Goal: Task Accomplishment & Management: Complete application form

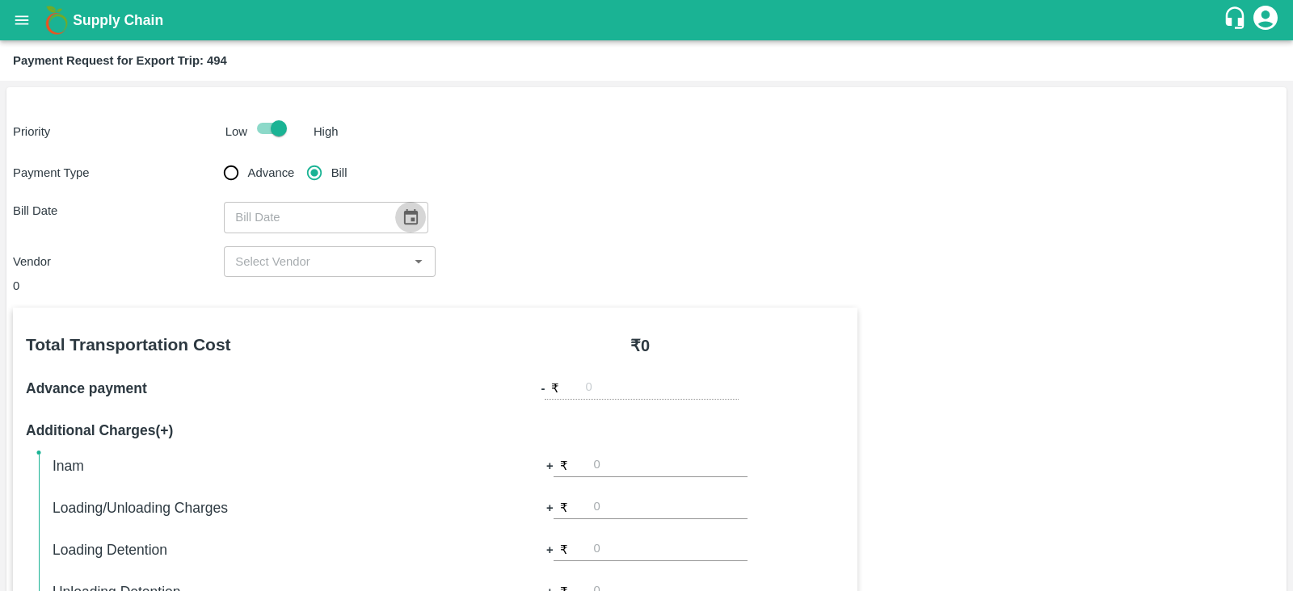
click at [402, 217] on icon "Choose date" at bounding box center [411, 217] width 18 height 18
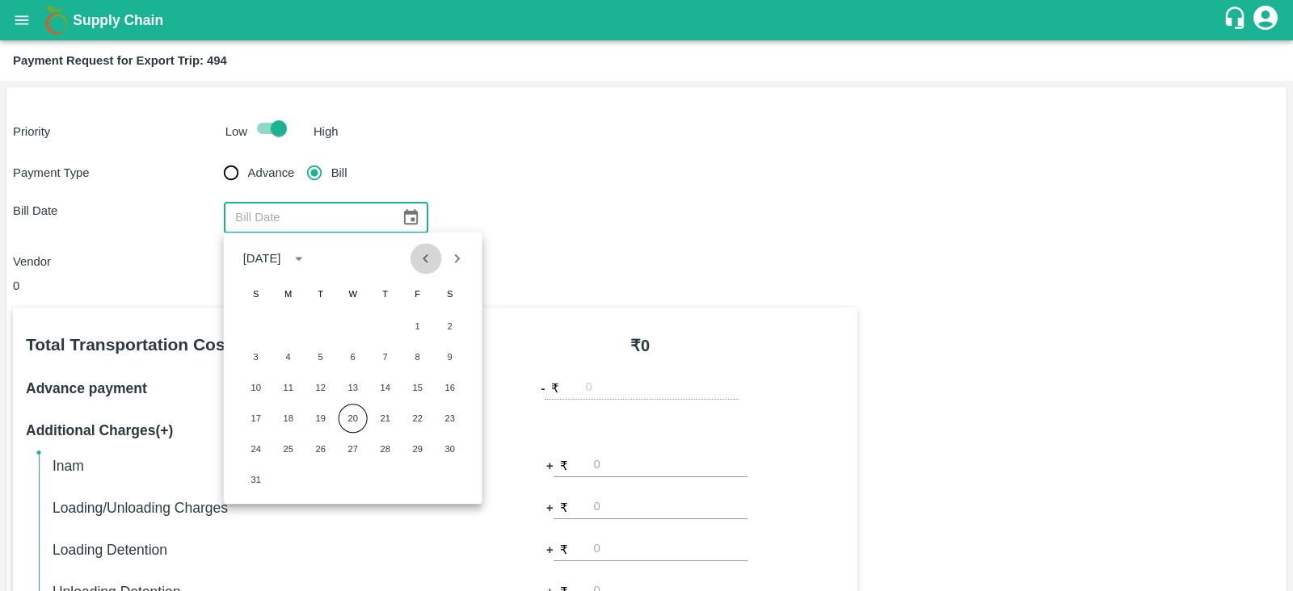
click at [427, 253] on icon "Previous month" at bounding box center [426, 259] width 18 height 18
click at [287, 446] on button "28" at bounding box center [288, 449] width 29 height 29
type input "28/07/2025"
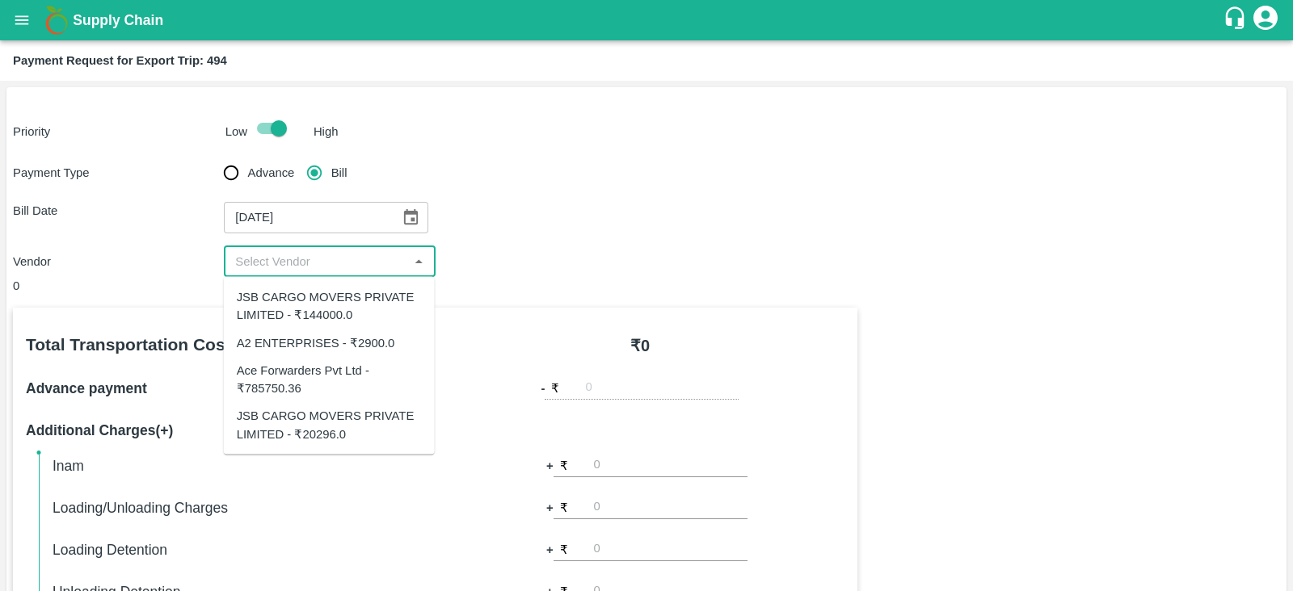
click at [349, 267] on input "input" at bounding box center [316, 261] width 175 height 21
click at [394, 264] on input "input" at bounding box center [316, 261] width 175 height 21
click at [356, 408] on div "JSB CARGO MOVERS PRIVATE LIMITED - ₹20296.0" at bounding box center [329, 425] width 185 height 36
type input "JSB CARGO MOVERS PRIVATE LIMITED - ₹20296.0"
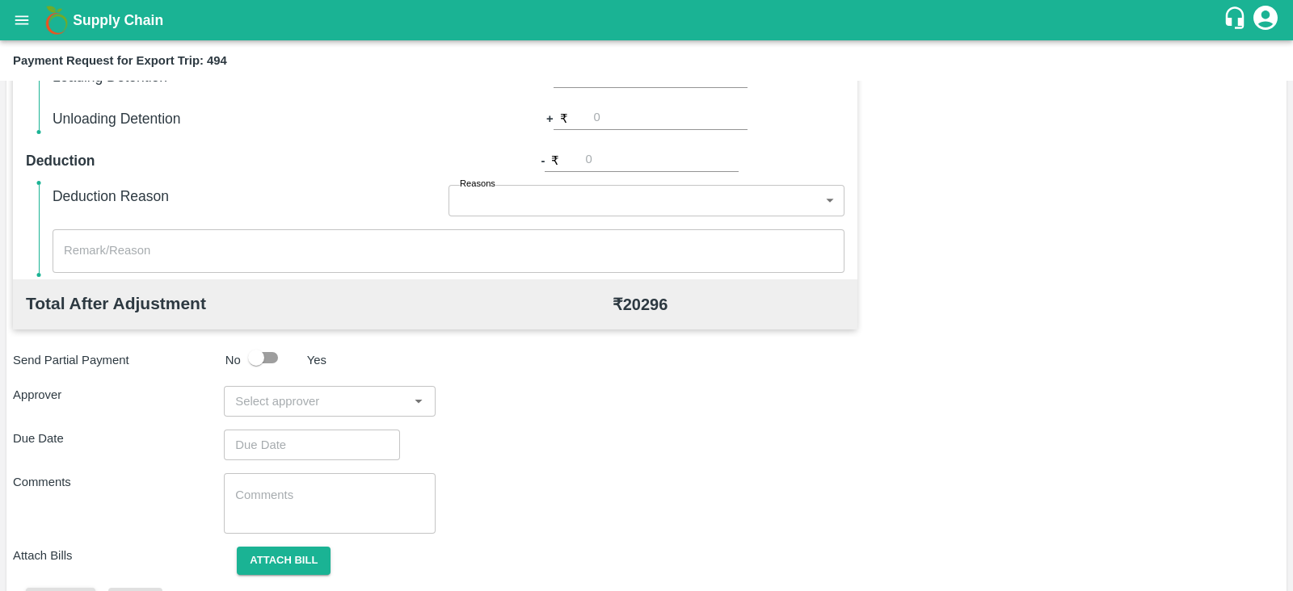
scroll to position [517, 0]
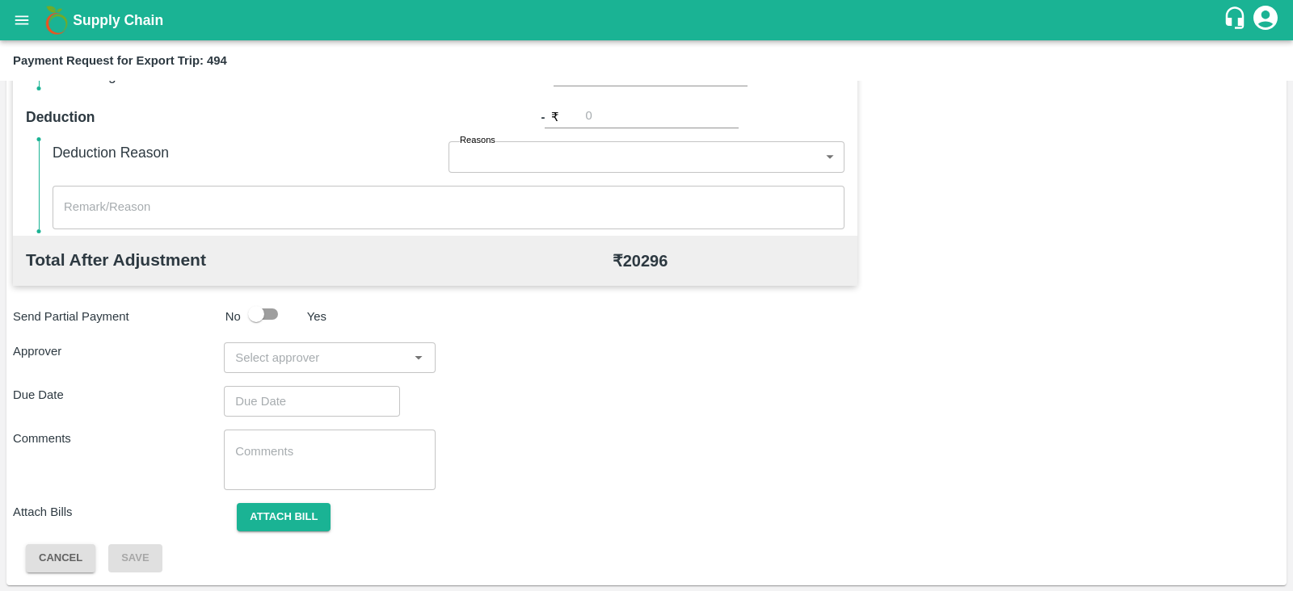
click at [368, 347] on input "input" at bounding box center [316, 357] width 175 height 21
type input "PRASA"
click at [334, 389] on div "[PERSON_NAME]" at bounding box center [329, 400] width 211 height 42
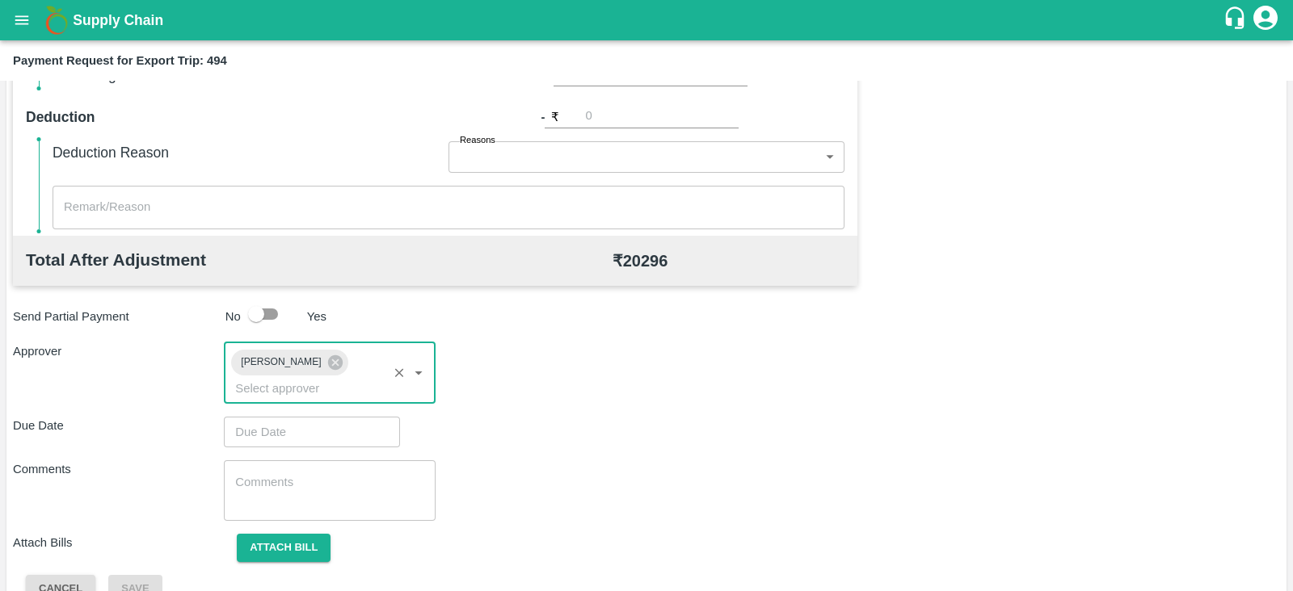
type input "DD/MM/YYYY hh:mm aa"
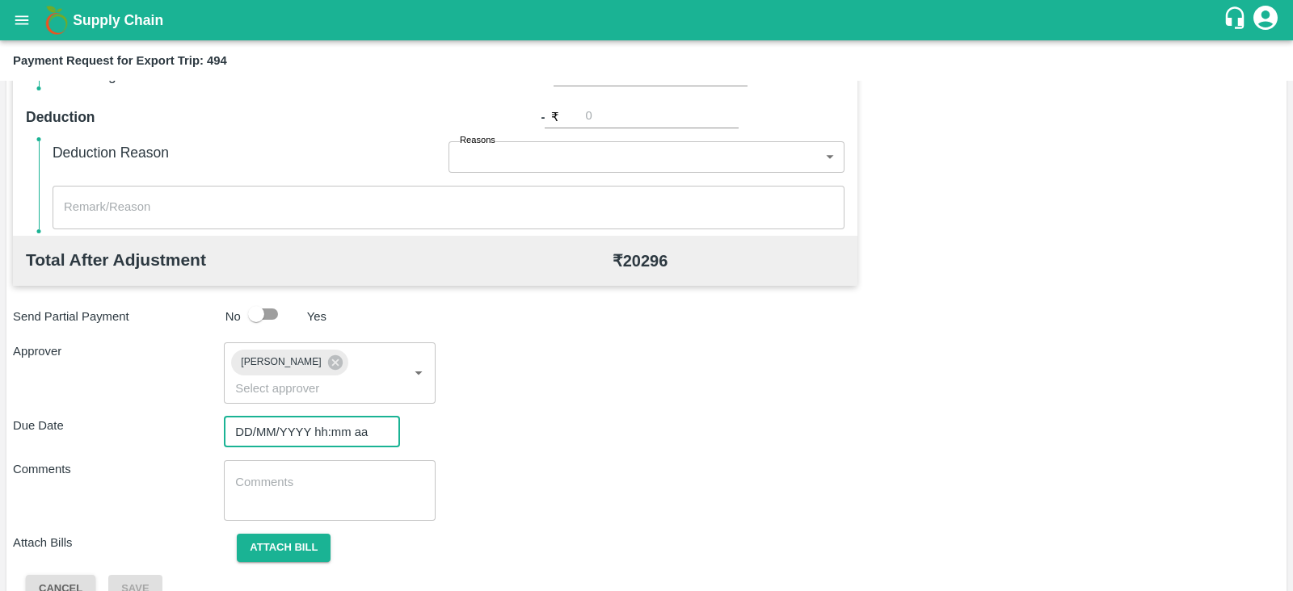
click at [297, 417] on input "DD/MM/YYYY hh:mm aa" at bounding box center [306, 432] width 165 height 31
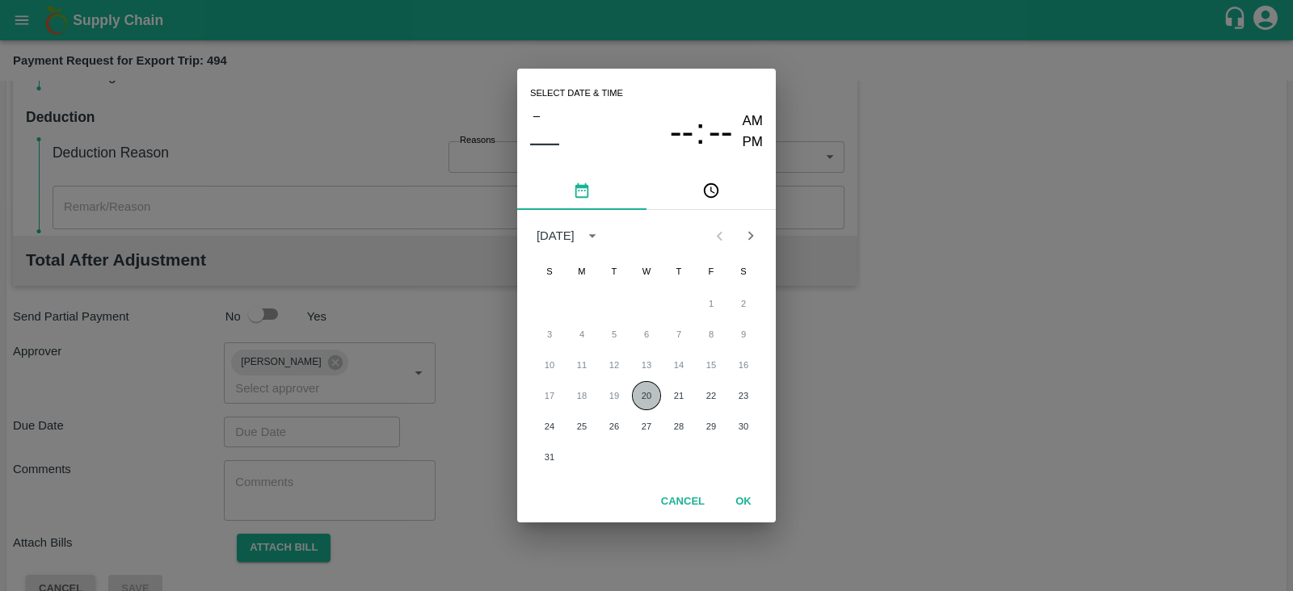
click at [642, 402] on button "20" at bounding box center [646, 395] width 29 height 29
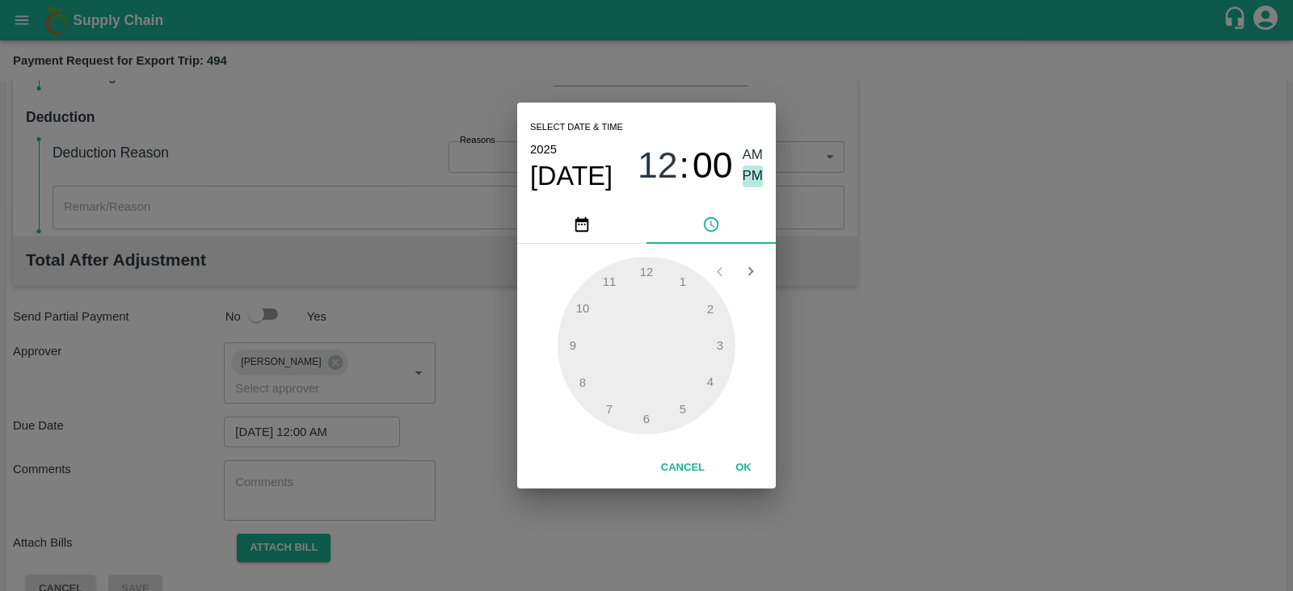
click at [751, 170] on span "PM" at bounding box center [752, 177] width 21 height 22
click at [715, 335] on div at bounding box center [646, 346] width 178 height 178
type input "20/08/2025 03:00 PM"
click at [742, 471] on button "OK" at bounding box center [743, 468] width 52 height 28
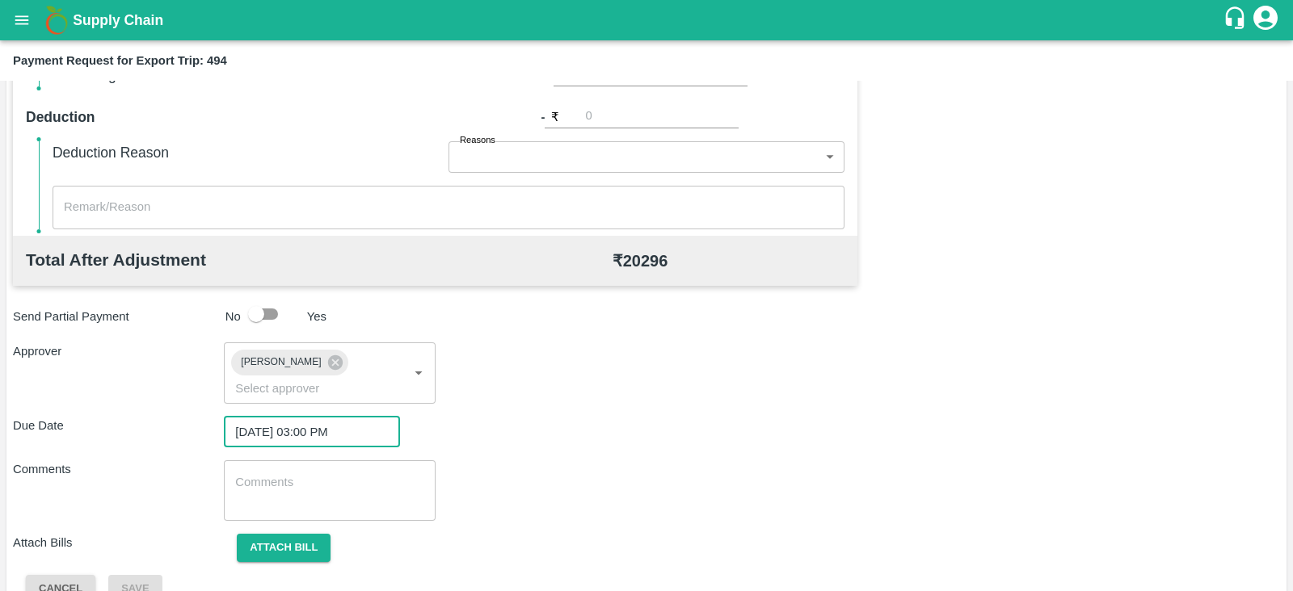
scroll to position [527, 0]
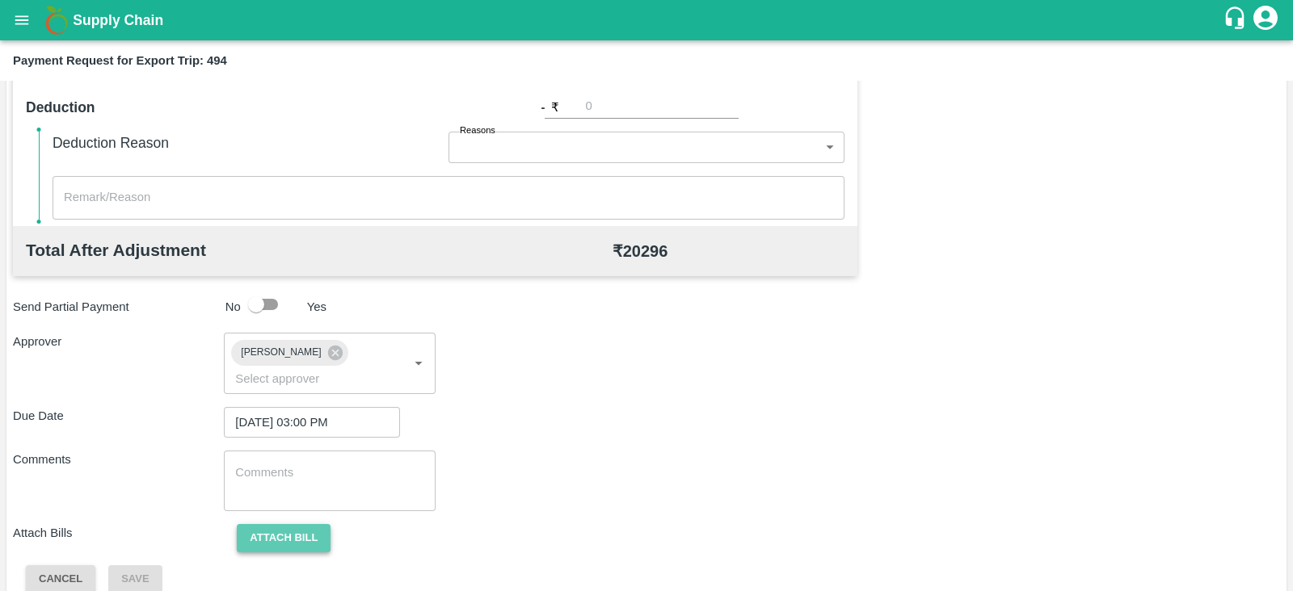
click at [303, 524] on button "Attach bill" at bounding box center [284, 538] width 94 height 28
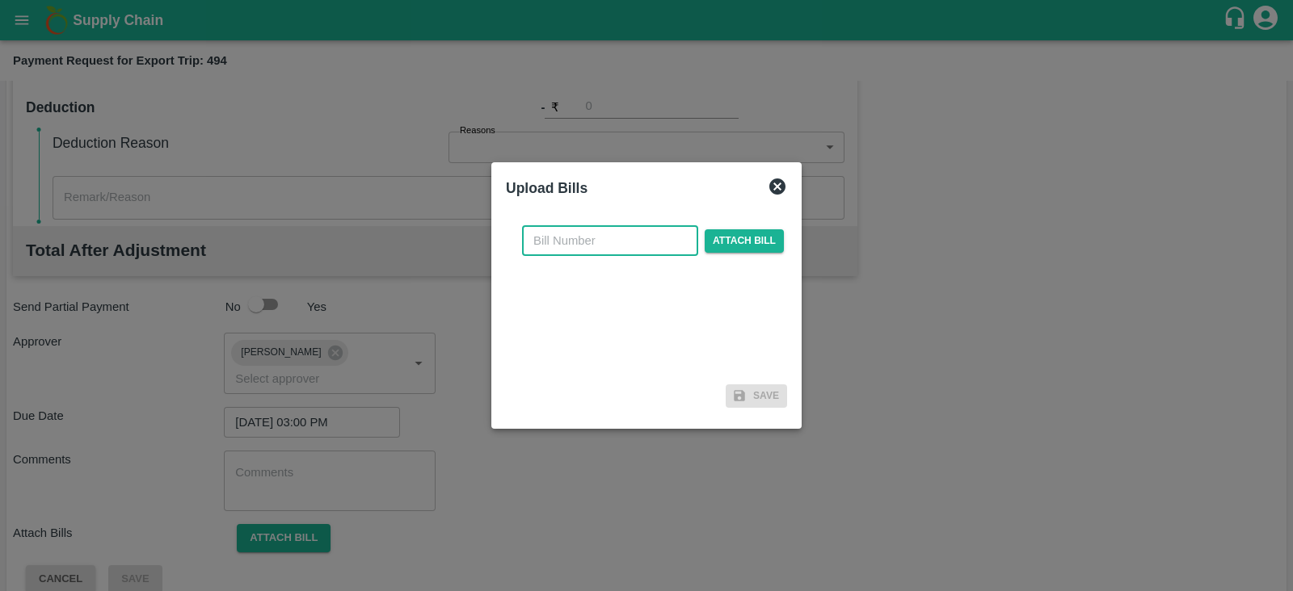
click at [615, 247] on input "text" at bounding box center [610, 240] width 176 height 31
paste input "JCAR/25-26/04193"
type input "JCAR/25-26/04193"
click at [724, 244] on span "Attach bill" at bounding box center [744, 240] width 79 height 23
click at [0, 0] on input "Attach bill" at bounding box center [0, 0] width 0 height 0
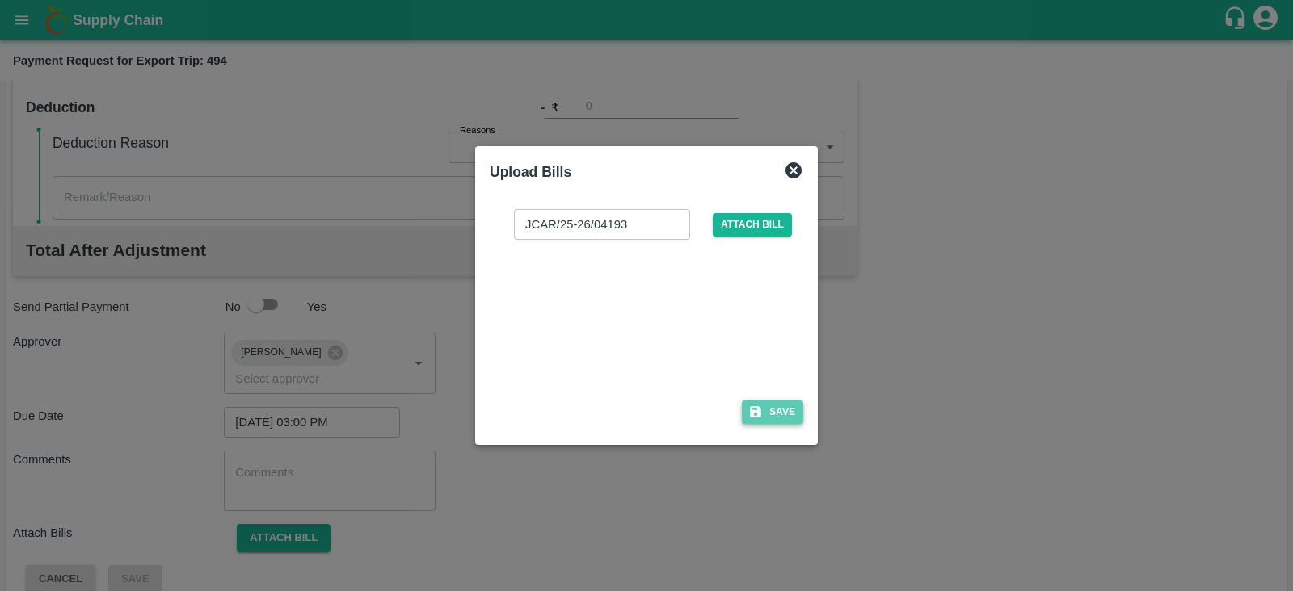
click at [795, 409] on button "Save" at bounding box center [772, 412] width 61 height 23
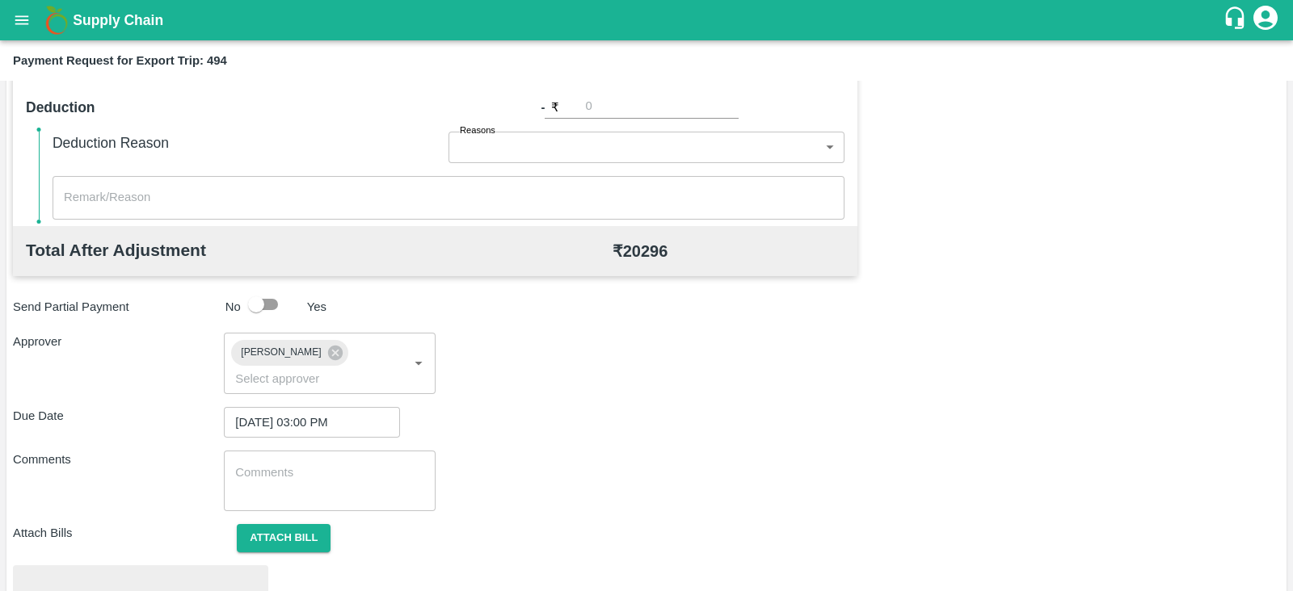
scroll to position [612, 0]
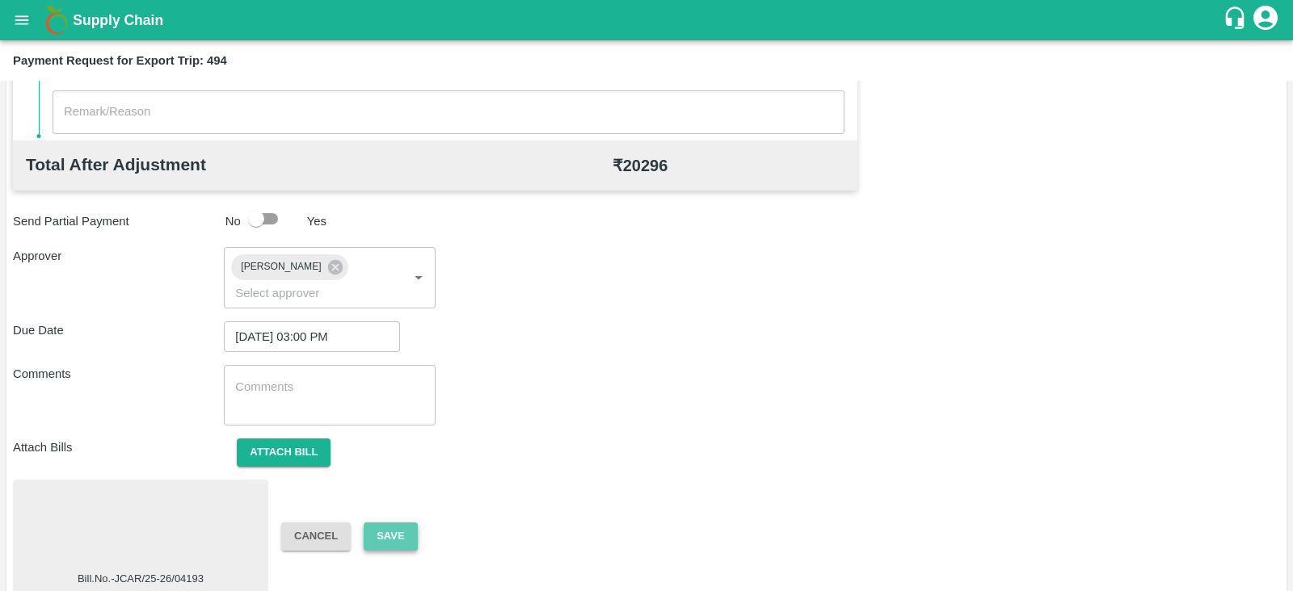
click at [399, 523] on button "Save" at bounding box center [390, 537] width 53 height 28
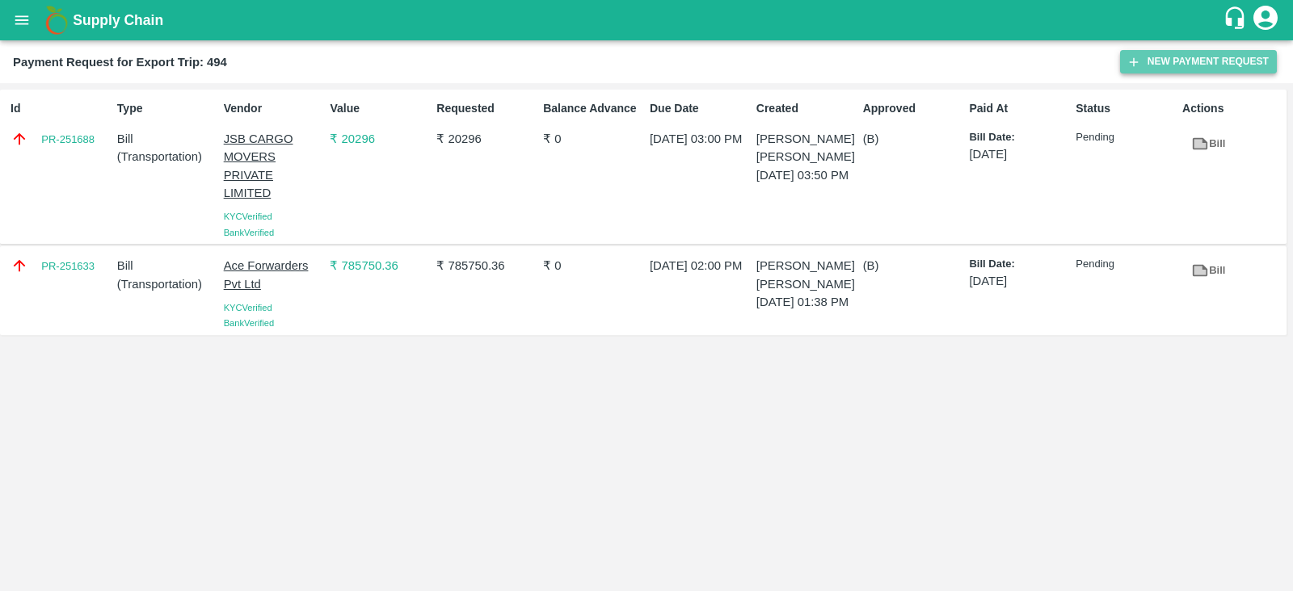
click at [1174, 52] on button "New Payment Request" at bounding box center [1198, 61] width 157 height 23
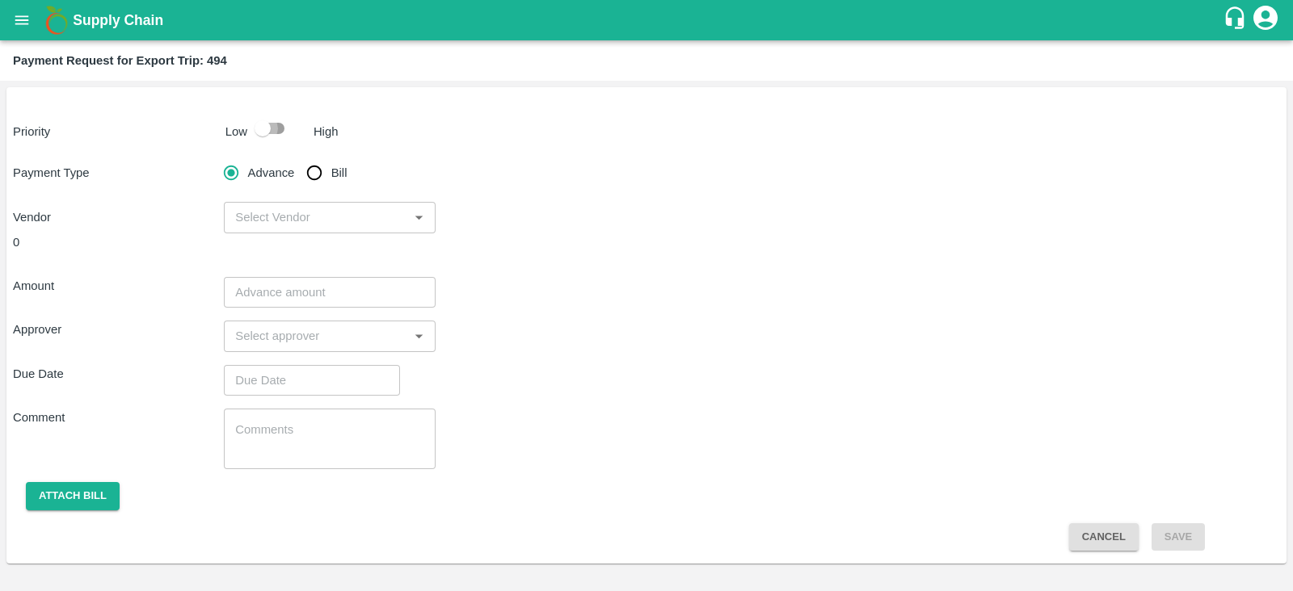
click at [279, 127] on input "checkbox" at bounding box center [263, 128] width 92 height 31
checkbox input "true"
click at [315, 170] on input "Bill" at bounding box center [314, 173] width 32 height 32
radio input "true"
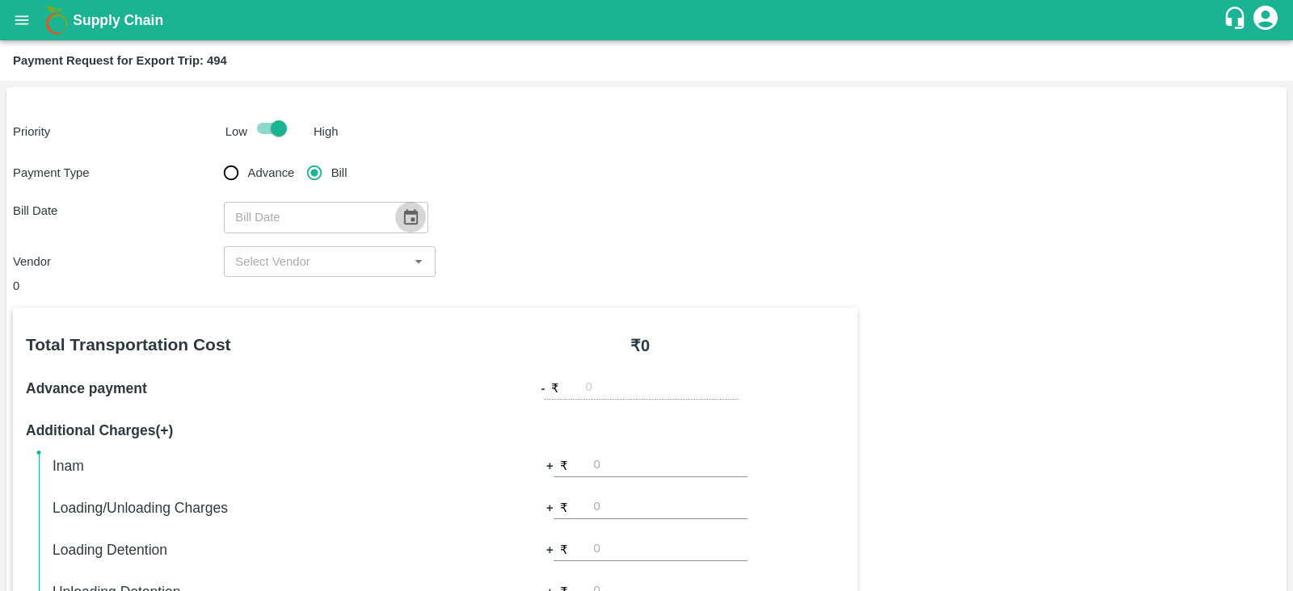
click at [402, 216] on icon "Choose date" at bounding box center [411, 217] width 18 height 18
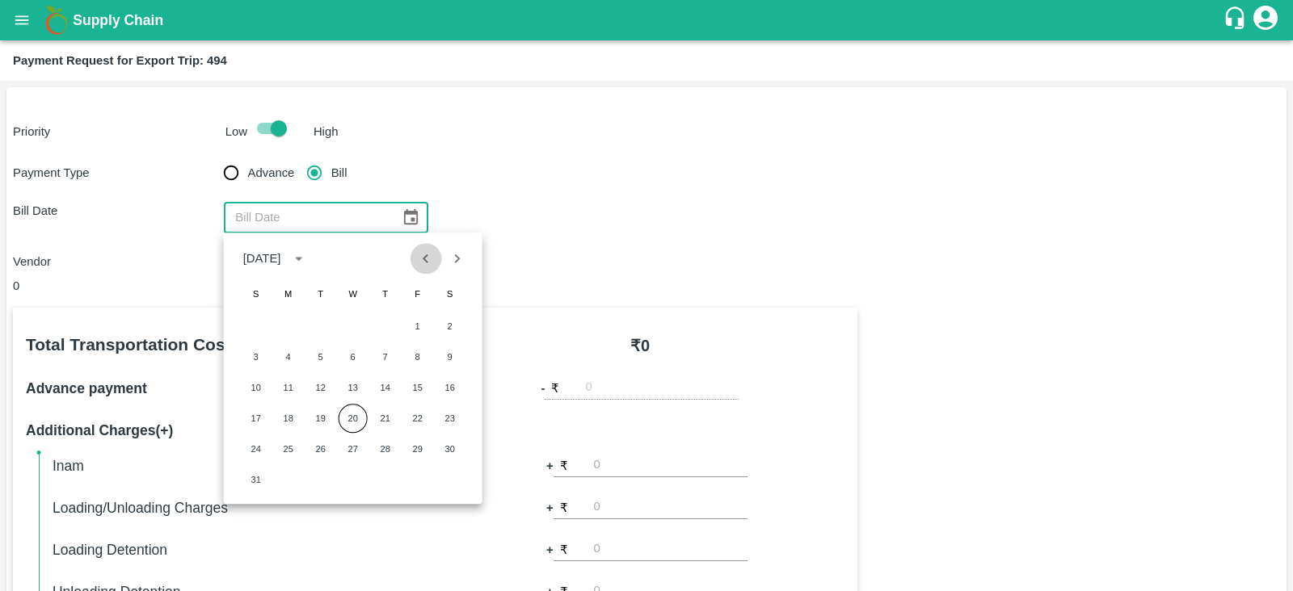
click at [419, 256] on icon "Previous month" at bounding box center [426, 259] width 18 height 18
click at [291, 442] on button "28" at bounding box center [288, 449] width 29 height 29
type input "28/07/2025"
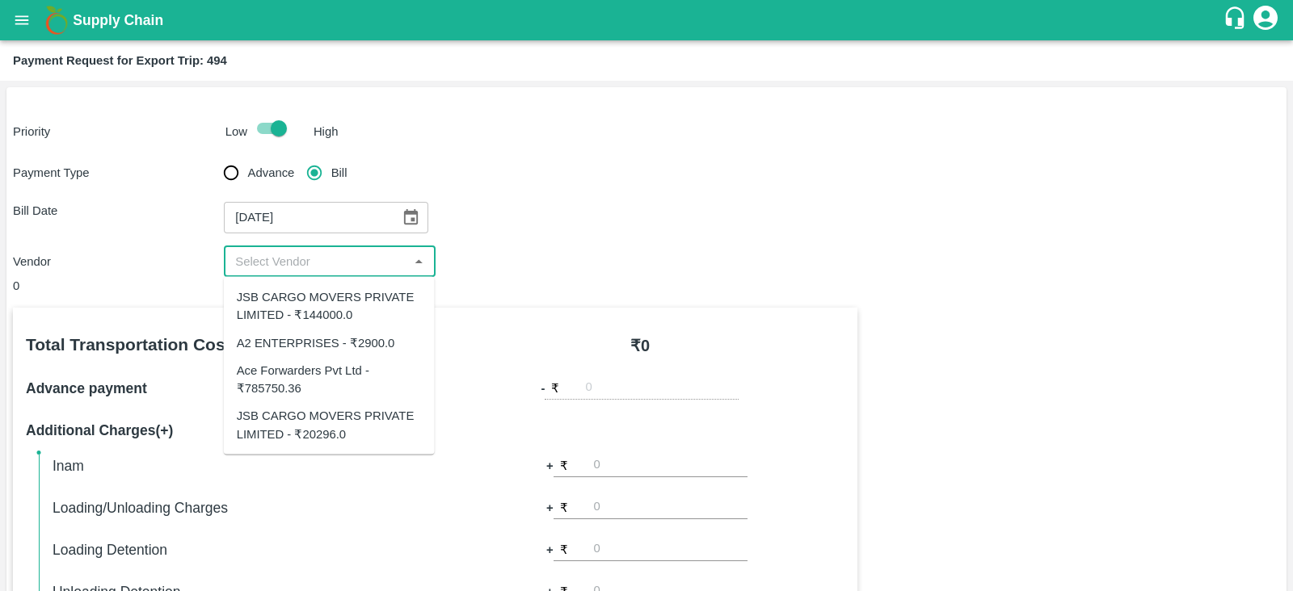
click at [339, 264] on input "input" at bounding box center [316, 261] width 175 height 21
click at [343, 301] on div "JSB CARGO MOVERS PRIVATE LIMITED - ₹144000.0" at bounding box center [329, 306] width 185 height 36
type input "JSB CARGO MOVERS PRIVATE LIMITED - ₹144000.0"
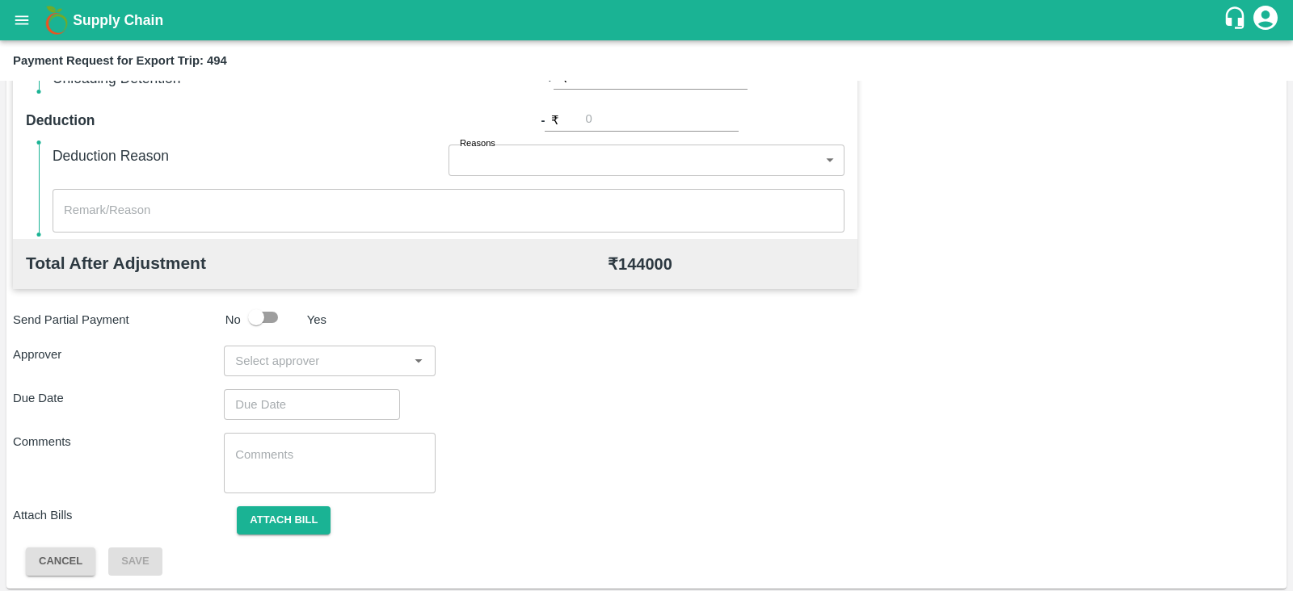
scroll to position [517, 0]
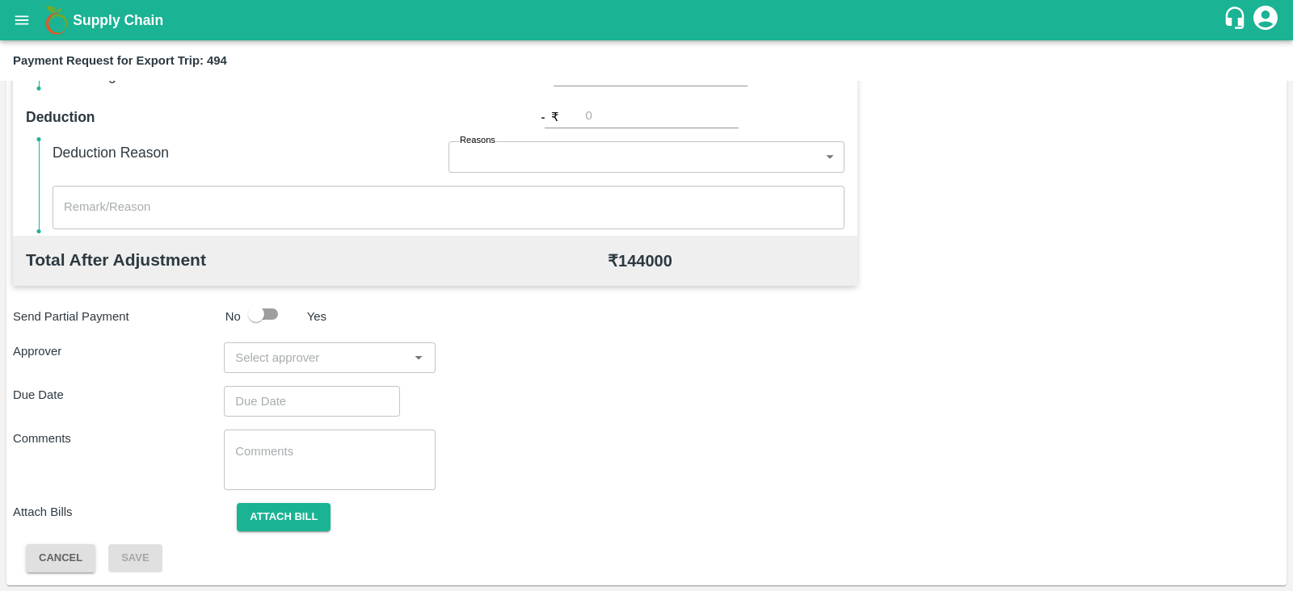
click at [375, 351] on input "input" at bounding box center [316, 357] width 175 height 21
type input "PRAS"
click at [337, 387] on div "[PERSON_NAME]" at bounding box center [329, 400] width 211 height 42
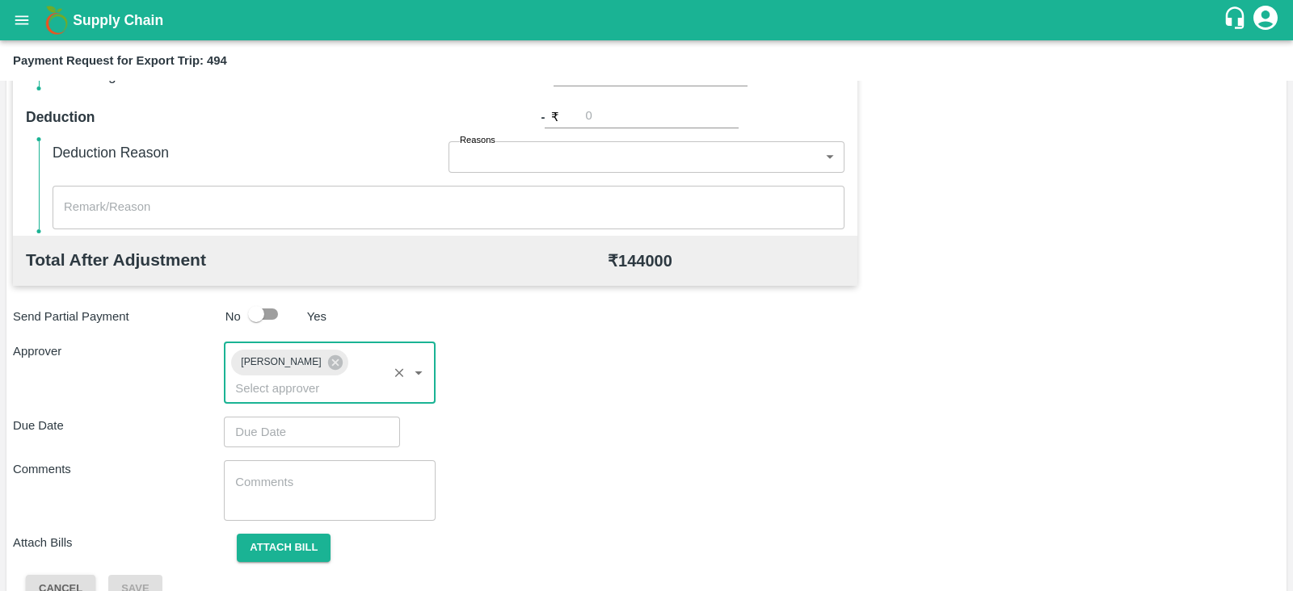
type input "DD/MM/YYYY hh:mm aa"
click at [364, 417] on input "DD/MM/YYYY hh:mm aa" at bounding box center [306, 432] width 165 height 31
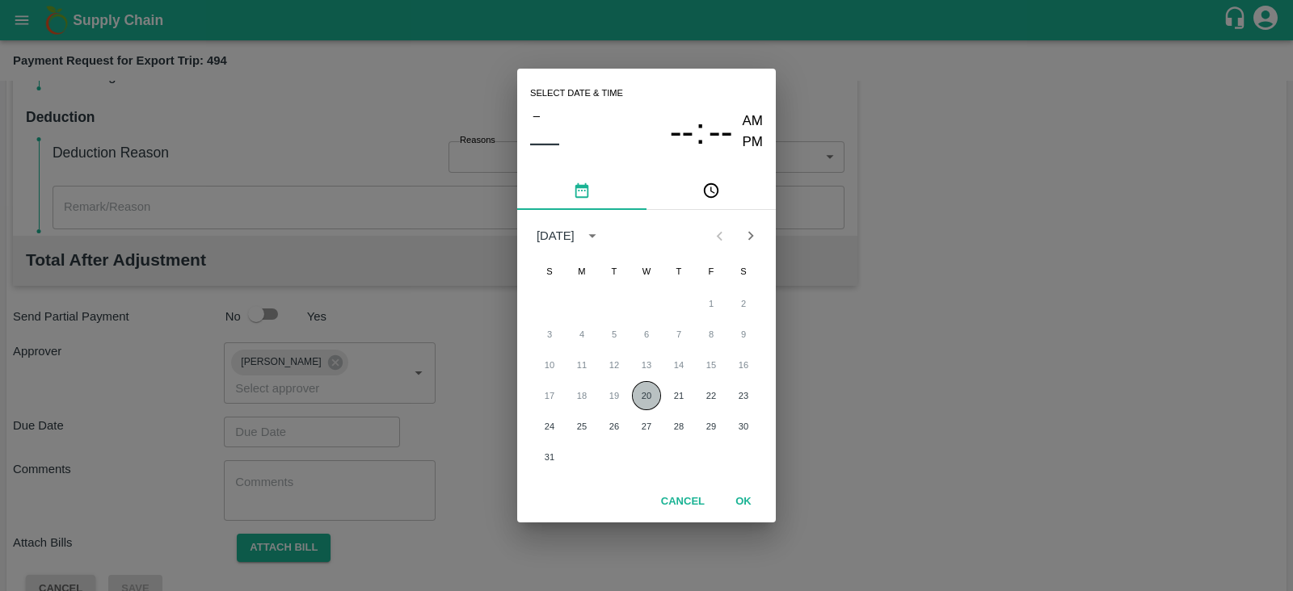
click at [633, 391] on button "20" at bounding box center [646, 395] width 29 height 29
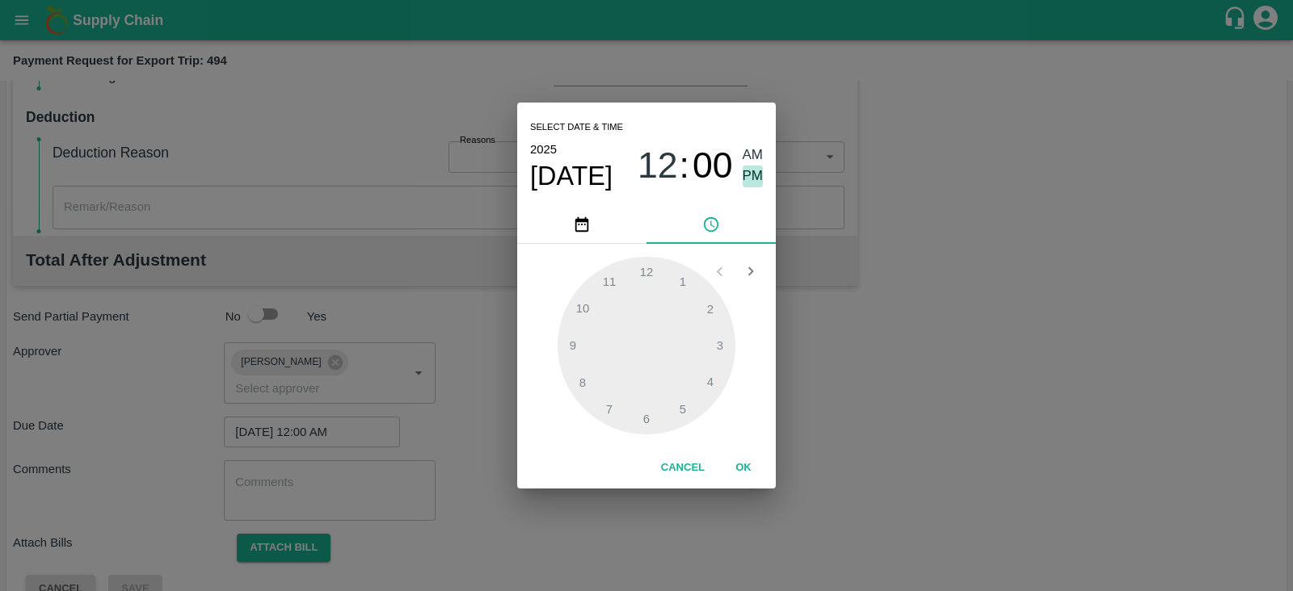
click at [748, 178] on span "PM" at bounding box center [752, 177] width 21 height 22
type input "[DATE] 12:00 PM"
click at [711, 323] on div at bounding box center [646, 346] width 178 height 178
click at [750, 462] on button "OK" at bounding box center [743, 468] width 52 height 28
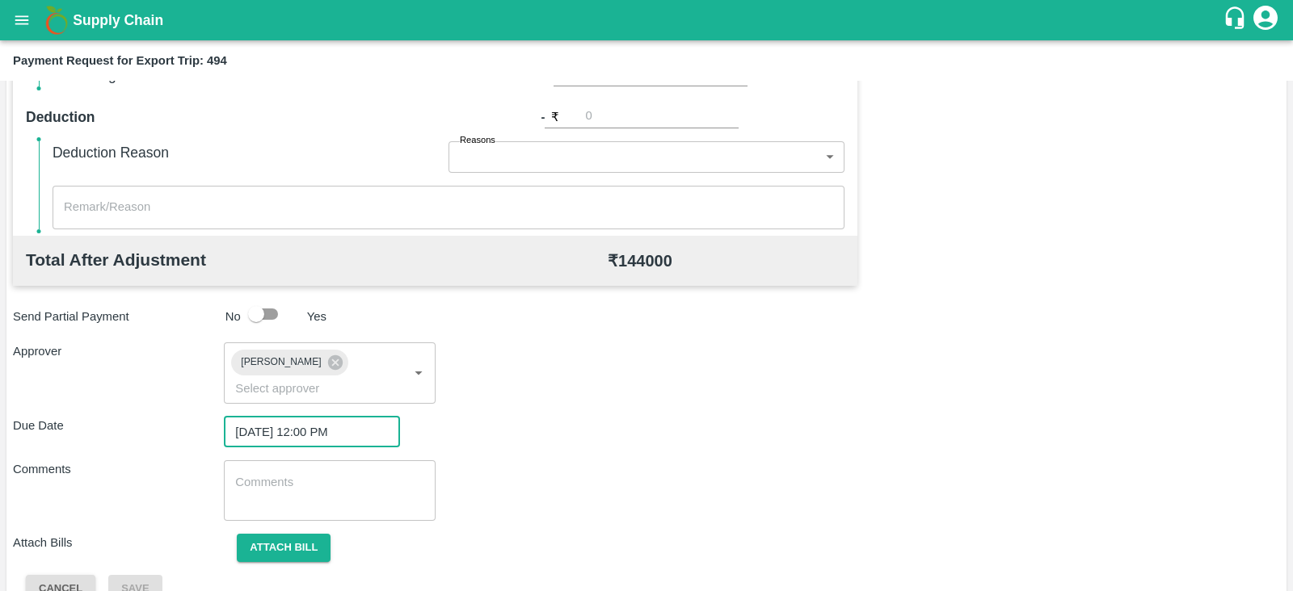
scroll to position [527, 0]
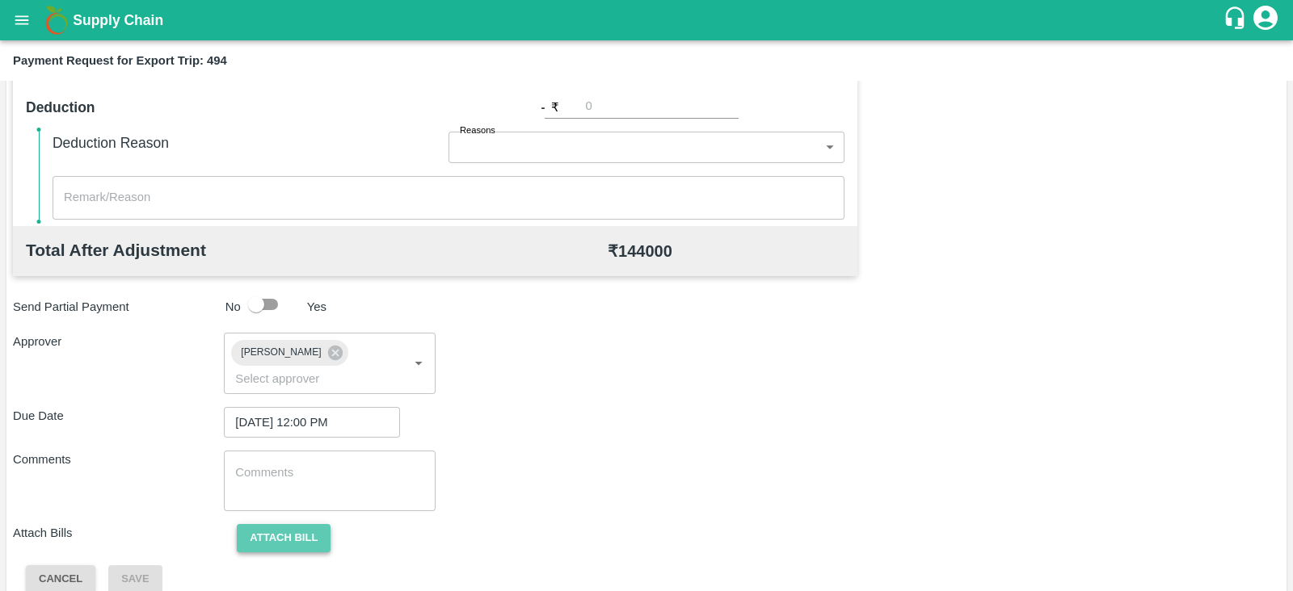
click at [246, 524] on button "Attach bill" at bounding box center [284, 538] width 94 height 28
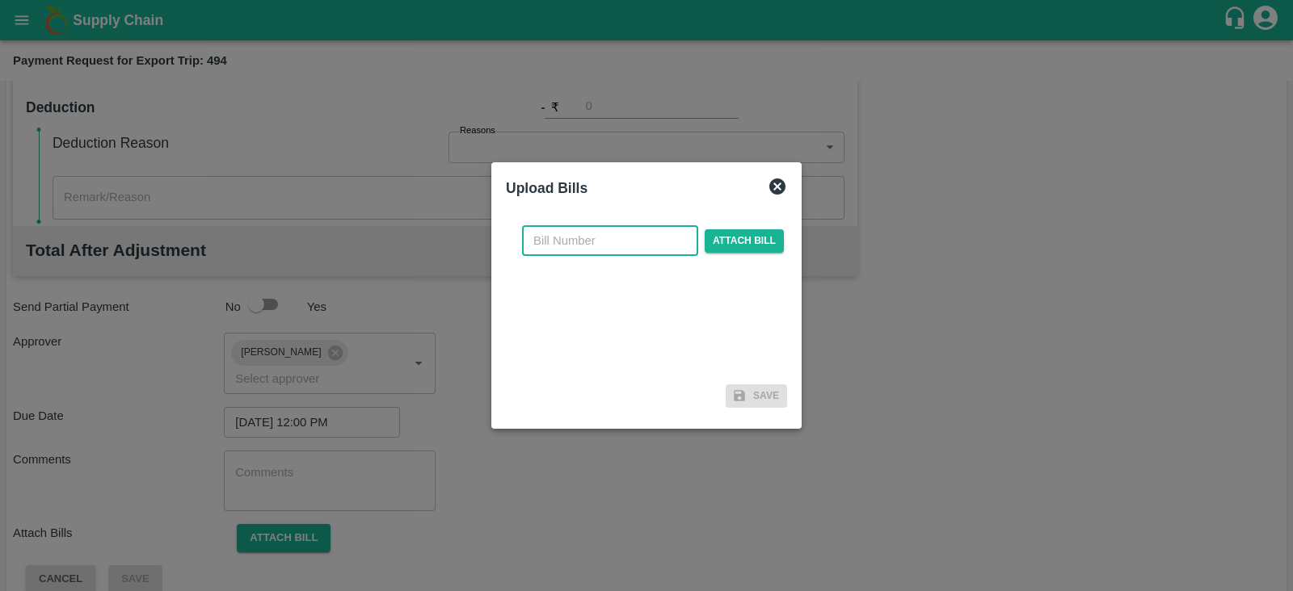
click at [591, 246] on input "text" at bounding box center [610, 240] width 176 height 31
paste input "JCAR/25-26/04192"
type input "JCAR/25-26/04192"
click at [724, 240] on span "Attach bill" at bounding box center [744, 240] width 79 height 23
click at [0, 0] on input "Attach bill" at bounding box center [0, 0] width 0 height 0
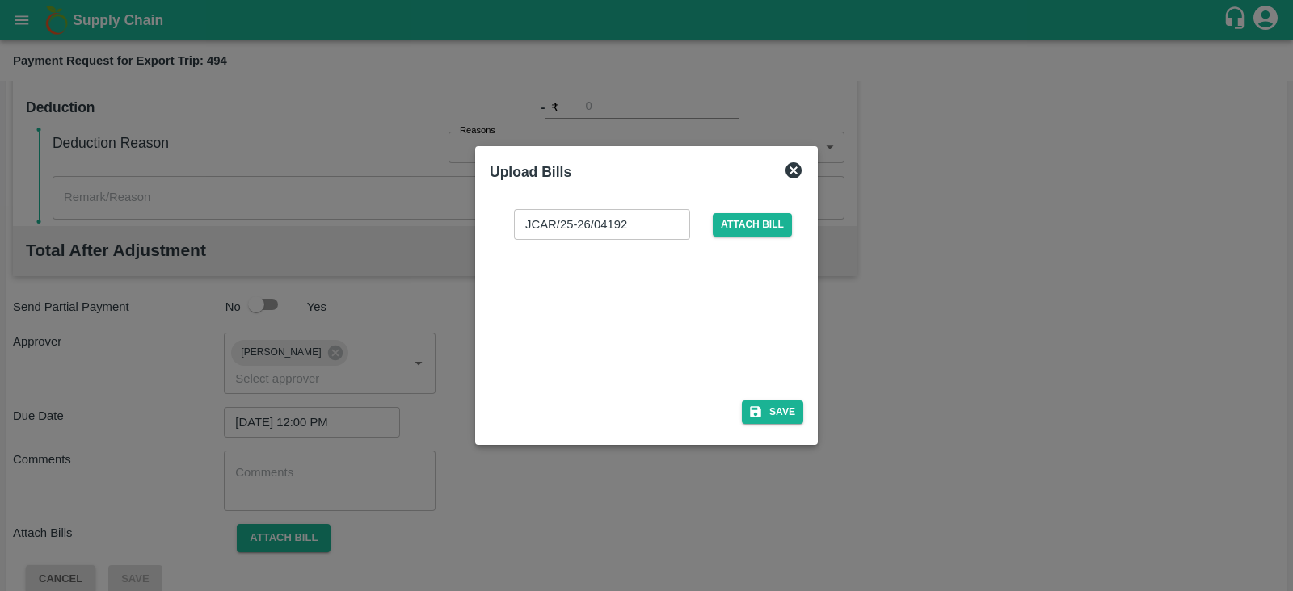
click at [661, 307] on div at bounding box center [643, 315] width 242 height 86
click at [784, 417] on button "Save" at bounding box center [772, 412] width 61 height 23
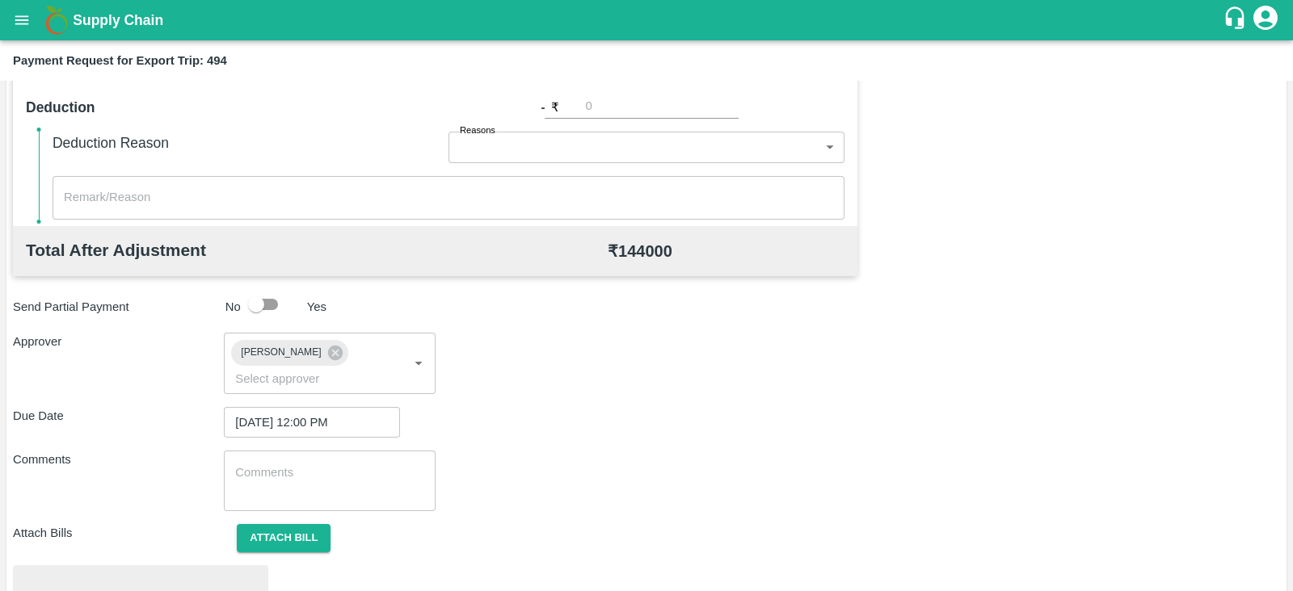
scroll to position [612, 0]
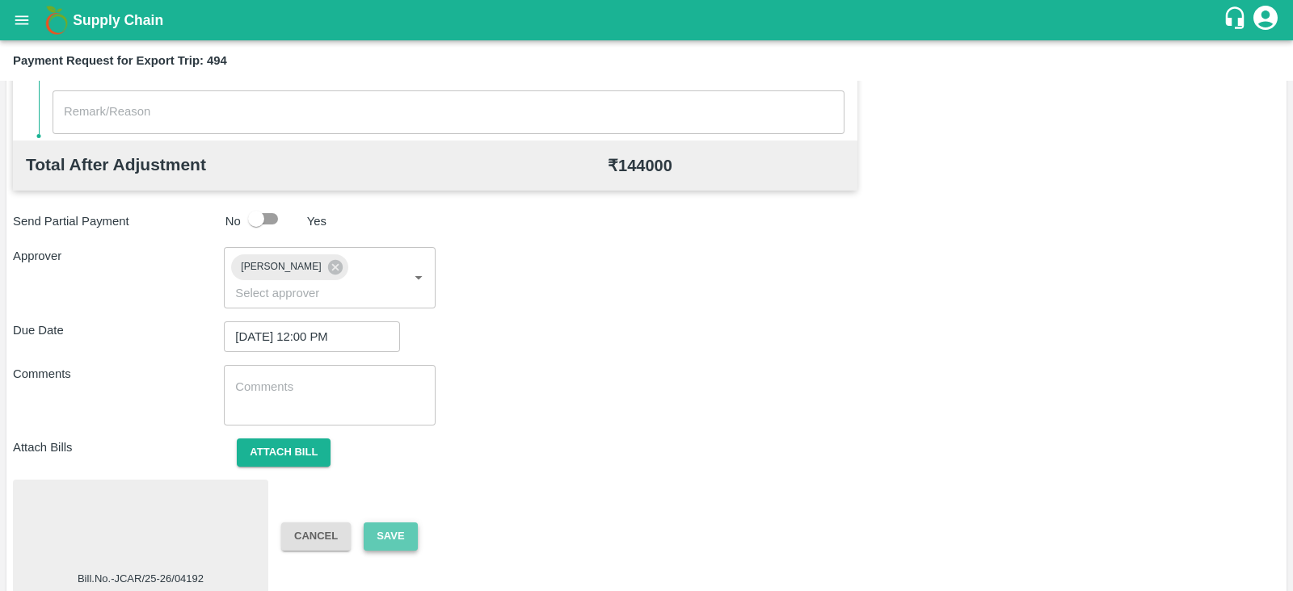
click at [397, 523] on button "Save" at bounding box center [390, 537] width 53 height 28
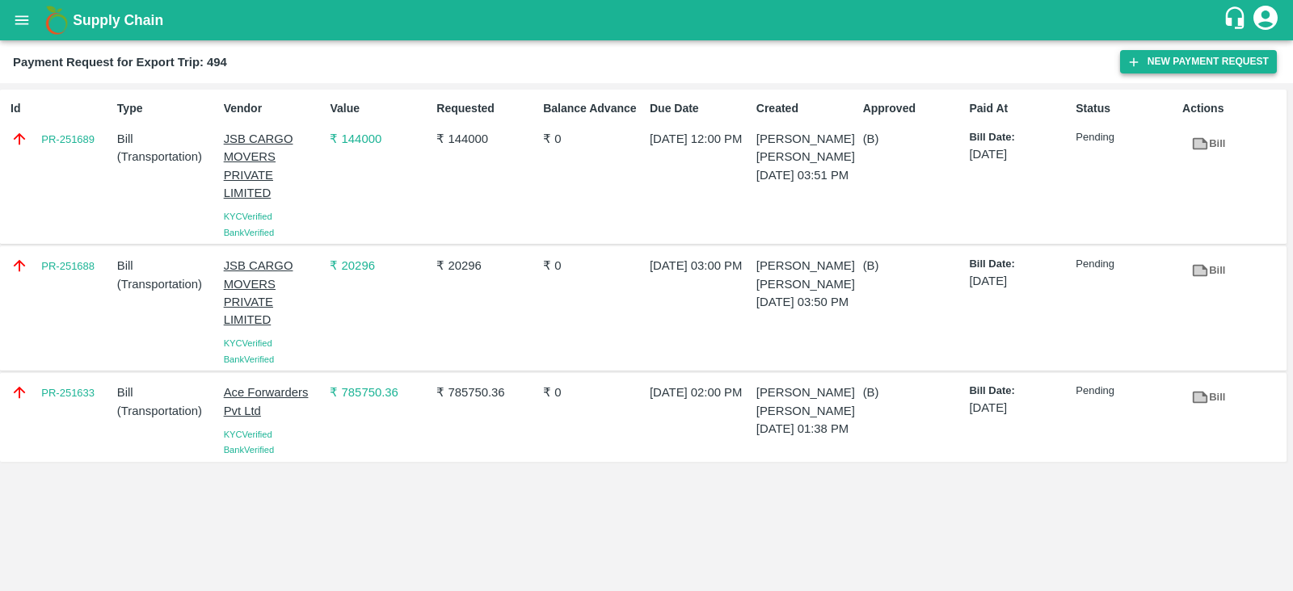
click at [1201, 64] on button "New Payment Request" at bounding box center [1198, 61] width 157 height 23
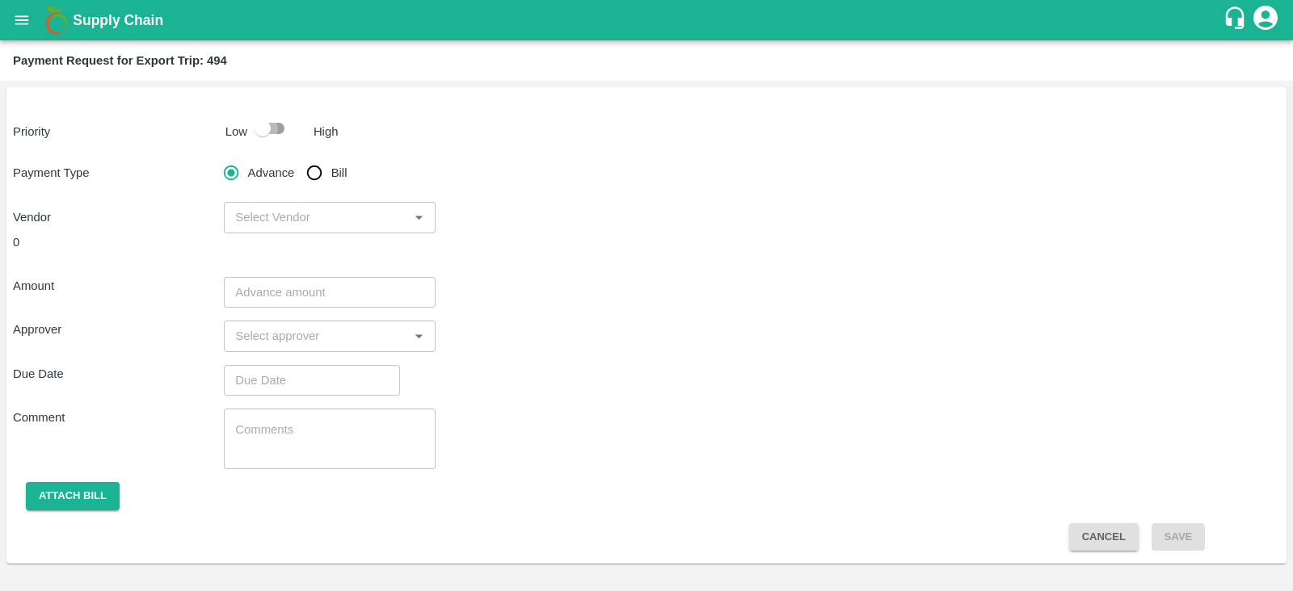
click at [280, 132] on input "checkbox" at bounding box center [263, 128] width 92 height 31
checkbox input "true"
click at [324, 174] on input "Bill" at bounding box center [314, 173] width 32 height 32
radio input "true"
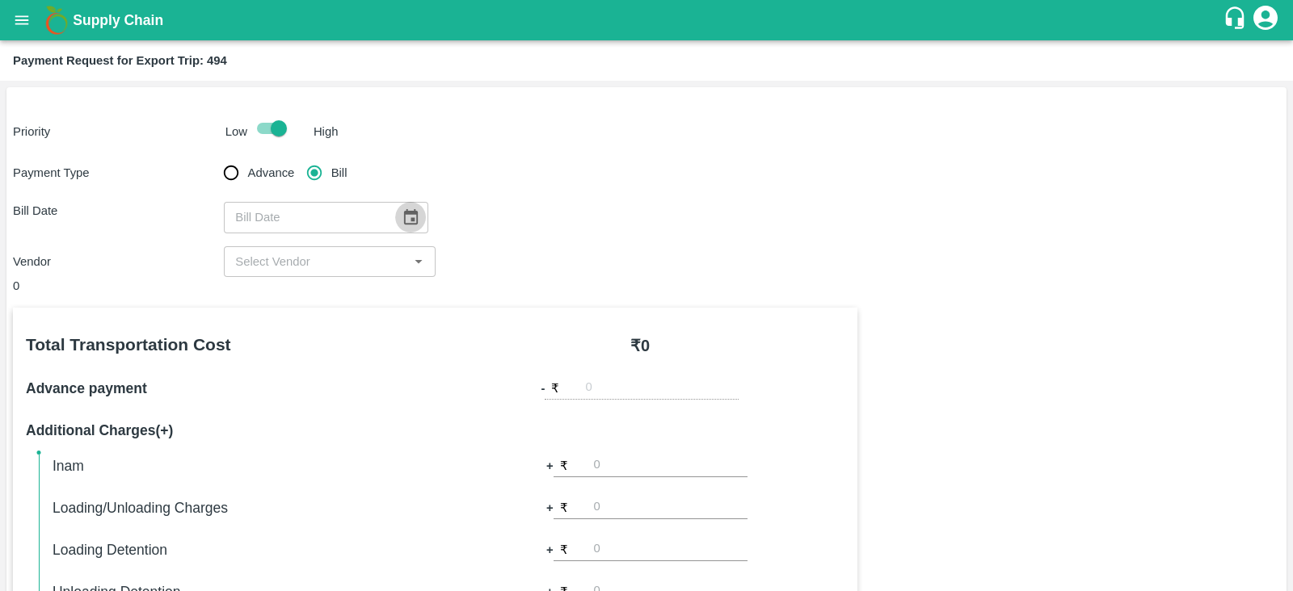
click at [402, 219] on icon "Choose date" at bounding box center [411, 217] width 18 height 18
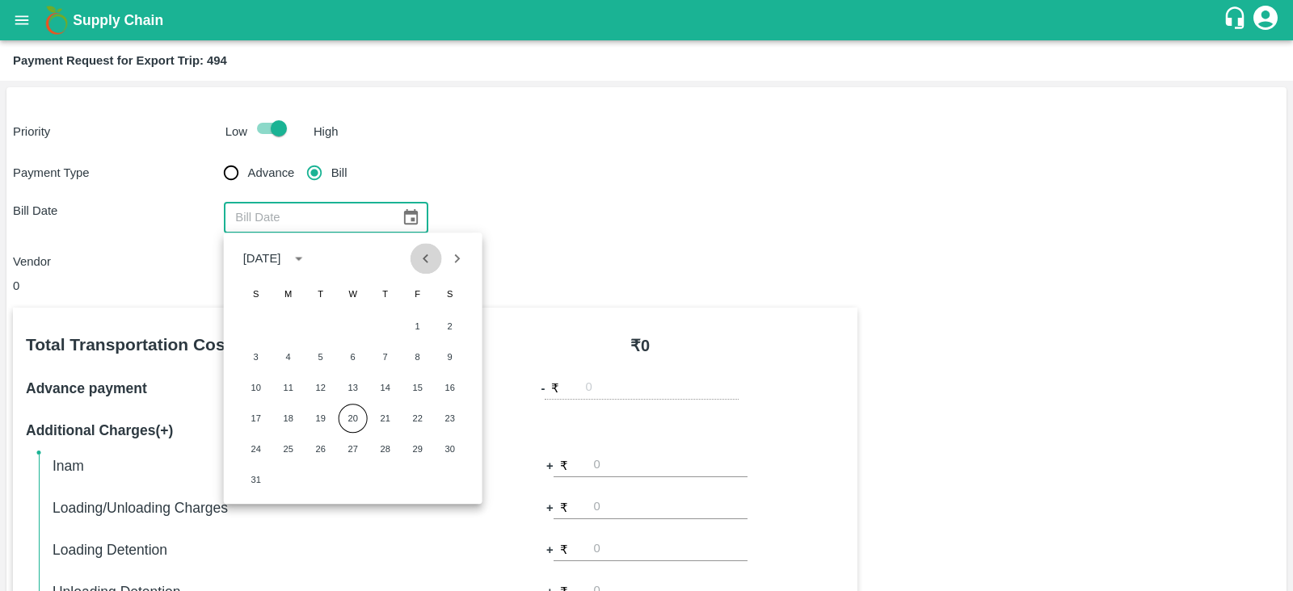
click at [428, 254] on icon "Previous month" at bounding box center [426, 259] width 18 height 18
click at [351, 443] on button "30" at bounding box center [353, 449] width 29 height 29
type input "[DATE]"
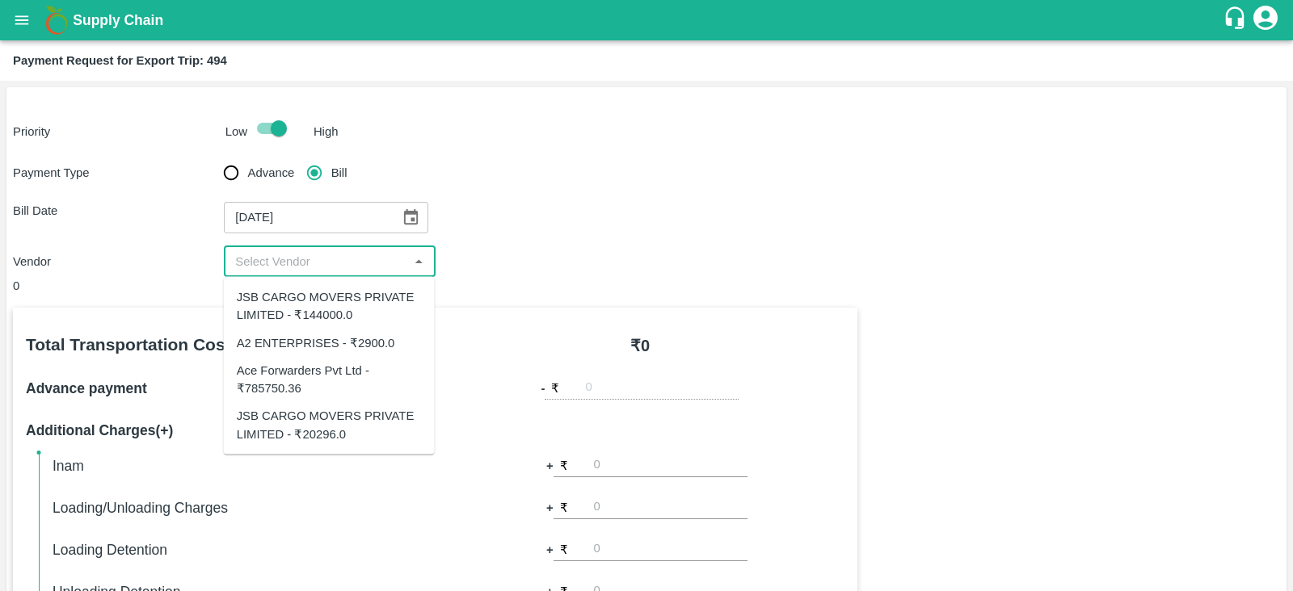
click at [337, 267] on input "input" at bounding box center [316, 261] width 175 height 21
click at [339, 339] on div "A2 ENTERPRISES - ₹2900.0" at bounding box center [316, 343] width 158 height 18
type input "A2 ENTERPRISES - ₹2900.0"
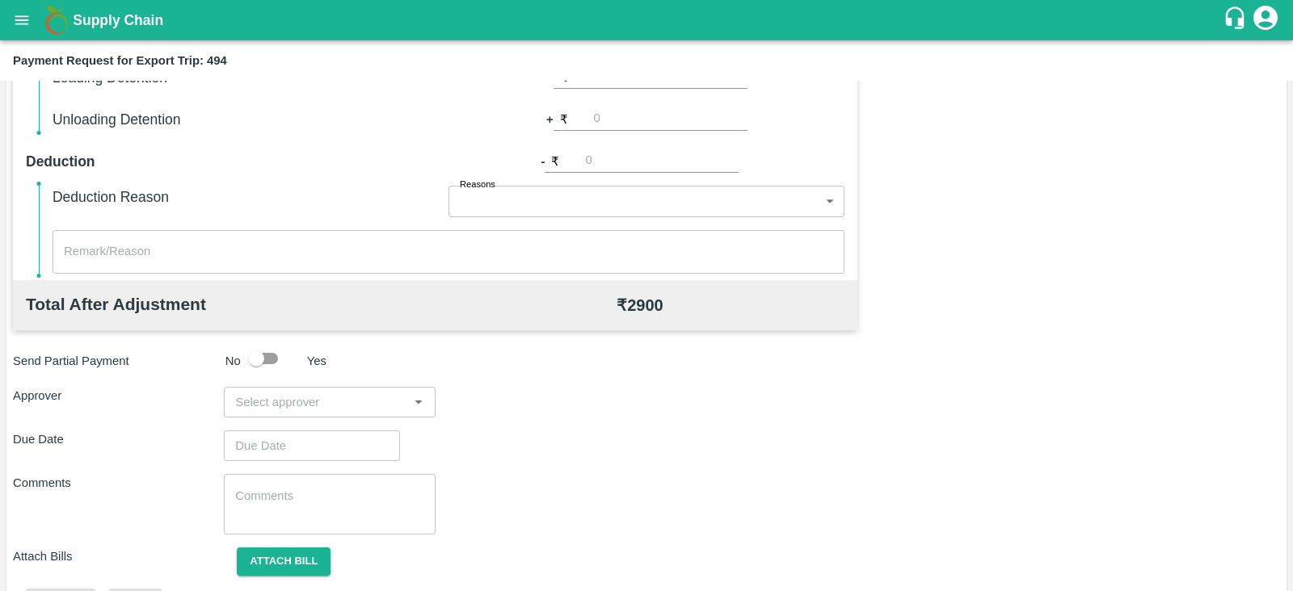
scroll to position [517, 0]
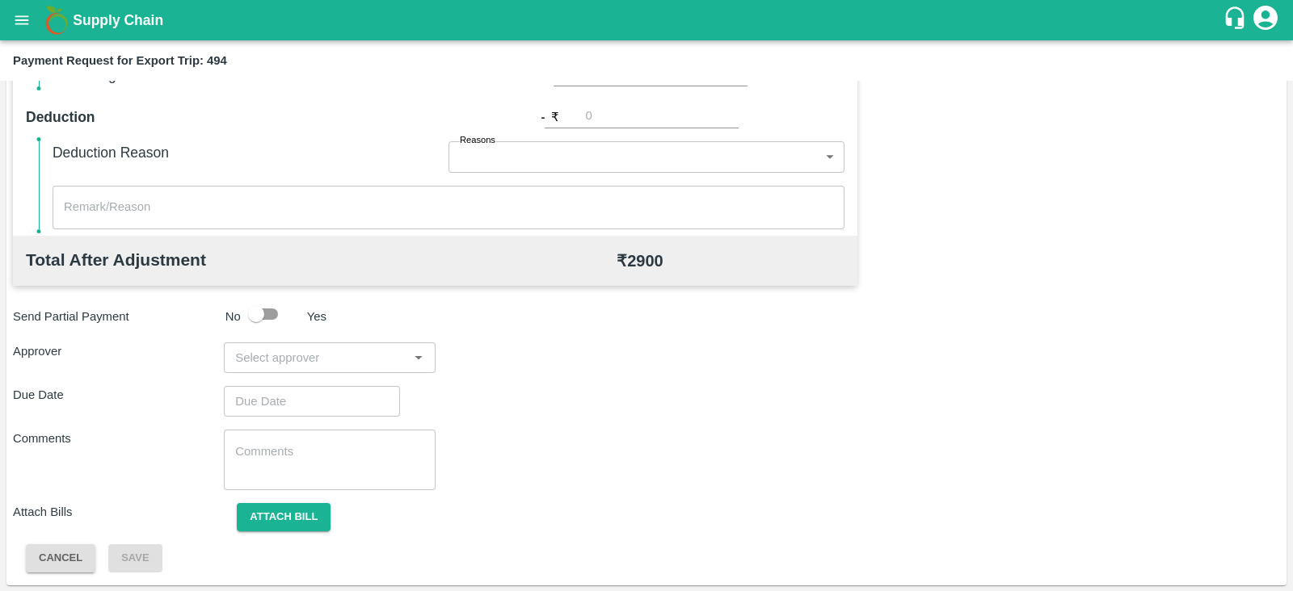
click at [368, 357] on input "input" at bounding box center [316, 357] width 175 height 21
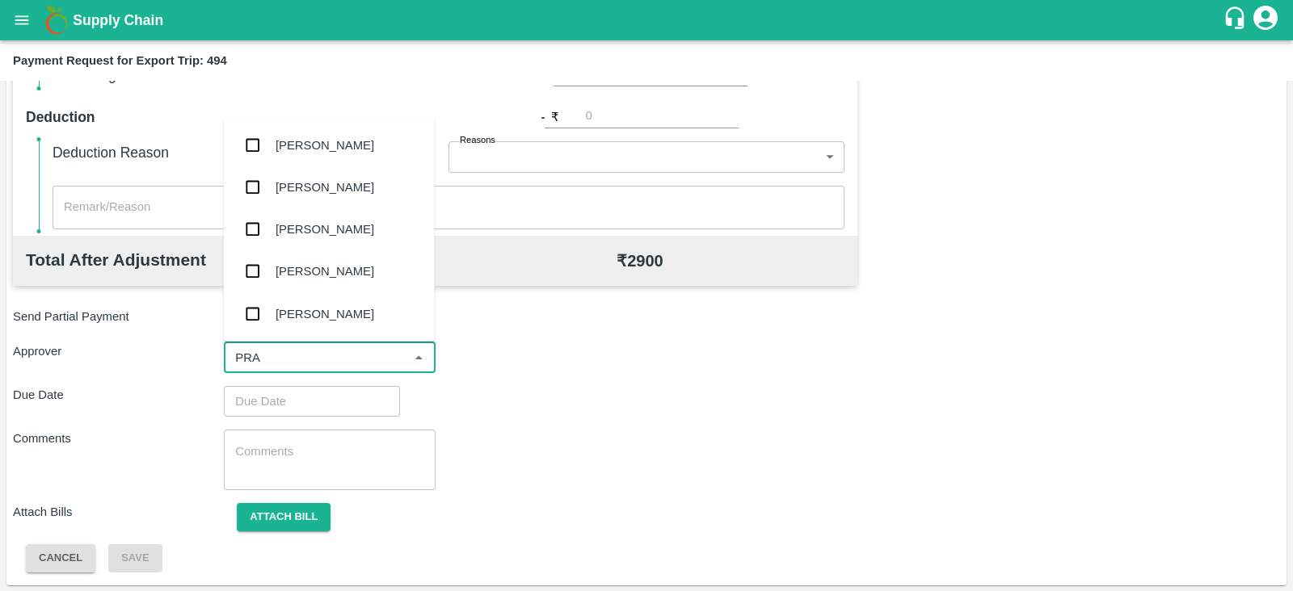
type input "PRAS"
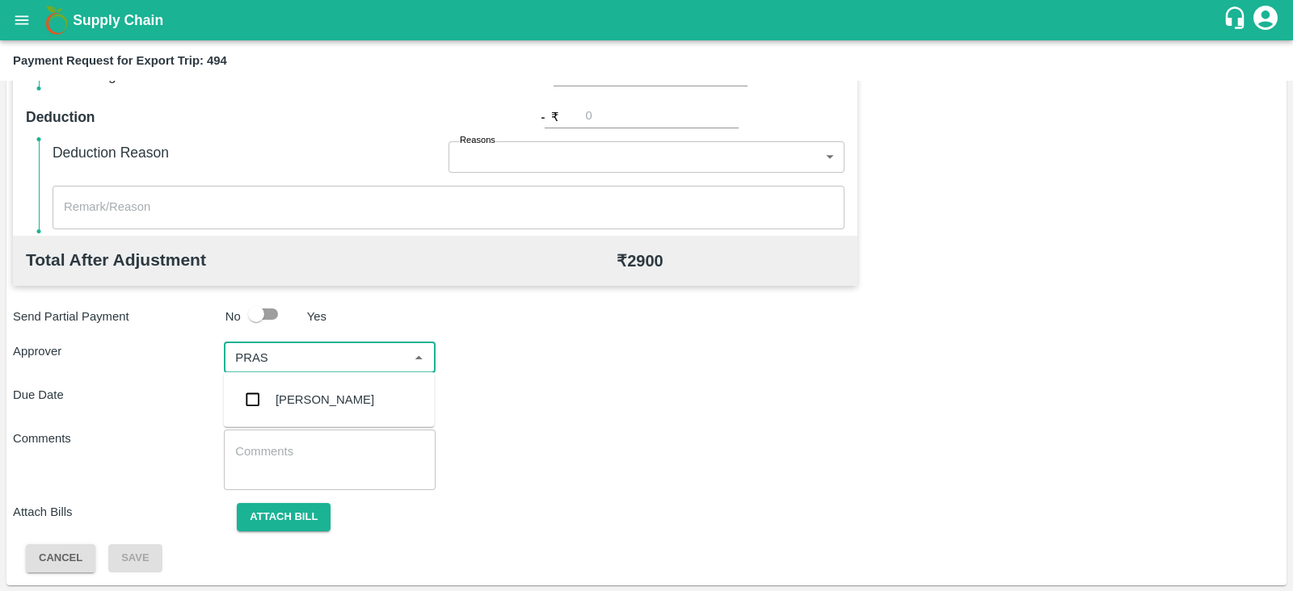
click at [308, 405] on div "[PERSON_NAME]" at bounding box center [324, 400] width 99 height 18
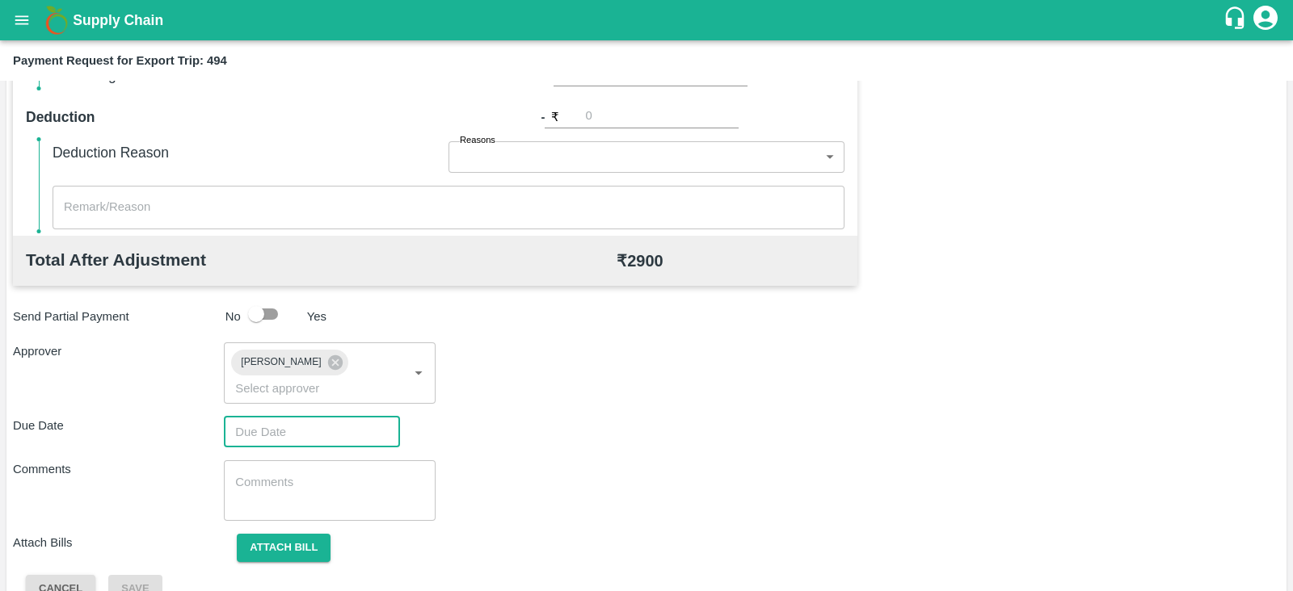
type input "DD/MM/YYYY hh:mm aa"
click at [290, 417] on input "DD/MM/YYYY hh:mm aa" at bounding box center [306, 432] width 165 height 31
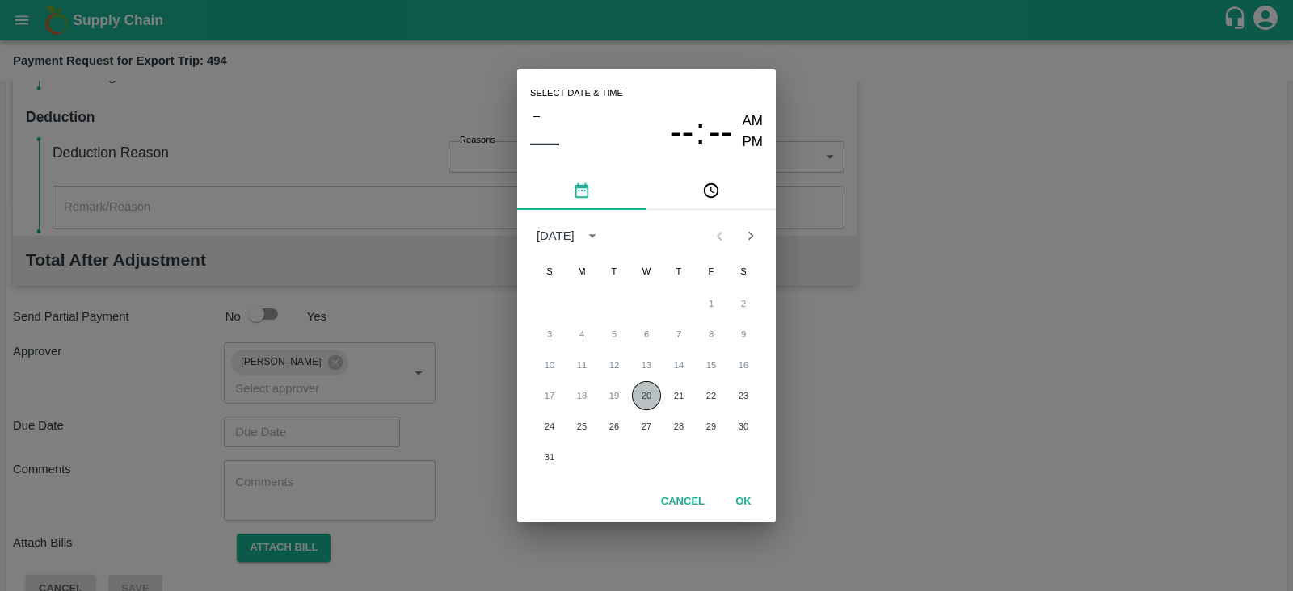
click at [640, 394] on button "20" at bounding box center [646, 395] width 29 height 29
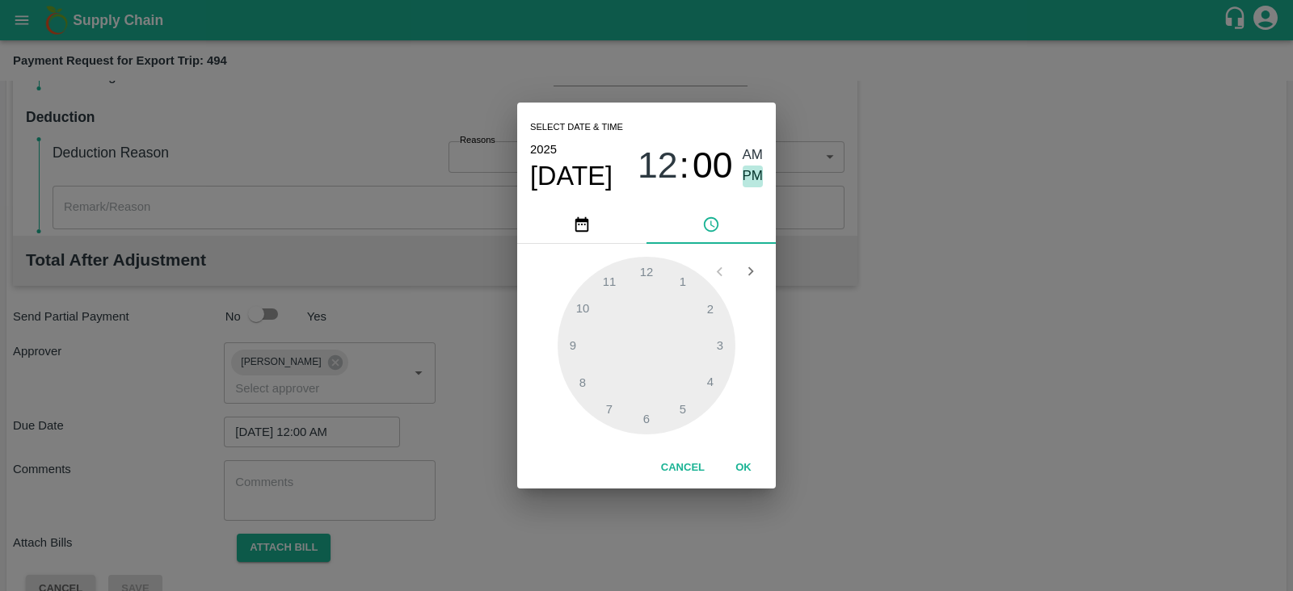
click at [750, 179] on span "PM" at bounding box center [752, 177] width 21 height 22
click at [726, 349] on div at bounding box center [646, 346] width 178 height 178
type input "20/08/2025 03:00 PM"
click at [738, 465] on button "OK" at bounding box center [743, 468] width 52 height 28
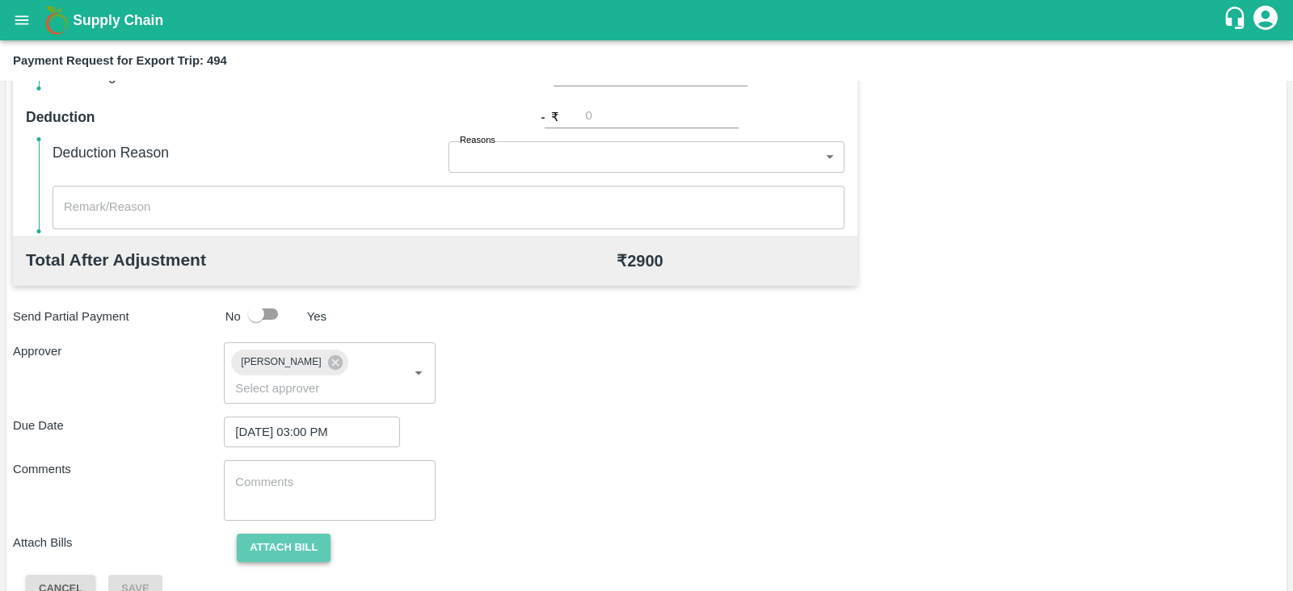
click at [274, 534] on button "Attach bill" at bounding box center [284, 548] width 94 height 28
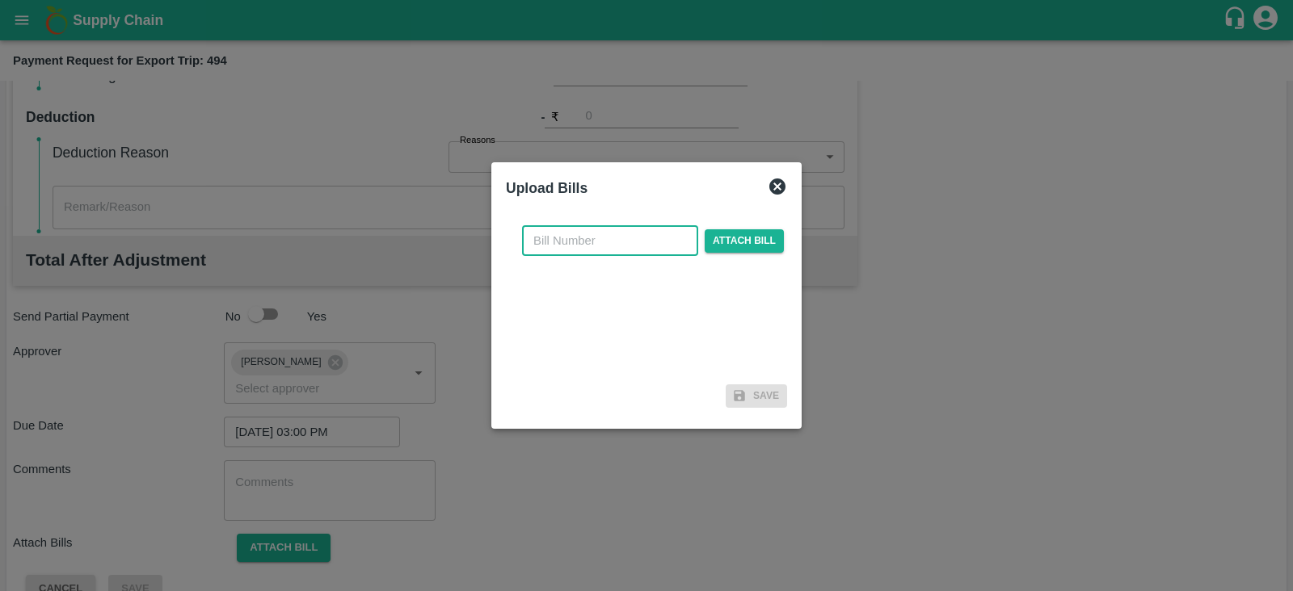
click at [622, 243] on input "text" at bounding box center [610, 240] width 176 height 31
paste input "A2-069/2025-26"
type input "A2-069/2025-26"
click at [747, 242] on span "Attach bill" at bounding box center [744, 240] width 79 height 23
click at [0, 0] on input "Attach bill" at bounding box center [0, 0] width 0 height 0
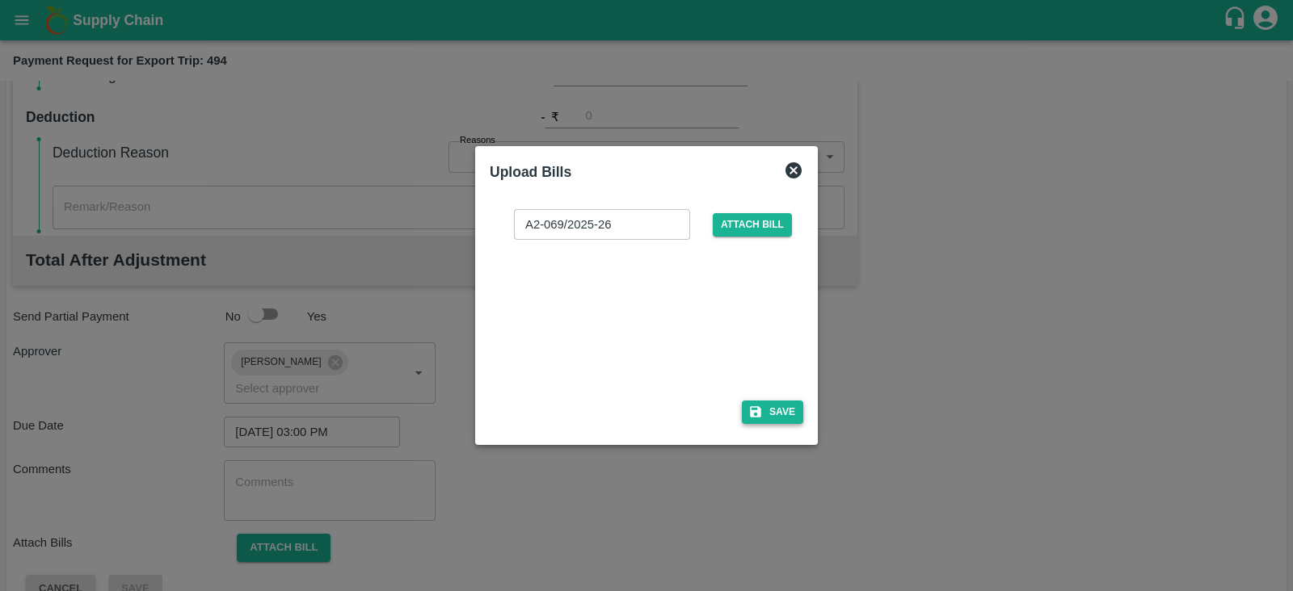
click at [763, 416] on button "Save" at bounding box center [772, 412] width 61 height 23
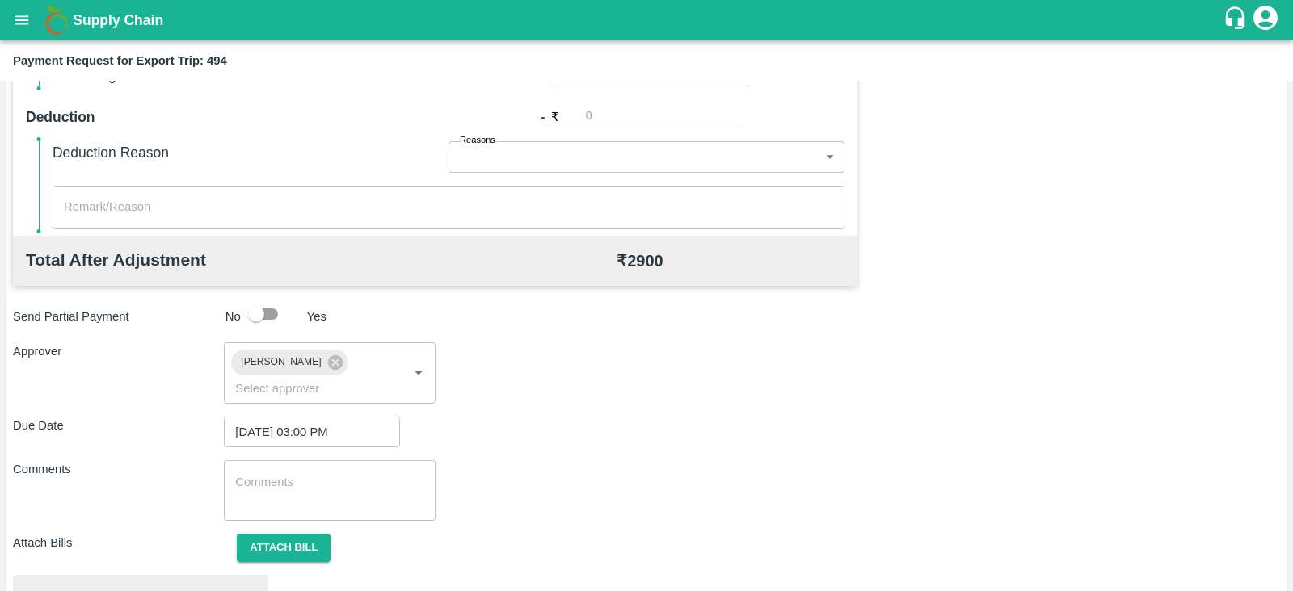
scroll to position [612, 0]
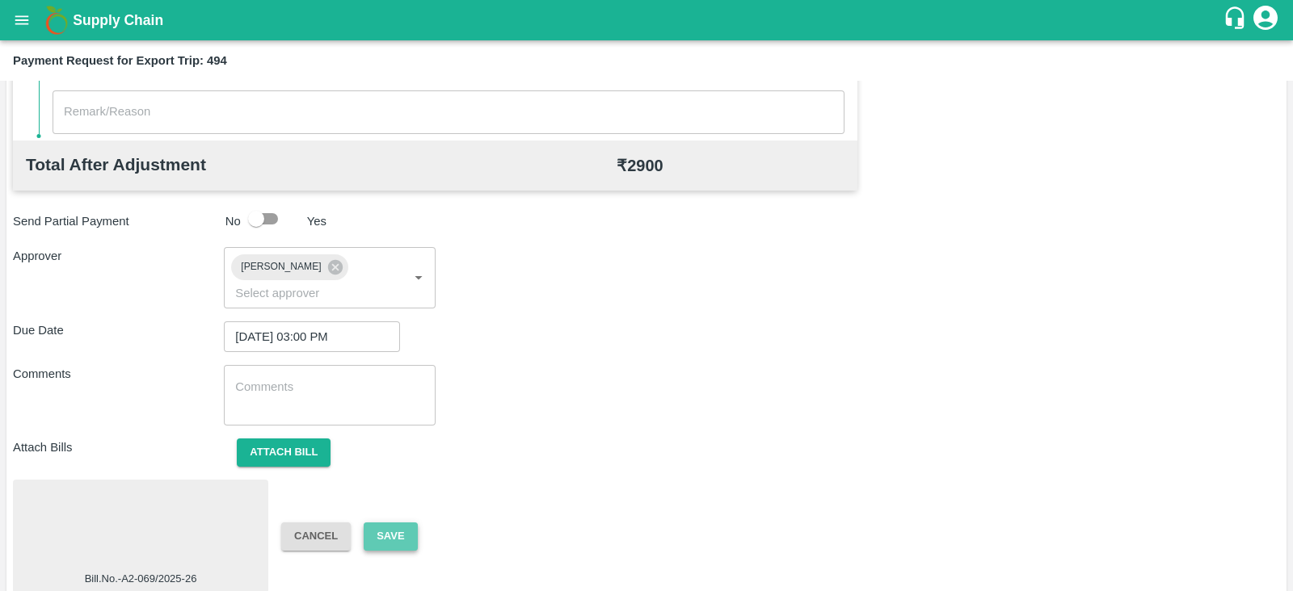
click at [389, 523] on button "Save" at bounding box center [390, 537] width 53 height 28
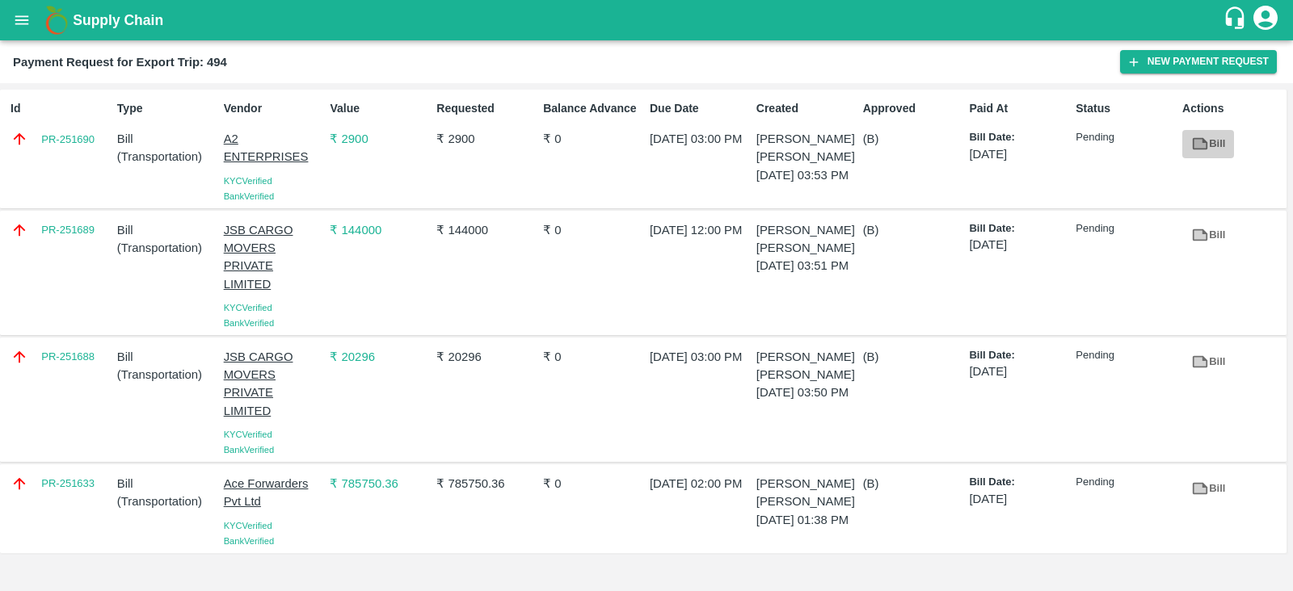
click at [1214, 151] on link "Bill" at bounding box center [1208, 144] width 52 height 28
click at [79, 251] on div "PR-251689" at bounding box center [57, 273] width 107 height 116
copy link "PR-251689"
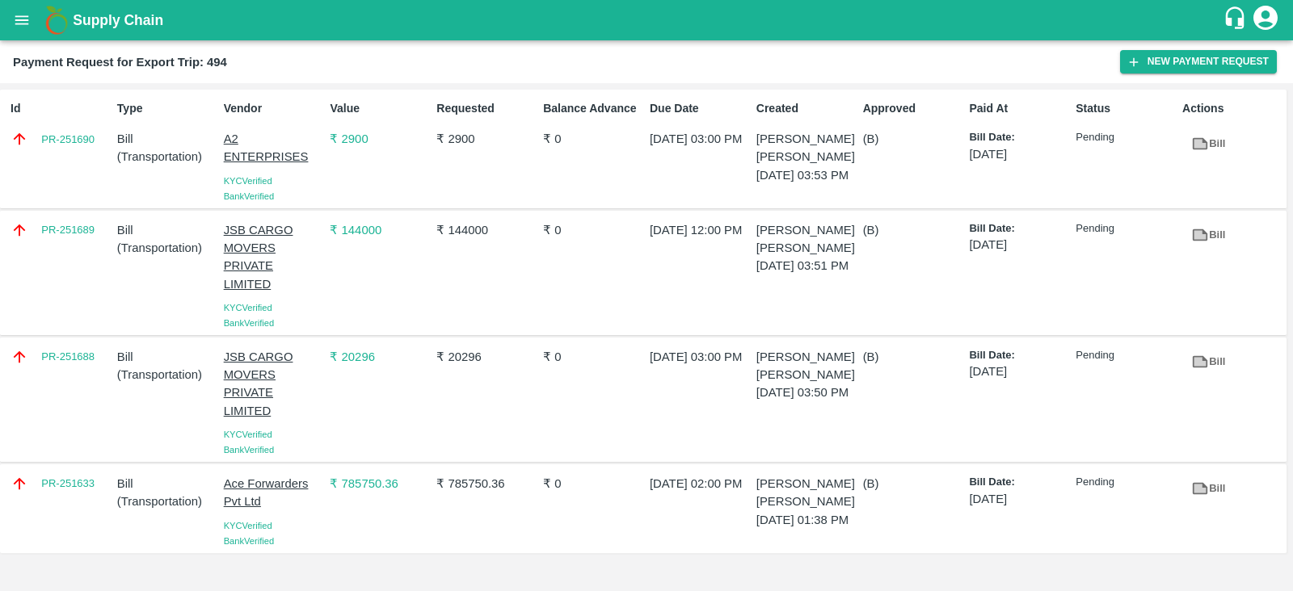
click at [70, 505] on div "PR-251633" at bounding box center [57, 509] width 107 height 81
copy link "PR-251633"
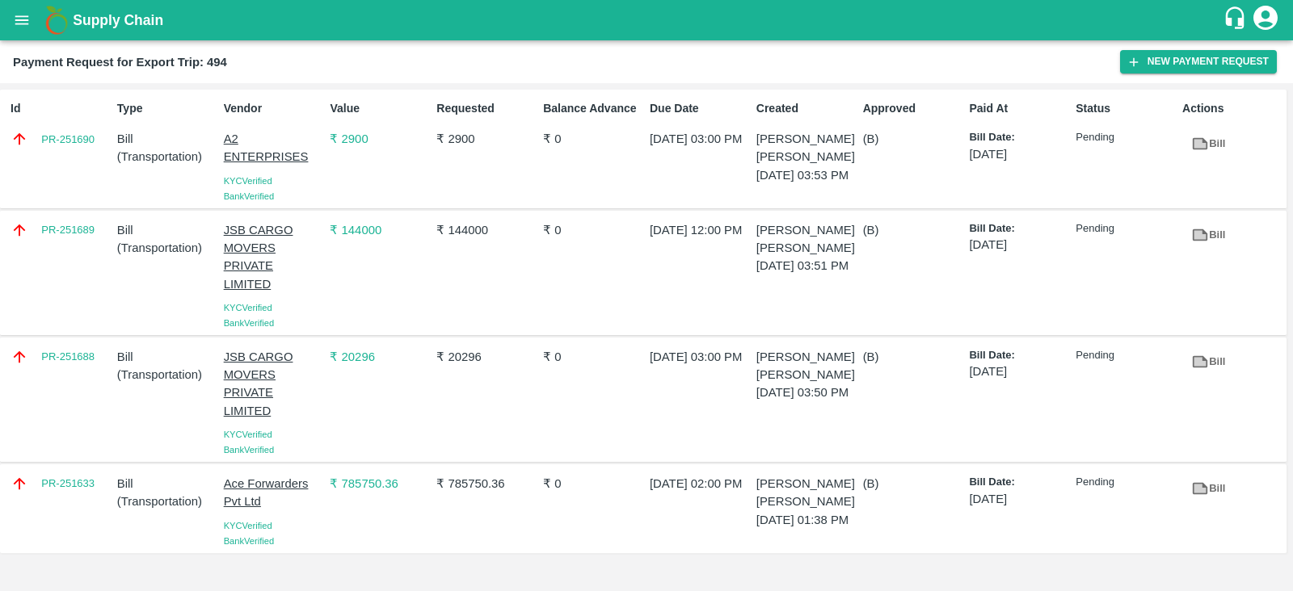
click at [91, 377] on div "PR-251688" at bounding box center [57, 400] width 107 height 116
copy link "PR-251688"
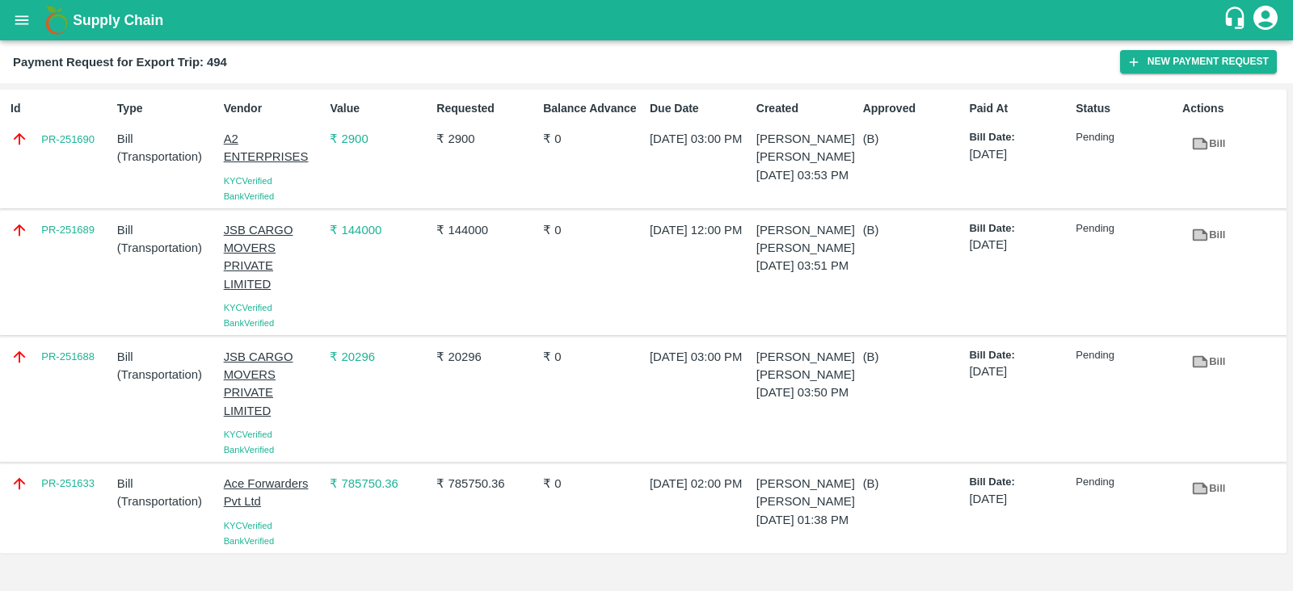
click at [87, 156] on div "Id PR-251690" at bounding box center [57, 149] width 107 height 111
copy link "PR-251690"
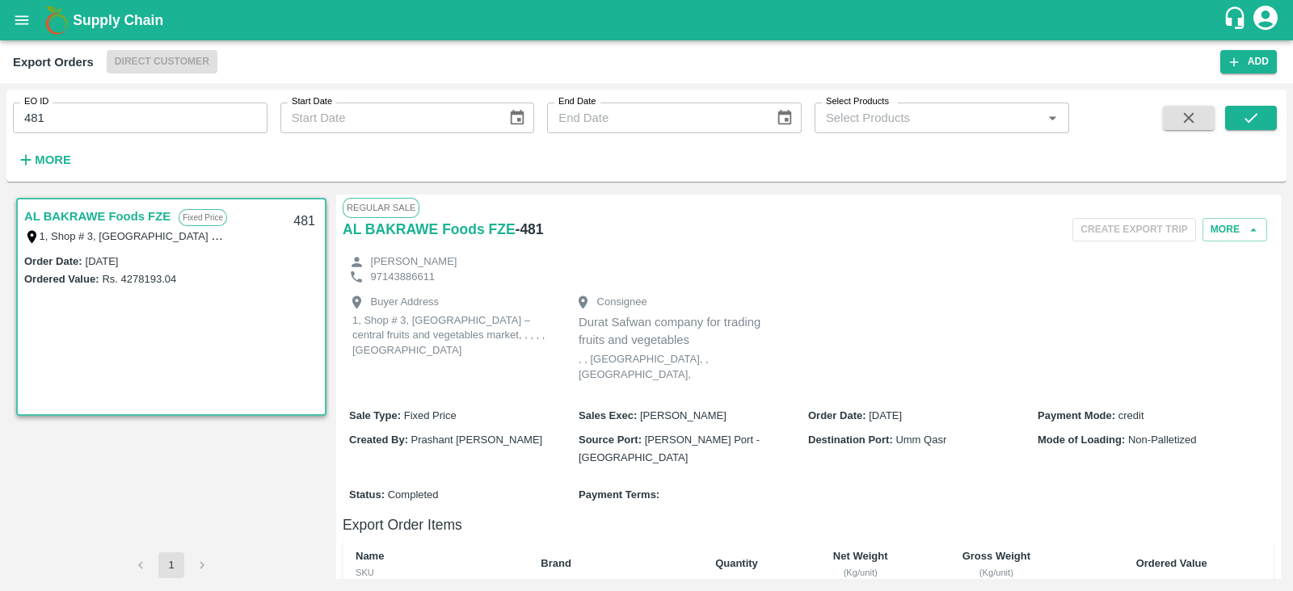
scroll to position [456, 0]
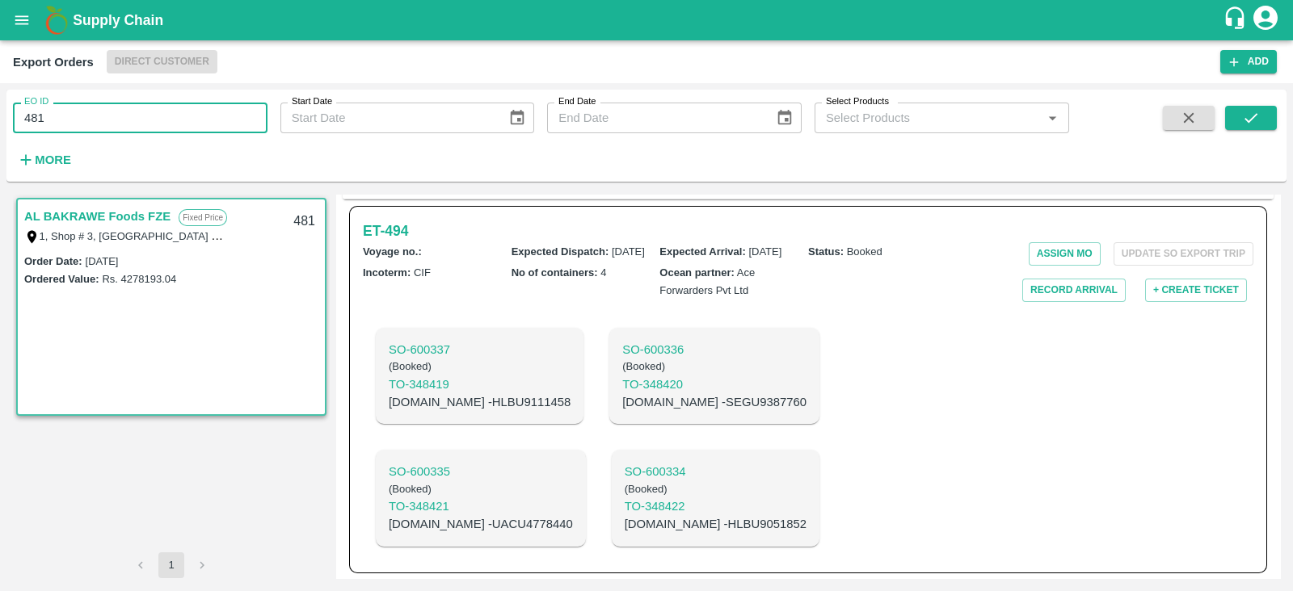
click at [227, 123] on input "481" at bounding box center [140, 118] width 254 height 31
type input "480"
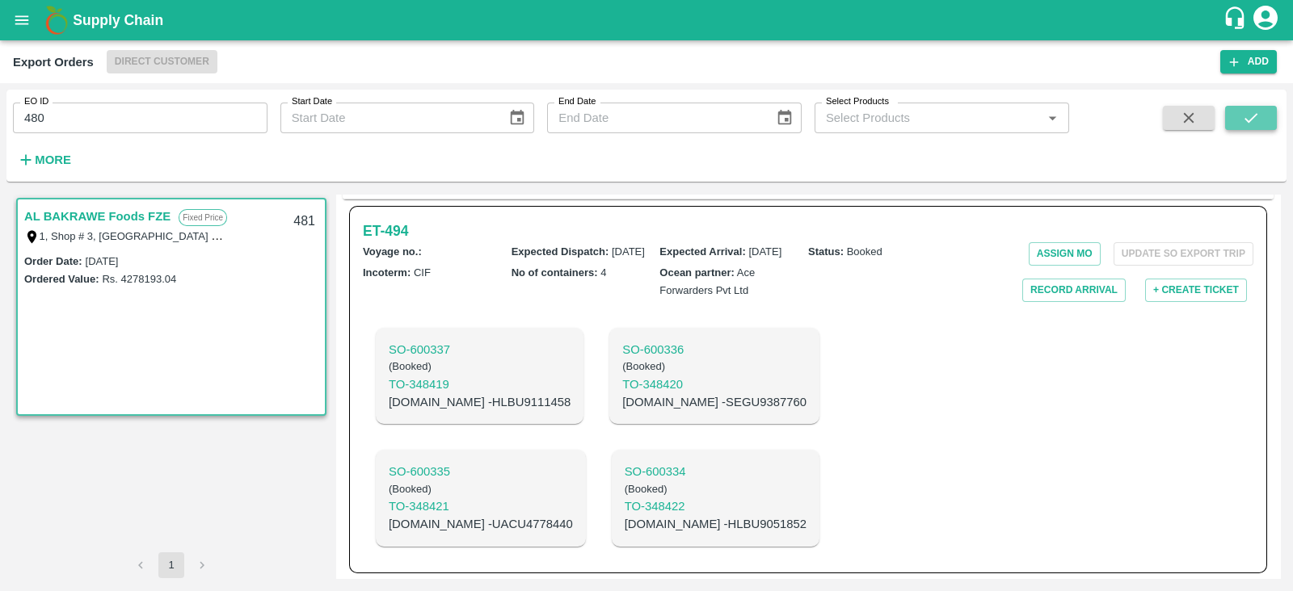
click at [1251, 120] on icon "submit" at bounding box center [1251, 118] width 18 height 18
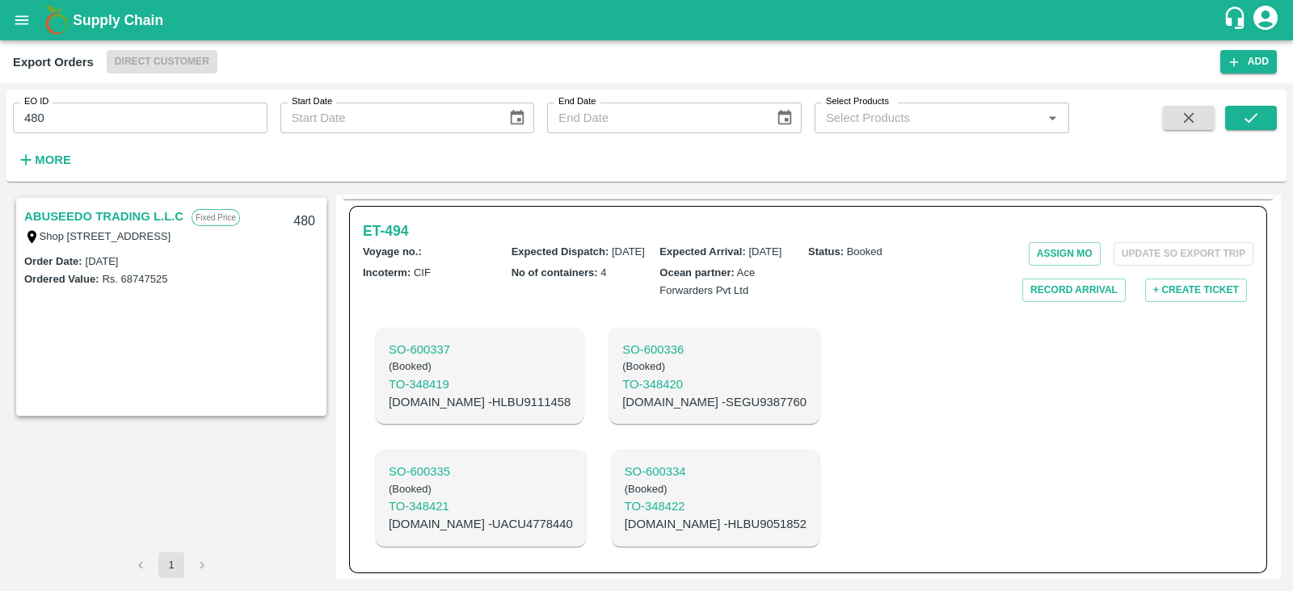
click at [165, 213] on link "ABUSEEDO TRADING L.L.C" at bounding box center [103, 216] width 159 height 21
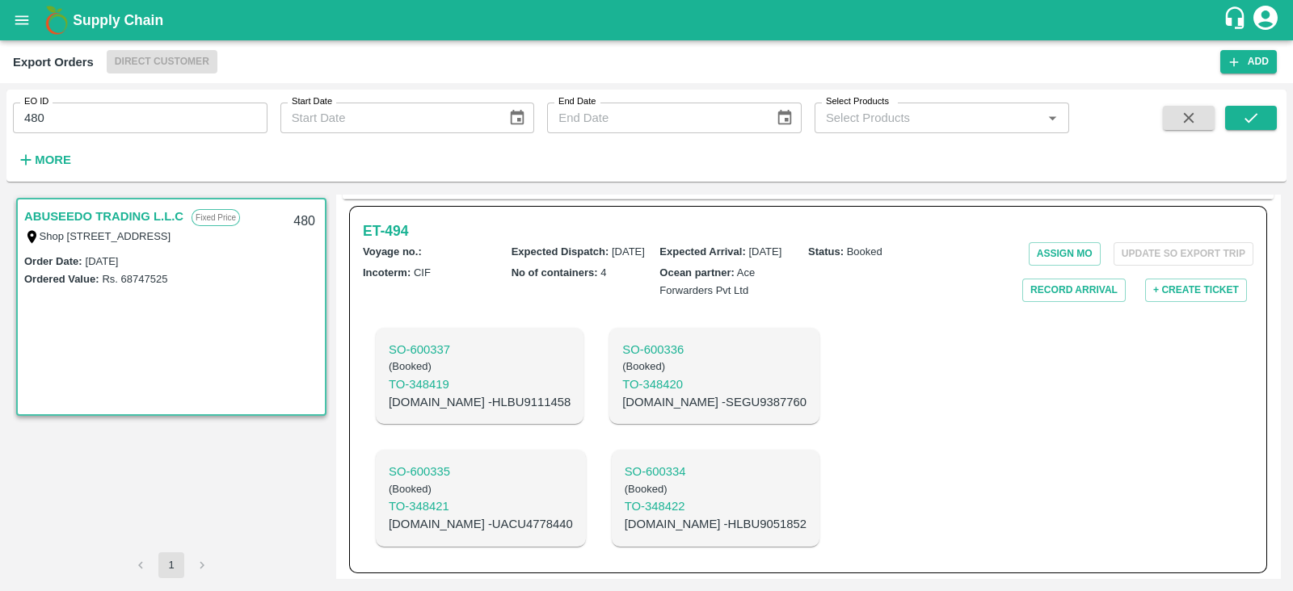
click at [165, 213] on link "ABUSEEDO TRADING L.L.C" at bounding box center [103, 216] width 159 height 21
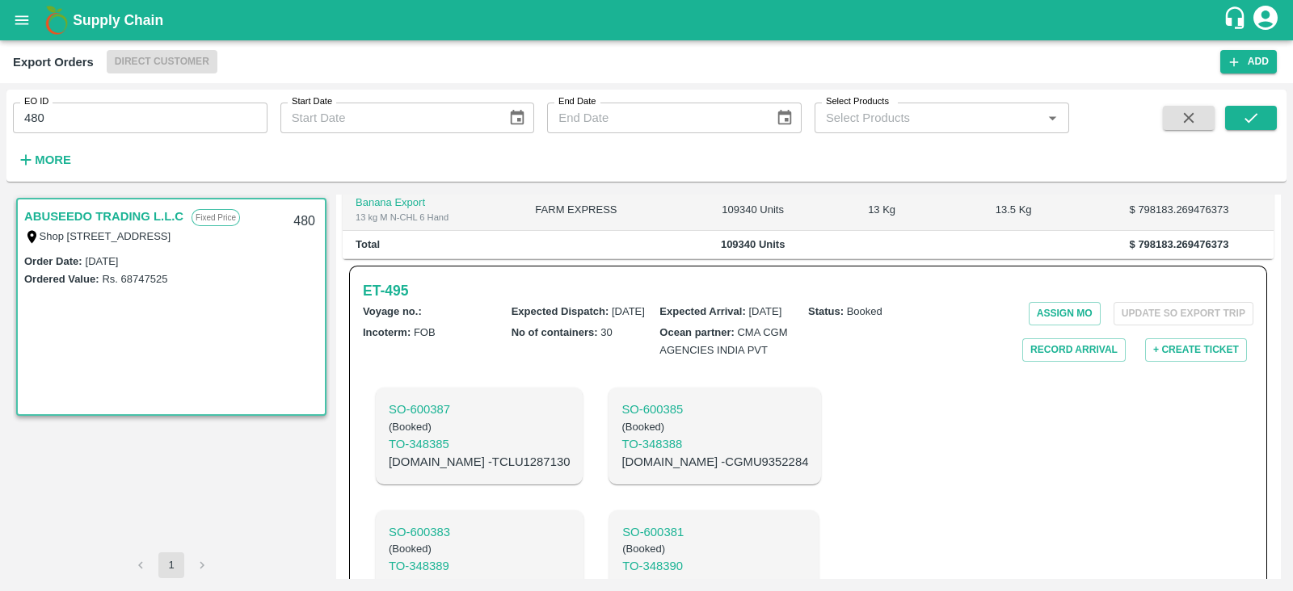
scroll to position [545, 0]
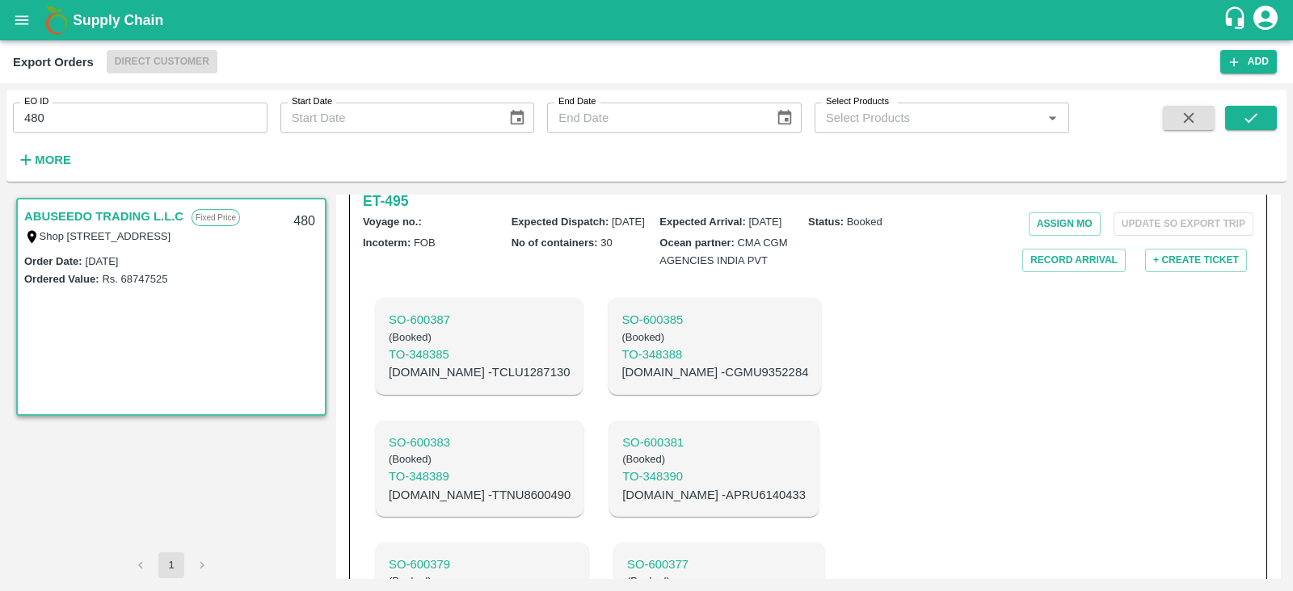
click at [165, 213] on link "ABUSEEDO TRADING L.L.C" at bounding box center [103, 216] width 159 height 21
click at [396, 212] on h6 "ET- 495" at bounding box center [385, 201] width 45 height 23
click at [1250, 115] on icon "submit" at bounding box center [1251, 118] width 18 height 18
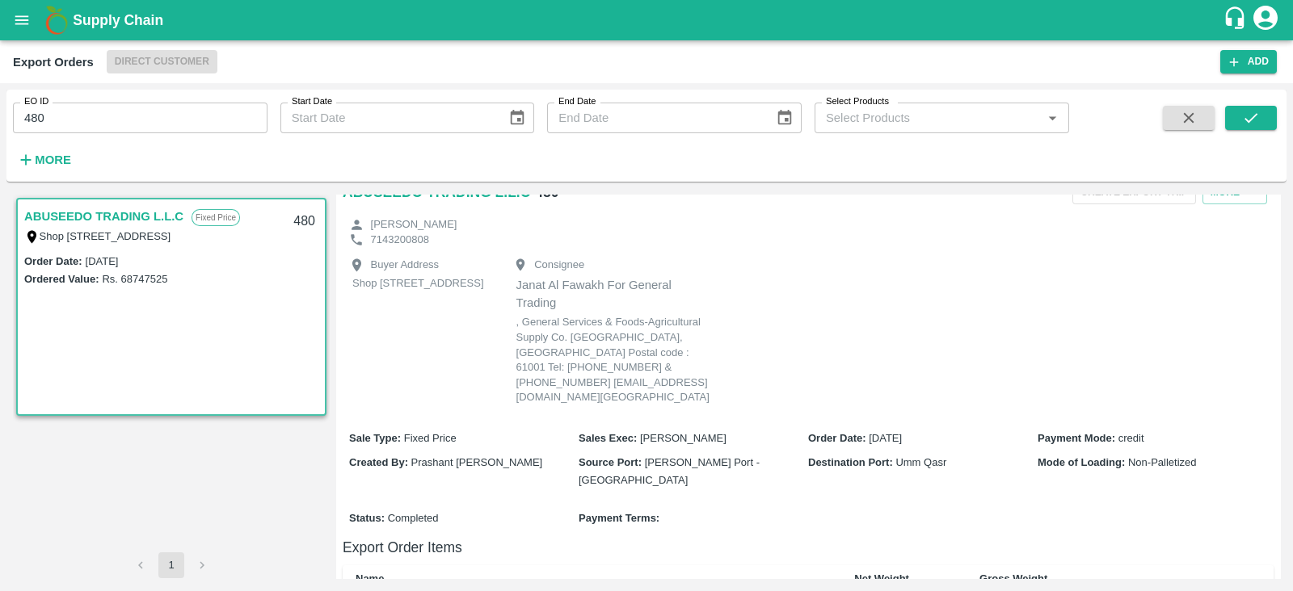
scroll to position [0, 0]
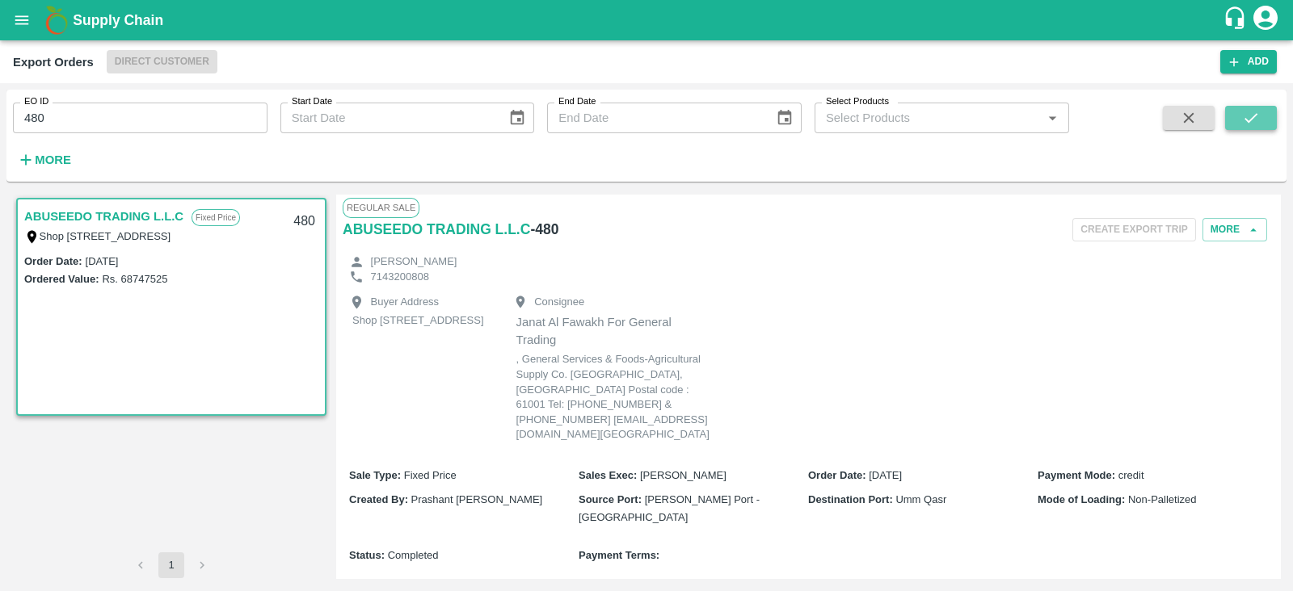
click at [1252, 116] on icon "submit" at bounding box center [1251, 118] width 18 height 18
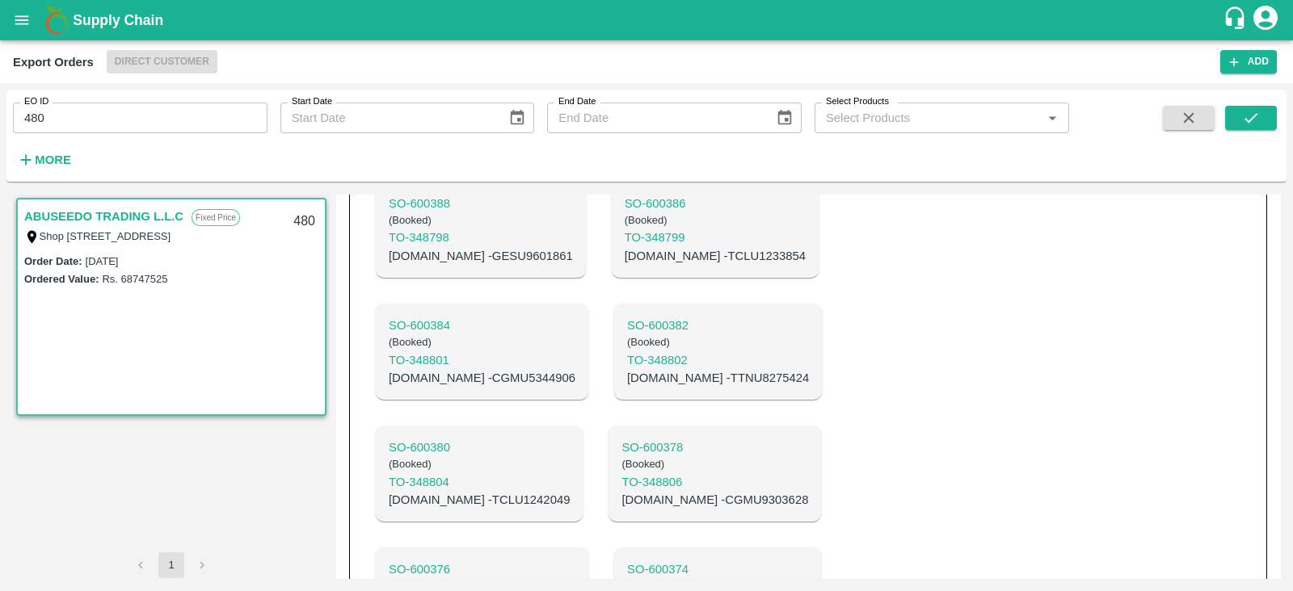
scroll to position [3140, 0]
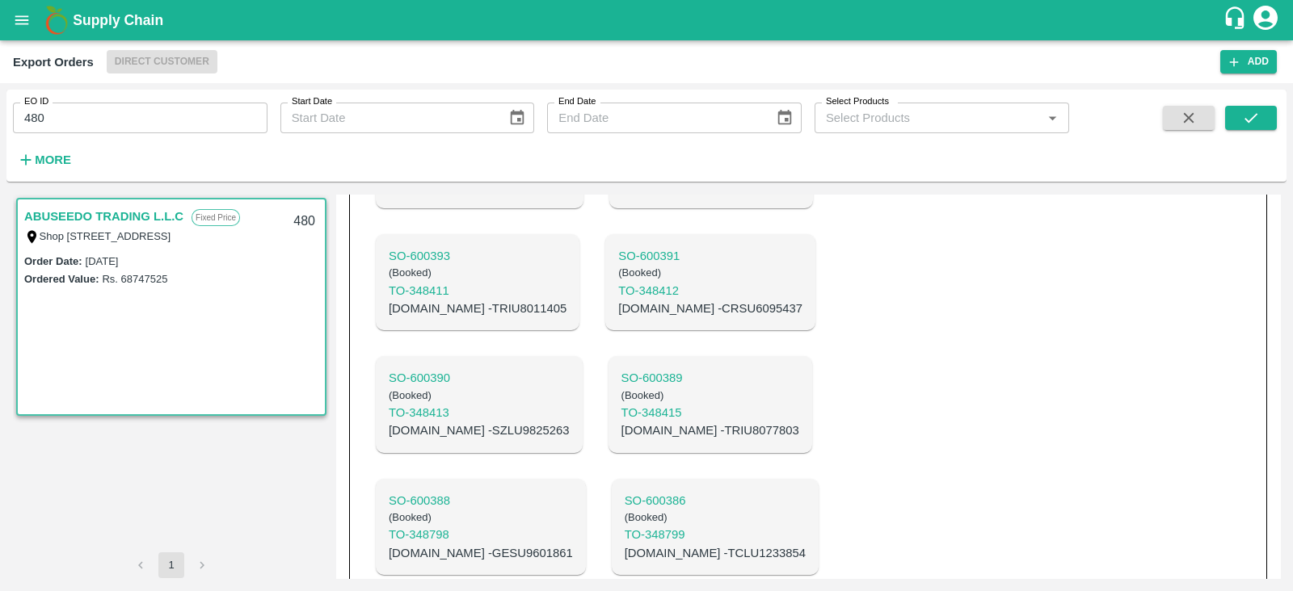
scroll to position [2930, 0]
click at [158, 126] on input "480" at bounding box center [140, 118] width 254 height 31
type input "484"
click at [1248, 127] on icon "submit" at bounding box center [1251, 118] width 18 height 18
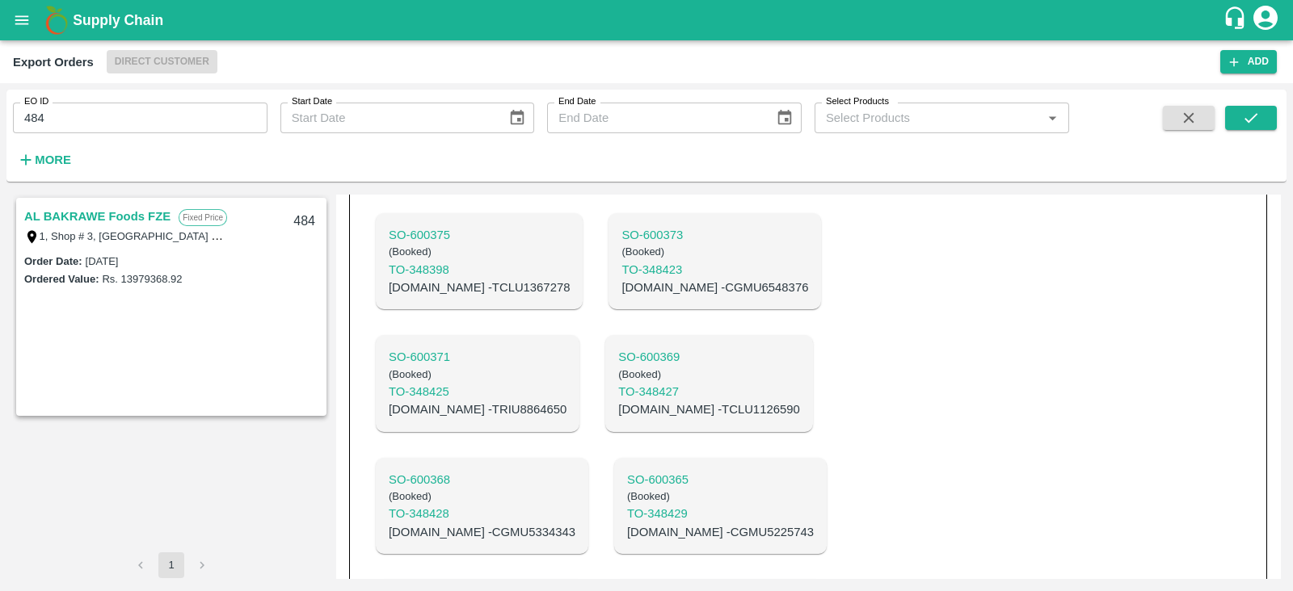
scroll to position [983, 0]
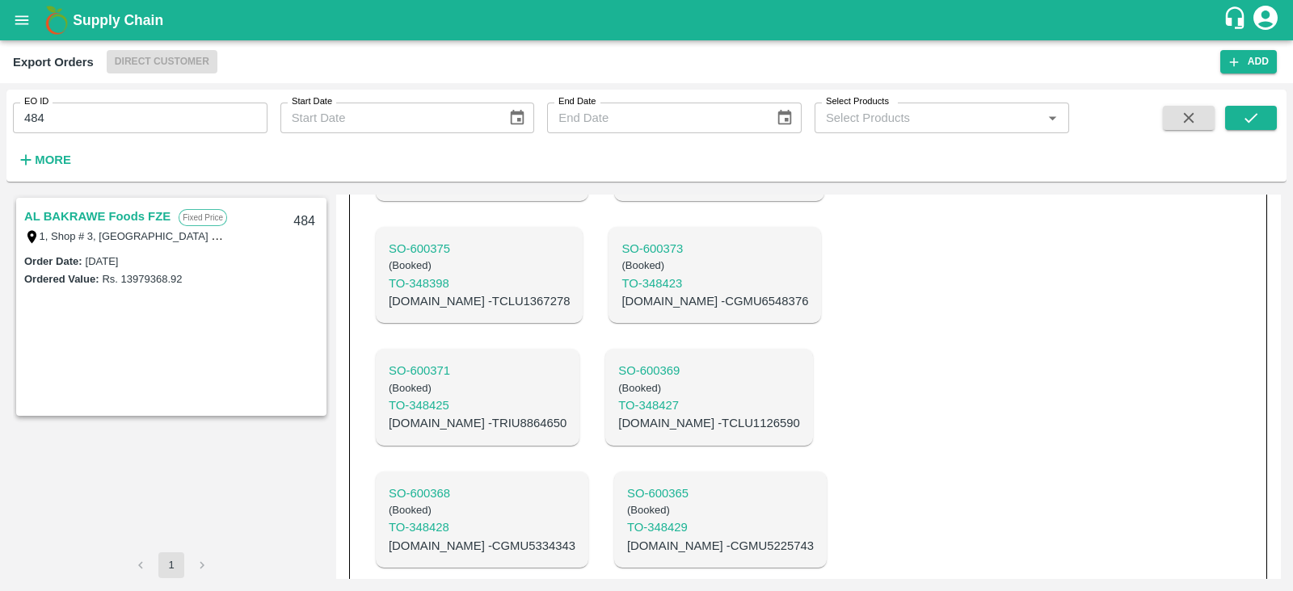
click at [297, 220] on div "484" at bounding box center [304, 222] width 41 height 38
click at [122, 216] on link "AL BAKRAWE Foods FZE" at bounding box center [97, 216] width 146 height 21
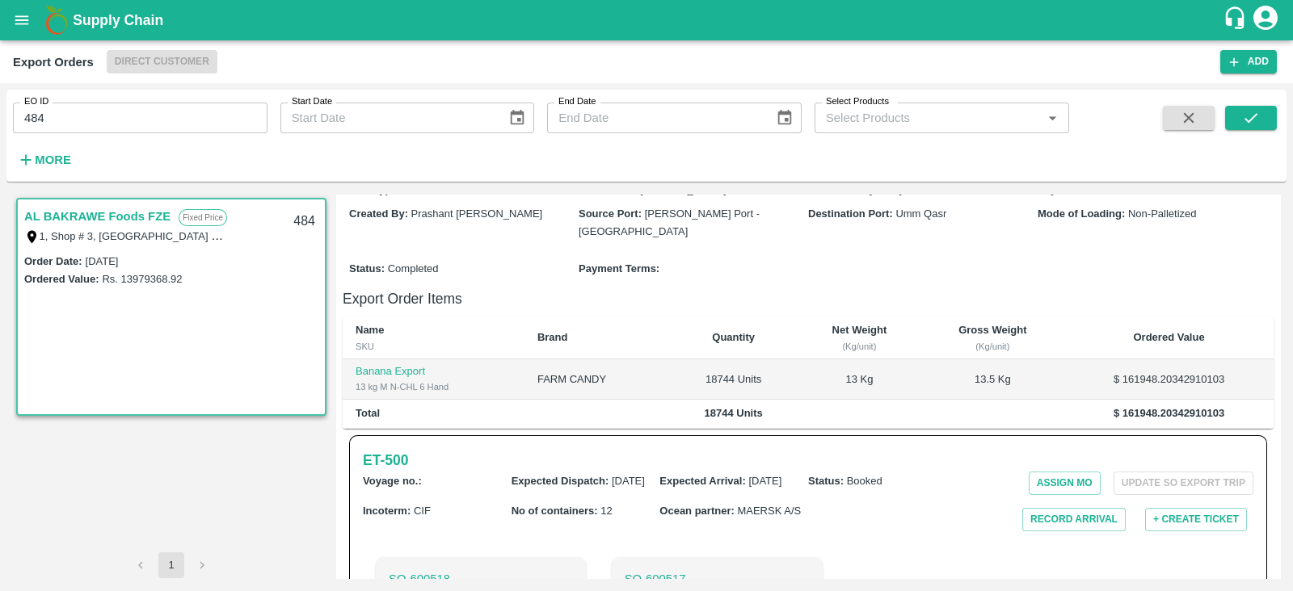
scroll to position [226, 0]
click at [404, 449] on h6 "ET- 500" at bounding box center [385, 460] width 45 height 23
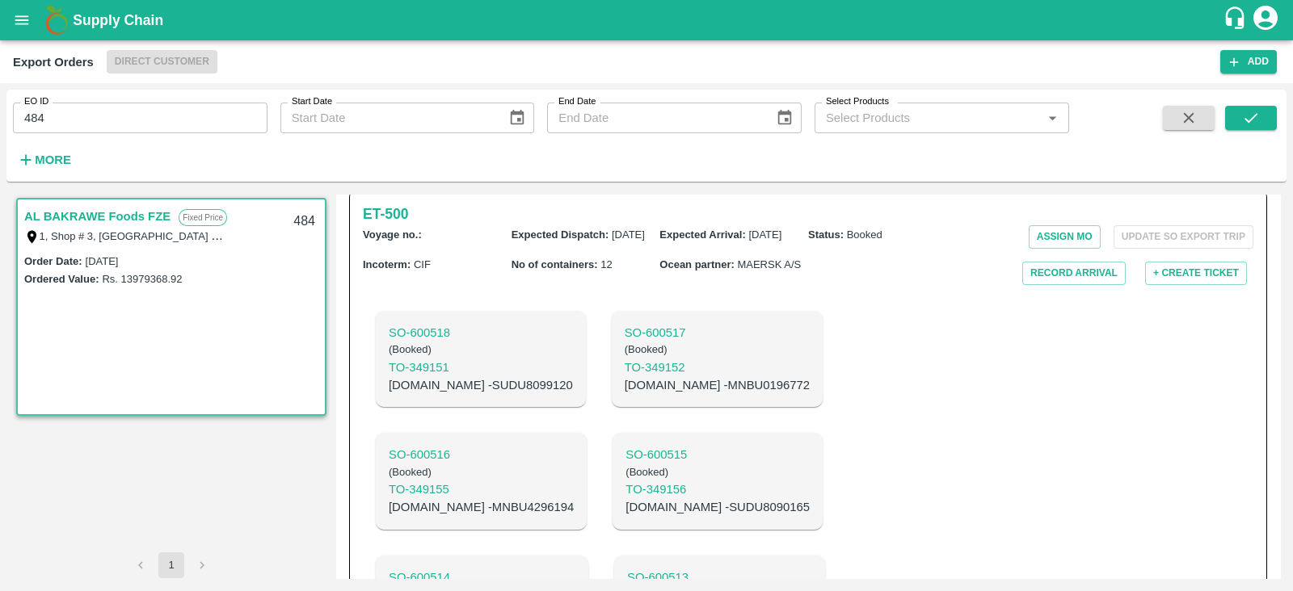
scroll to position [472, 0]
click at [633, 377] on p "C.No - MNBU0196772" at bounding box center [717, 386] width 185 height 18
copy p "MNBU0196772"
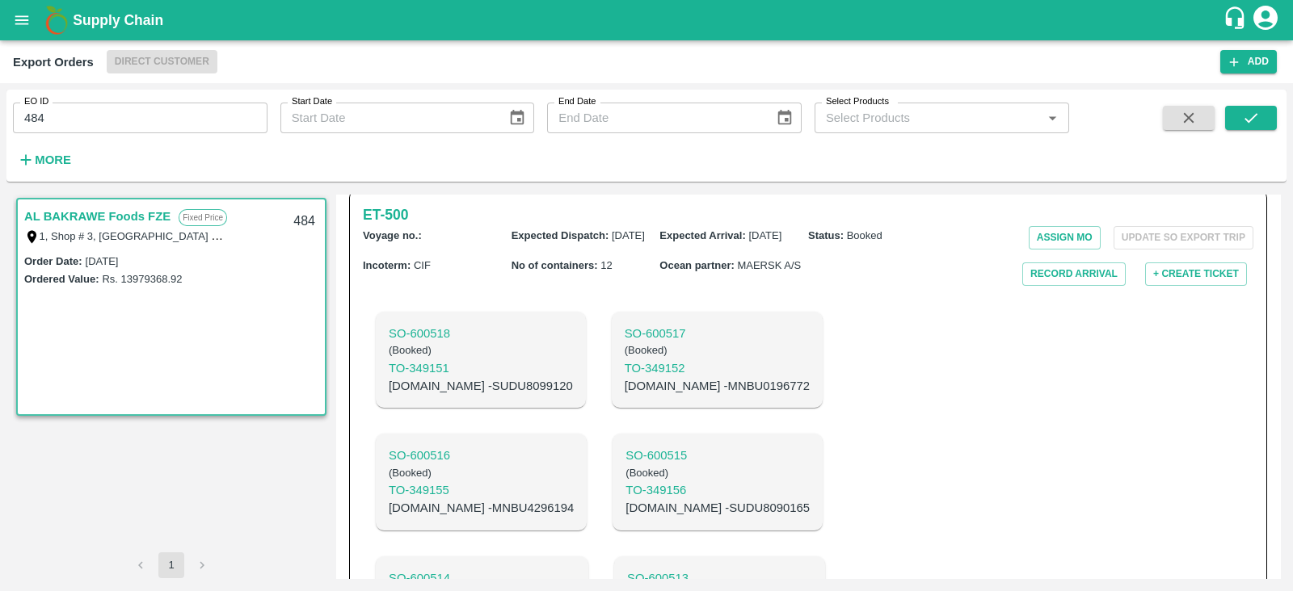
copy p "MNBU0196772"
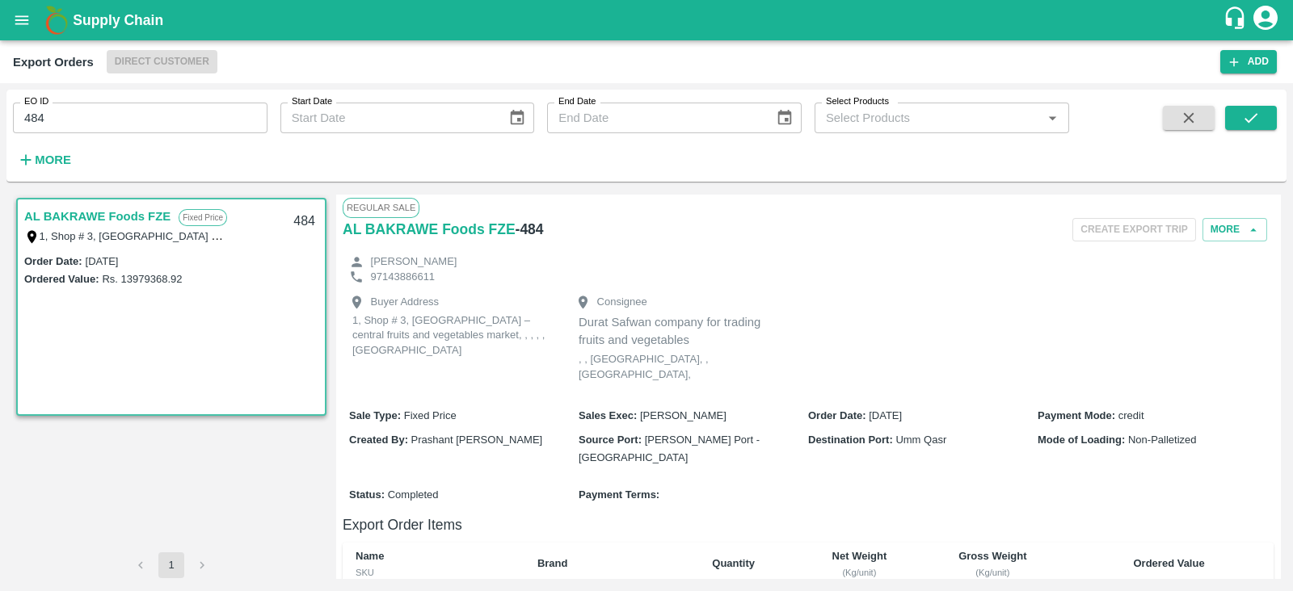
scroll to position [687, 0]
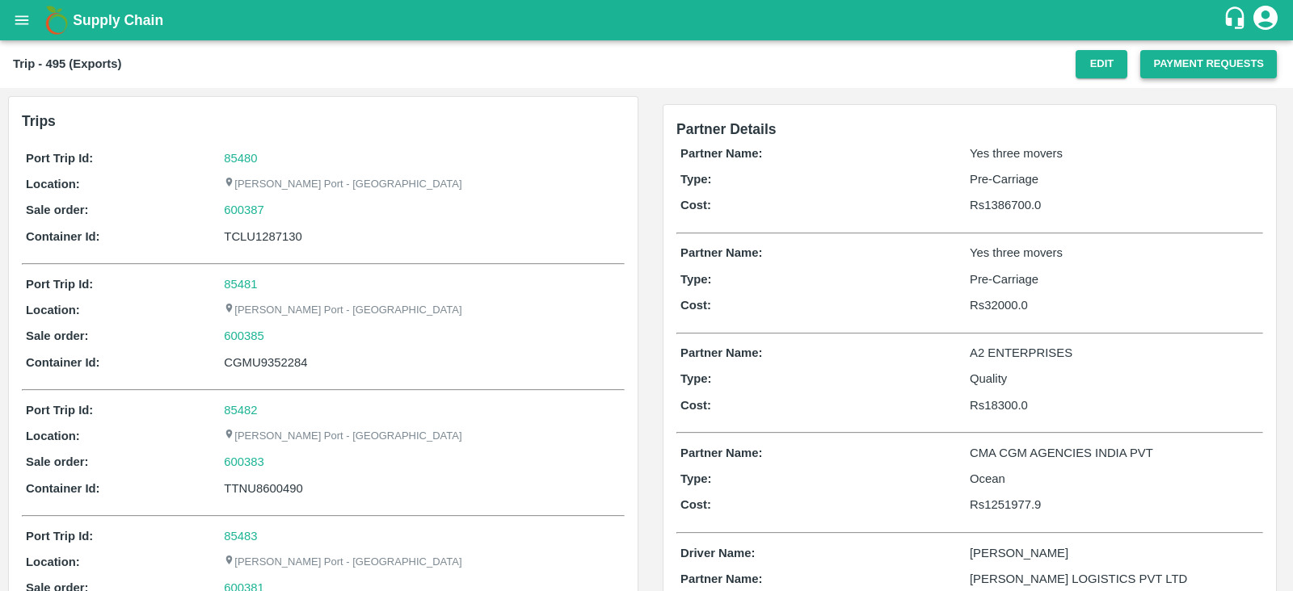
click at [1183, 75] on button "Payment Requests" at bounding box center [1208, 64] width 137 height 28
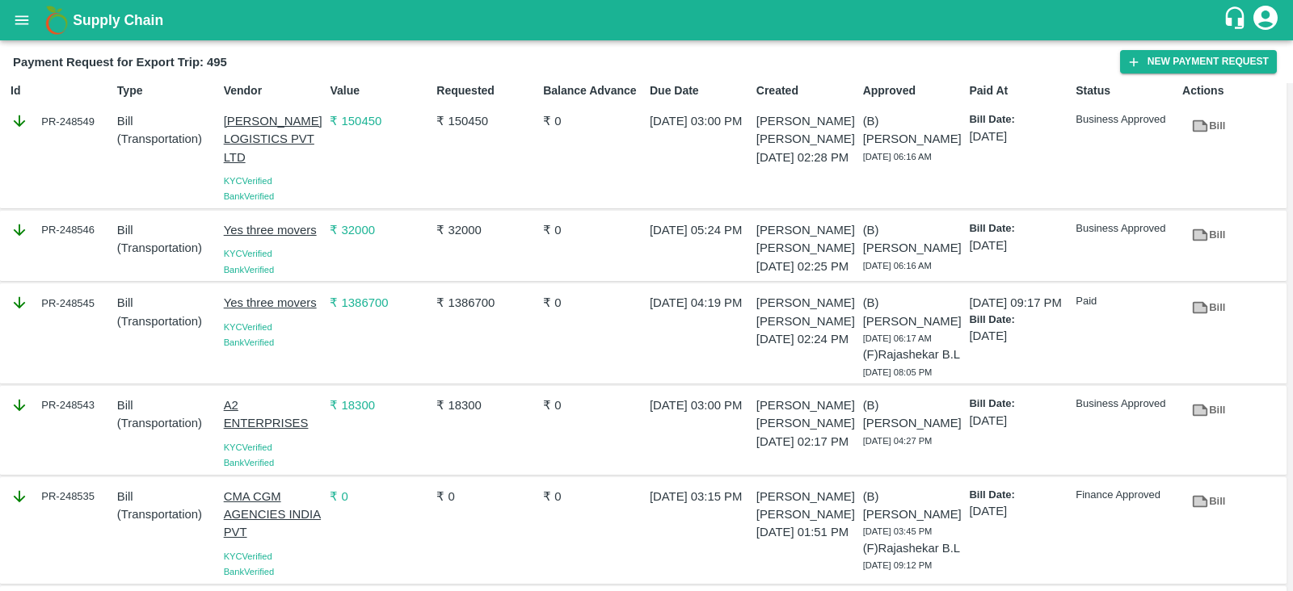
scroll to position [19, 0]
click at [90, 335] on div "PR-248545" at bounding box center [57, 332] width 107 height 92
copy div "PR-248545"
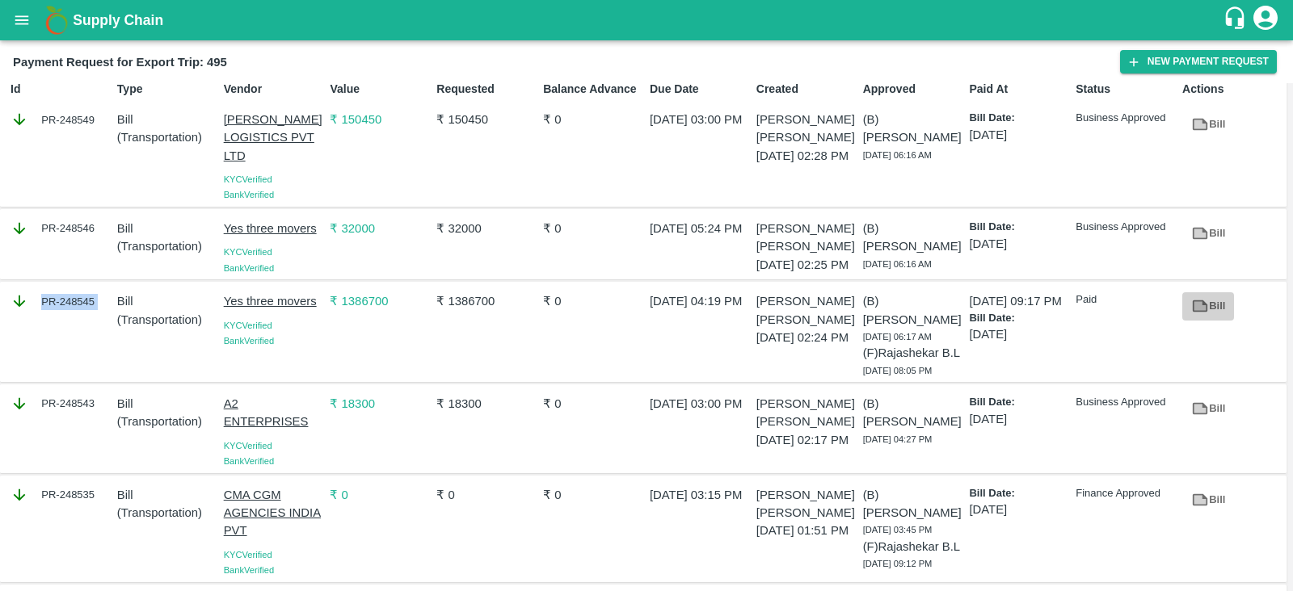
click at [1184, 313] on link "Bill" at bounding box center [1208, 306] width 52 height 28
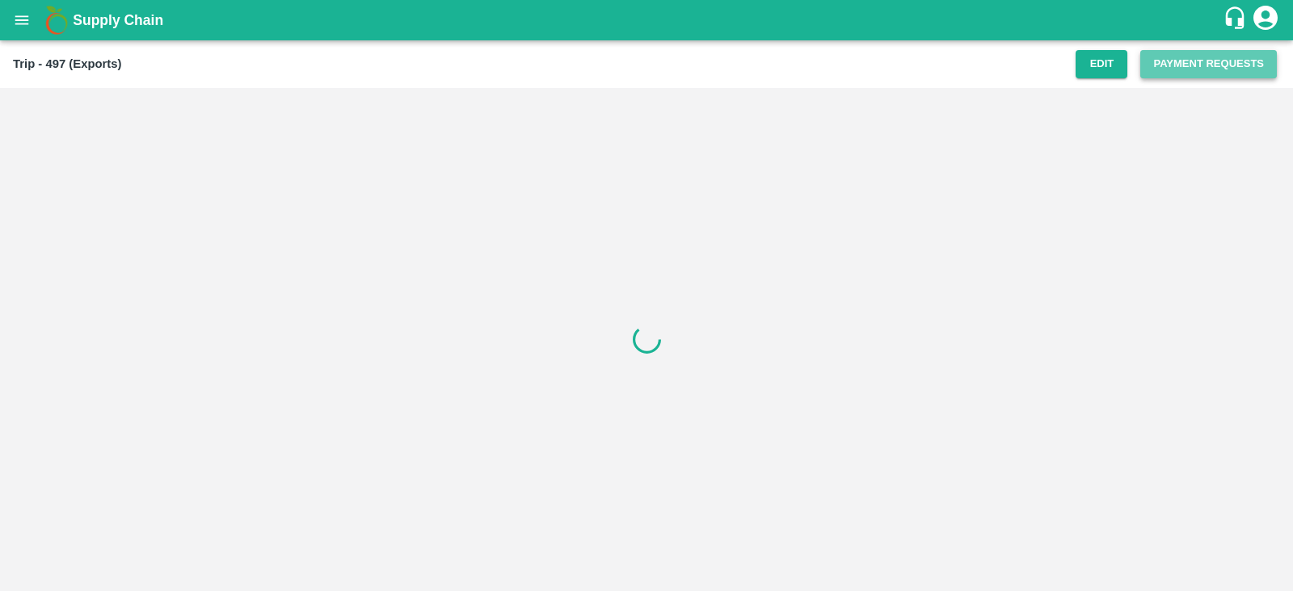
click at [1168, 66] on button "Payment Requests" at bounding box center [1208, 64] width 137 height 28
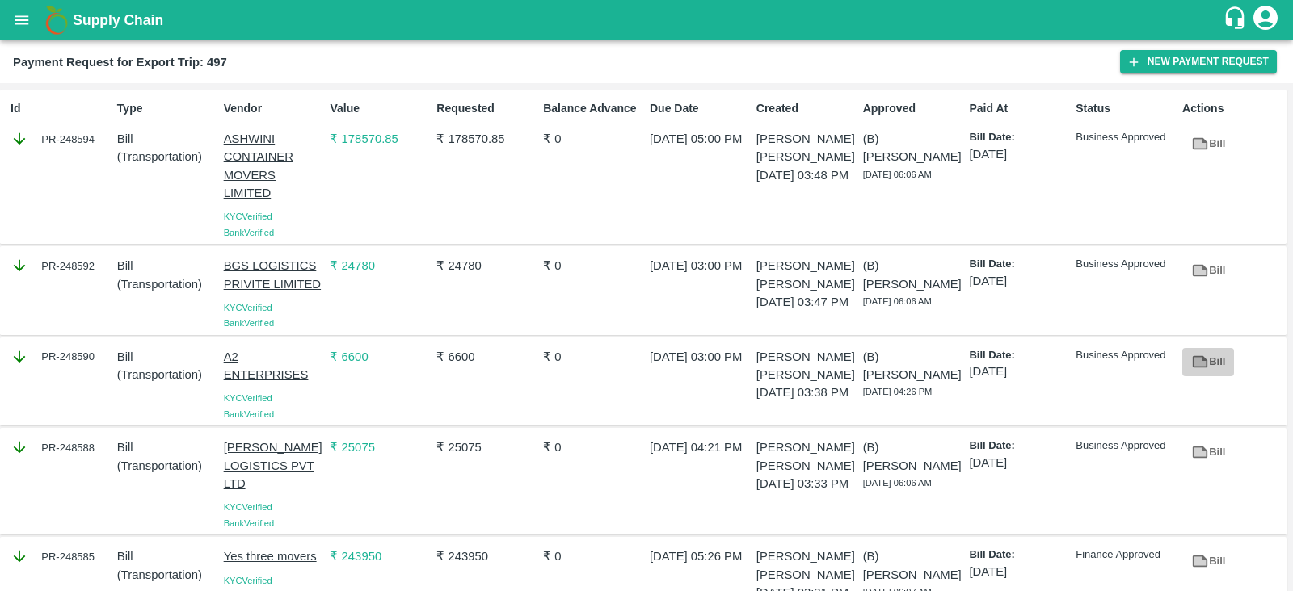
click at [1202, 361] on icon at bounding box center [1199, 362] width 15 height 12
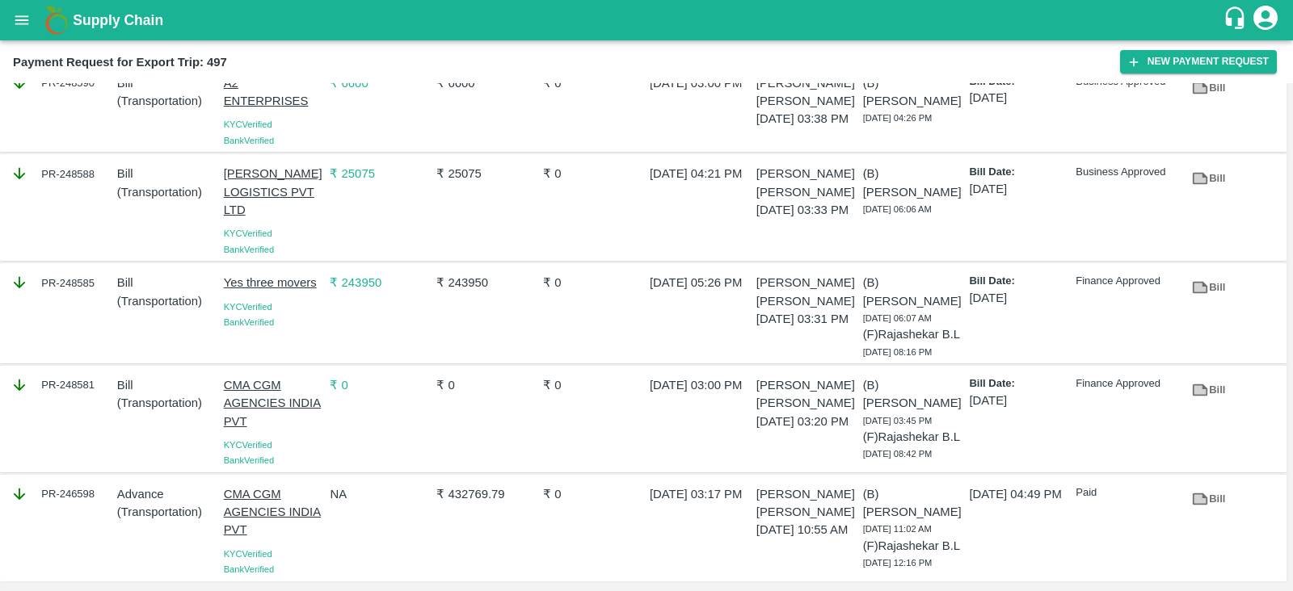
scroll to position [326, 0]
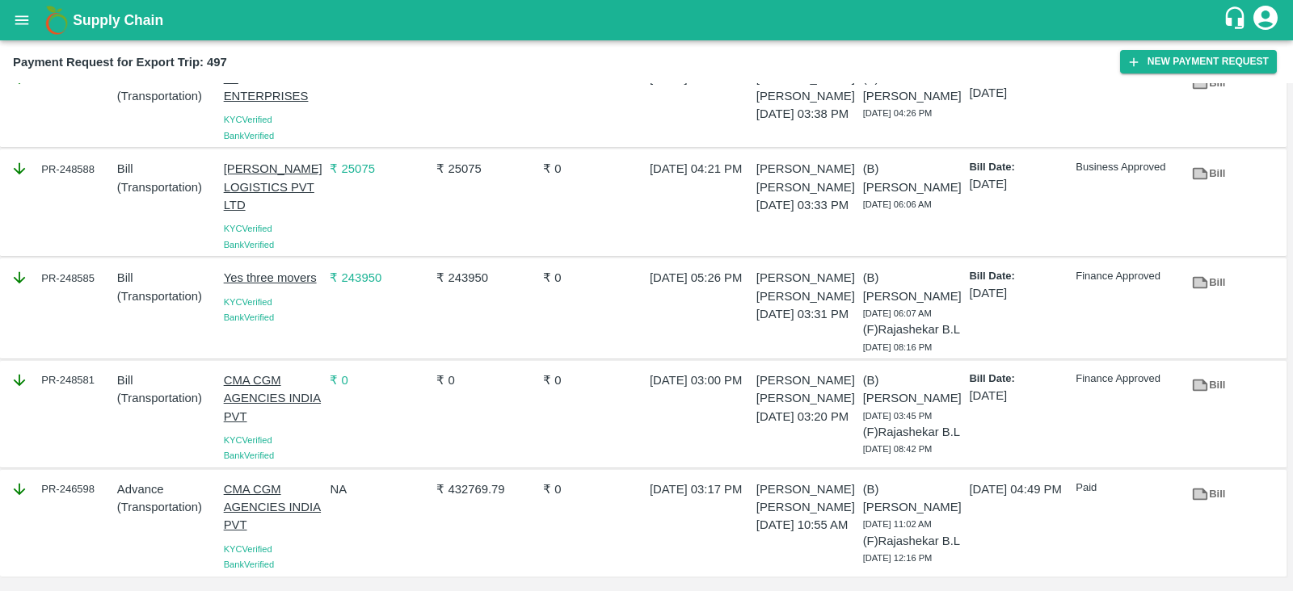
click at [77, 382] on div "PR-248581" at bounding box center [57, 414] width 107 height 99
copy div "PR-248581"
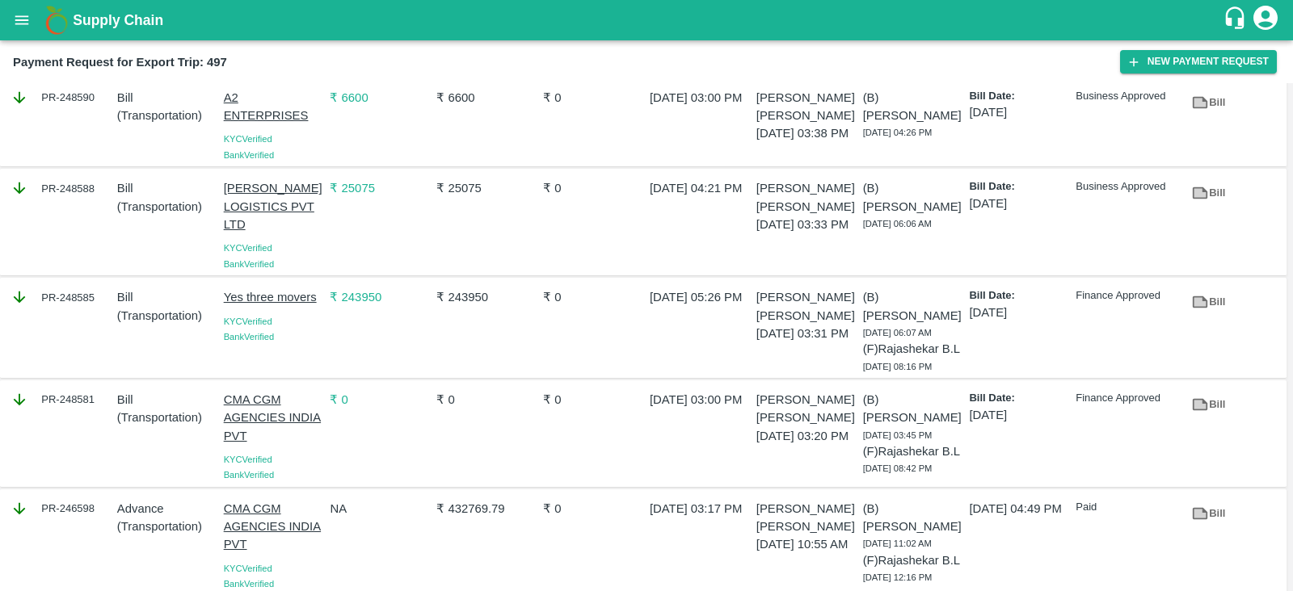
click at [94, 322] on div "PR-248585" at bounding box center [57, 328] width 107 height 92
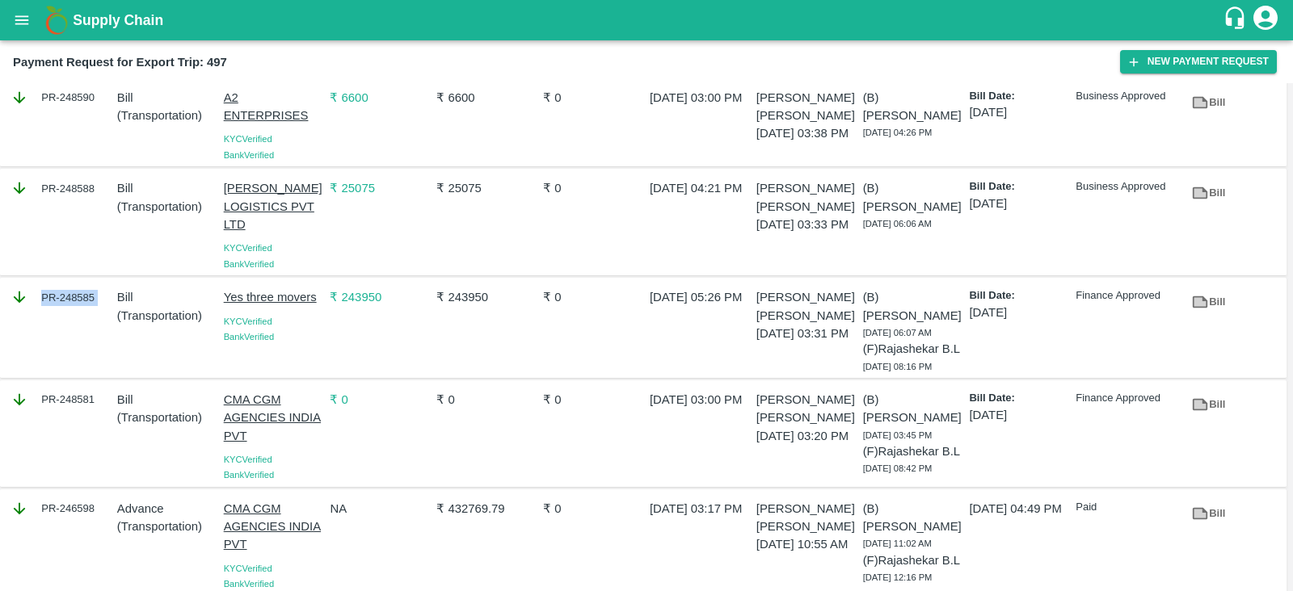
copy div "PR-248585"
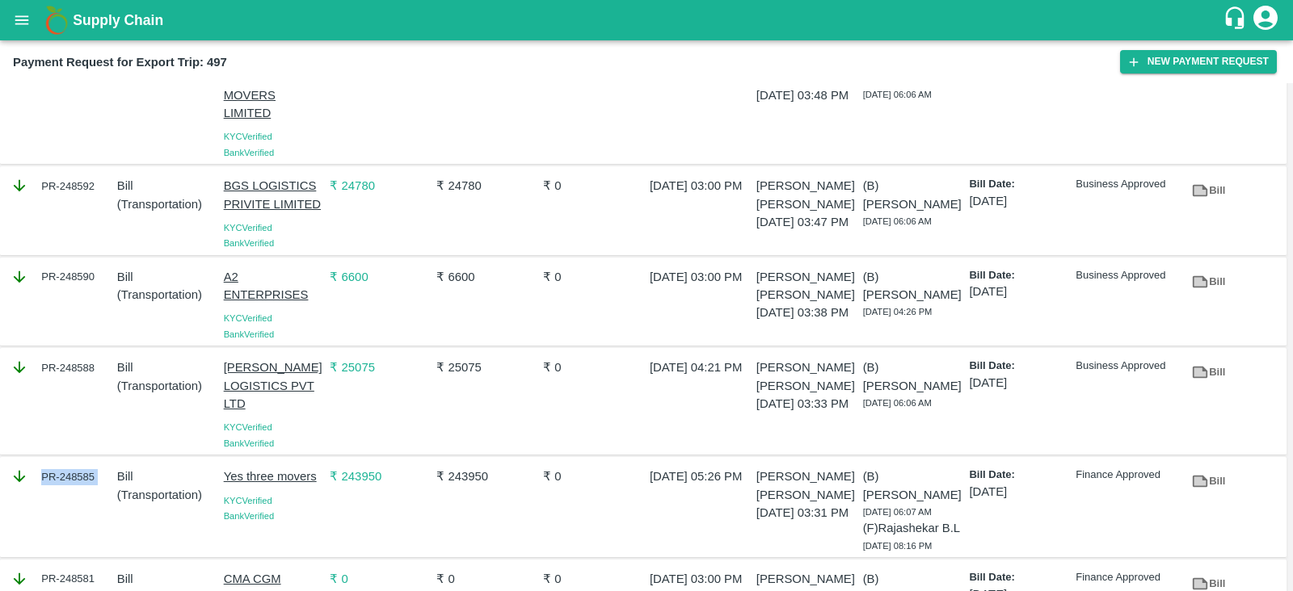
scroll to position [0, 0]
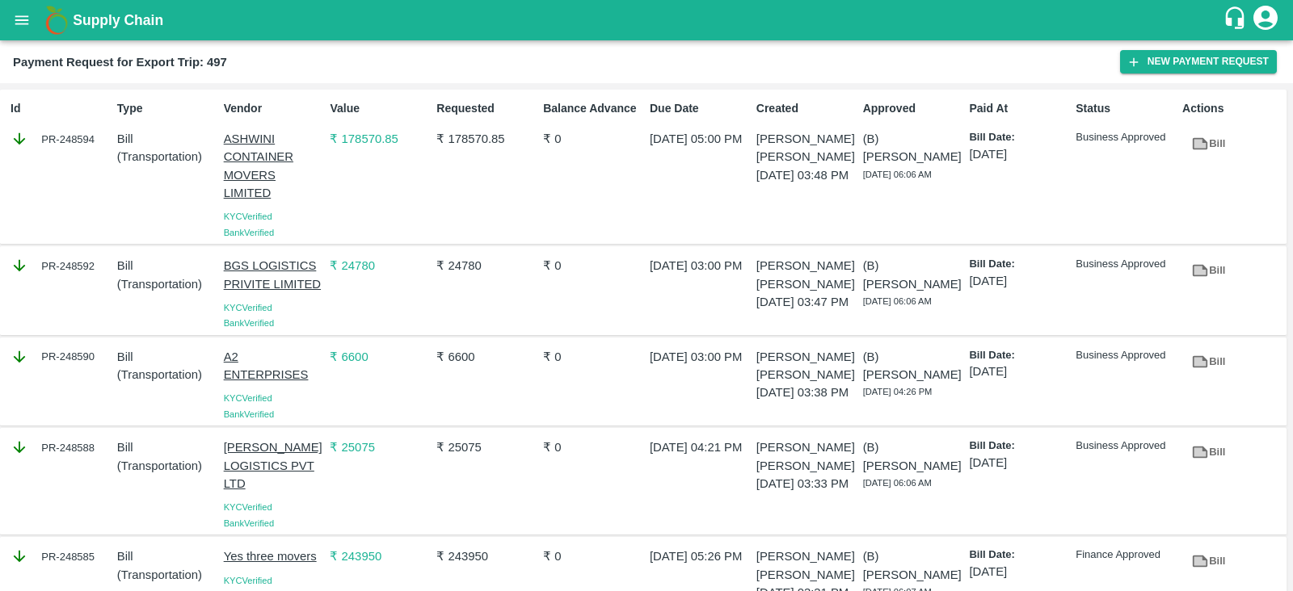
click at [93, 162] on div "Id PR-248594" at bounding box center [57, 167] width 107 height 146
copy div "PR-248594"
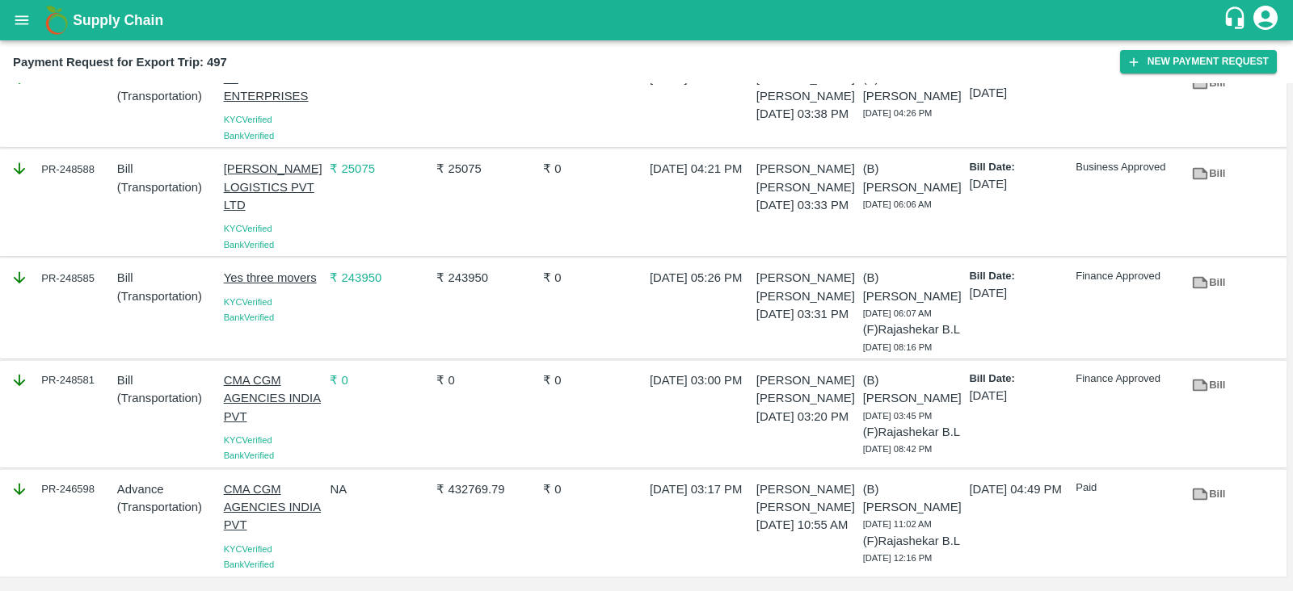
scroll to position [199, 0]
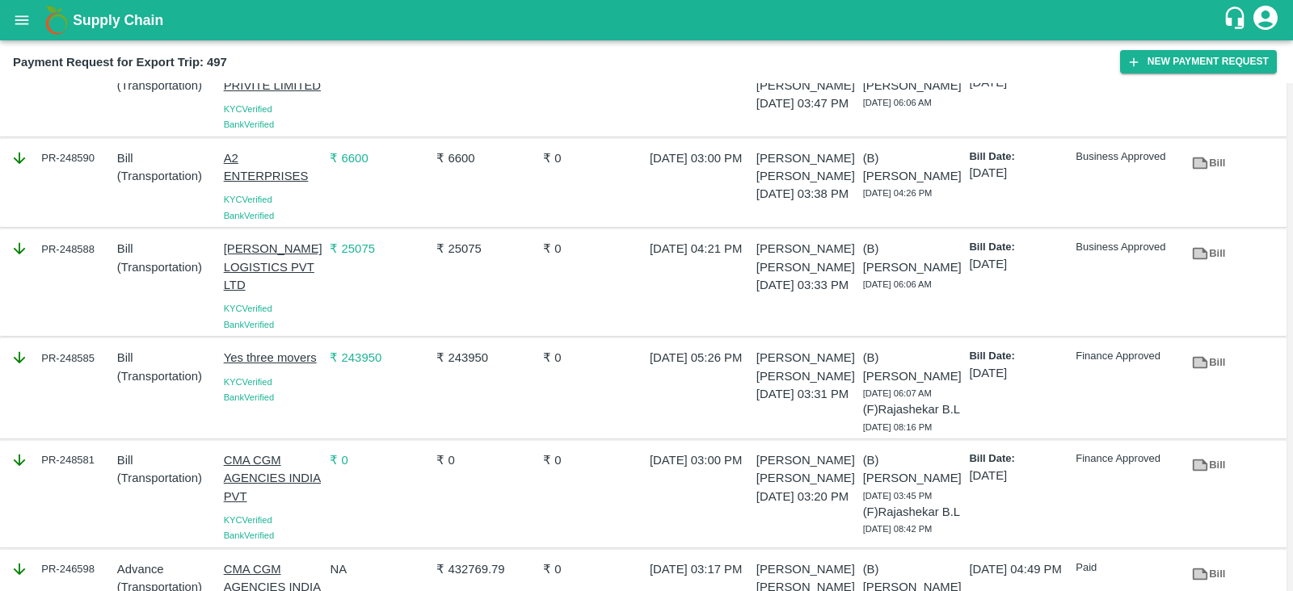
click at [86, 381] on div "PR-248585" at bounding box center [57, 389] width 107 height 92
copy div "PR-248585"
click at [52, 287] on div "PR-248588" at bounding box center [57, 282] width 107 height 99
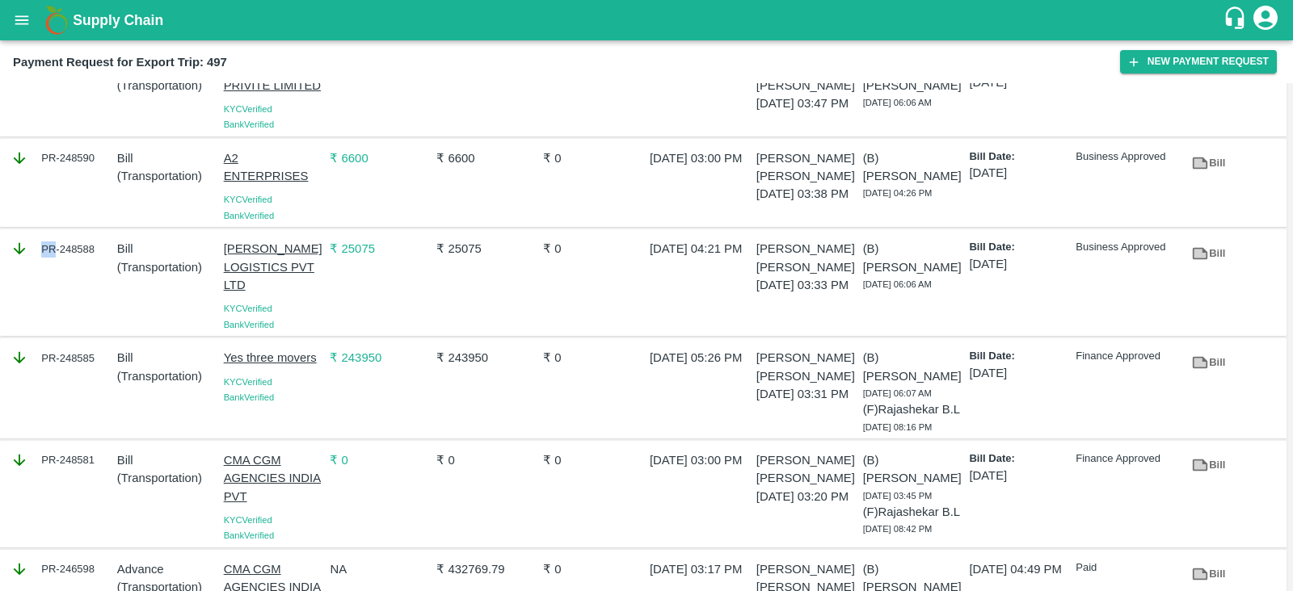
click at [52, 287] on div "PR-248588" at bounding box center [57, 282] width 107 height 99
copy div "PR-248588"
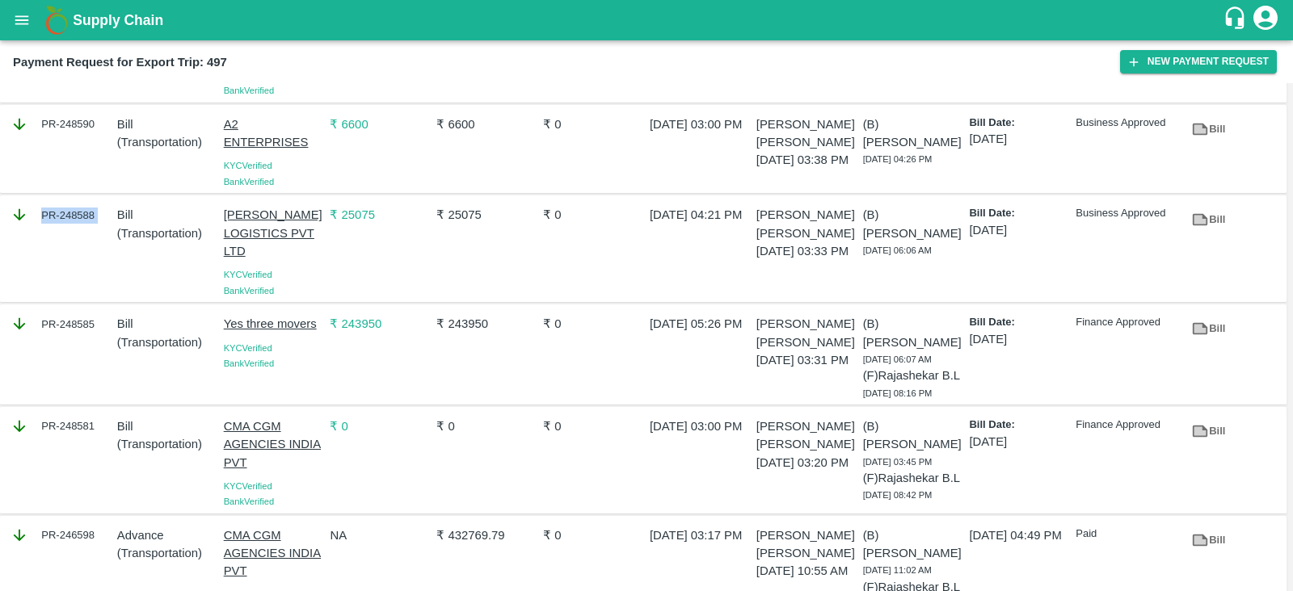
scroll to position [231, 0]
copy div "PR-248588"
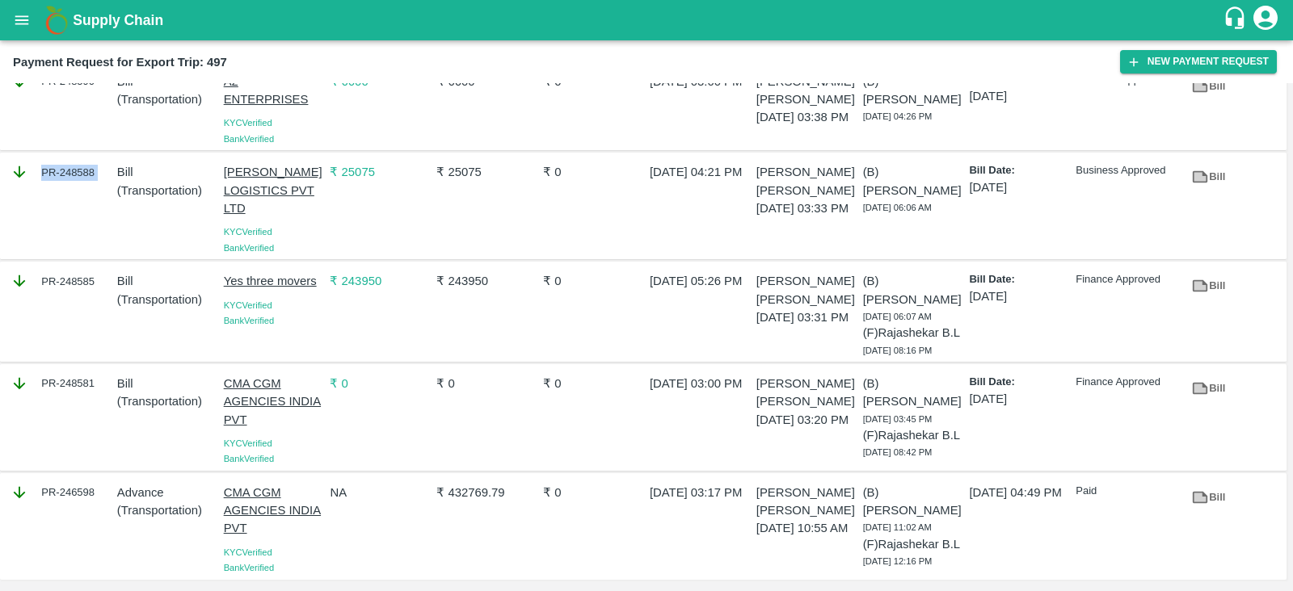
scroll to position [277, 0]
click at [89, 425] on div "PR-248581" at bounding box center [57, 416] width 107 height 99
copy div "PR-248581"
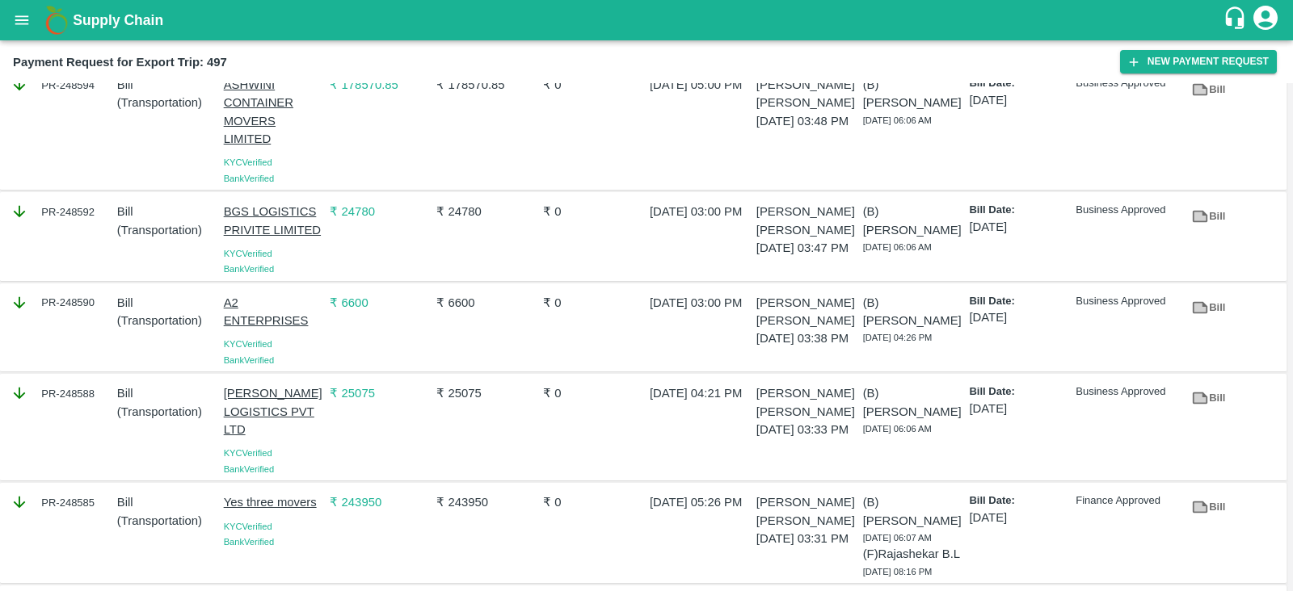
scroll to position [61, 0]
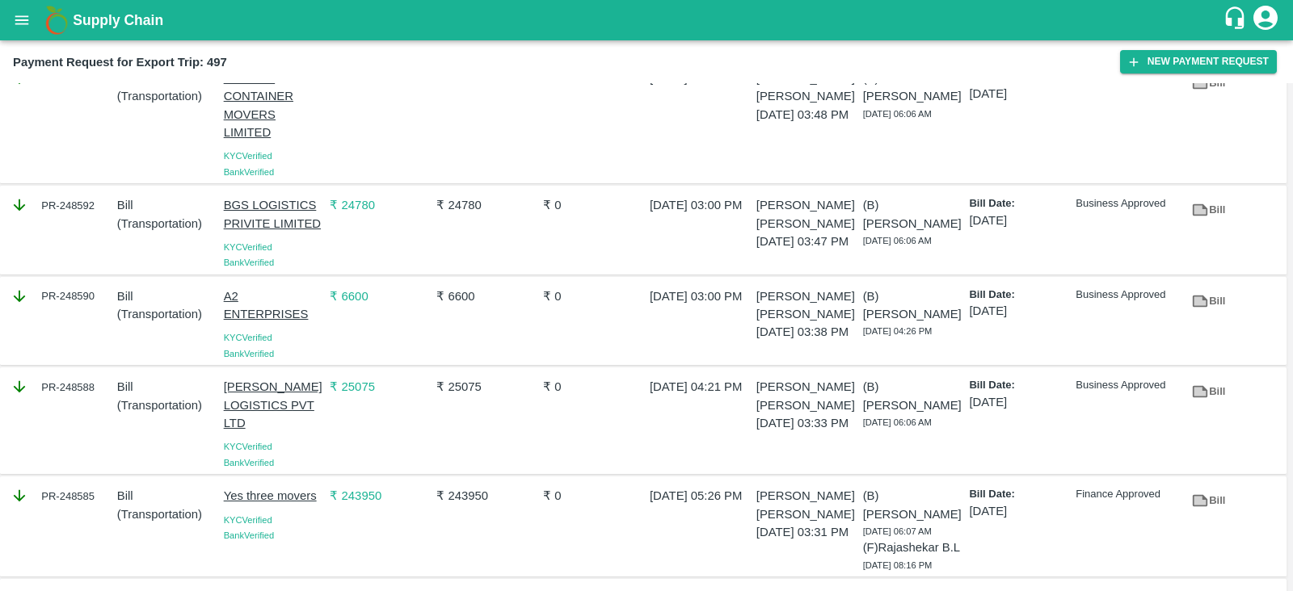
click at [86, 414] on div "PR-248588" at bounding box center [57, 421] width 107 height 99
copy div "PR-248588"
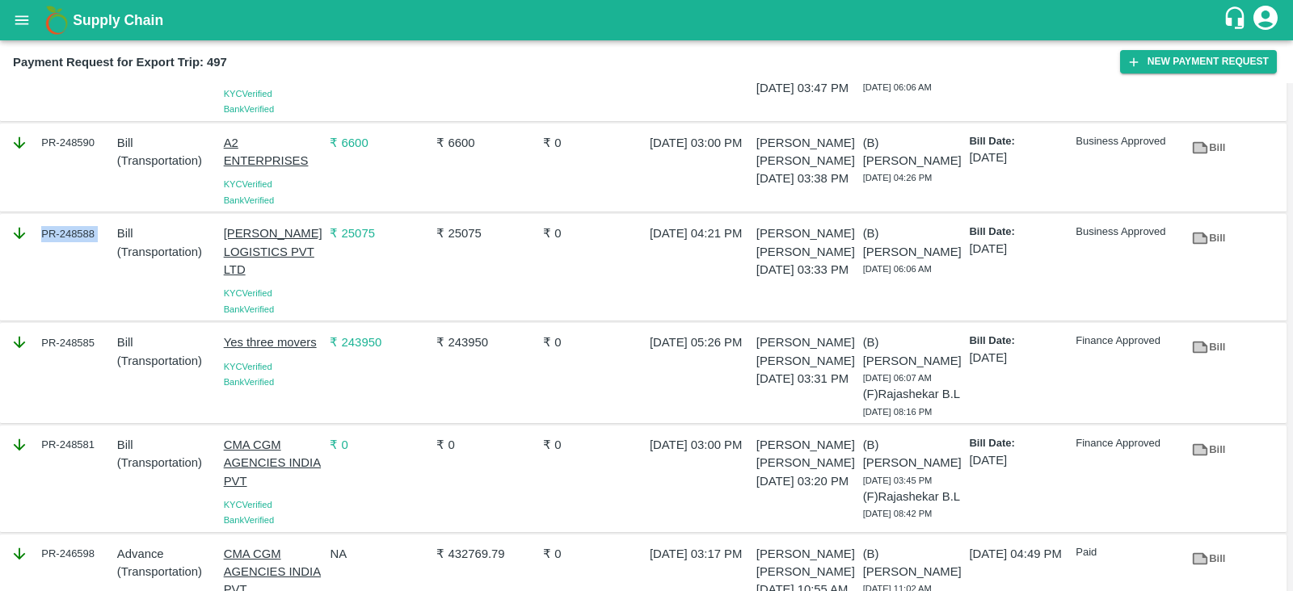
scroll to position [187, 0]
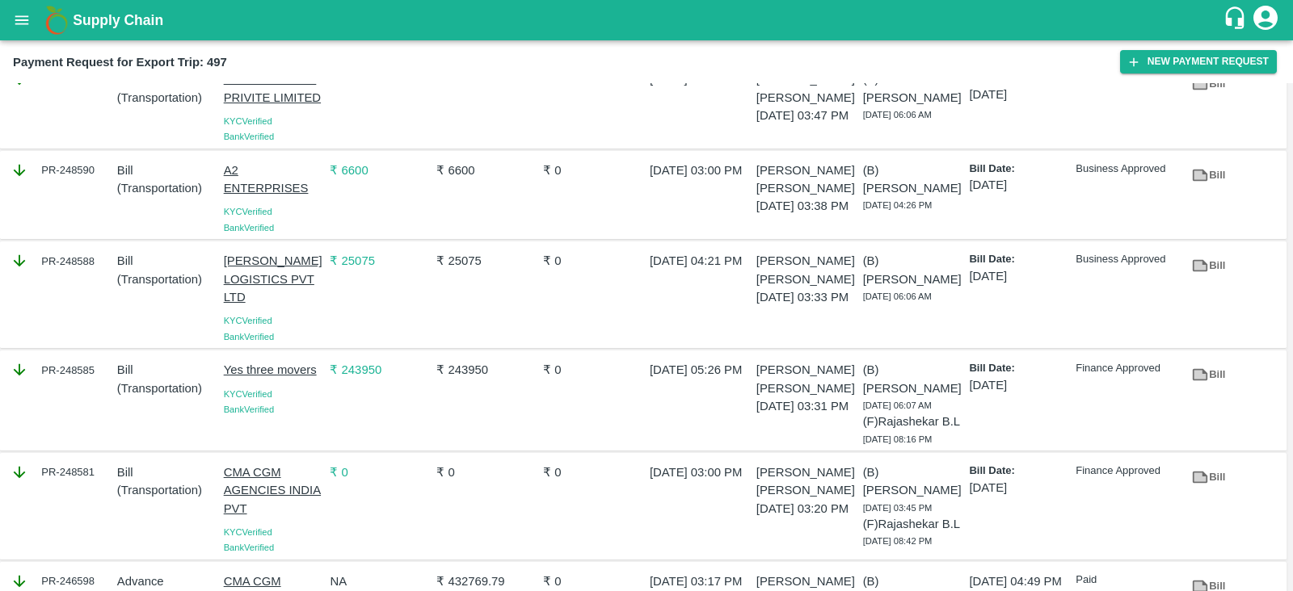
click at [90, 413] on div "PR-248585" at bounding box center [57, 401] width 107 height 92
copy div "PR-248585"
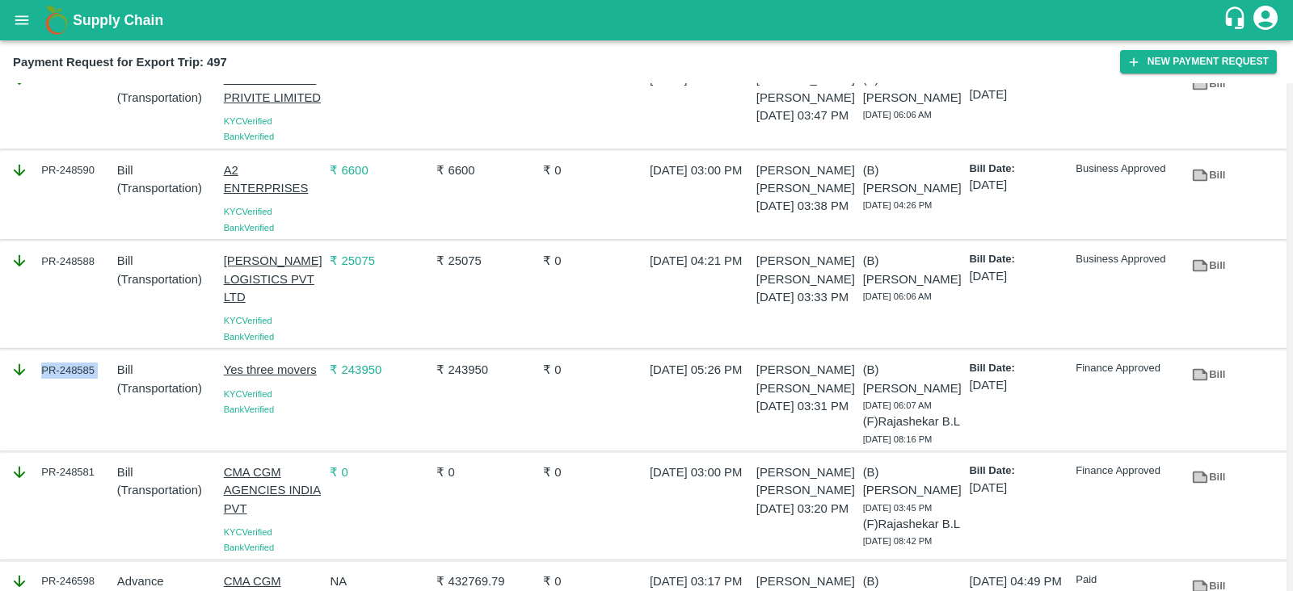
scroll to position [84, 0]
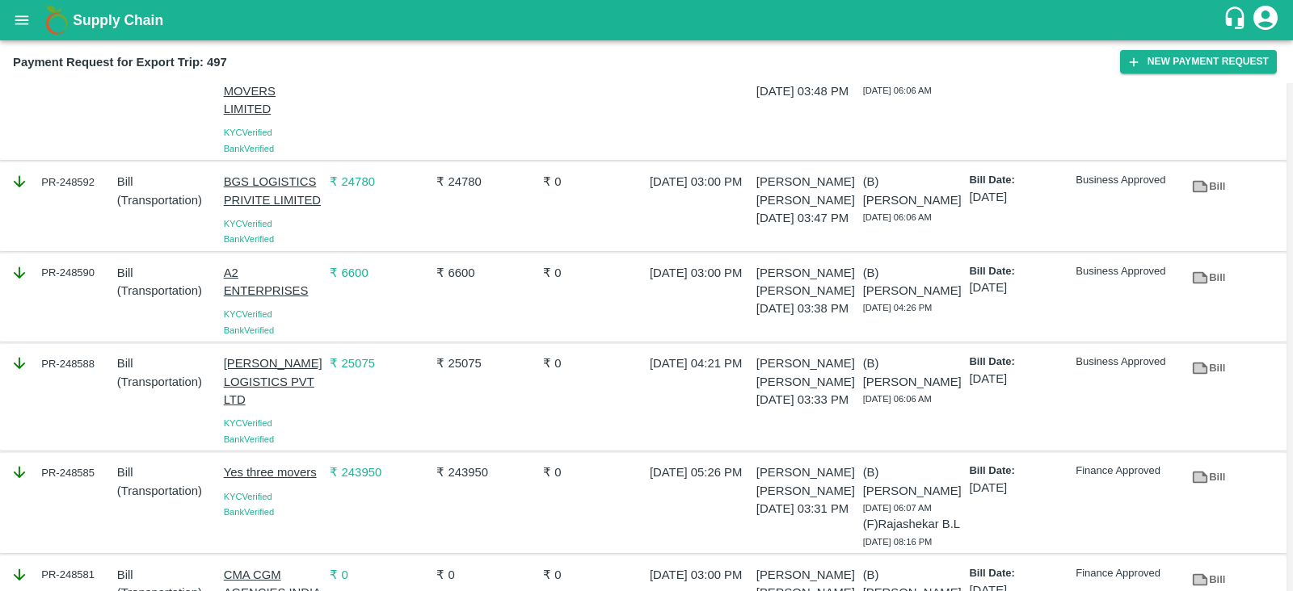
click at [98, 299] on div "PR-248590" at bounding box center [57, 298] width 107 height 81
copy div "PR-248590"
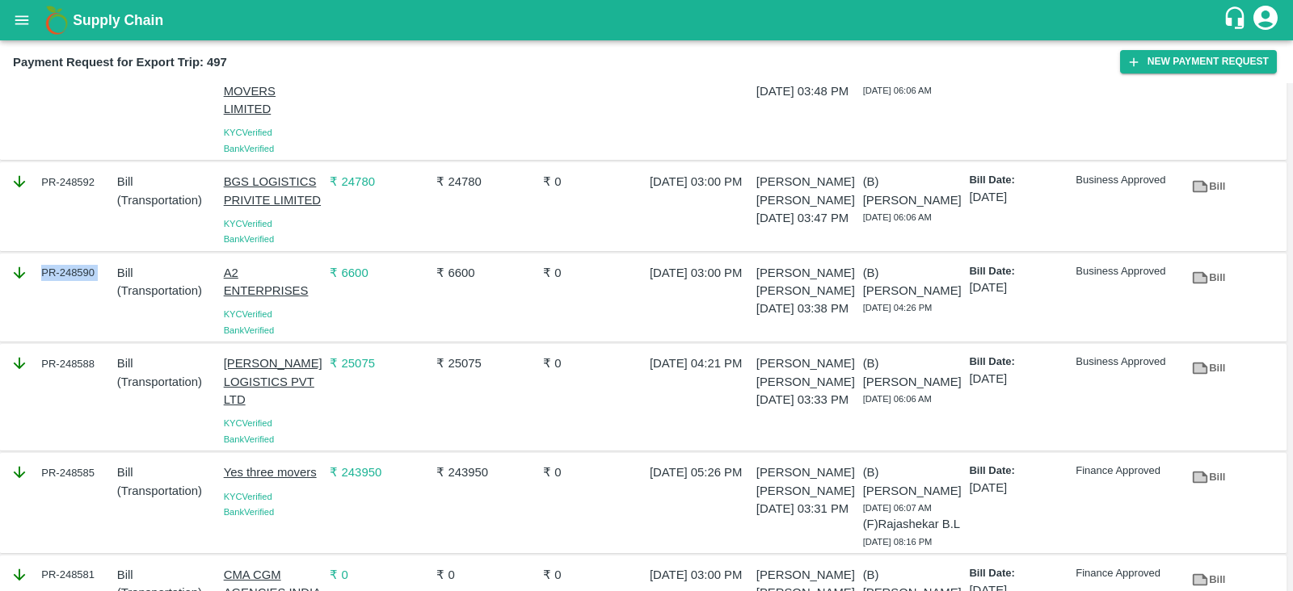
scroll to position [0, 0]
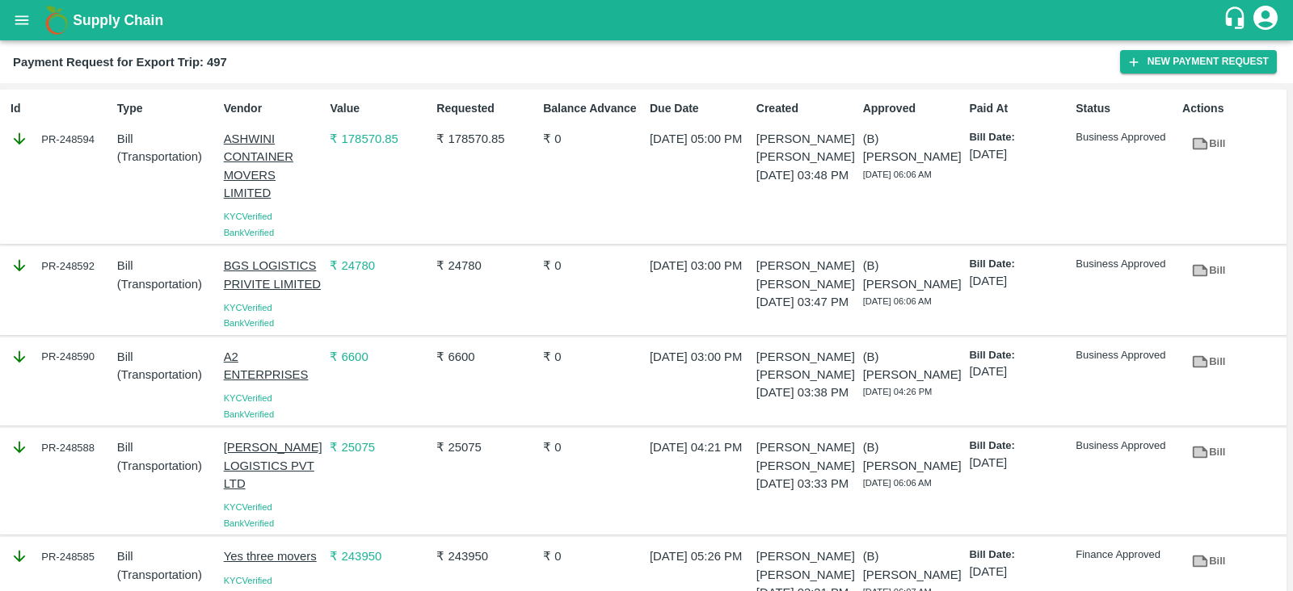
click at [97, 159] on div "Id PR-248594" at bounding box center [57, 167] width 107 height 146
click at [100, 284] on div "PR-248592" at bounding box center [57, 290] width 107 height 81
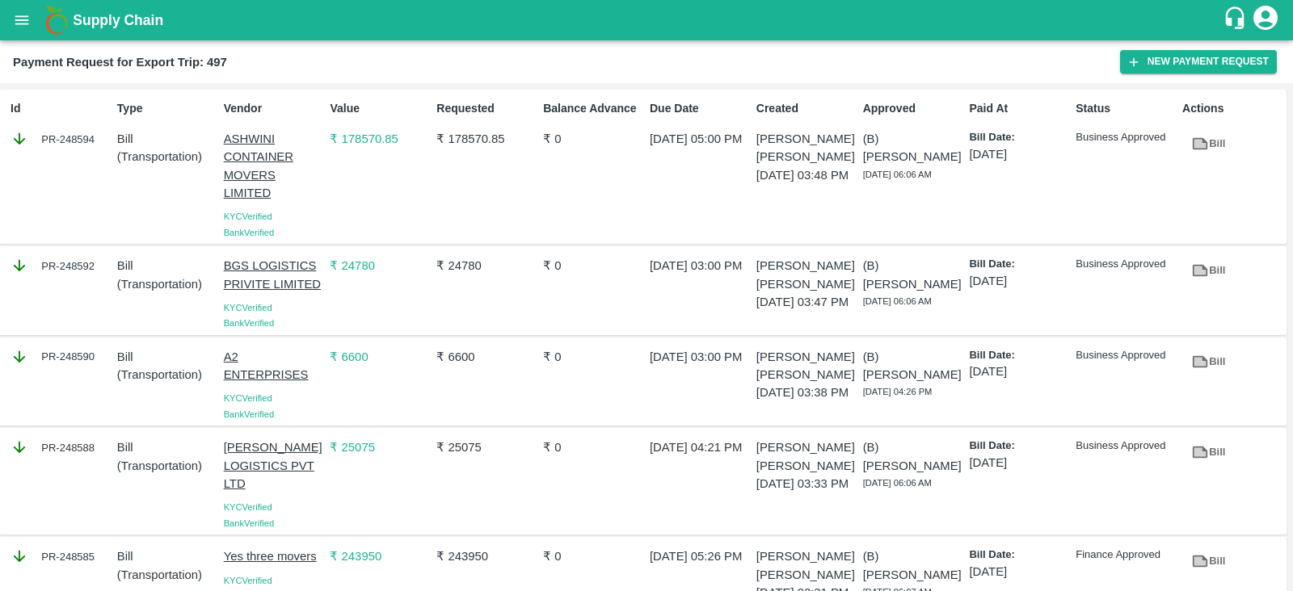
click at [100, 284] on div "PR-248592" at bounding box center [57, 290] width 107 height 81
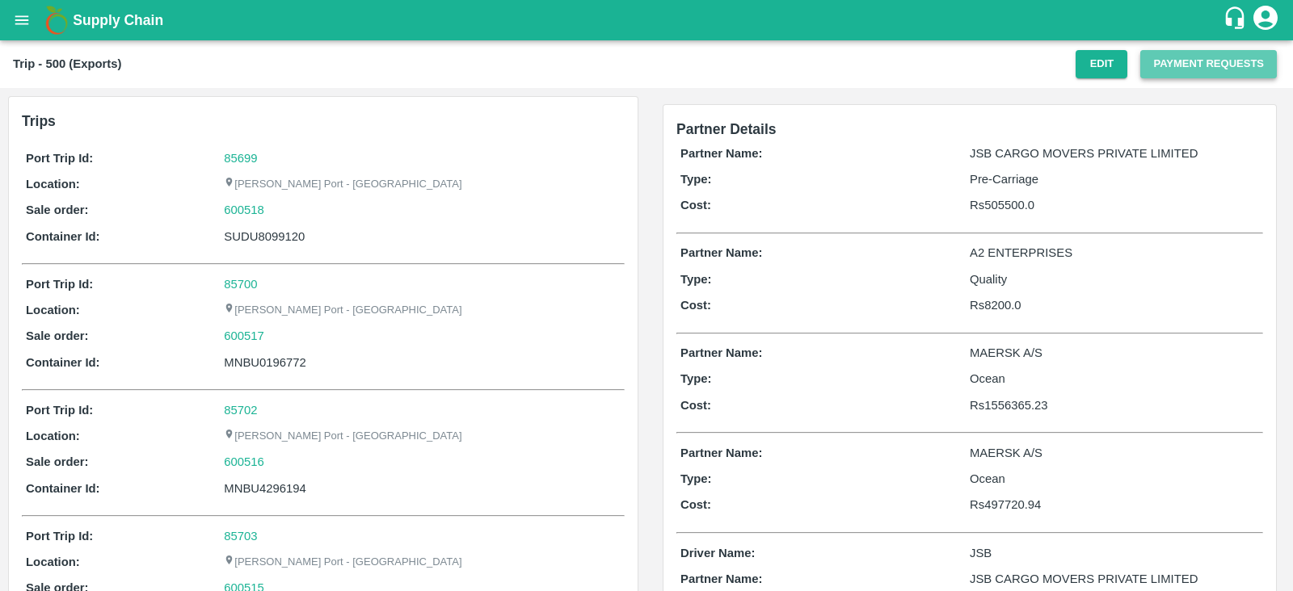
click at [1196, 64] on button "Payment Requests" at bounding box center [1208, 64] width 137 height 28
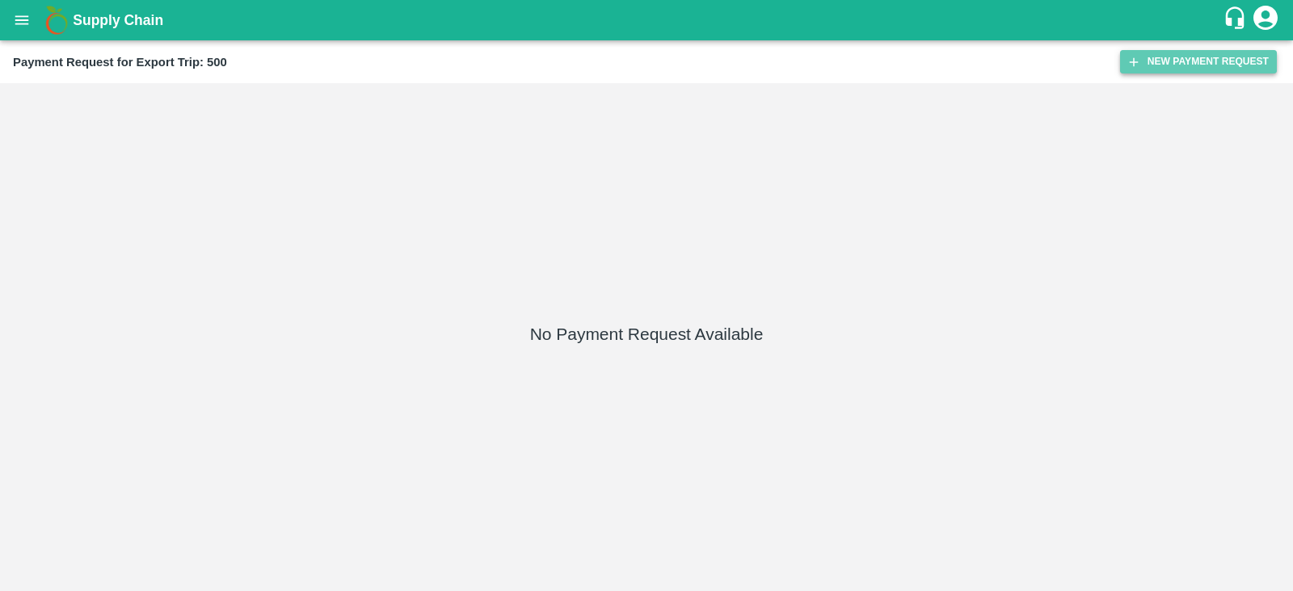
click at [1179, 59] on button "New Payment Request" at bounding box center [1198, 61] width 157 height 23
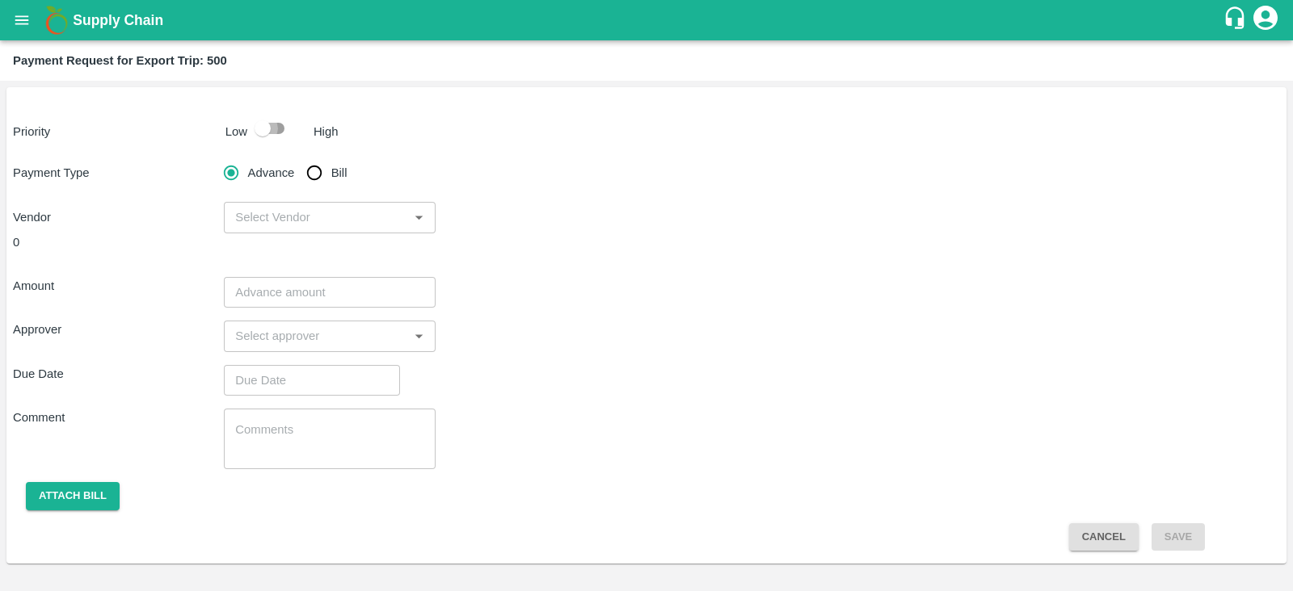
click at [281, 138] on input "checkbox" at bounding box center [263, 128] width 92 height 31
checkbox input "true"
click at [319, 168] on input "Bill" at bounding box center [314, 173] width 32 height 32
radio input "true"
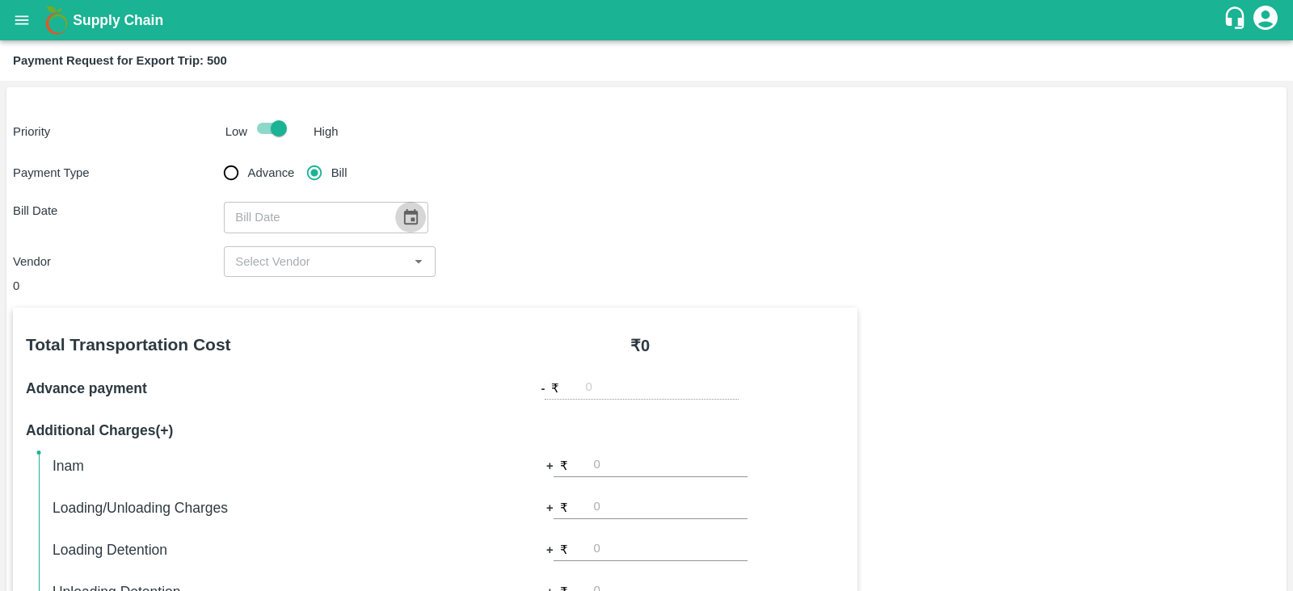
click at [404, 212] on icon "Choose date" at bounding box center [411, 216] width 14 height 15
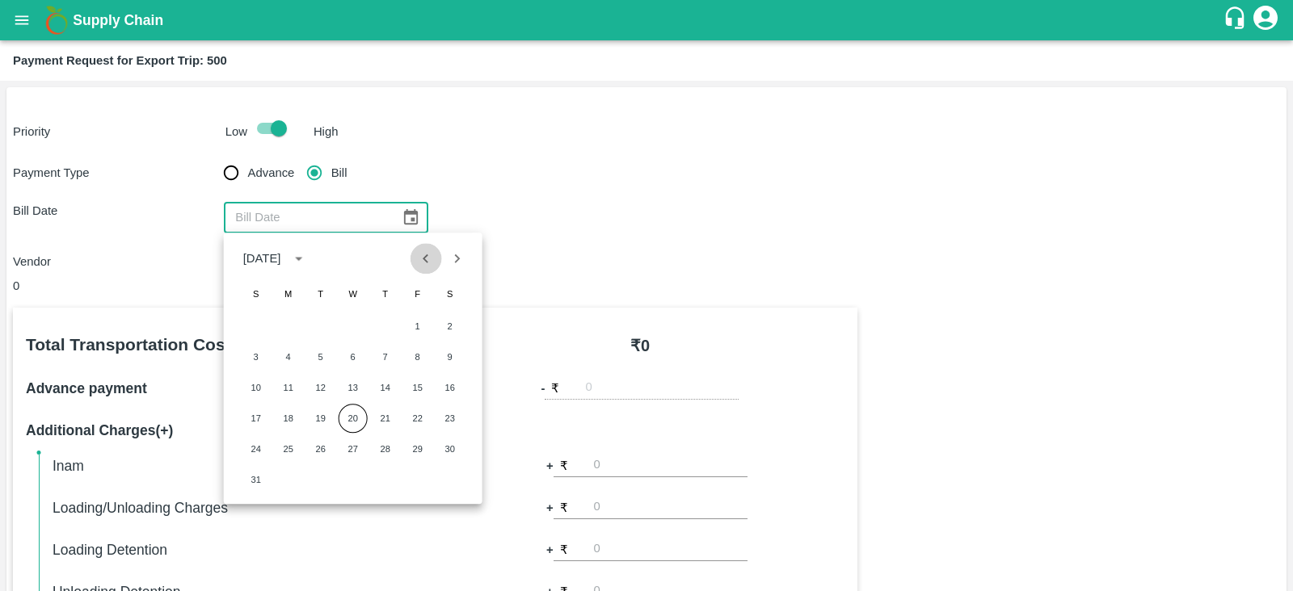
click at [428, 256] on icon "Previous month" at bounding box center [426, 259] width 18 height 18
click at [348, 448] on button "30" at bounding box center [353, 449] width 29 height 29
type input "[DATE]"
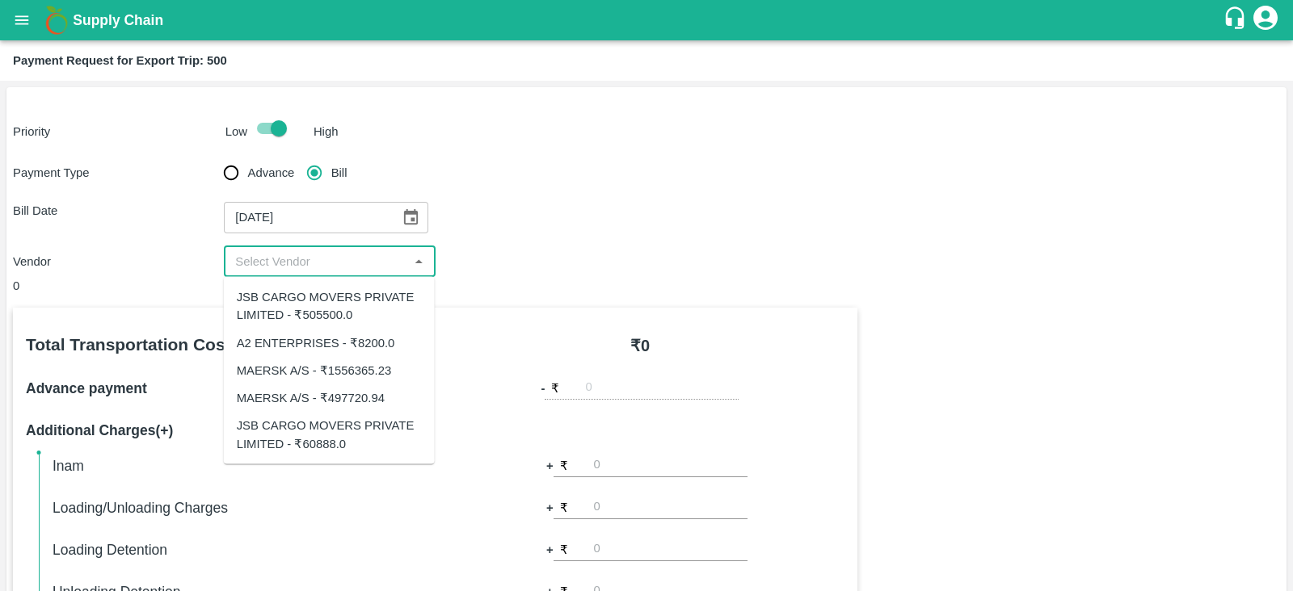
click at [355, 264] on input "input" at bounding box center [316, 261] width 175 height 21
click at [364, 309] on div "JSB CARGO MOVERS PRIVATE LIMITED - ₹505500.0" at bounding box center [329, 306] width 185 height 36
type input "JSB CARGO MOVERS PRIVATE LIMITED - ₹505500.0"
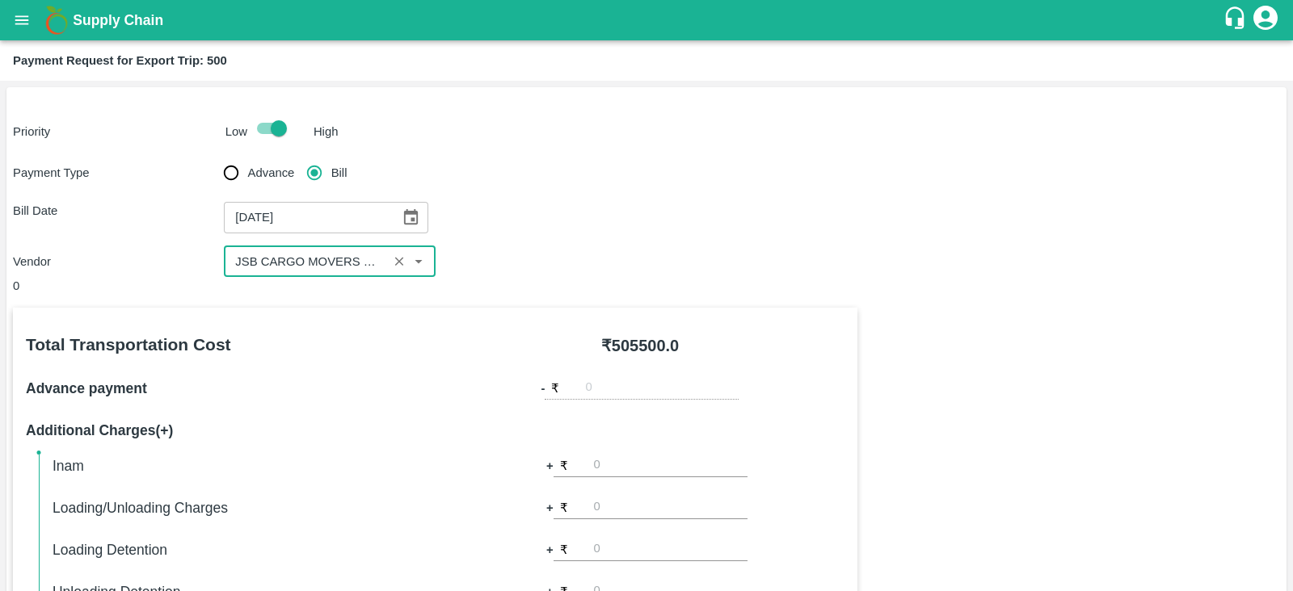
scroll to position [517, 0]
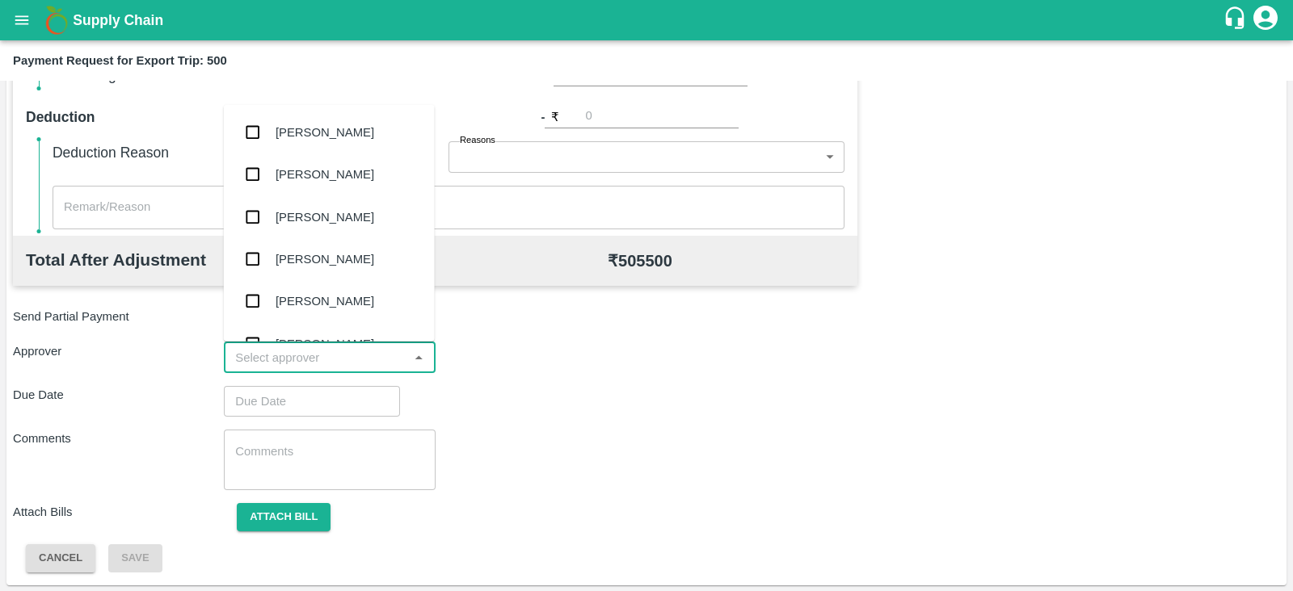
click at [320, 353] on input "input" at bounding box center [316, 357] width 175 height 21
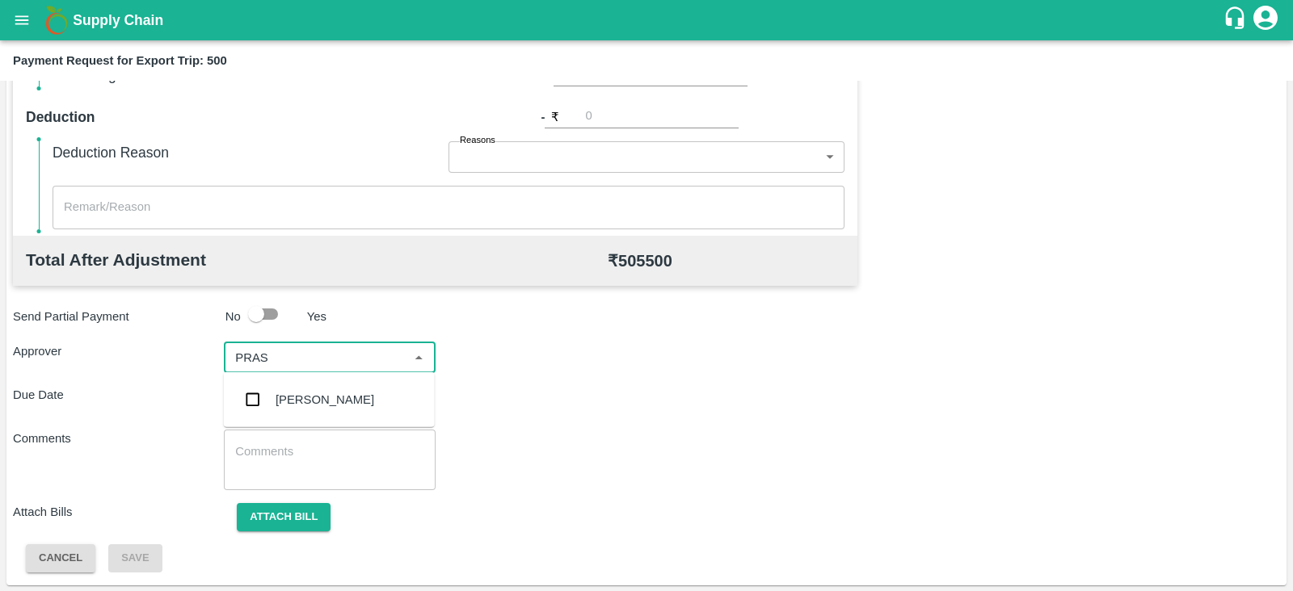
type input "PRASA"
click at [298, 393] on div "[PERSON_NAME]" at bounding box center [324, 400] width 99 height 18
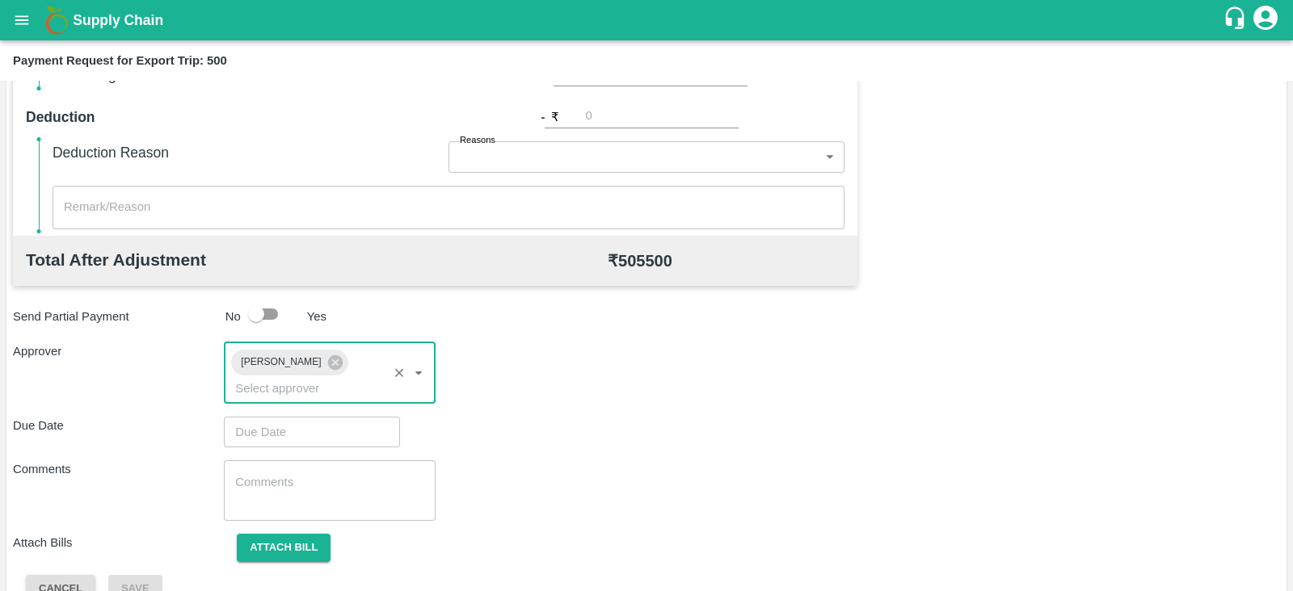
type input "DD/MM/YYYY hh:mm aa"
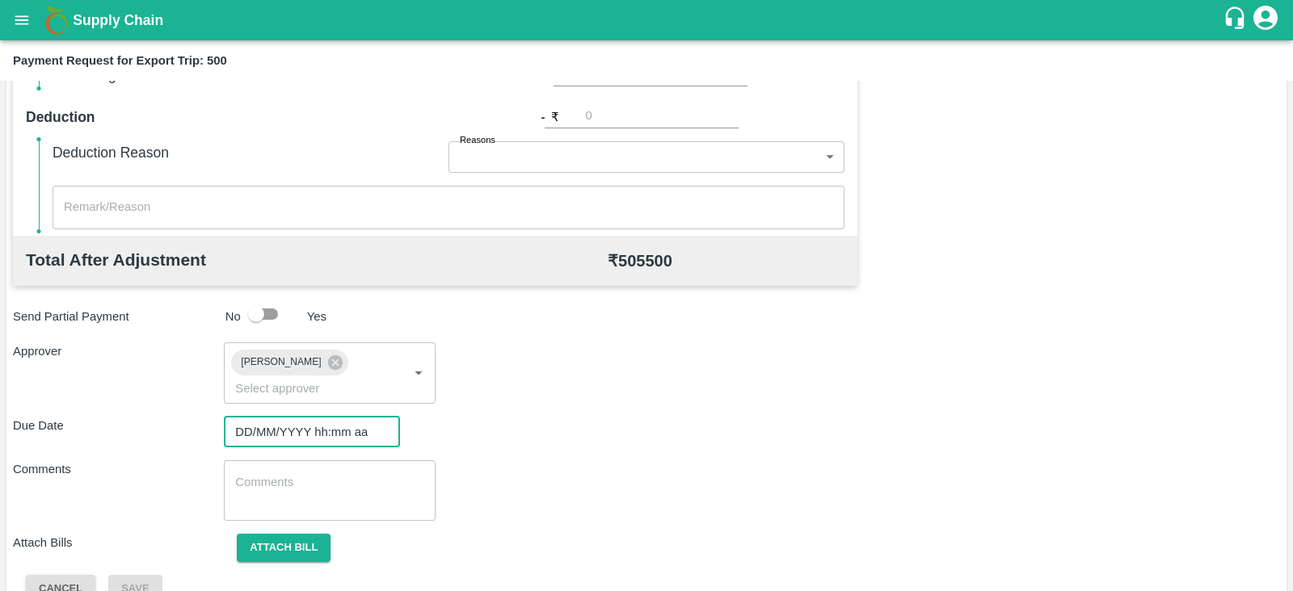
click at [297, 418] on input "DD/MM/YYYY hh:mm aa" at bounding box center [306, 432] width 165 height 31
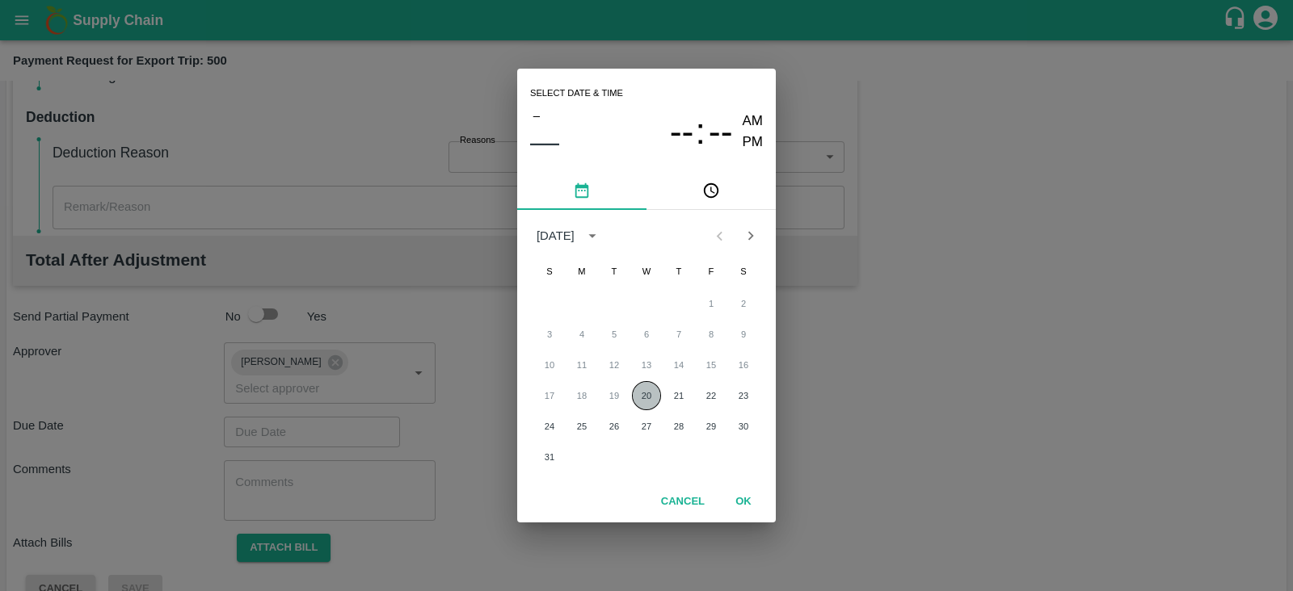
click at [639, 395] on button "20" at bounding box center [646, 395] width 29 height 29
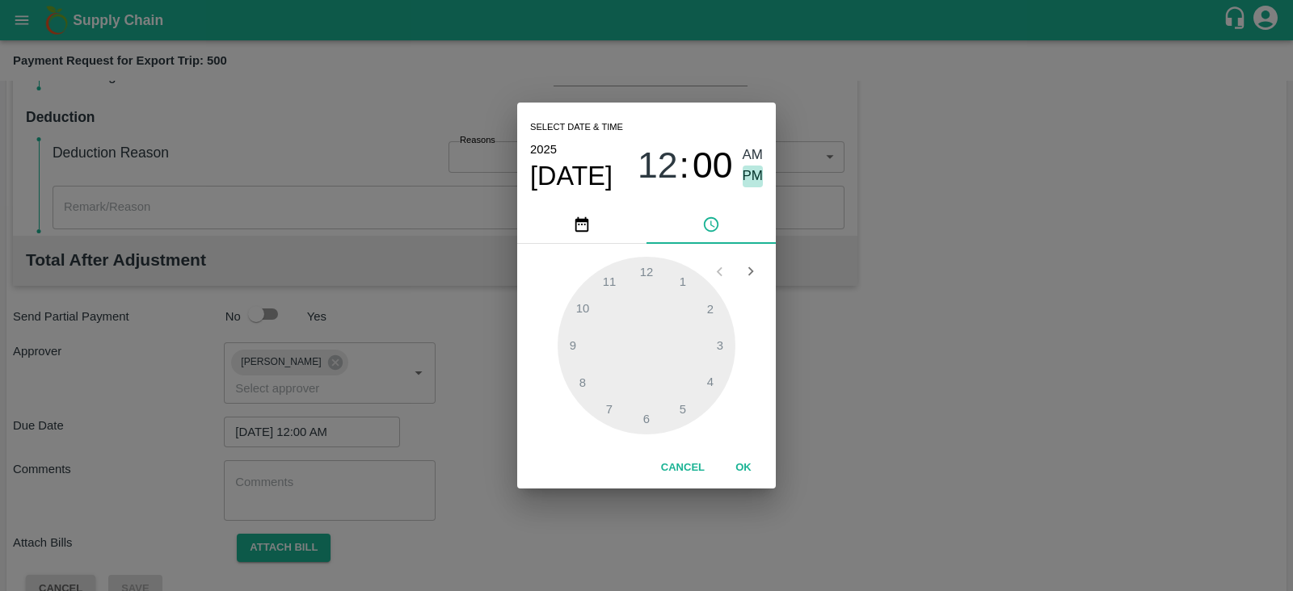
click at [753, 171] on span "PM" at bounding box center [752, 177] width 21 height 22
click at [709, 373] on div at bounding box center [646, 346] width 178 height 178
type input "[DATE] 04:00 PM"
click at [734, 470] on button "OK" at bounding box center [743, 468] width 52 height 28
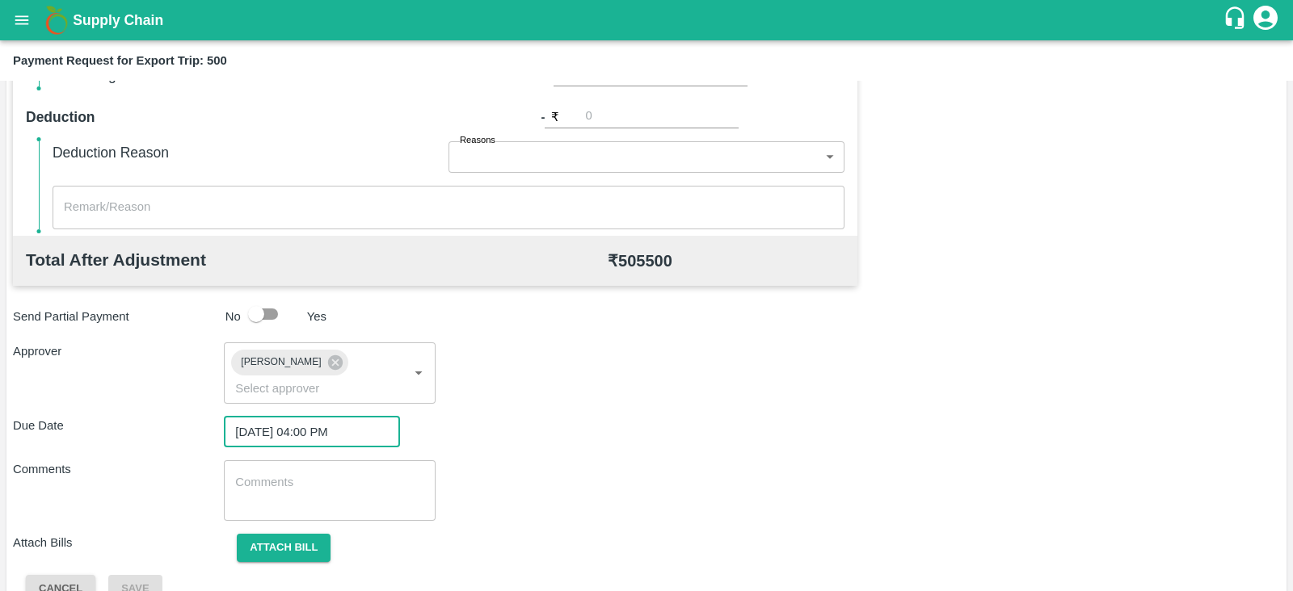
scroll to position [527, 0]
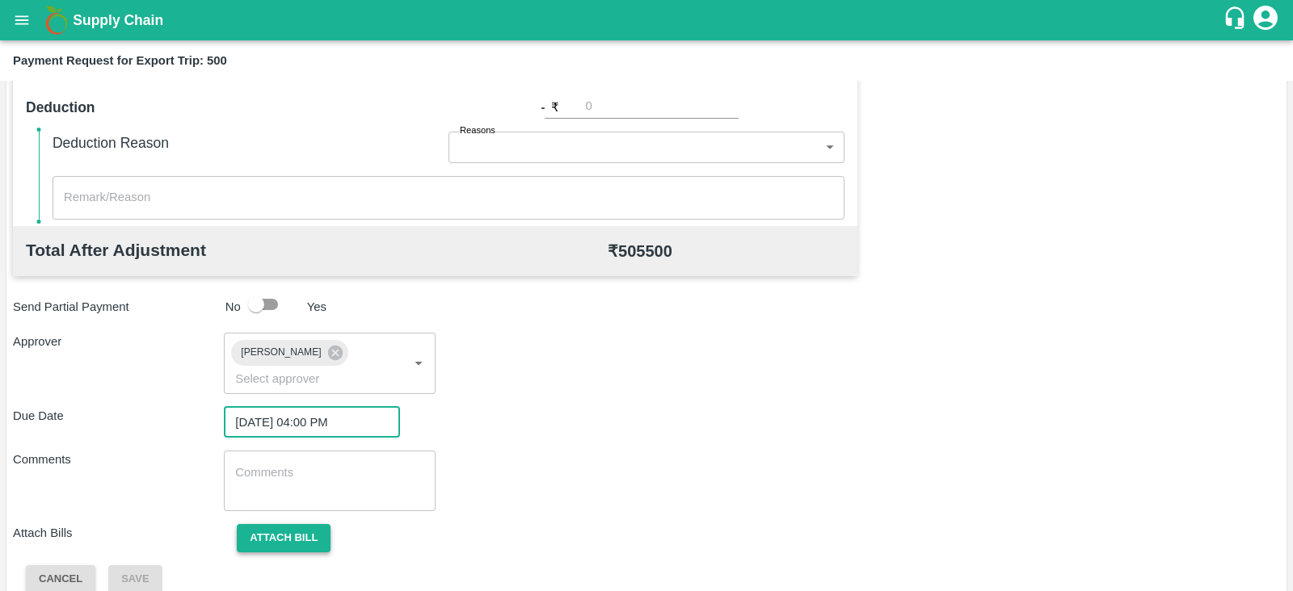
click at [295, 524] on button "Attach bill" at bounding box center [284, 538] width 94 height 28
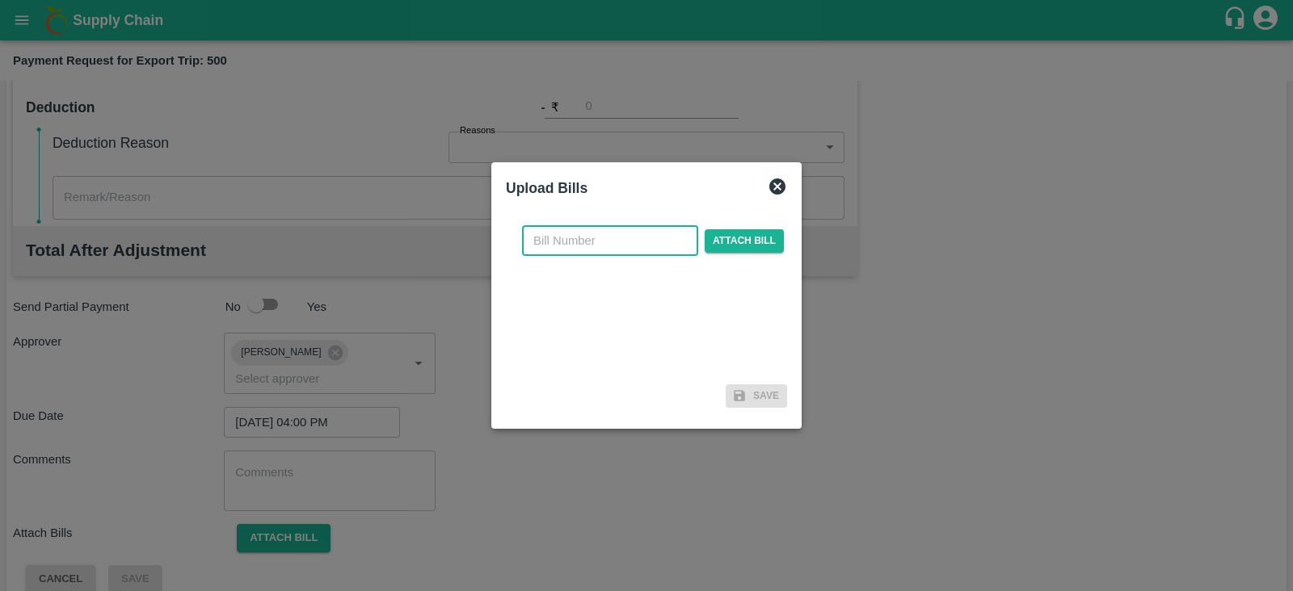
click at [604, 236] on input "text" at bounding box center [610, 240] width 176 height 31
paste input "JCAR/25-26/04259"
type input "JCAR/25-26/04259"
click at [719, 233] on span "Attach bill" at bounding box center [744, 240] width 79 height 23
click at [0, 0] on input "Attach bill" at bounding box center [0, 0] width 0 height 0
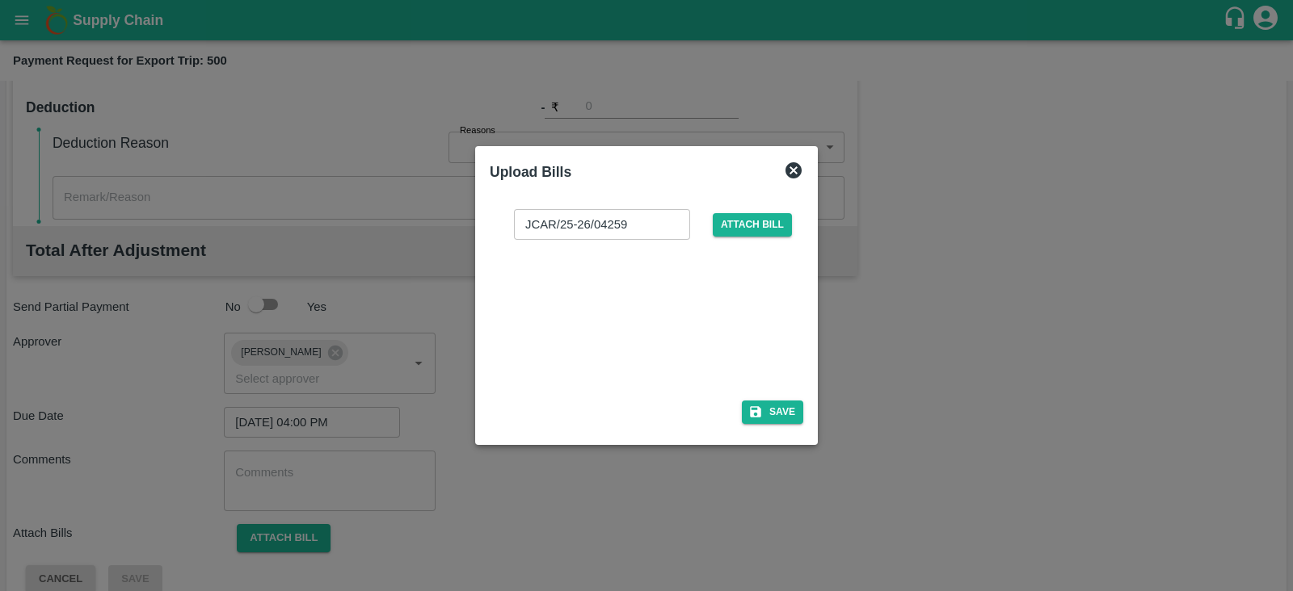
click at [625, 280] on div at bounding box center [643, 315] width 242 height 86
click at [796, 412] on button "Save" at bounding box center [772, 412] width 61 height 23
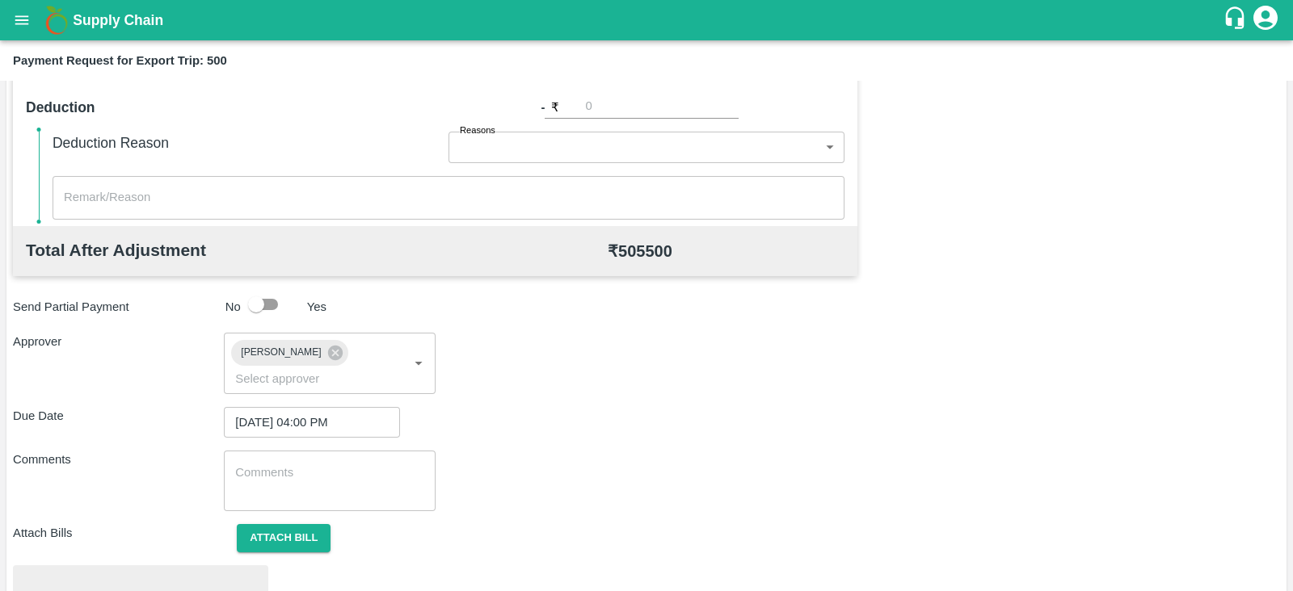
scroll to position [612, 0]
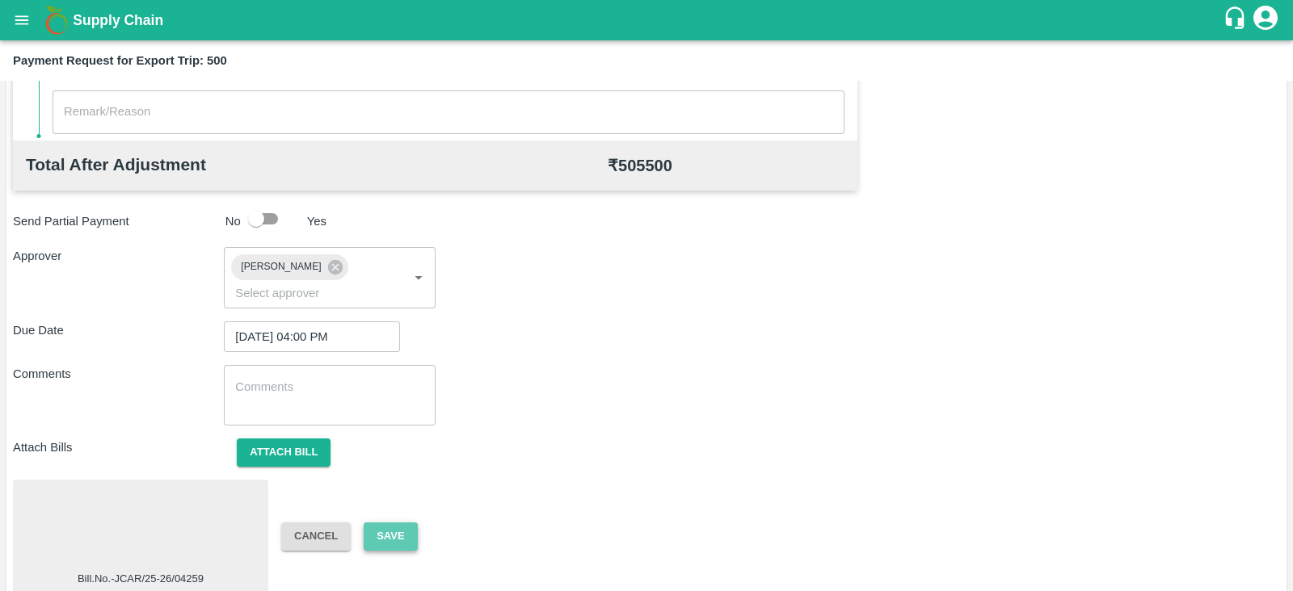
click at [396, 523] on button "Save" at bounding box center [390, 537] width 53 height 28
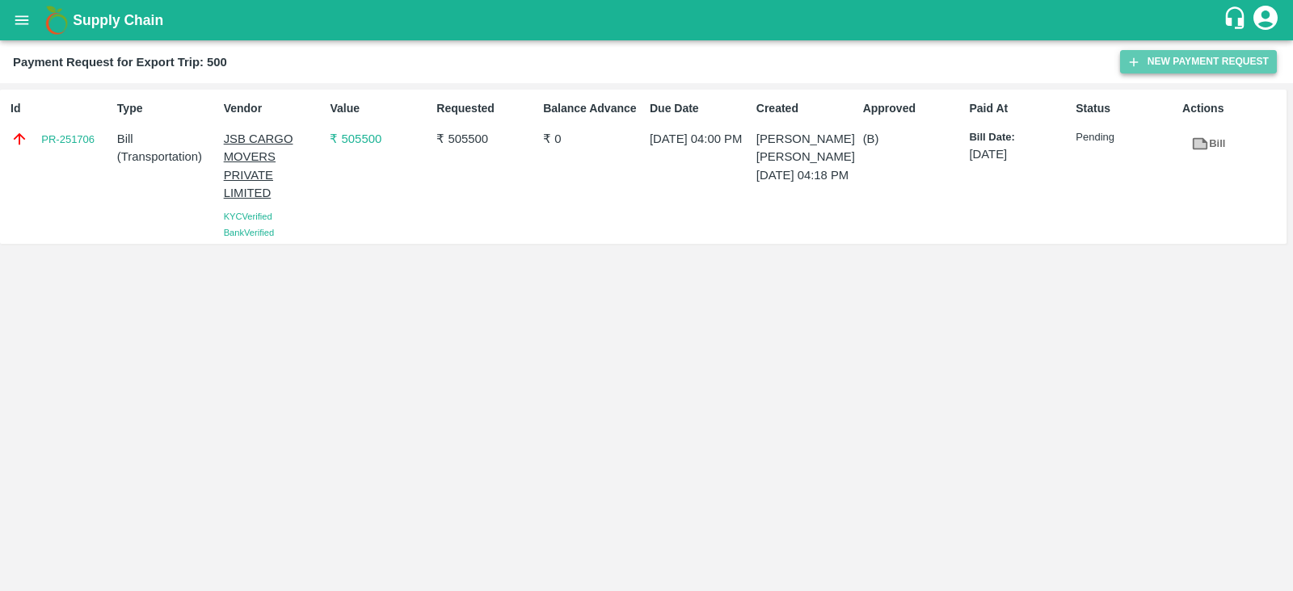
click at [1162, 57] on button "New Payment Request" at bounding box center [1198, 61] width 157 height 23
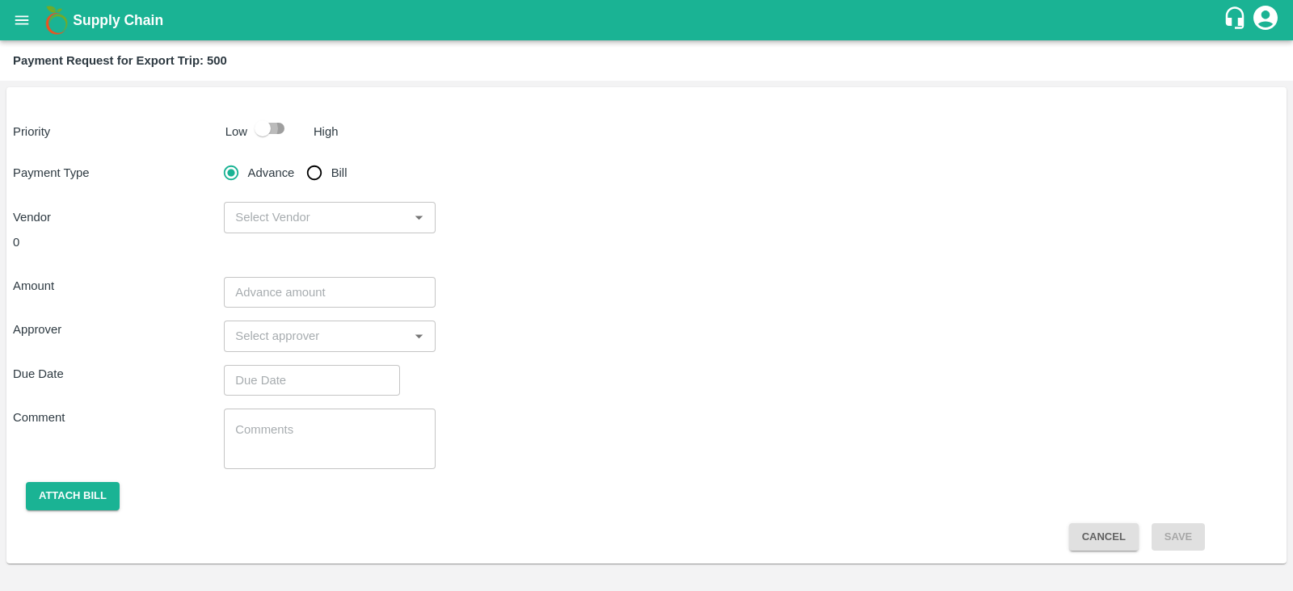
click at [265, 132] on input "checkbox" at bounding box center [263, 128] width 92 height 31
checkbox input "true"
click at [314, 172] on input "Bill" at bounding box center [314, 173] width 32 height 32
radio input "true"
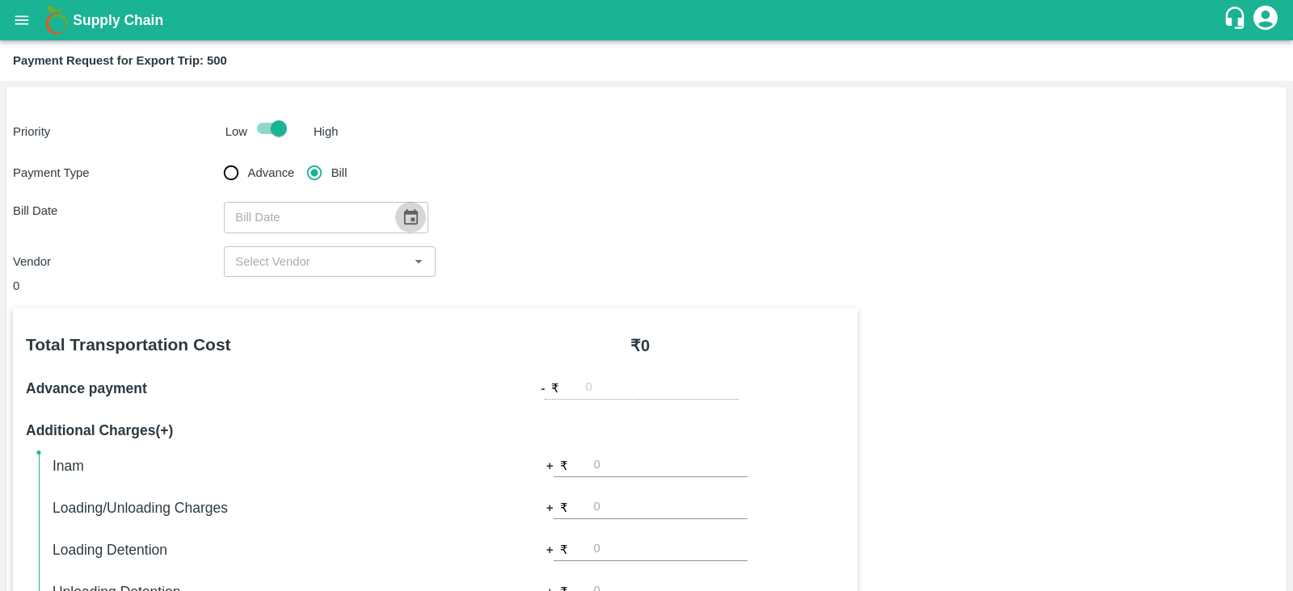
click at [402, 208] on icon "Choose date" at bounding box center [411, 217] width 18 height 18
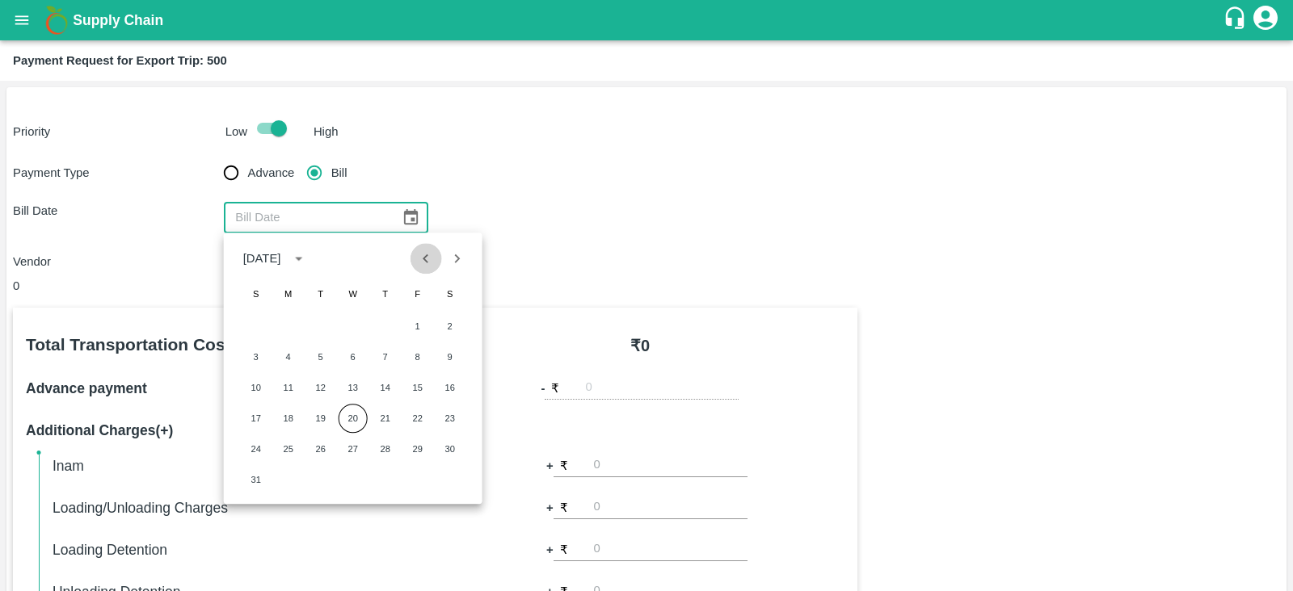
click at [429, 256] on icon "Previous month" at bounding box center [426, 259] width 18 height 18
click at [357, 442] on button "30" at bounding box center [353, 449] width 29 height 29
type input "[DATE]"
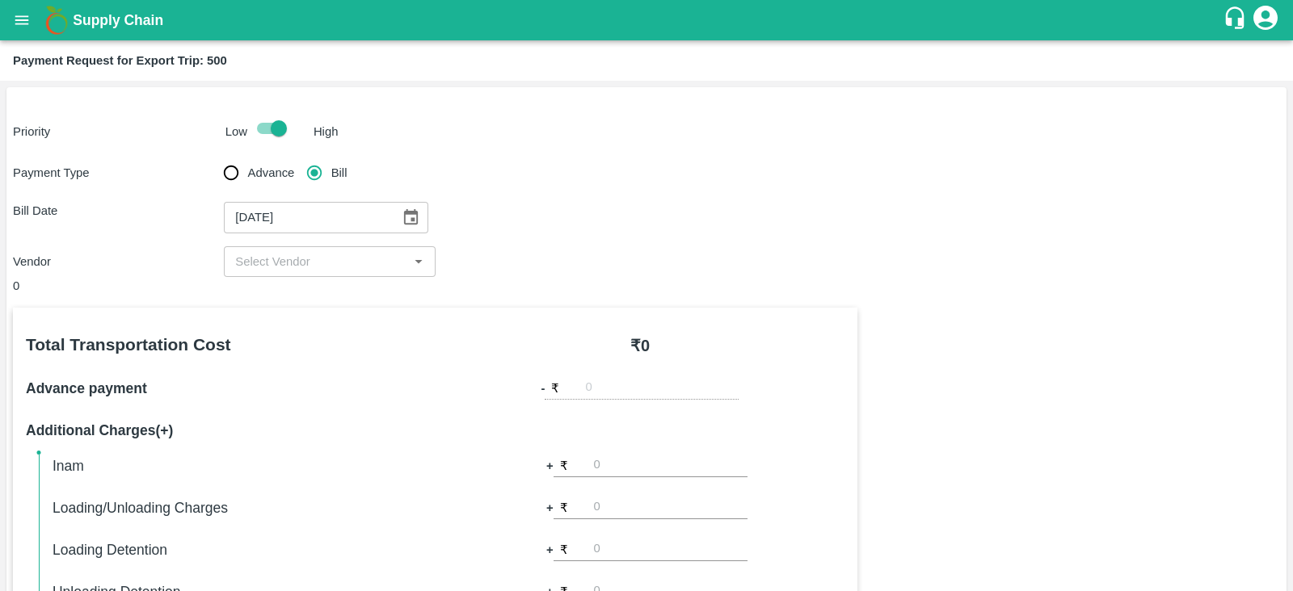
click at [383, 250] on div "​" at bounding box center [329, 261] width 211 height 31
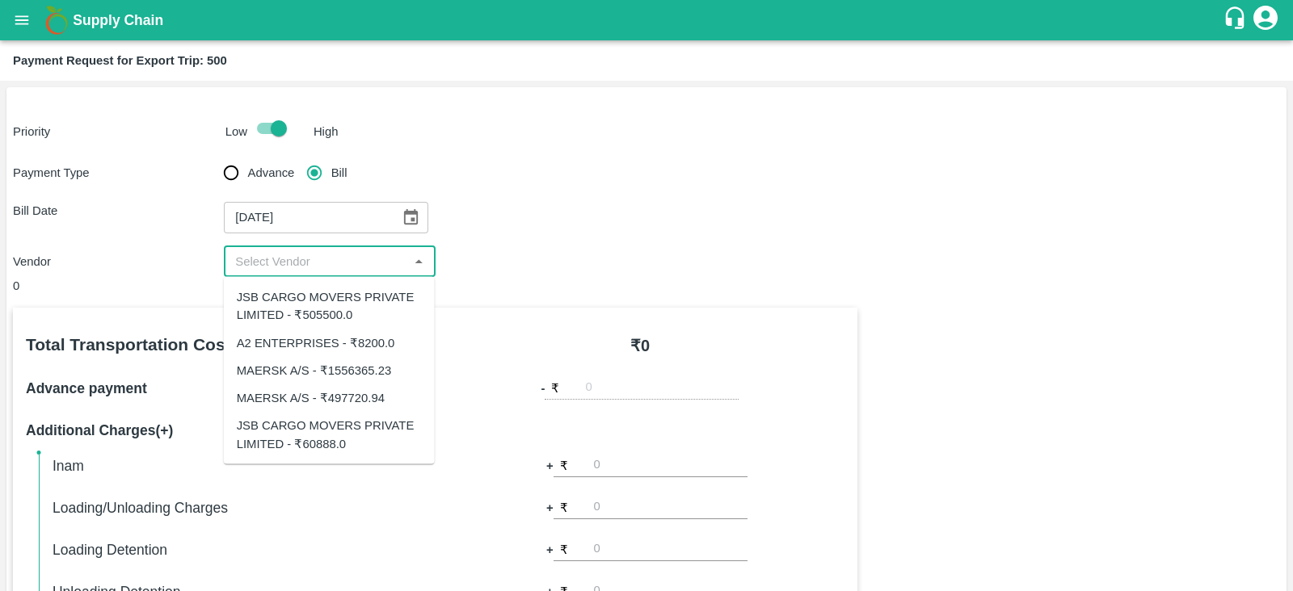
click at [352, 433] on div "JSB CARGO MOVERS PRIVATE LIMITED - ₹60888.0" at bounding box center [329, 435] width 185 height 36
type input "JSB CARGO MOVERS PRIVATE LIMITED - ₹60888.0"
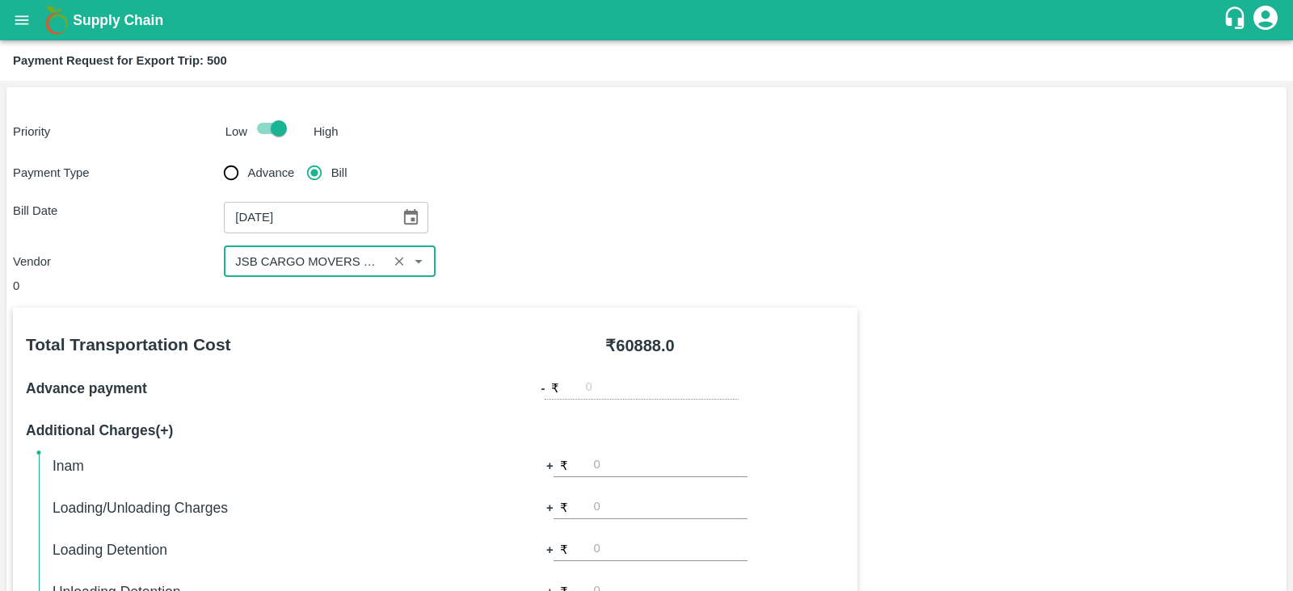
scroll to position [517, 0]
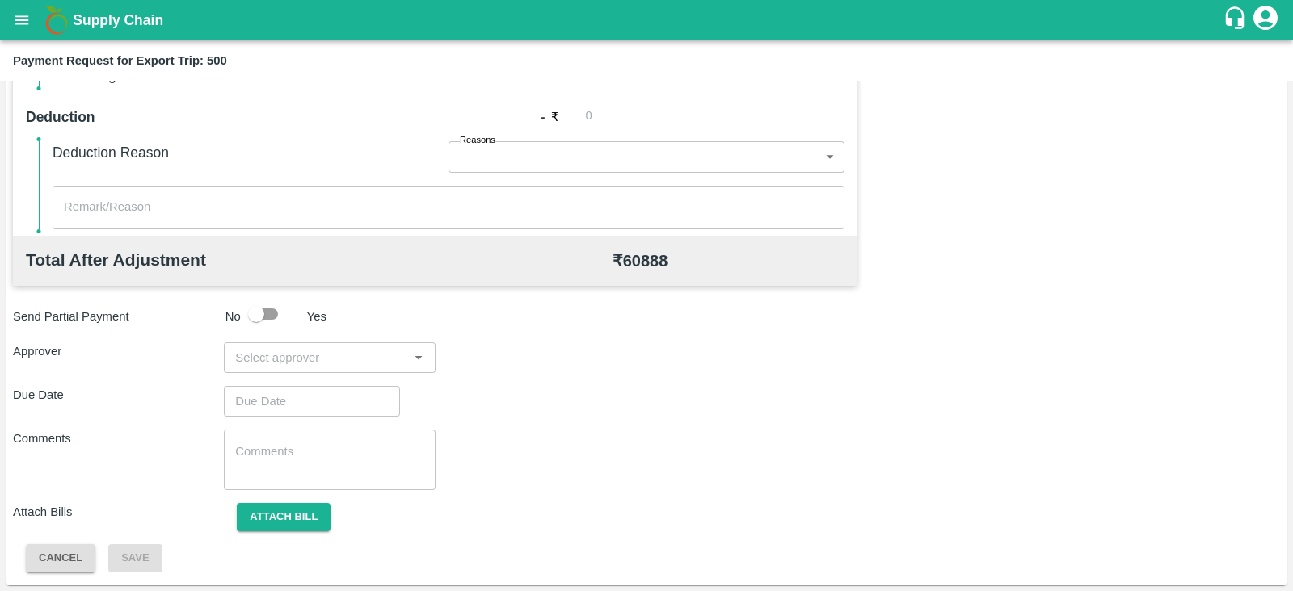
click at [308, 361] on input "input" at bounding box center [316, 357] width 175 height 21
type input "PRASA"
click at [305, 392] on div "[PERSON_NAME]" at bounding box center [324, 400] width 99 height 18
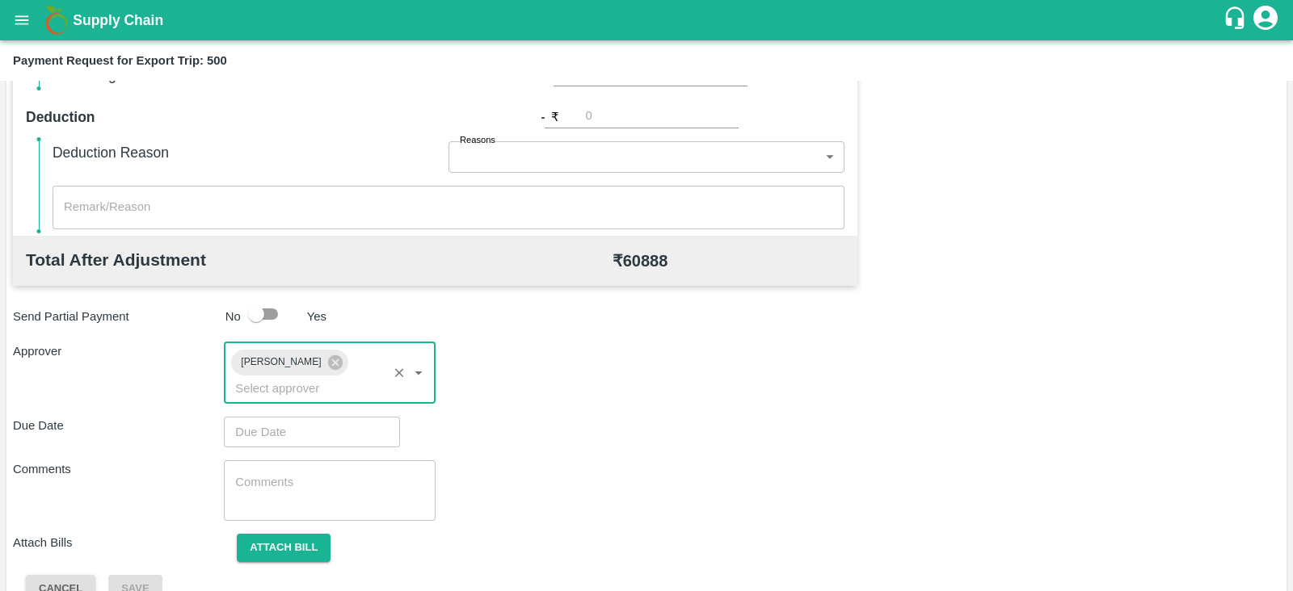
type input "DD/MM/YYYY hh:mm aa"
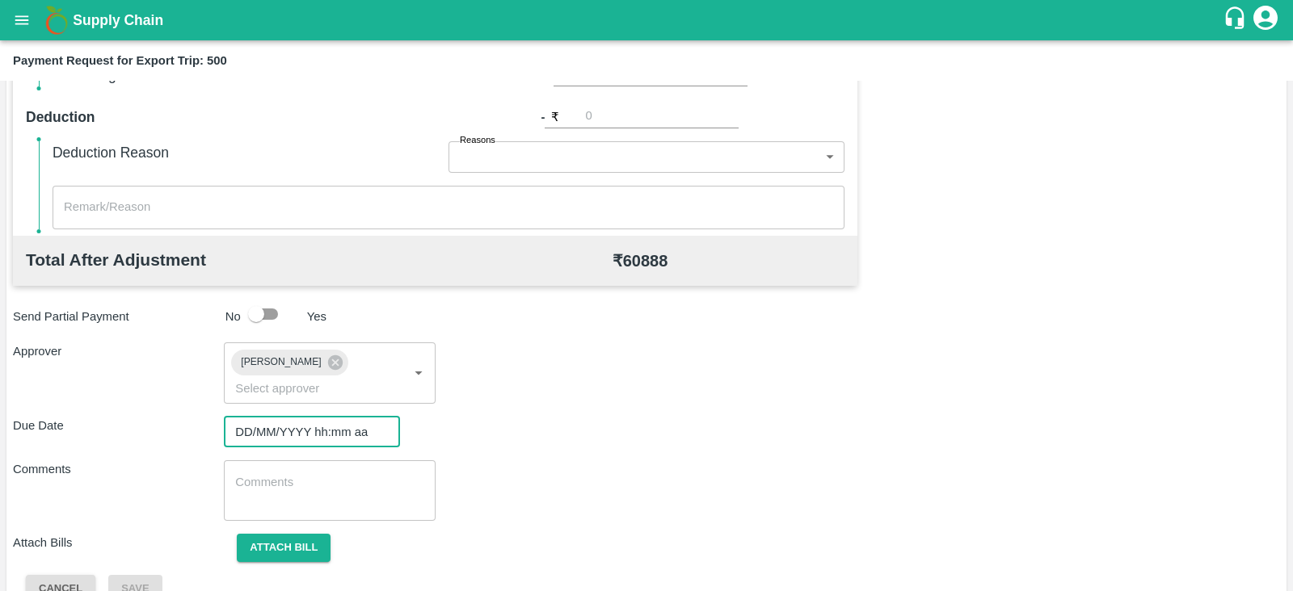
click at [267, 417] on input "DD/MM/YYYY hh:mm aa" at bounding box center [306, 432] width 165 height 31
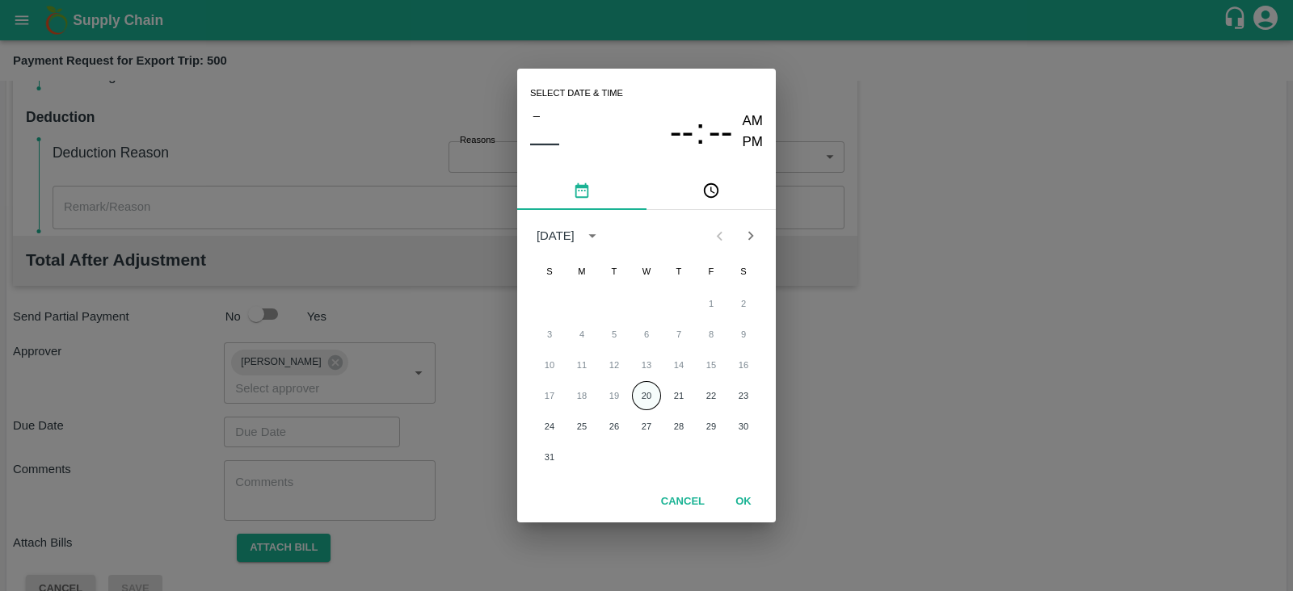
click at [638, 393] on button "20" at bounding box center [646, 395] width 29 height 29
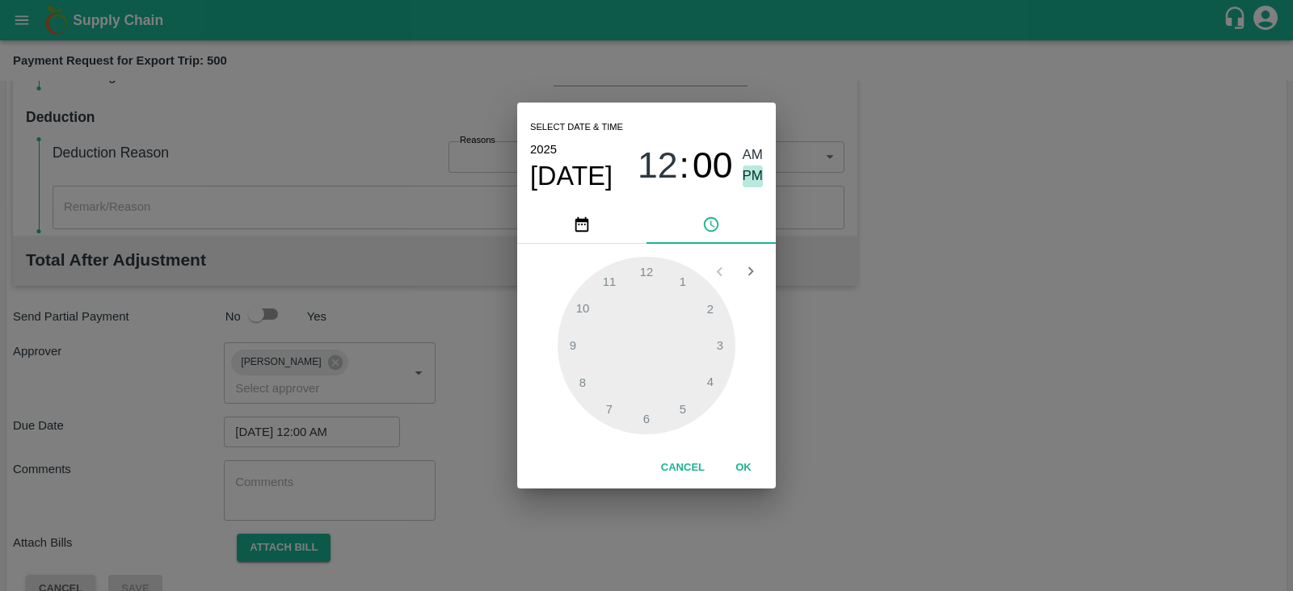
click at [751, 178] on span "PM" at bounding box center [752, 177] width 21 height 22
click at [685, 406] on div at bounding box center [646, 346] width 178 height 178
type input "[DATE] 05:00 PM"
click at [748, 465] on button "OK" at bounding box center [743, 468] width 52 height 28
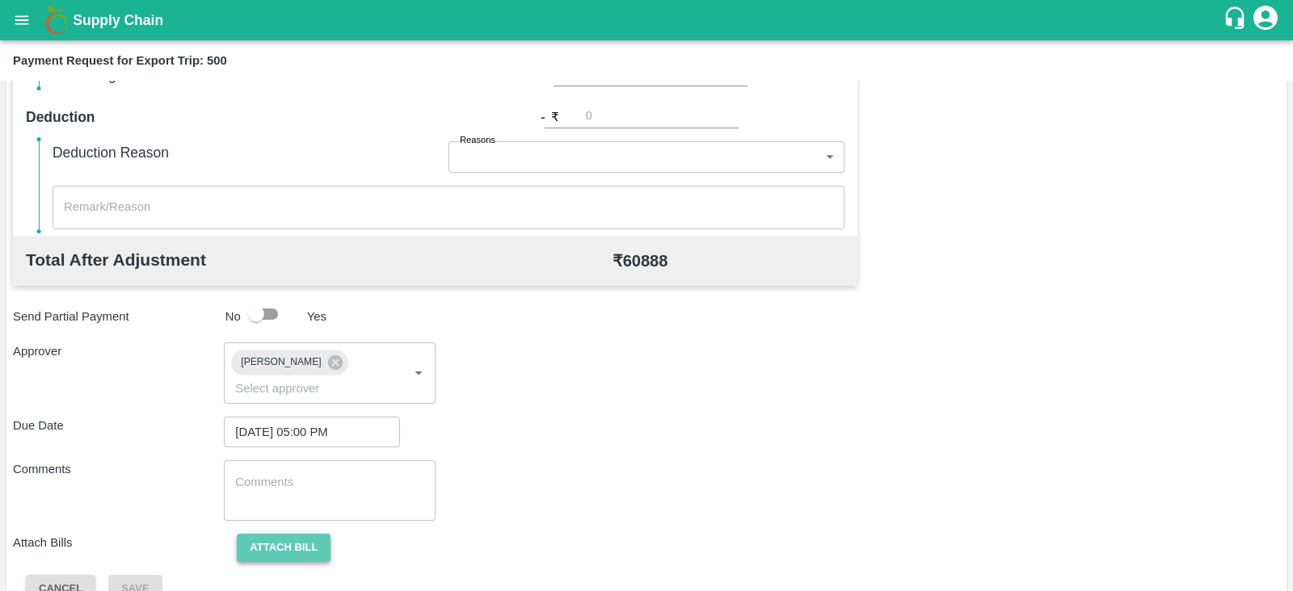
click at [292, 534] on button "Attach bill" at bounding box center [284, 548] width 94 height 28
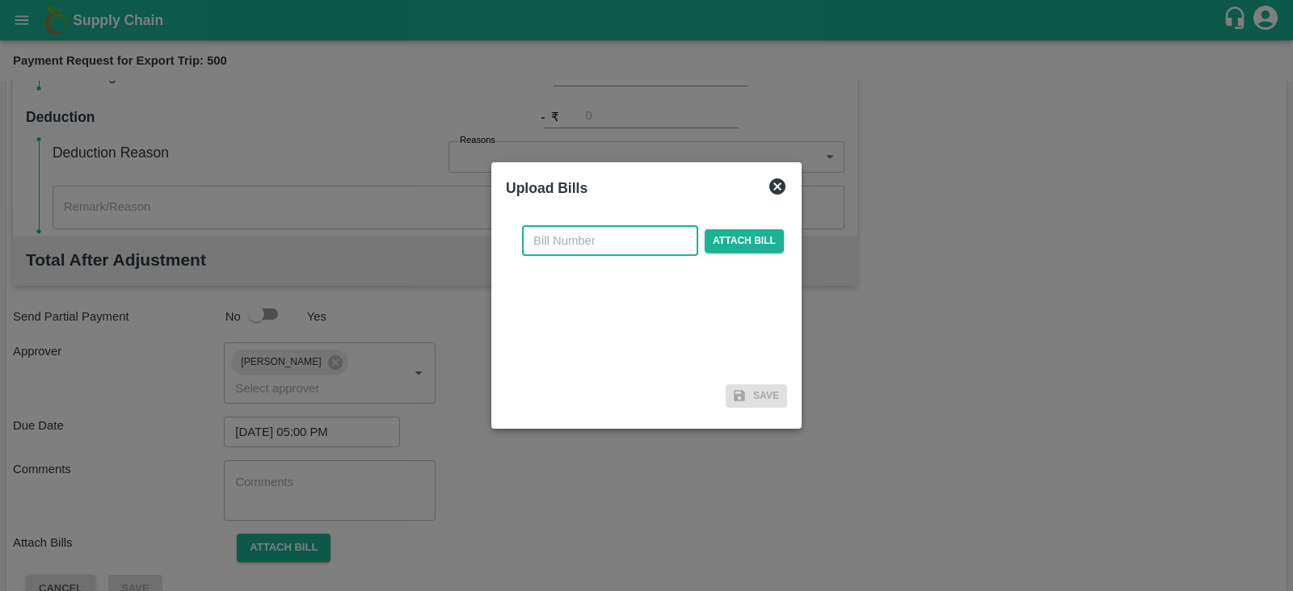
click at [610, 241] on input "text" at bounding box center [610, 240] width 176 height 31
paste input "JCAR/25-26/04260"
type input "JCAR/25-26/04260"
click at [711, 242] on span "Attach bill" at bounding box center [744, 240] width 79 height 23
click at [0, 0] on input "Attach bill" at bounding box center [0, 0] width 0 height 0
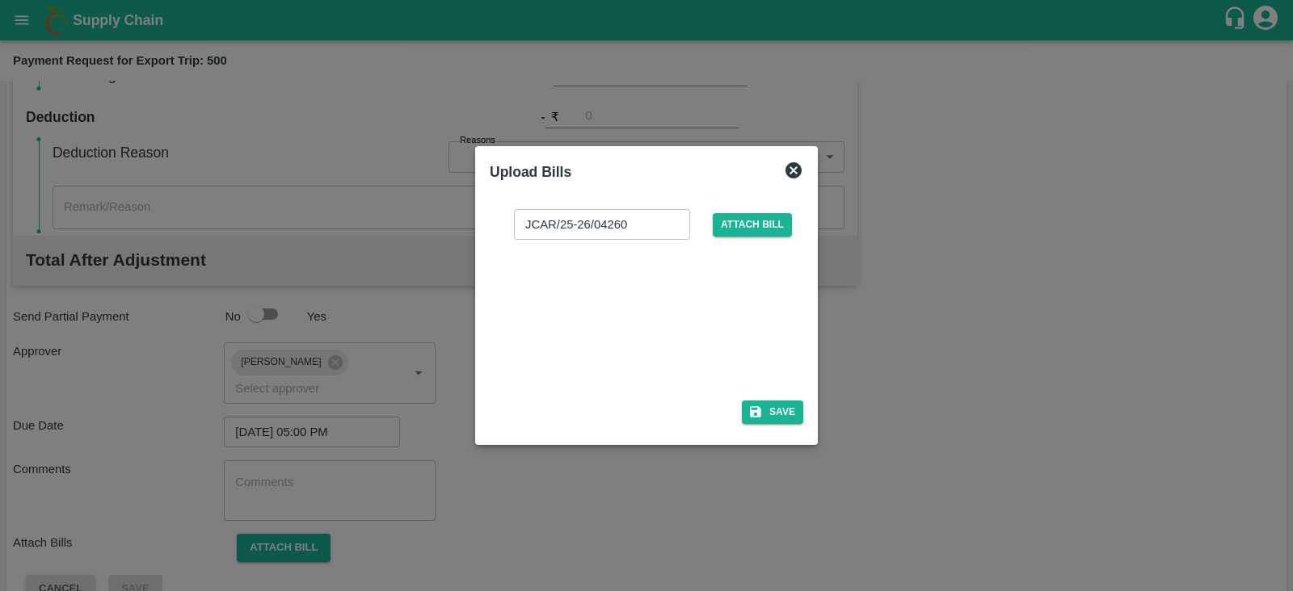
click at [636, 288] on div at bounding box center [643, 315] width 242 height 86
click at [795, 403] on button "Save" at bounding box center [772, 412] width 61 height 23
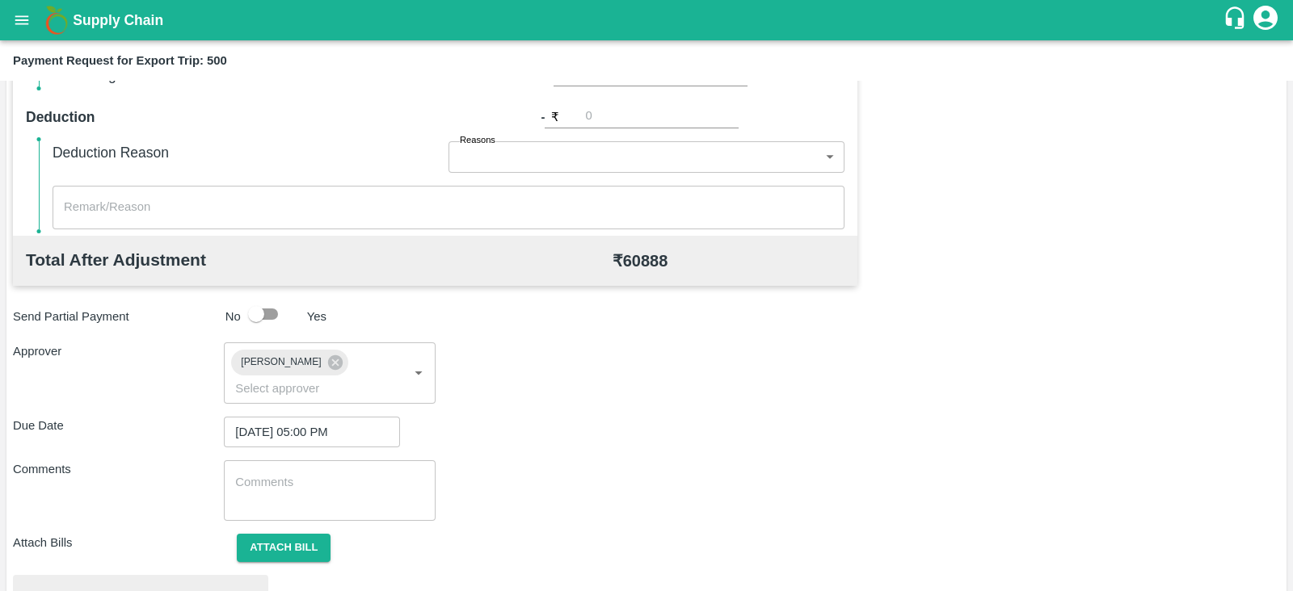
scroll to position [612, 0]
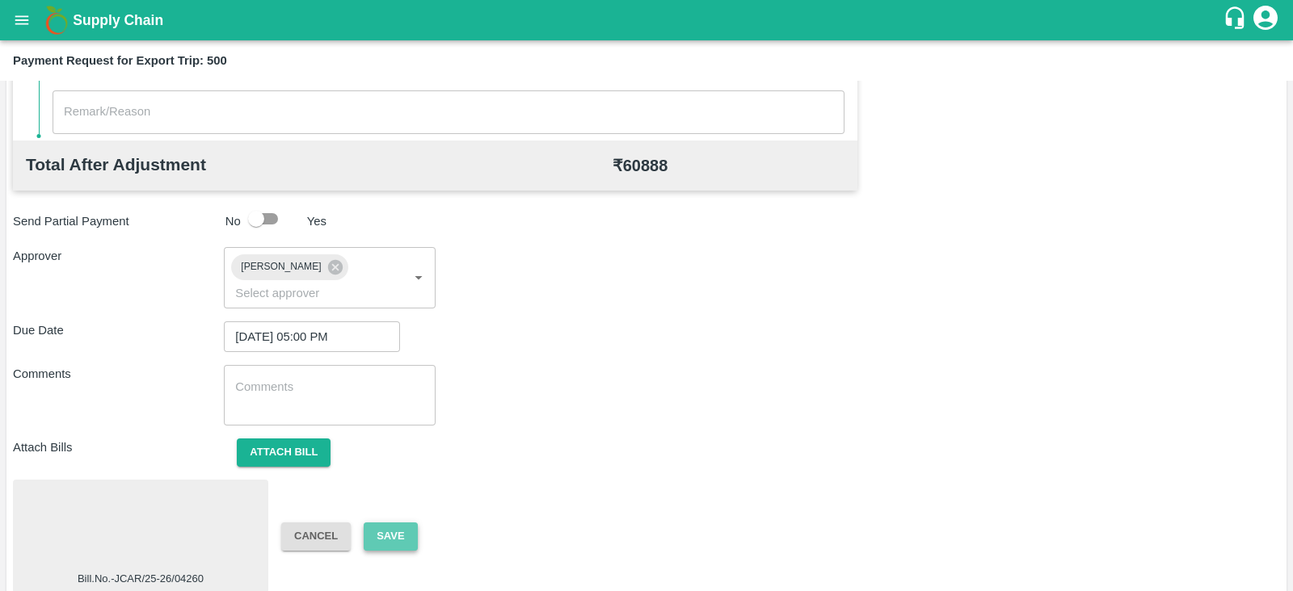
click at [411, 523] on button "Save" at bounding box center [390, 537] width 53 height 28
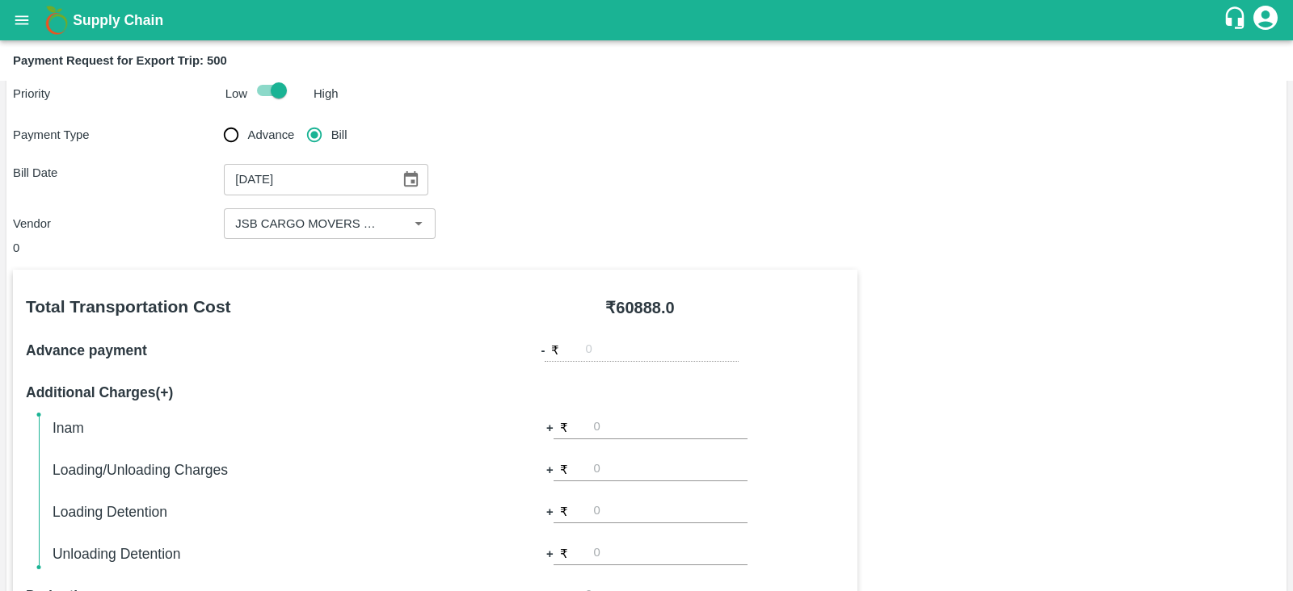
scroll to position [0, 0]
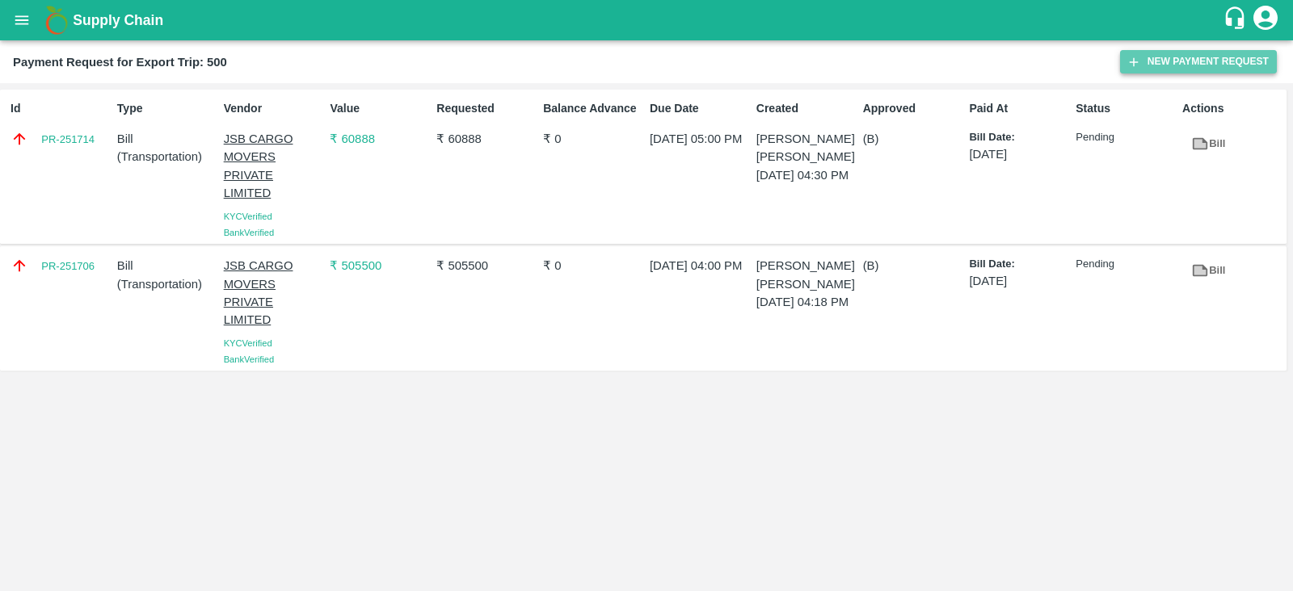
click at [1166, 69] on button "New Payment Request" at bounding box center [1198, 61] width 157 height 23
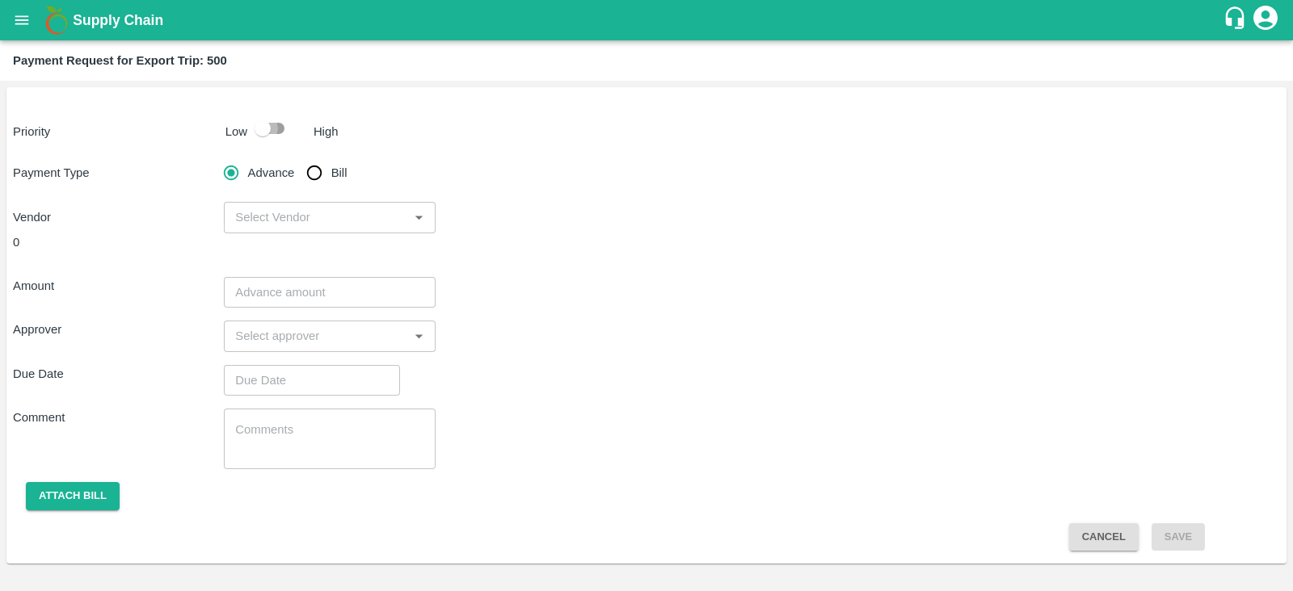
click at [281, 123] on input "checkbox" at bounding box center [263, 128] width 92 height 31
checkbox input "true"
click at [319, 164] on input "Bill" at bounding box center [314, 173] width 32 height 32
radio input "true"
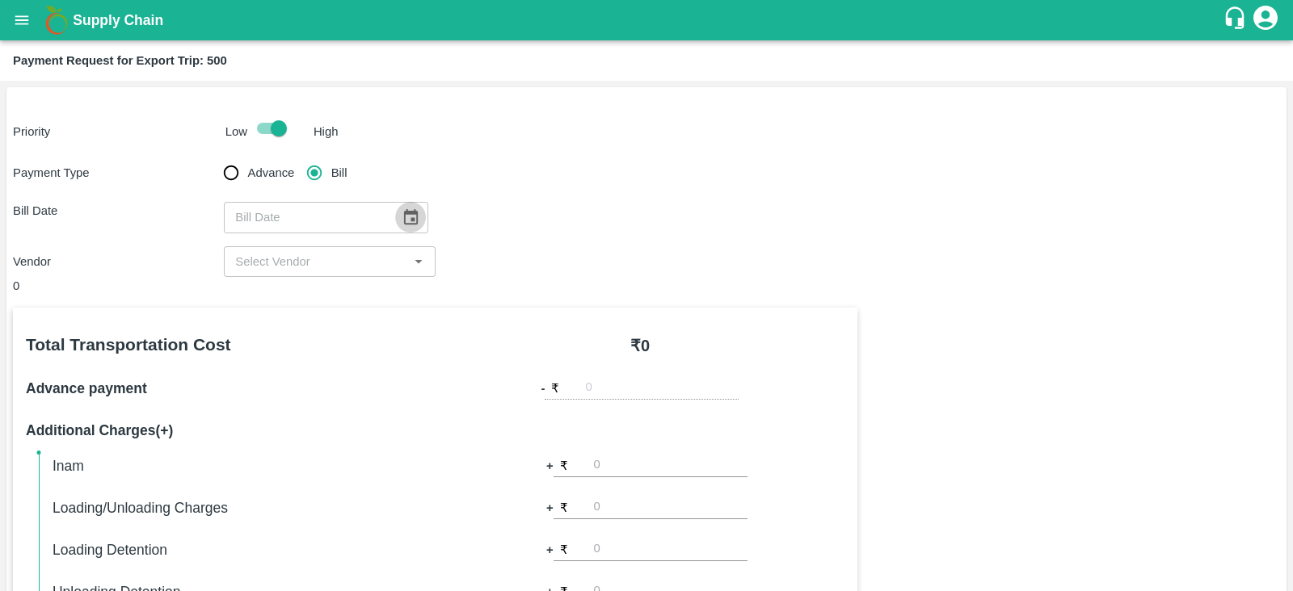
click at [404, 221] on icon "Choose date" at bounding box center [411, 216] width 14 height 15
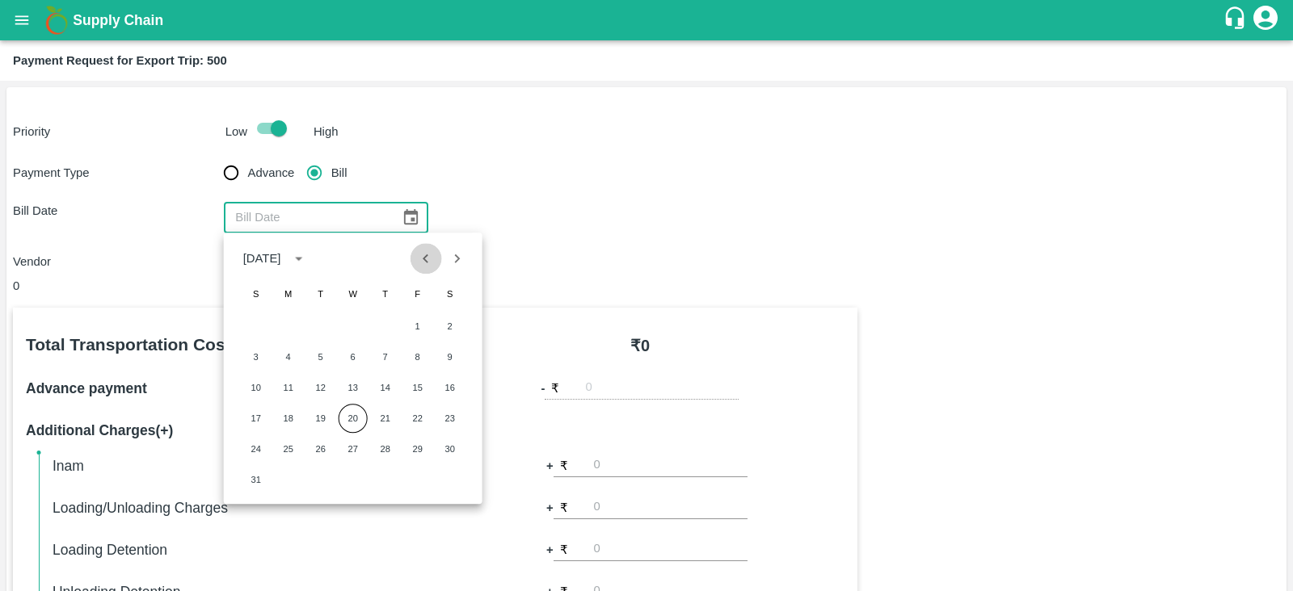
click at [424, 260] on icon "Previous month" at bounding box center [426, 258] width 6 height 9
click at [356, 447] on button "30" at bounding box center [353, 449] width 29 height 29
type input "[DATE]"
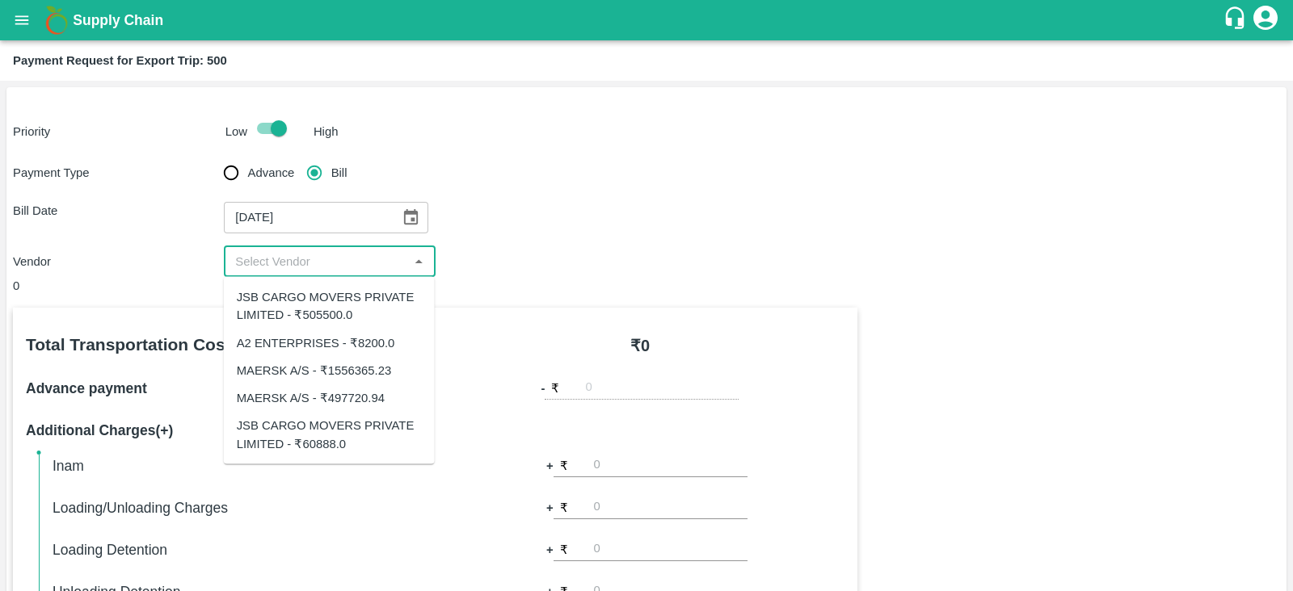
click at [345, 268] on input "input" at bounding box center [316, 261] width 175 height 21
click at [346, 341] on div "A2 ENTERPRISES - ₹8200.0" at bounding box center [316, 343] width 158 height 18
type input "A2 ENTERPRISES - ₹8200.0"
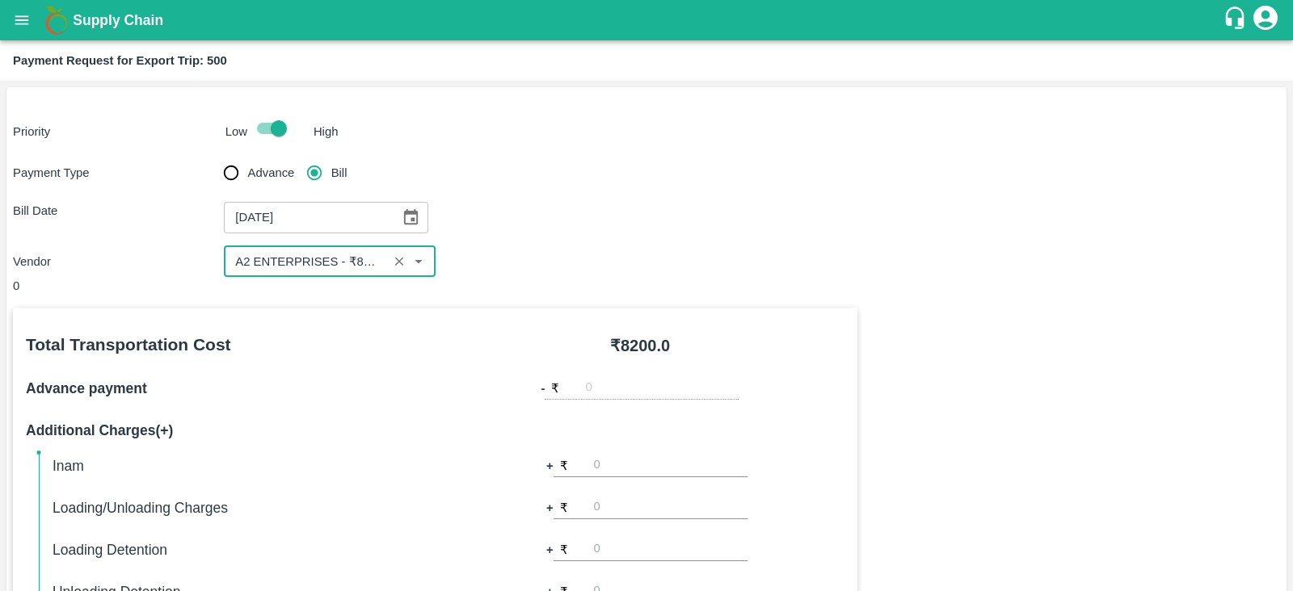
scroll to position [517, 0]
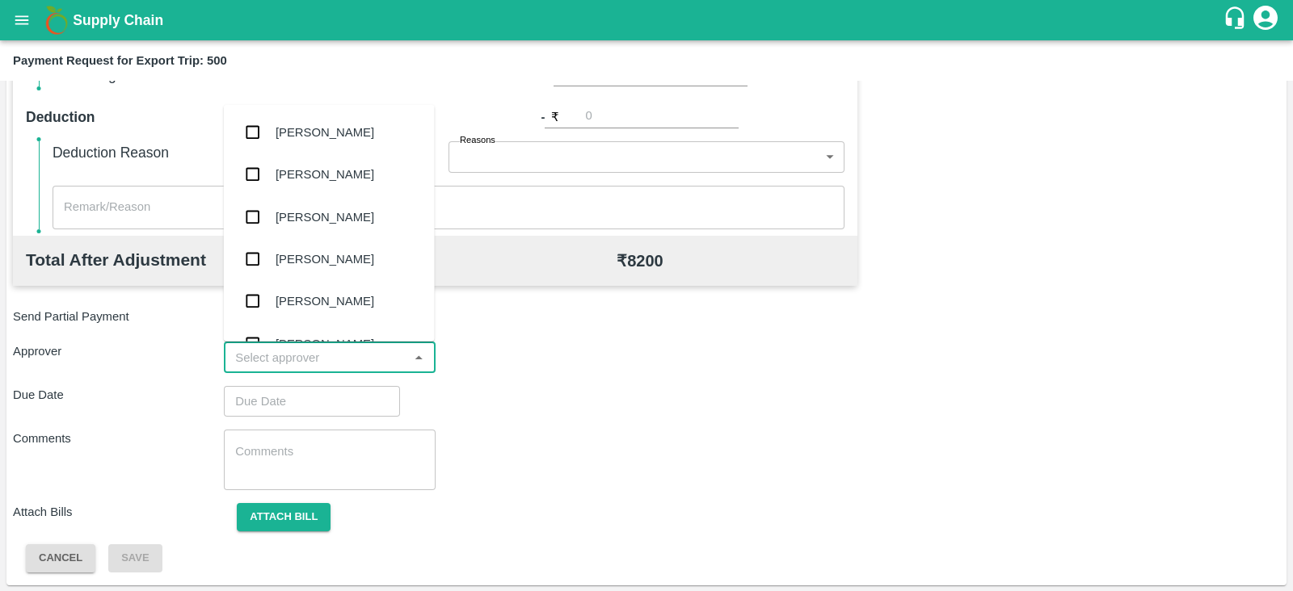
click at [336, 353] on input "input" at bounding box center [316, 357] width 175 height 21
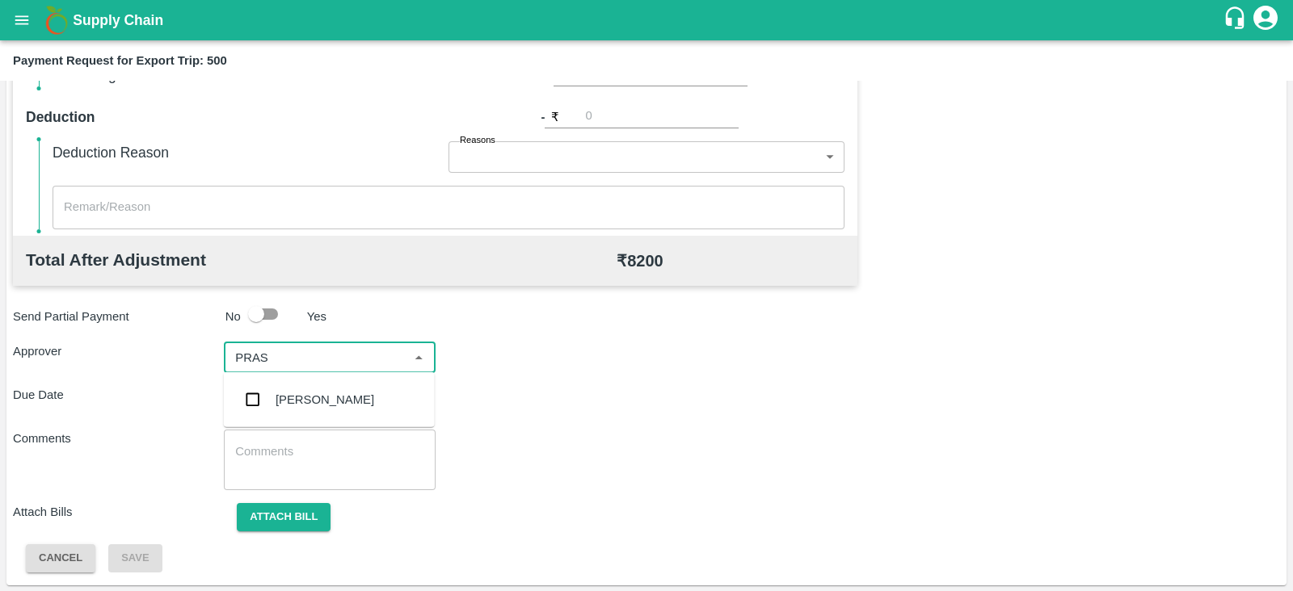
type input "PRASA"
click at [297, 406] on div "[PERSON_NAME]" at bounding box center [324, 400] width 99 height 18
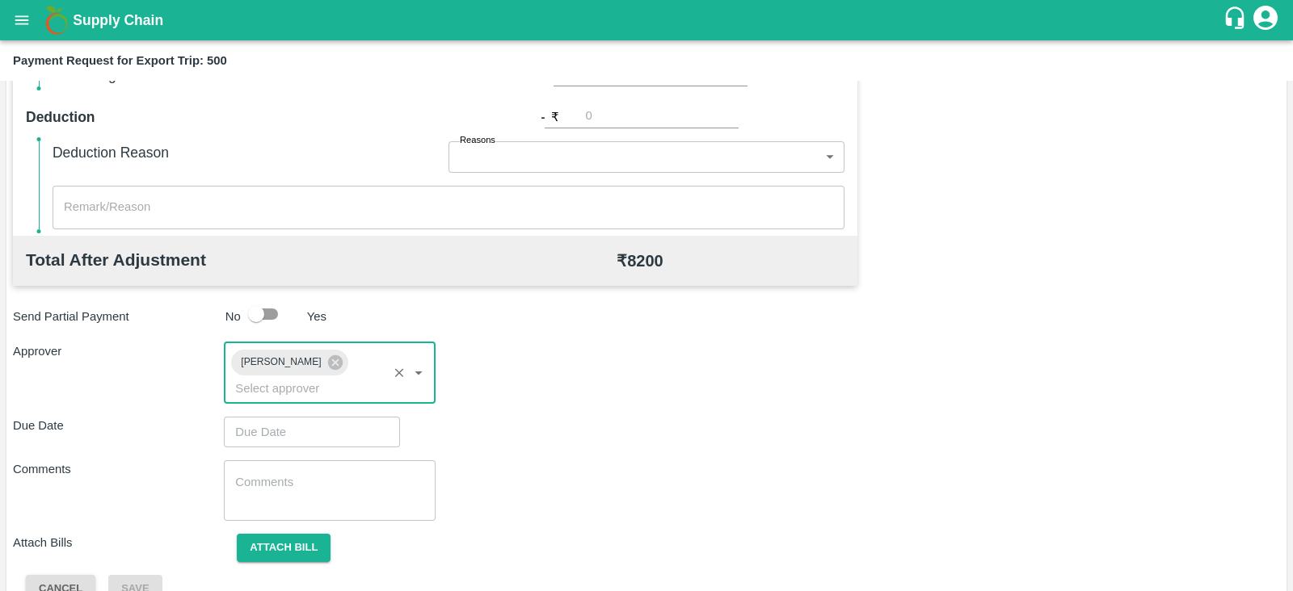
type input "DD/MM/YYYY hh:mm aa"
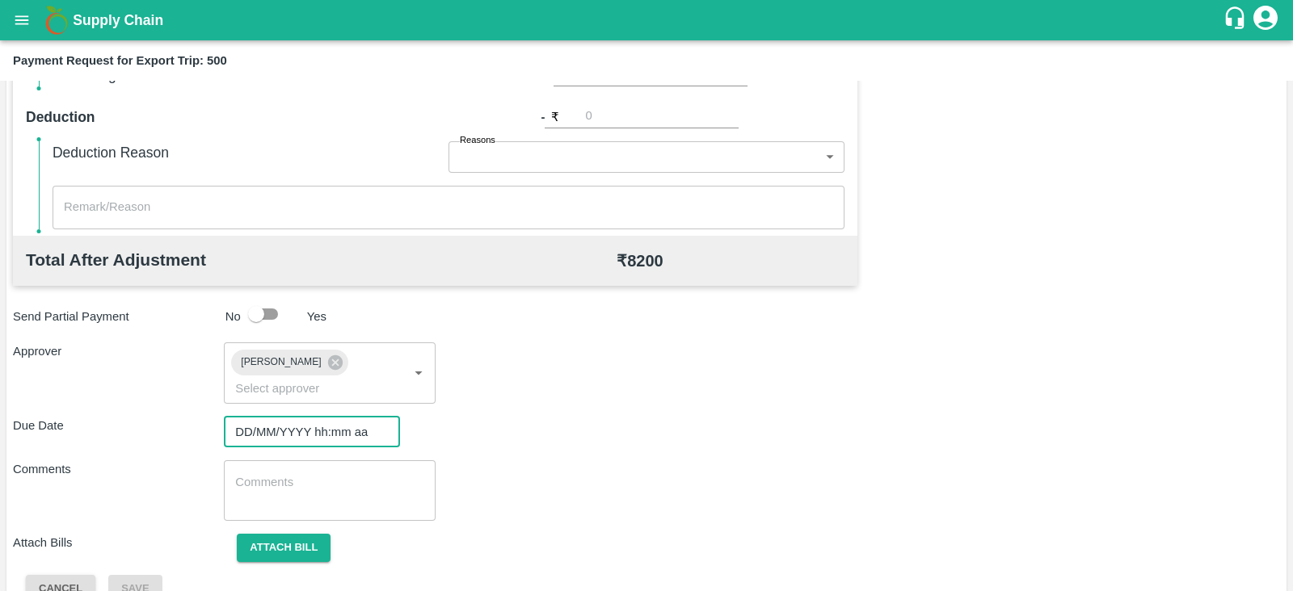
click at [297, 417] on input "DD/MM/YYYY hh:mm aa" at bounding box center [306, 432] width 165 height 31
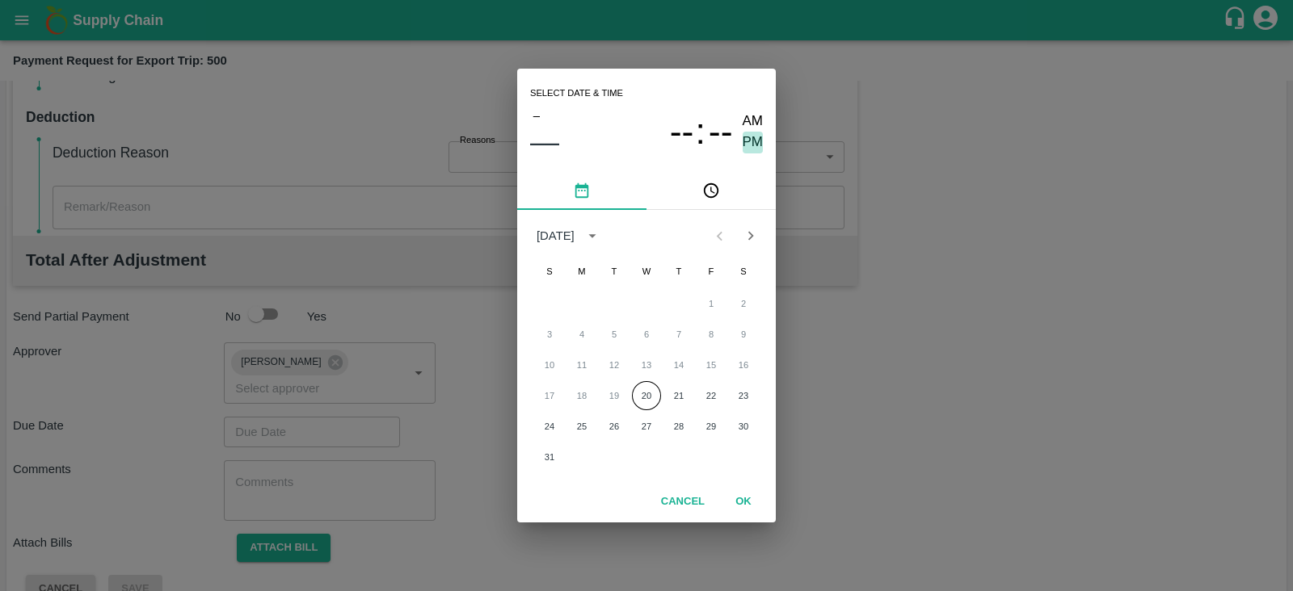
click at [751, 136] on span "PM" at bounding box center [752, 143] width 21 height 22
click at [650, 397] on button "20" at bounding box center [646, 395] width 29 height 29
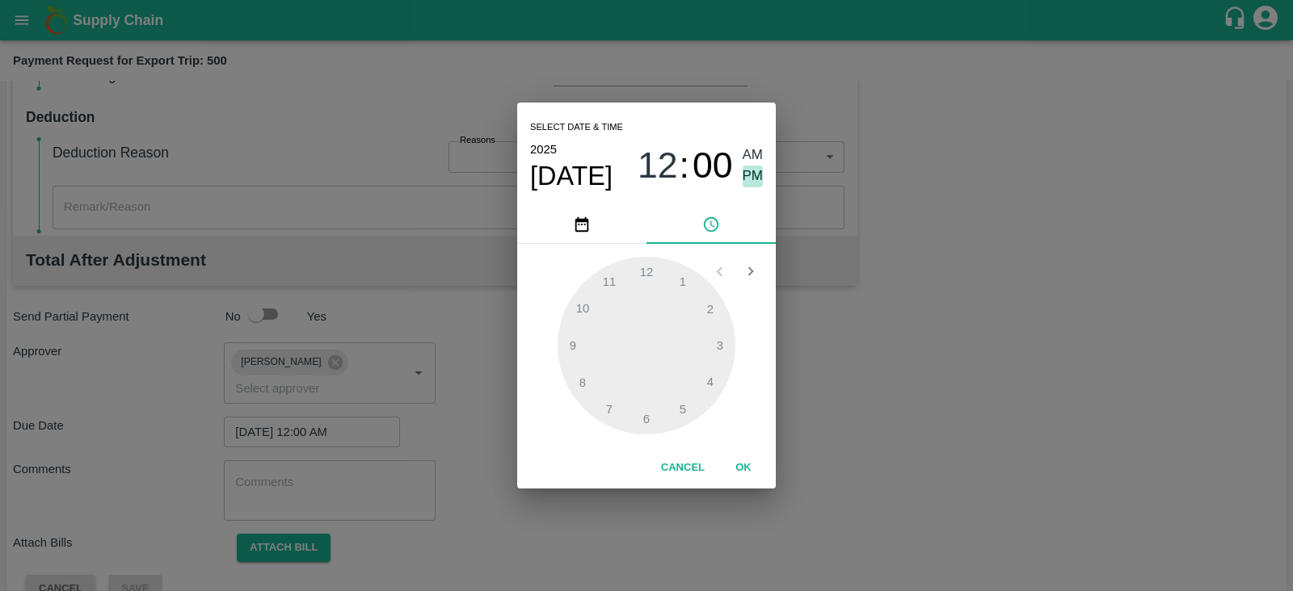
click at [752, 174] on span "PM" at bounding box center [752, 177] width 21 height 22
click at [708, 369] on div at bounding box center [646, 346] width 178 height 178
type input "[DATE] 04:00 PM"
click at [739, 464] on button "OK" at bounding box center [743, 468] width 52 height 28
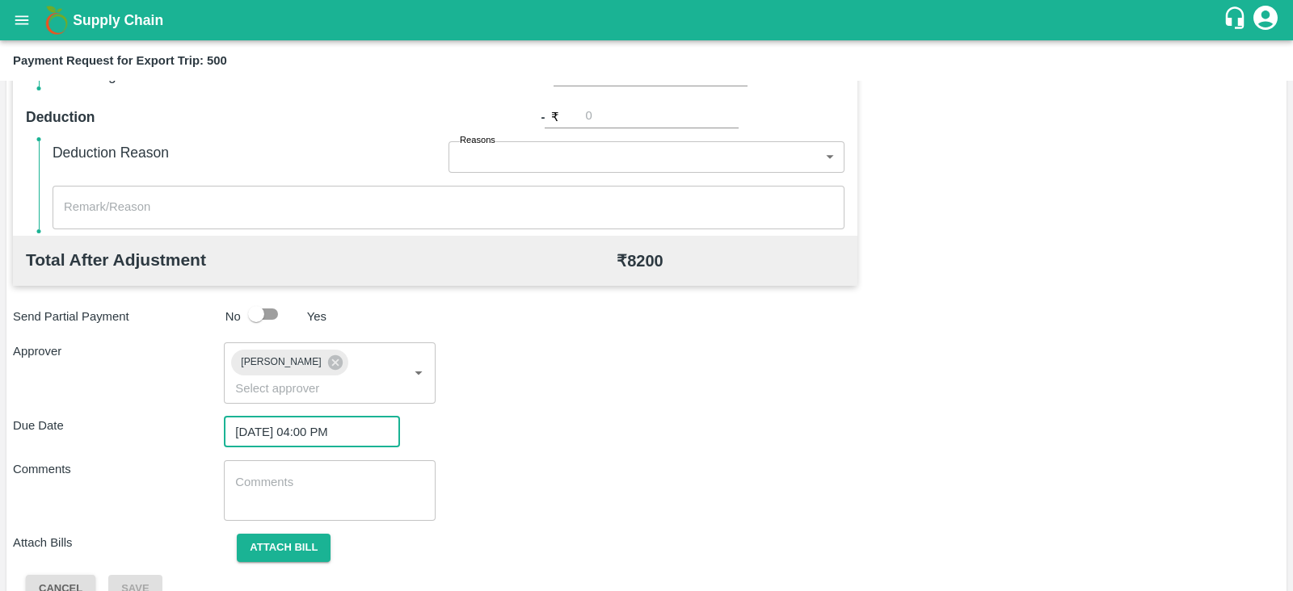
scroll to position [527, 0]
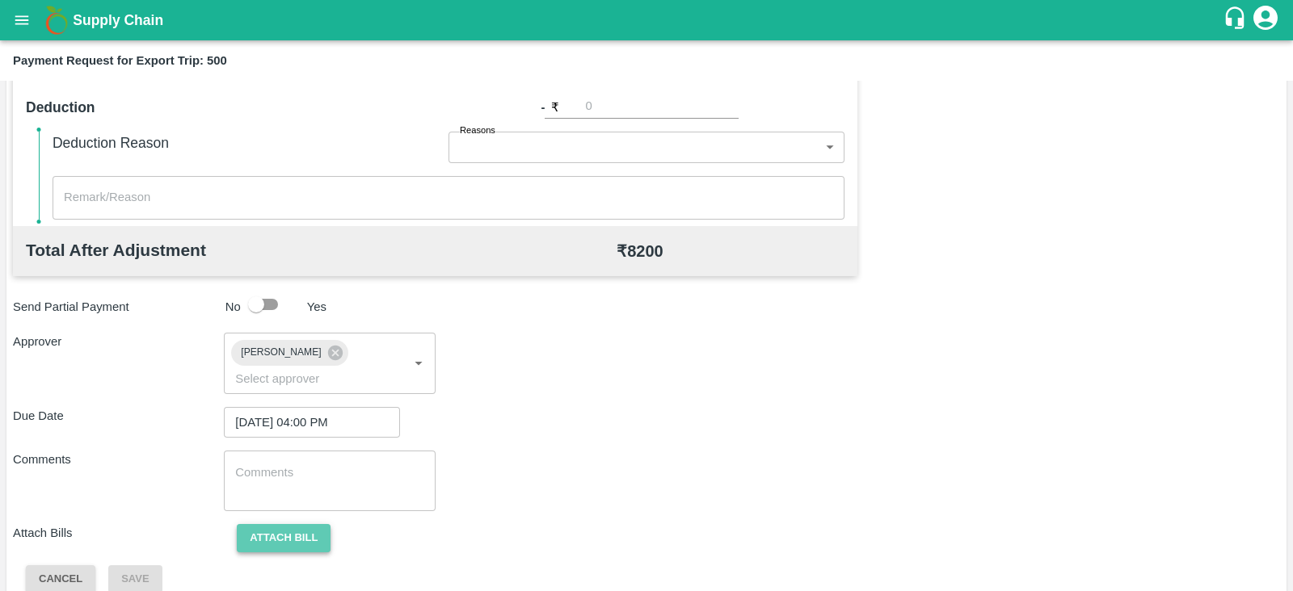
click at [305, 524] on button "Attach bill" at bounding box center [284, 538] width 94 height 28
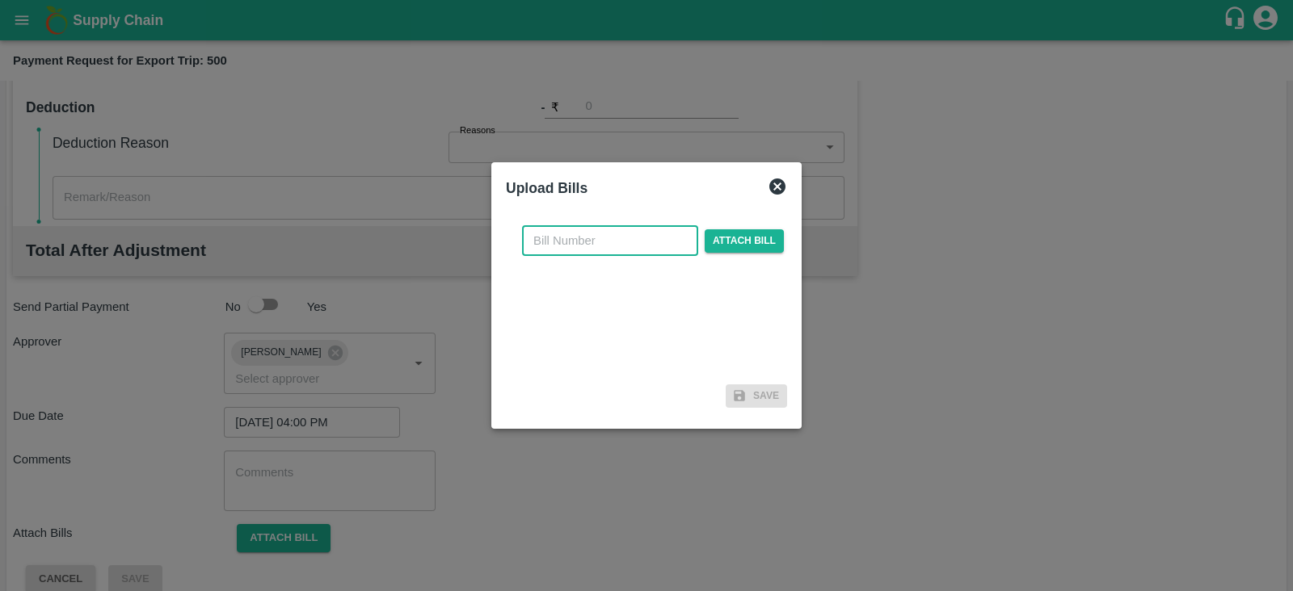
click at [540, 252] on input "text" at bounding box center [610, 240] width 176 height 31
paste input "A2-073/2025-26"
type input "A2-073/2025-26"
click at [723, 240] on span "Attach bill" at bounding box center [744, 240] width 79 height 23
click at [0, 0] on input "Attach bill" at bounding box center [0, 0] width 0 height 0
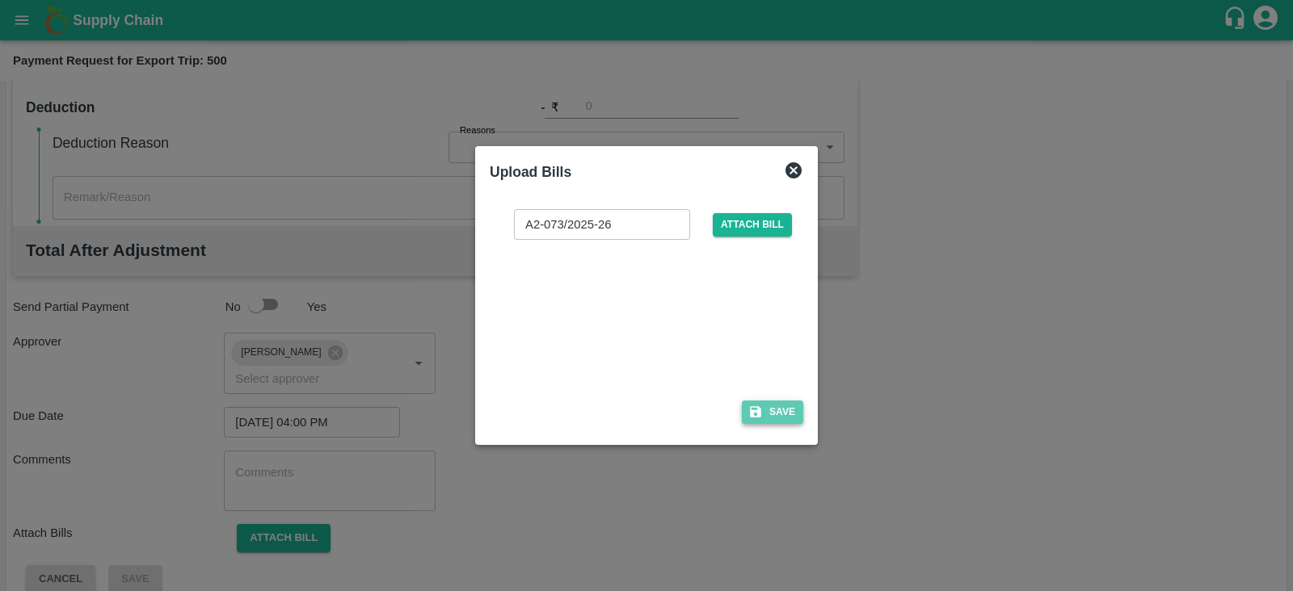
click at [801, 422] on button "Save" at bounding box center [772, 412] width 61 height 23
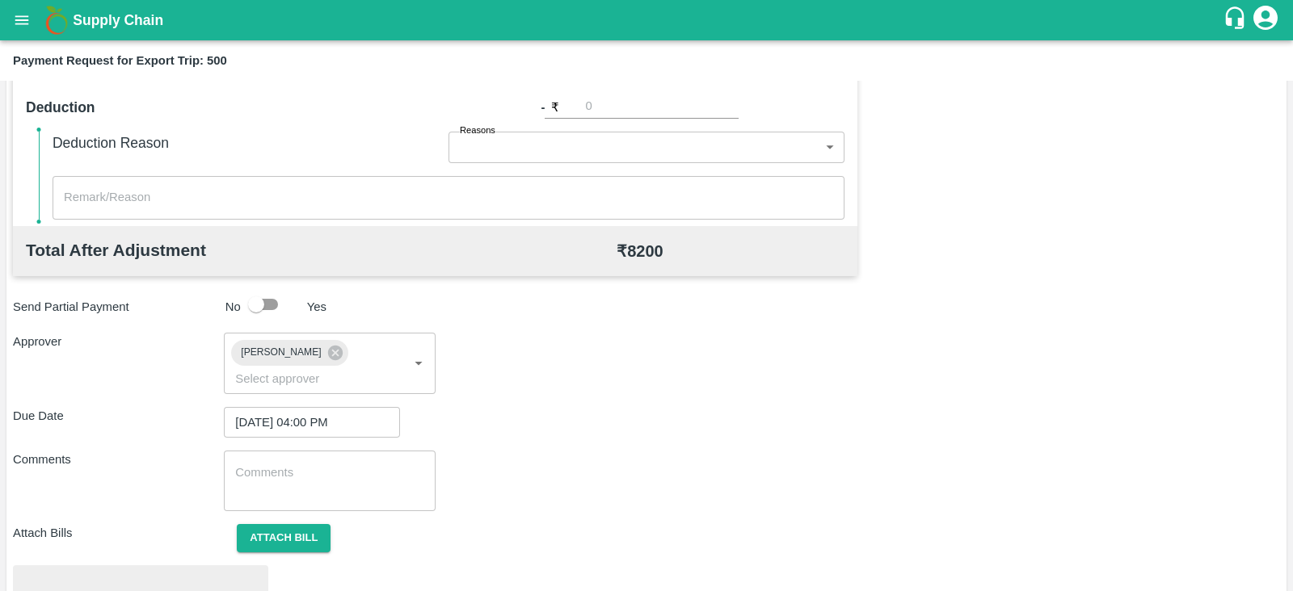
scroll to position [612, 0]
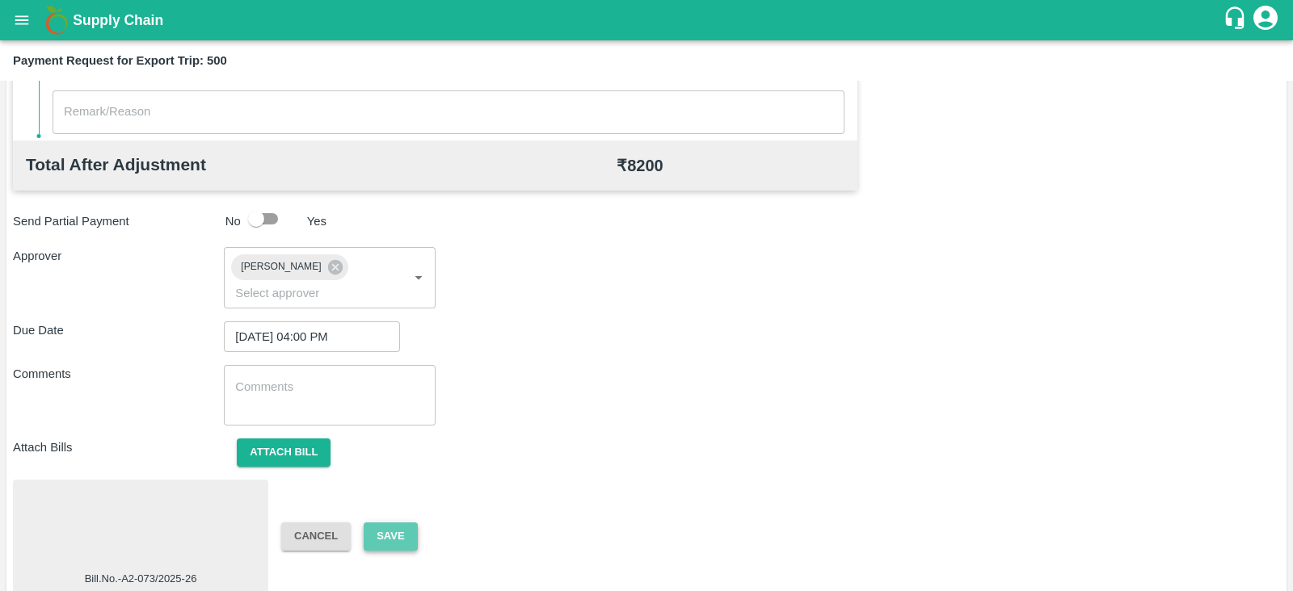
click at [410, 523] on button "Save" at bounding box center [390, 537] width 53 height 28
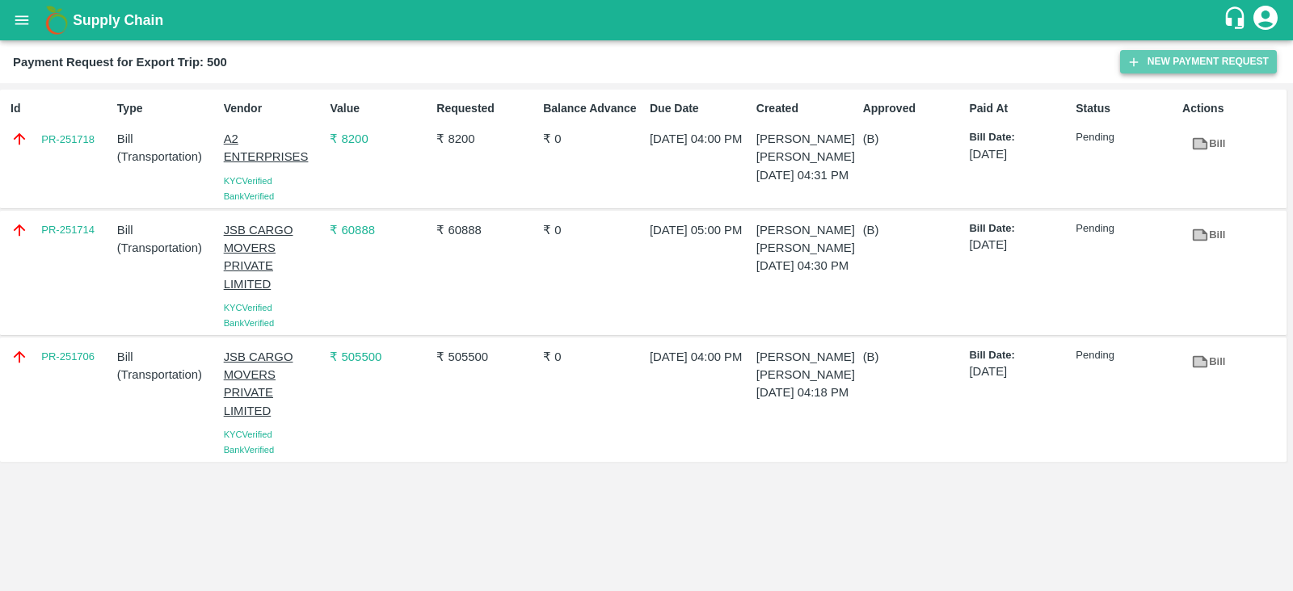
click at [1226, 62] on button "New Payment Request" at bounding box center [1198, 61] width 157 height 23
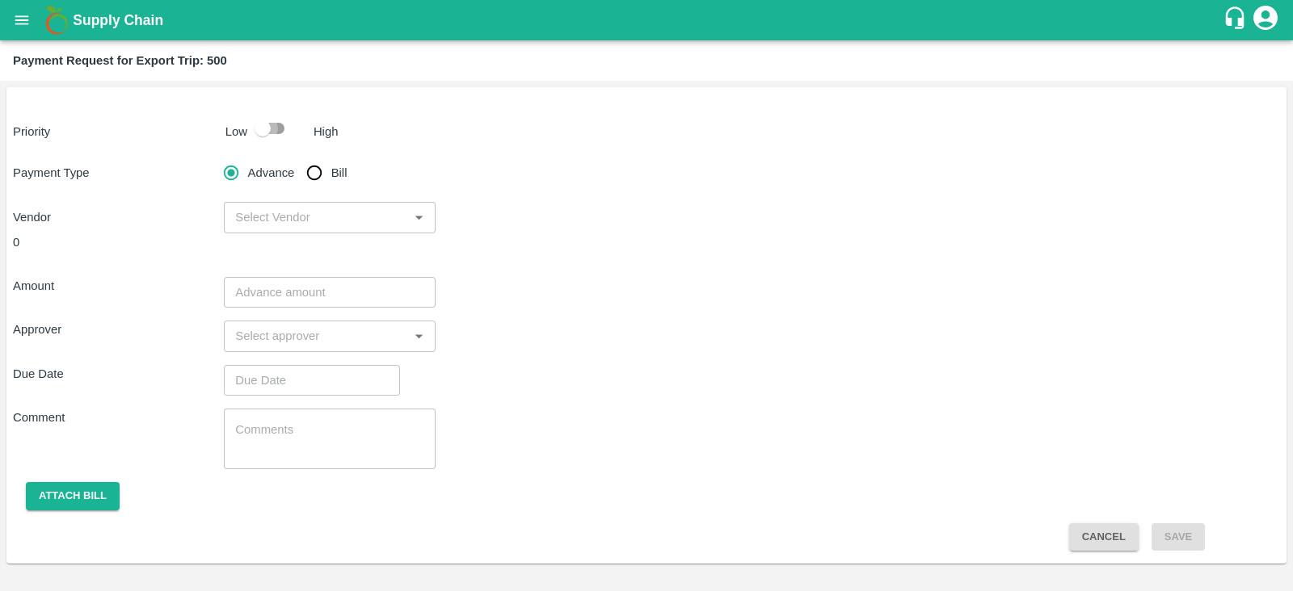
click at [273, 127] on input "checkbox" at bounding box center [263, 128] width 92 height 31
checkbox input "true"
click at [394, 228] on div "​" at bounding box center [329, 217] width 211 height 31
click at [320, 179] on input "Bill" at bounding box center [314, 173] width 32 height 32
radio input "true"
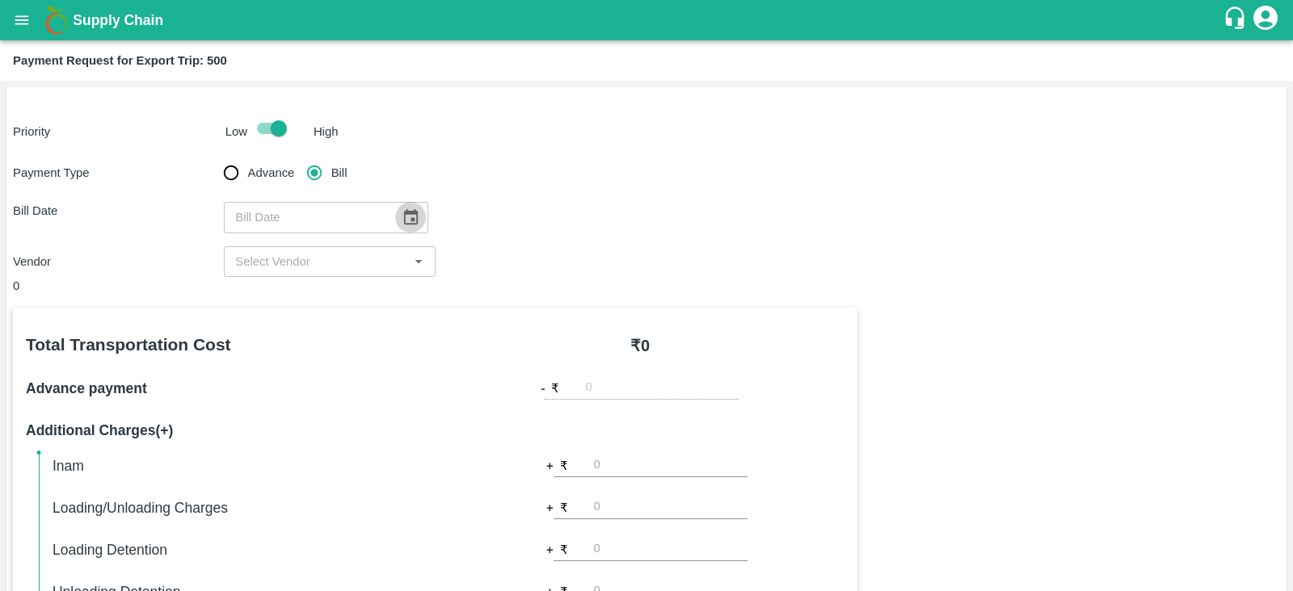
click at [404, 212] on icon "Choose date" at bounding box center [411, 216] width 14 height 15
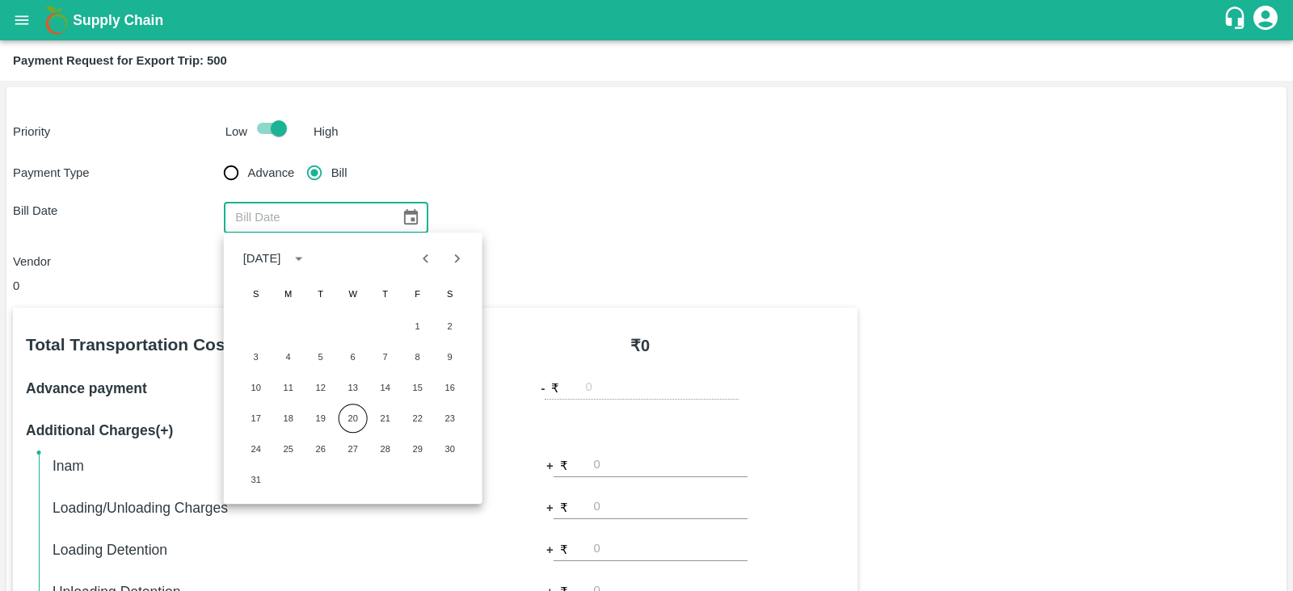
click at [953, 171] on div "Payment Type Advance Bill Bill Date ​ Vendor ​" at bounding box center [646, 217] width 1267 height 120
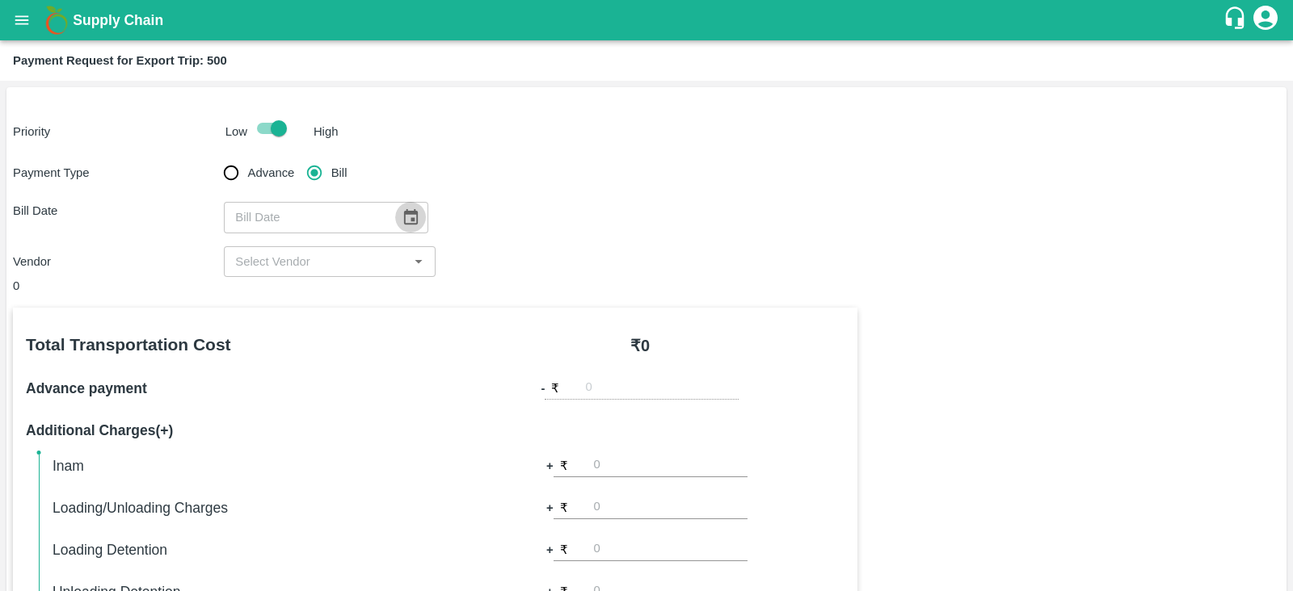
click at [402, 216] on icon "Choose date" at bounding box center [411, 217] width 18 height 18
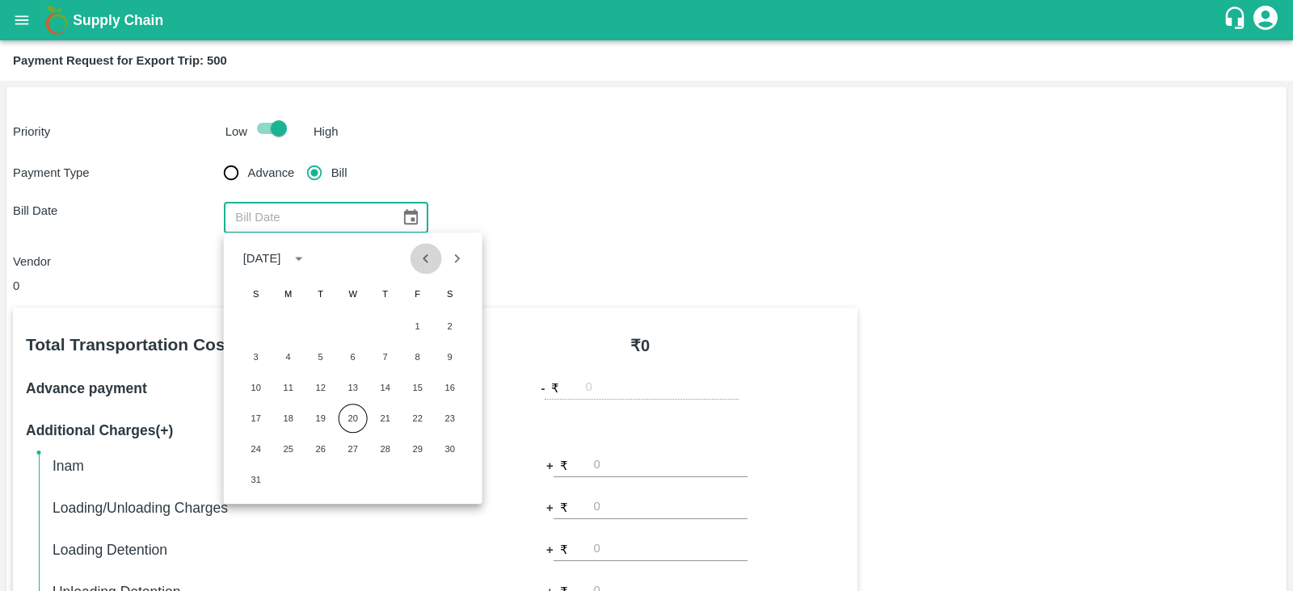
click at [417, 250] on icon "Previous month" at bounding box center [426, 259] width 18 height 18
click at [385, 444] on button "31" at bounding box center [385, 449] width 29 height 29
type input "[DATE]"
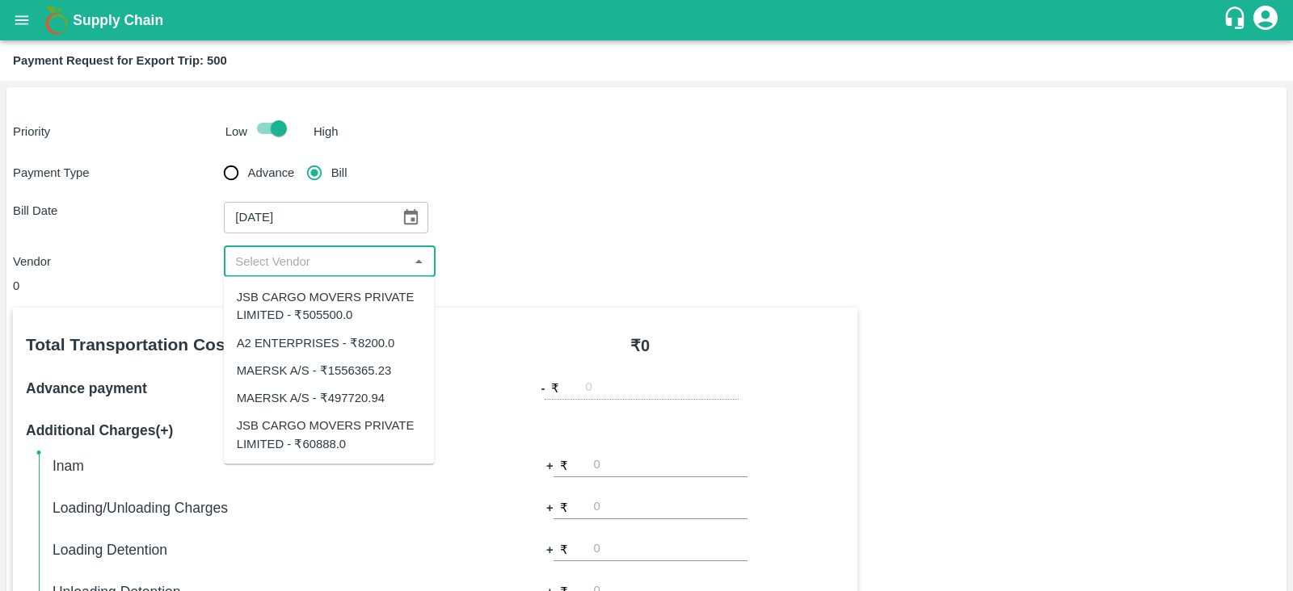
click at [373, 264] on input "input" at bounding box center [316, 261] width 175 height 21
click at [400, 260] on input "input" at bounding box center [316, 261] width 175 height 21
click at [369, 397] on div "MAERSK A/S - ₹497720.94" at bounding box center [311, 398] width 148 height 18
type input "MAERSK A/S - ₹497720.94"
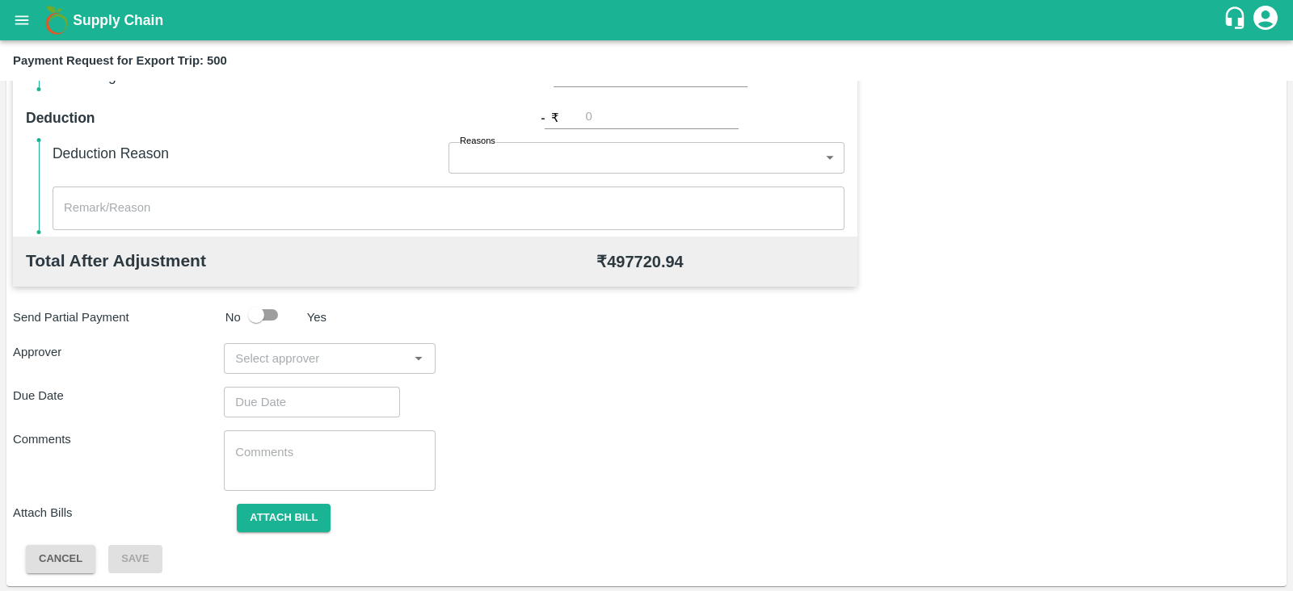
scroll to position [517, 0]
click at [361, 353] on input "input" at bounding box center [316, 357] width 175 height 21
type input "PRASA"
click at [337, 391] on div "[PERSON_NAME]" at bounding box center [324, 400] width 99 height 18
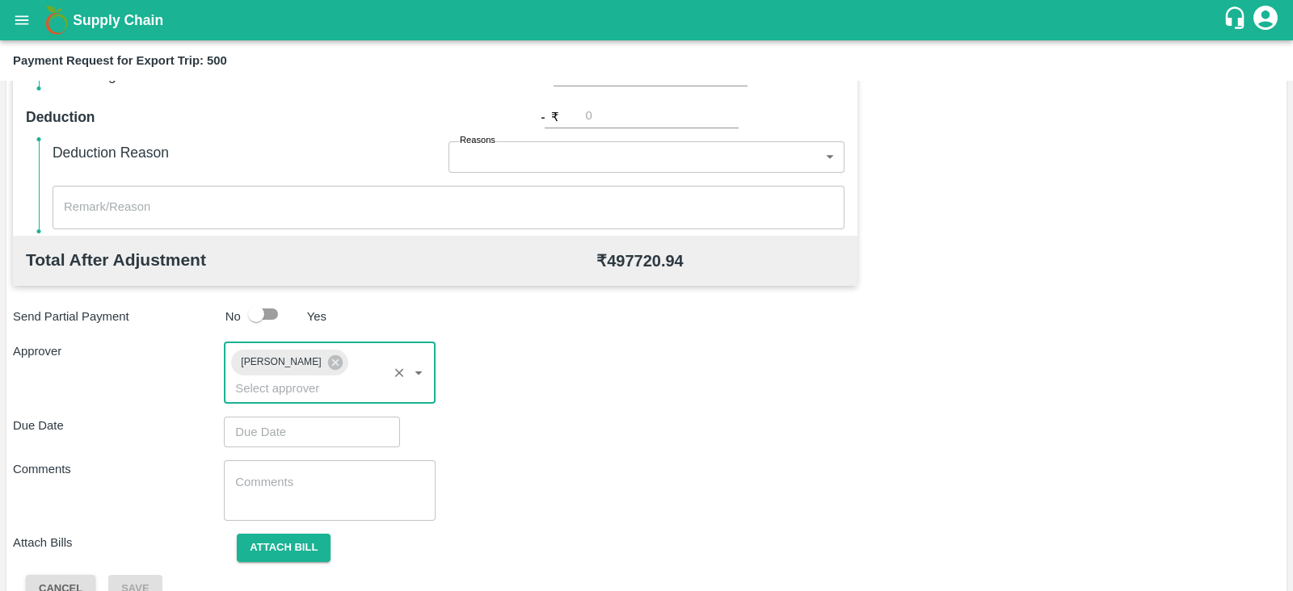
type input "DD/MM/YYYY hh:mm aa"
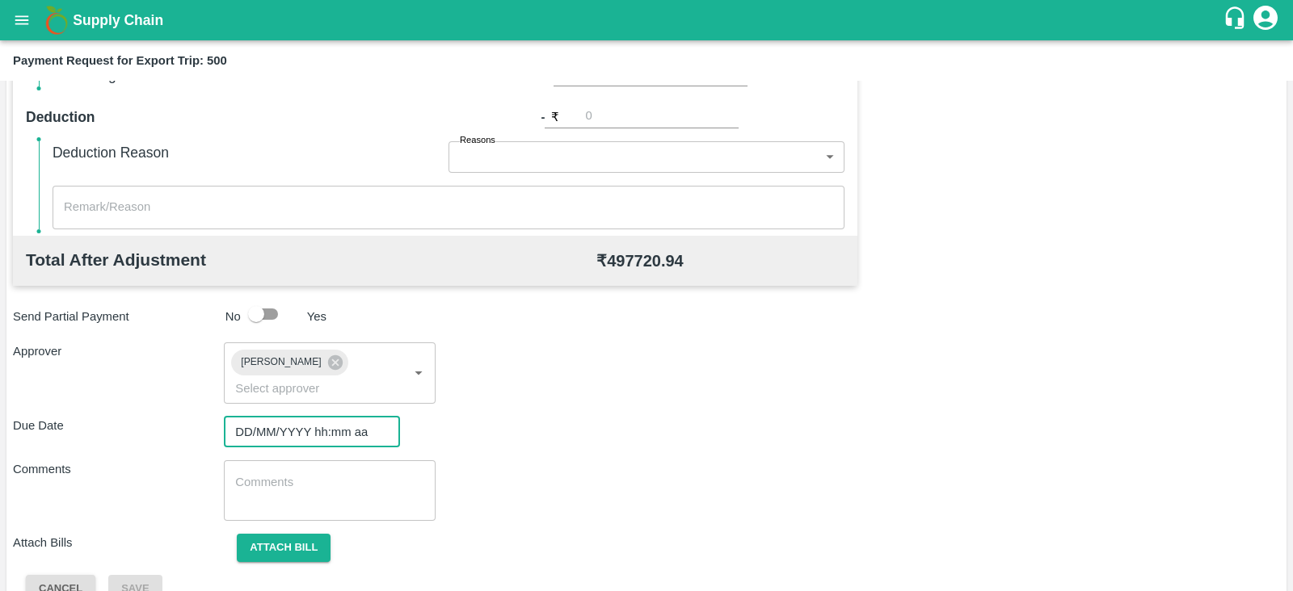
click at [287, 417] on input "DD/MM/YYYY hh:mm aa" at bounding box center [306, 432] width 165 height 31
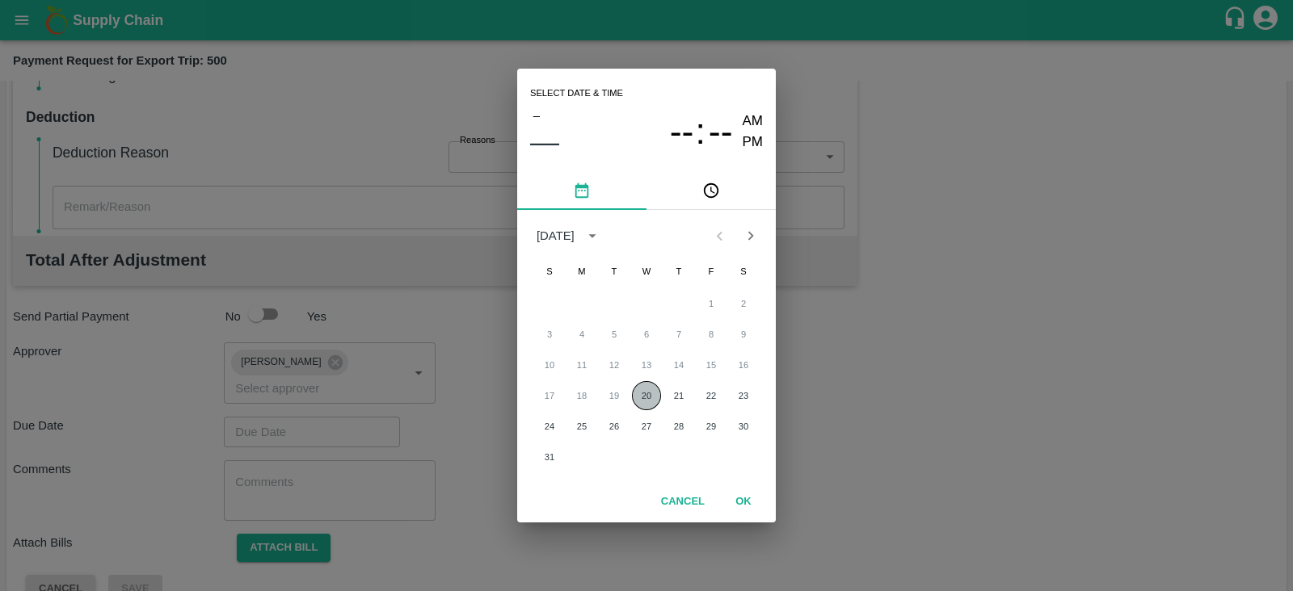
click at [646, 388] on button "20" at bounding box center [646, 395] width 29 height 29
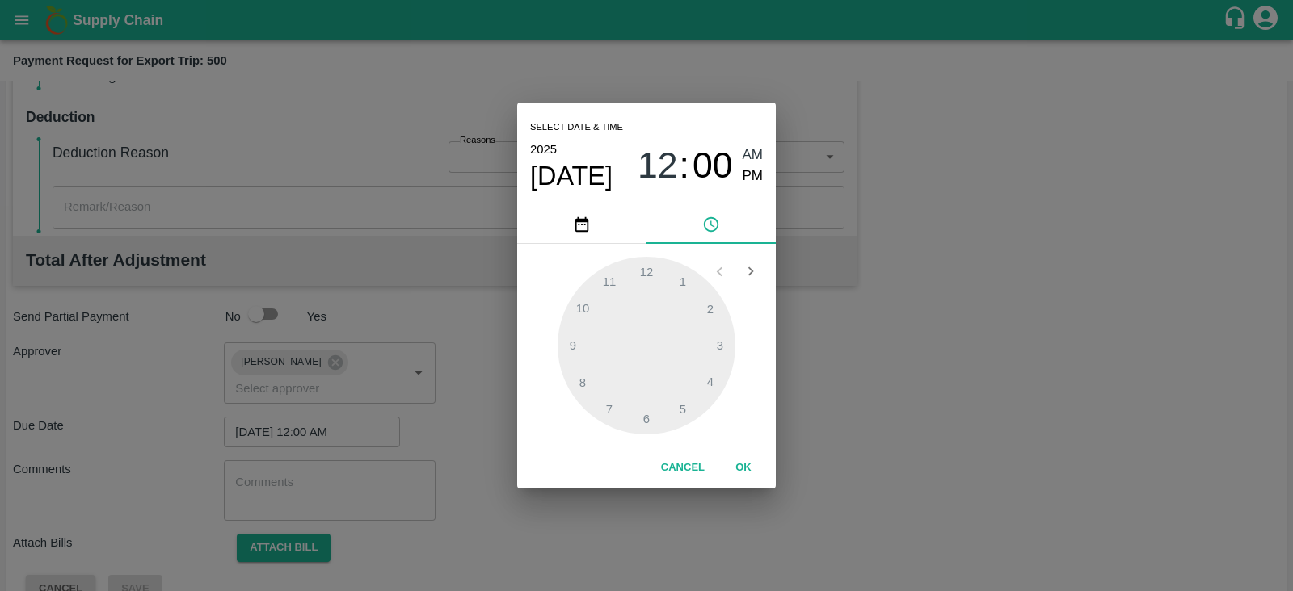
click at [755, 174] on span "PM" at bounding box center [752, 177] width 21 height 22
click at [714, 372] on div at bounding box center [646, 346] width 178 height 178
type input "[DATE] 04:00 PM"
click at [750, 465] on button "OK" at bounding box center [743, 468] width 52 height 28
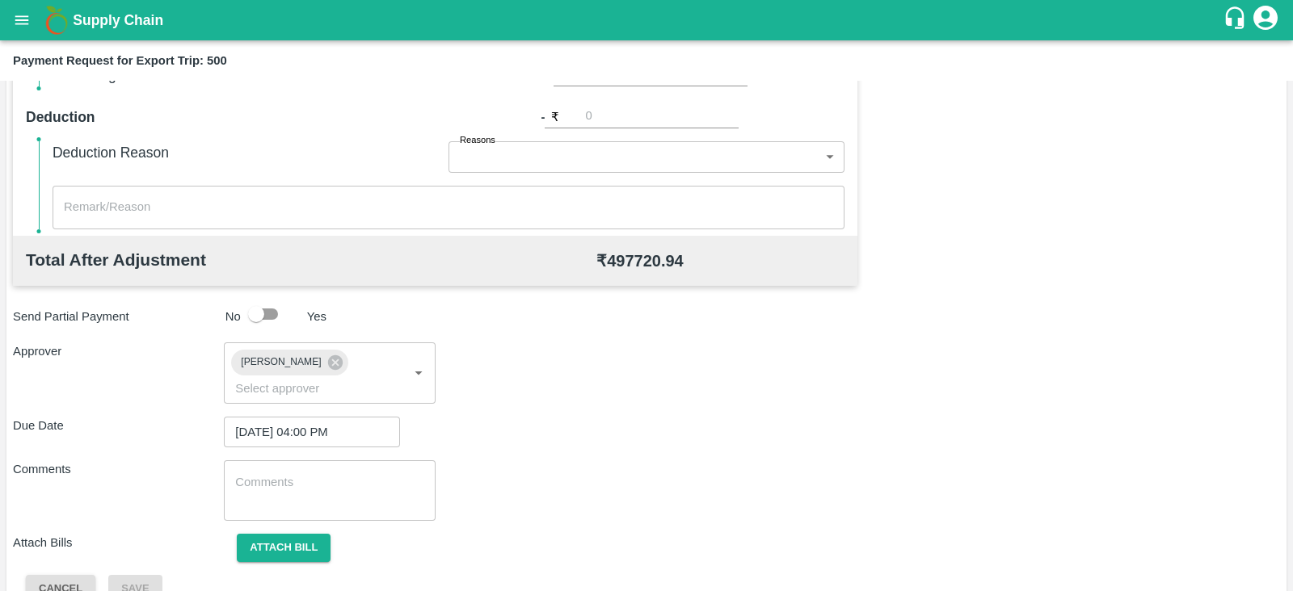
drag, startPoint x: 315, startPoint y: 527, endPoint x: 641, endPoint y: 192, distance: 467.3
click at [641, 192] on div "Total Transportation Cost ₹ 497720.94 Advance payment - ₹ Additional Charges(+)…" at bounding box center [646, 197] width 1267 height 813
click at [305, 534] on button "Attach bill" at bounding box center [284, 548] width 94 height 28
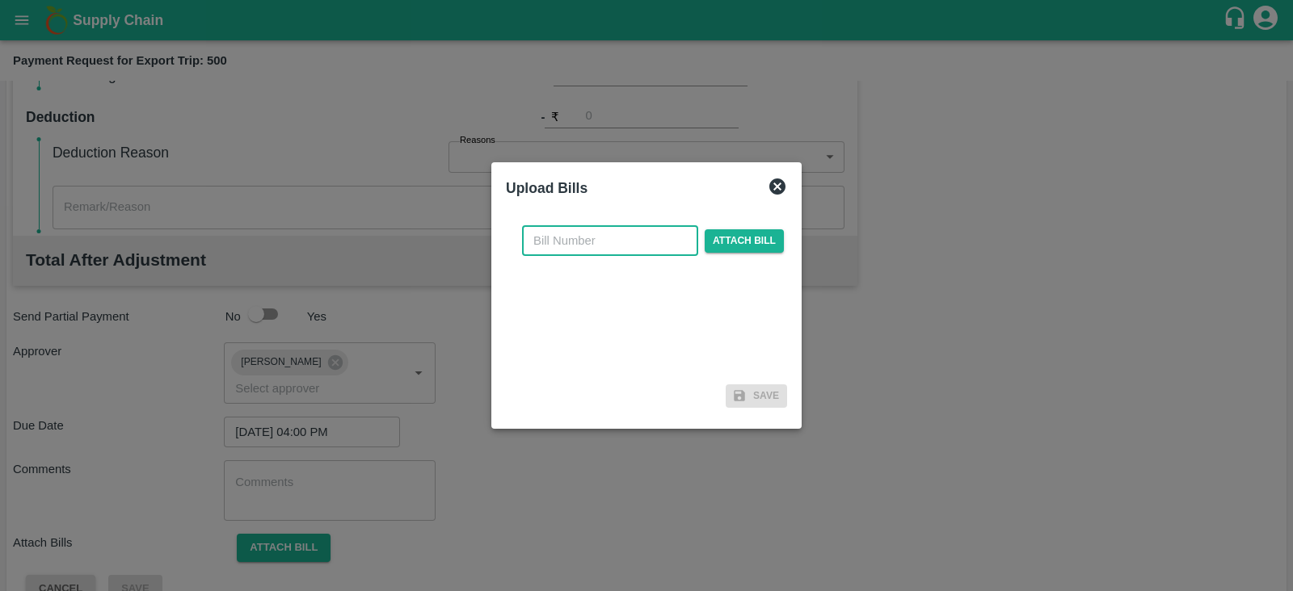
click at [570, 237] on input "text" at bounding box center [610, 240] width 176 height 31
paste input "MH26IN1000178920"
type input "MH26IN1000178920"
click at [742, 233] on span "Attach bill" at bounding box center [744, 240] width 79 height 23
click at [0, 0] on input "Attach bill" at bounding box center [0, 0] width 0 height 0
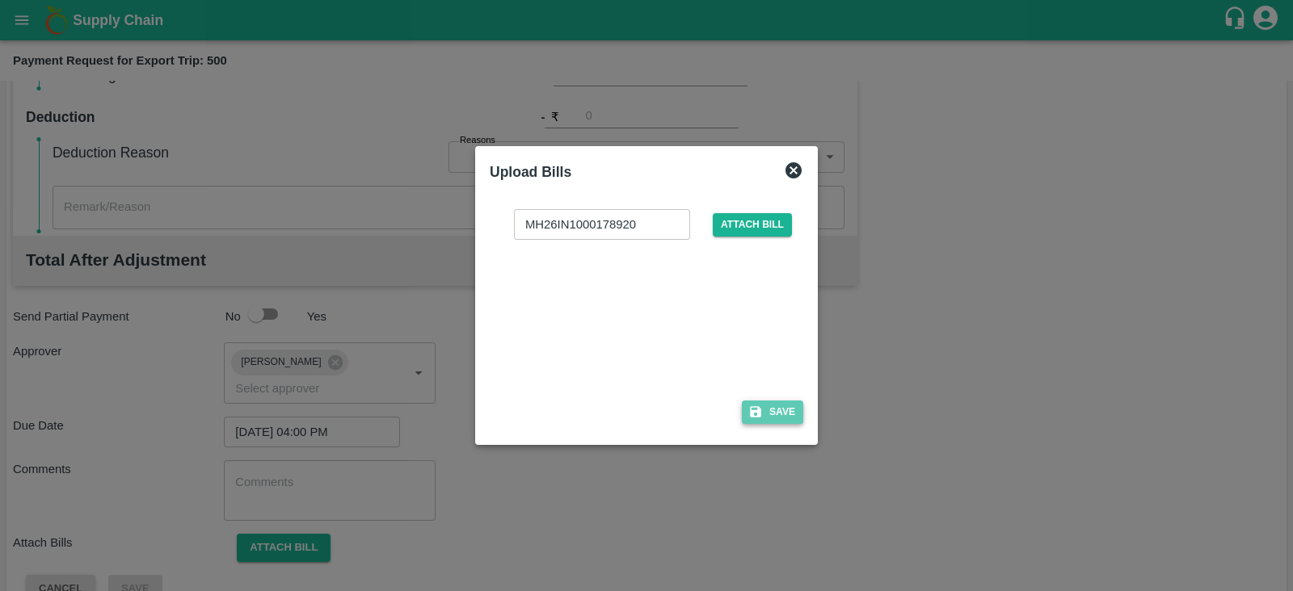
click at [771, 410] on button "Save" at bounding box center [772, 412] width 61 height 23
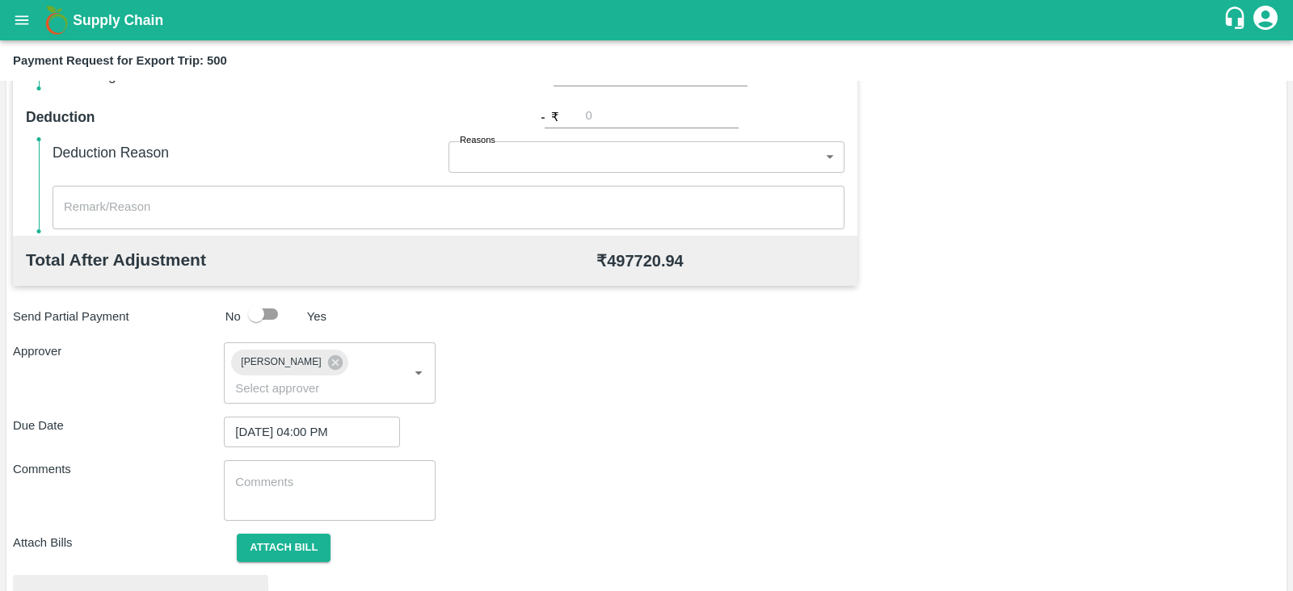
scroll to position [612, 0]
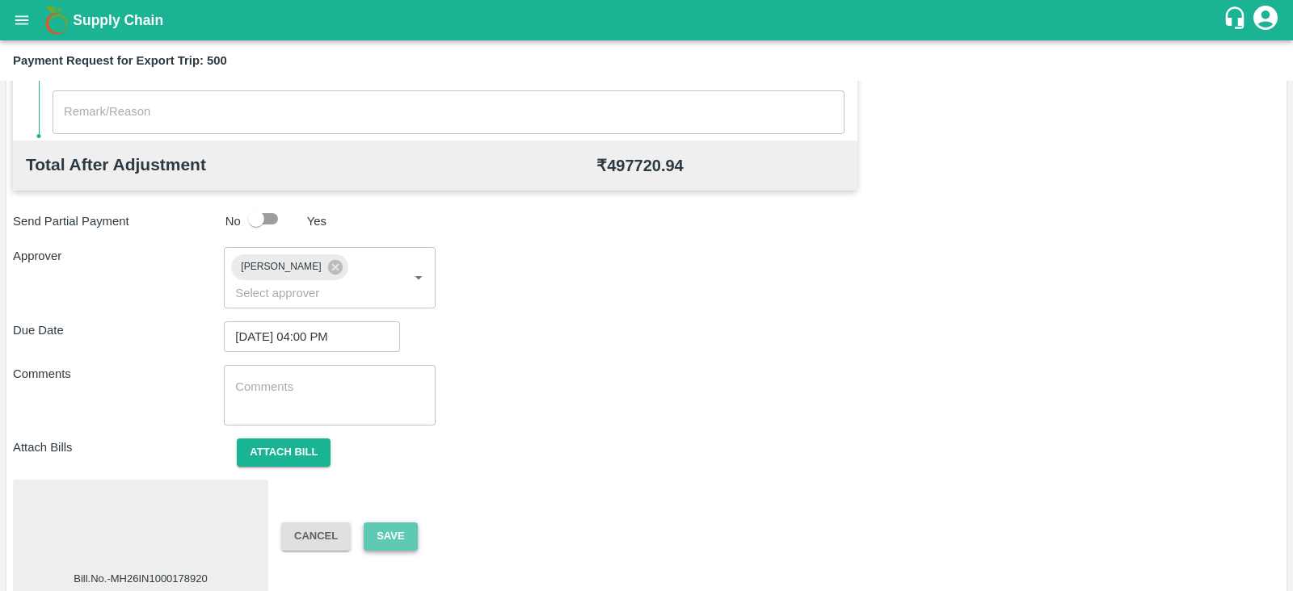
click at [385, 523] on button "Save" at bounding box center [390, 537] width 53 height 28
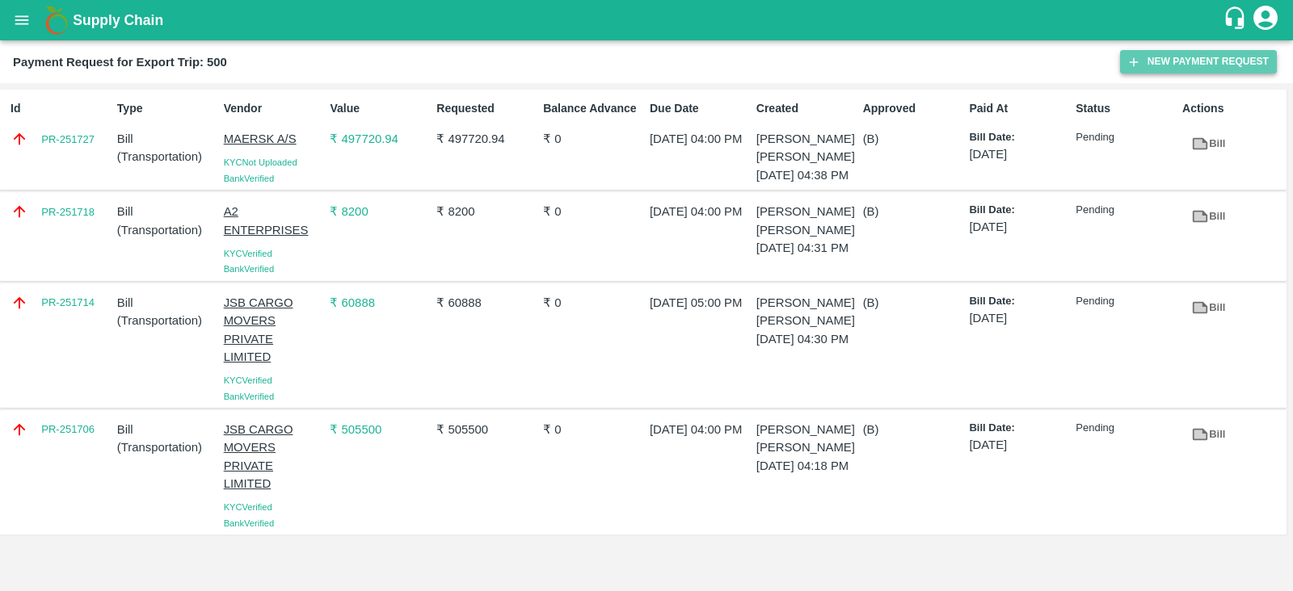
click at [1161, 59] on button "New Payment Request" at bounding box center [1198, 61] width 157 height 23
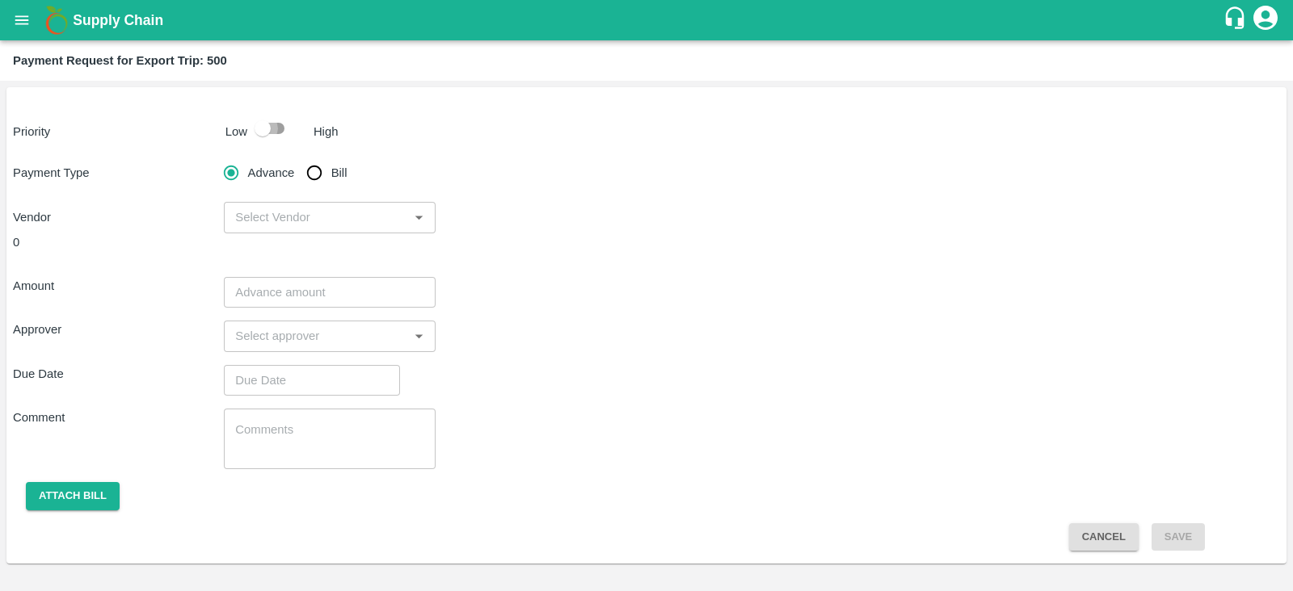
click at [267, 132] on input "checkbox" at bounding box center [263, 128] width 92 height 31
checkbox input "true"
click at [312, 175] on input "Bill" at bounding box center [314, 173] width 32 height 32
radio input "true"
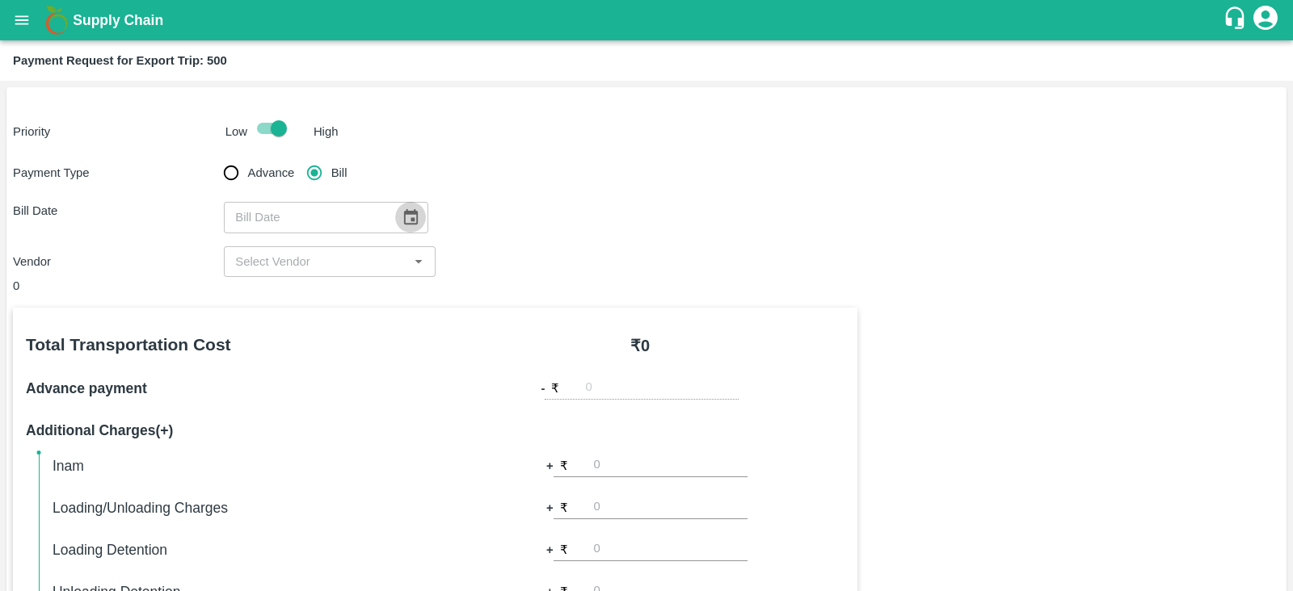
click at [402, 220] on icon "Choose date" at bounding box center [411, 217] width 18 height 18
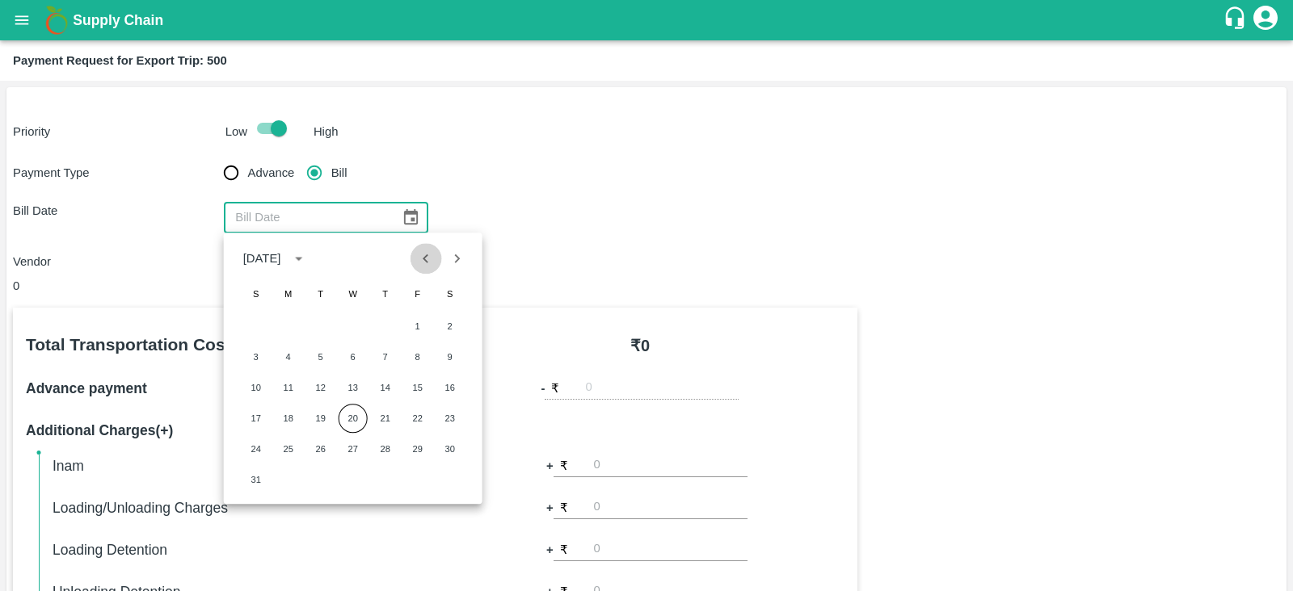
click at [425, 258] on icon "Previous month" at bounding box center [426, 258] width 6 height 9
click at [391, 449] on button "31" at bounding box center [385, 449] width 29 height 29
type input "[DATE]"
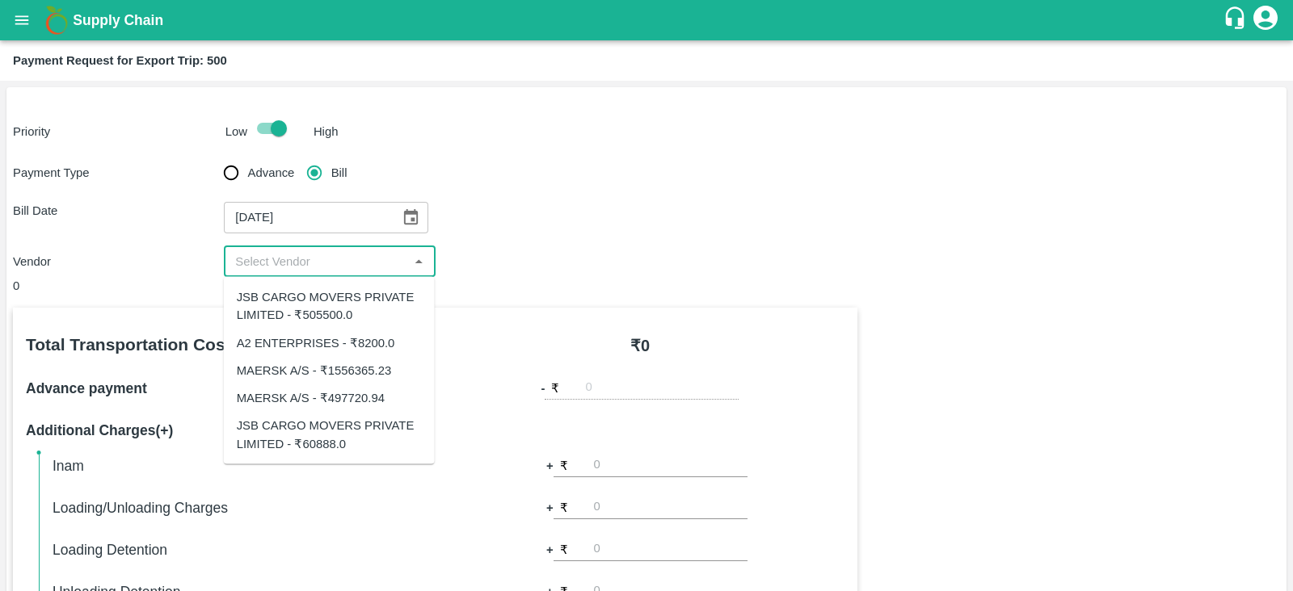
click at [363, 271] on input "input" at bounding box center [316, 261] width 175 height 21
click at [360, 373] on div "MAERSK A/S - ₹1556365.23" at bounding box center [314, 370] width 155 height 18
type input "MAERSK A/S - ₹1556365.23"
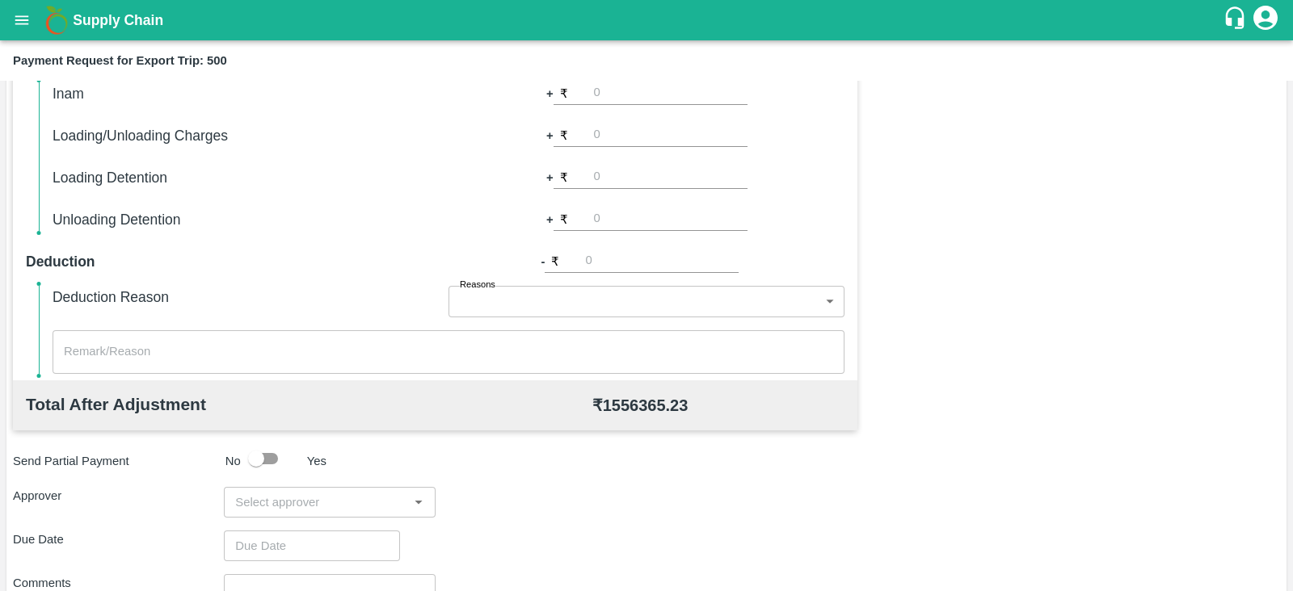
scroll to position [517, 0]
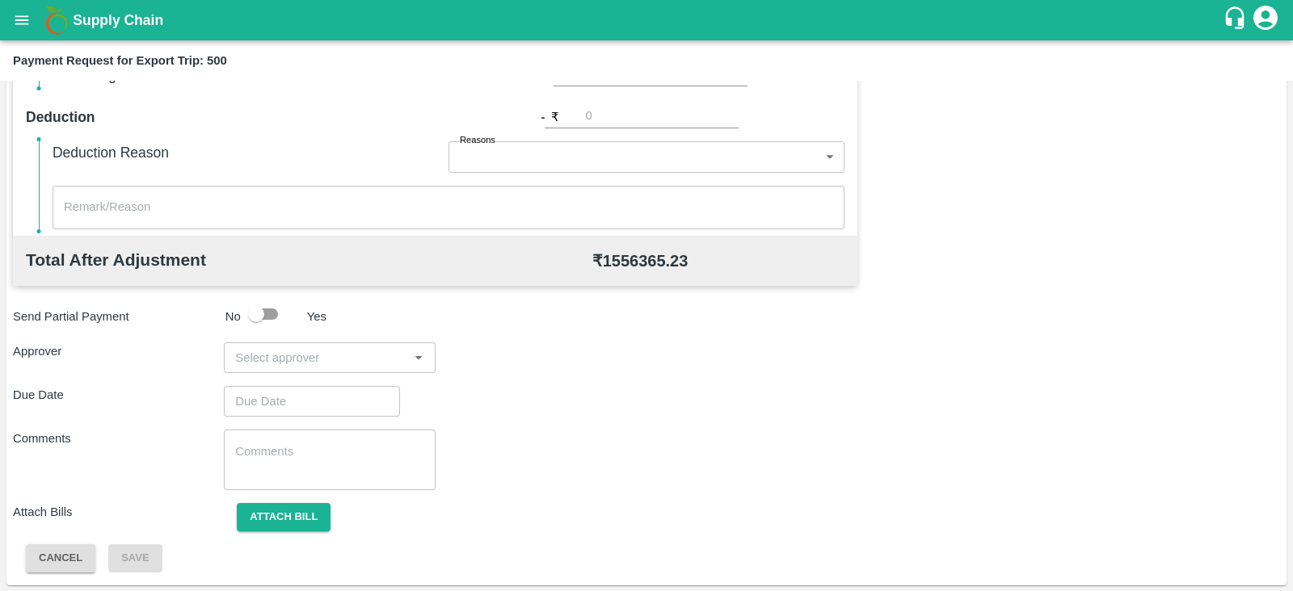
click at [340, 356] on input "input" at bounding box center [316, 357] width 175 height 21
type input "PRASAD"
click at [322, 389] on div "[PERSON_NAME]" at bounding box center [329, 400] width 211 height 42
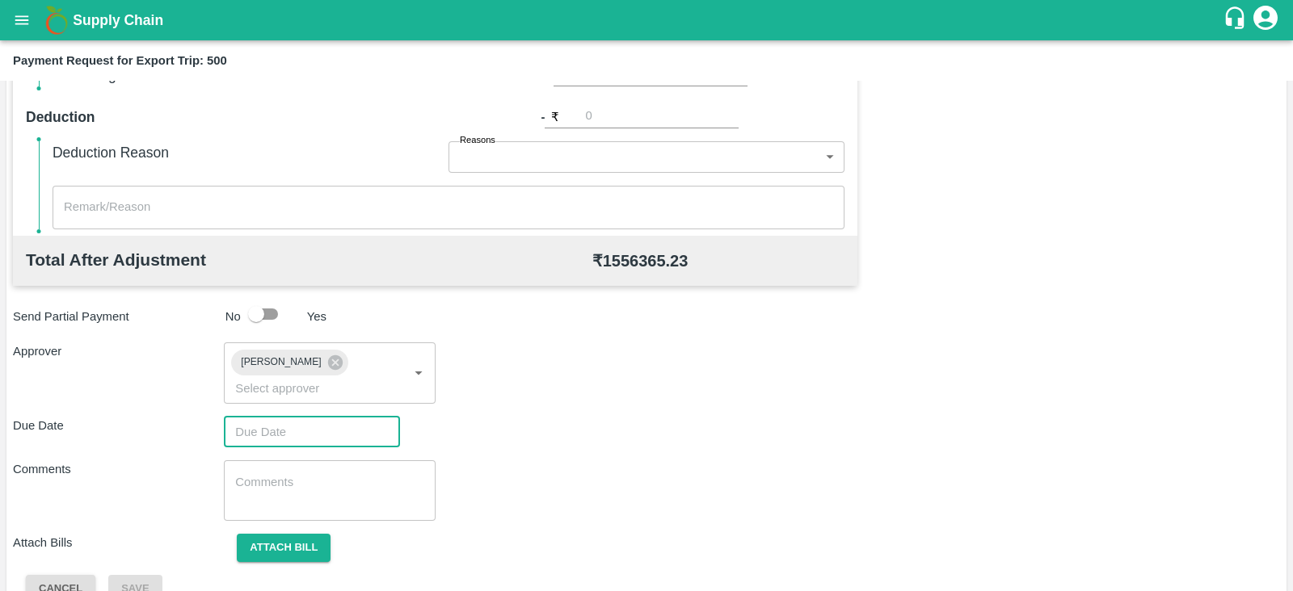
type input "DD/MM/YYYY hh:mm aa"
click at [278, 417] on input "DD/MM/YYYY hh:mm aa" at bounding box center [306, 432] width 165 height 31
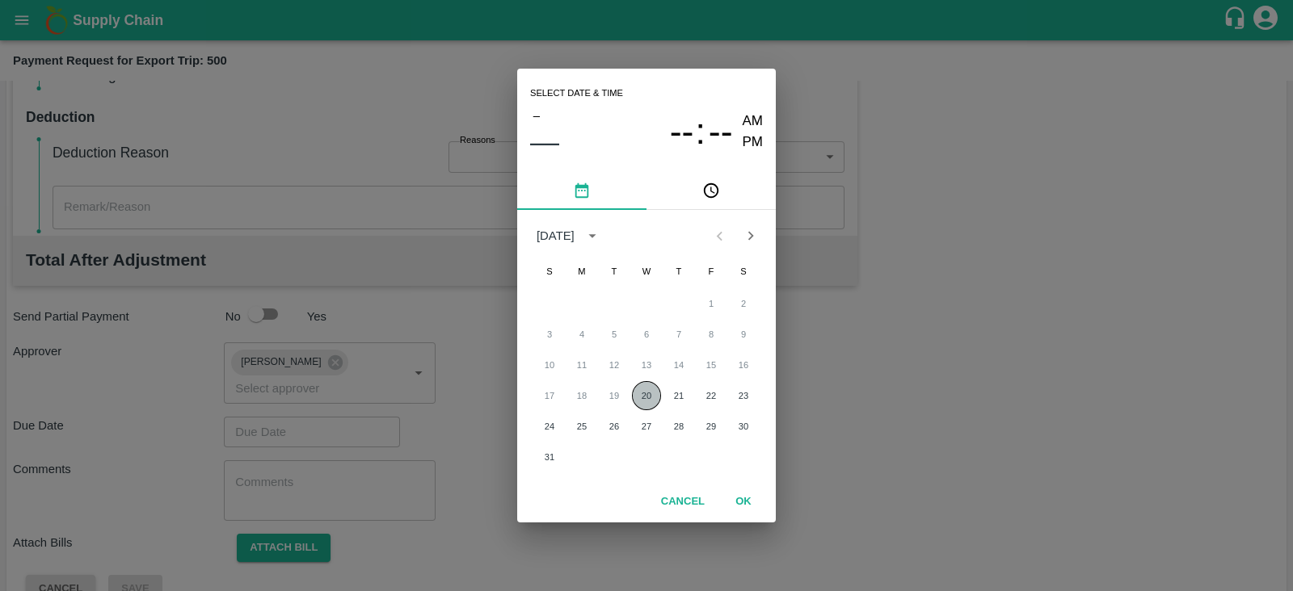
click at [640, 385] on button "20" at bounding box center [646, 395] width 29 height 29
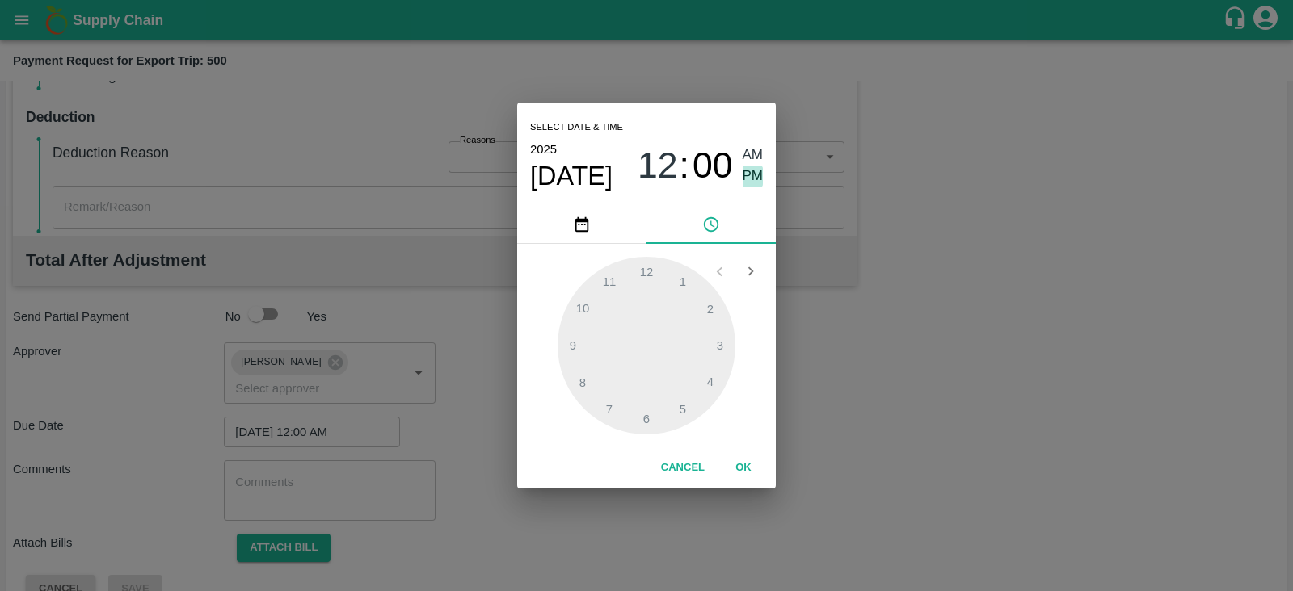
click at [755, 167] on span "PM" at bounding box center [752, 177] width 21 height 22
click at [715, 381] on div at bounding box center [646, 346] width 178 height 178
type input "[DATE] 04:00 PM"
click at [745, 469] on button "OK" at bounding box center [743, 468] width 52 height 28
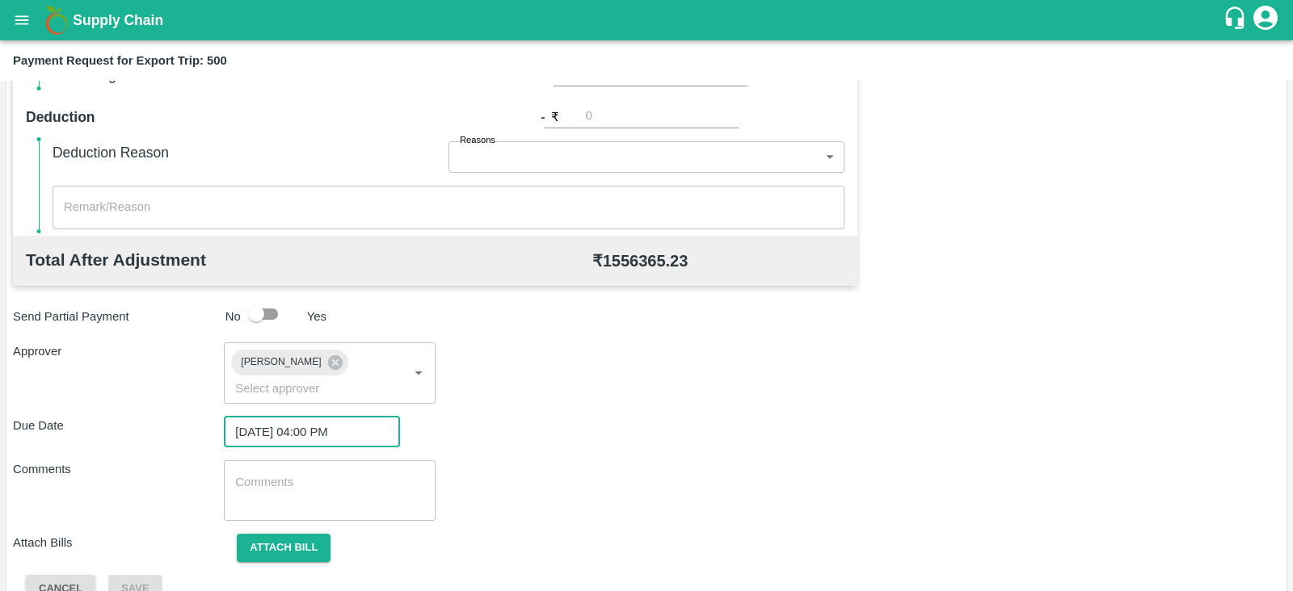
scroll to position [527, 0]
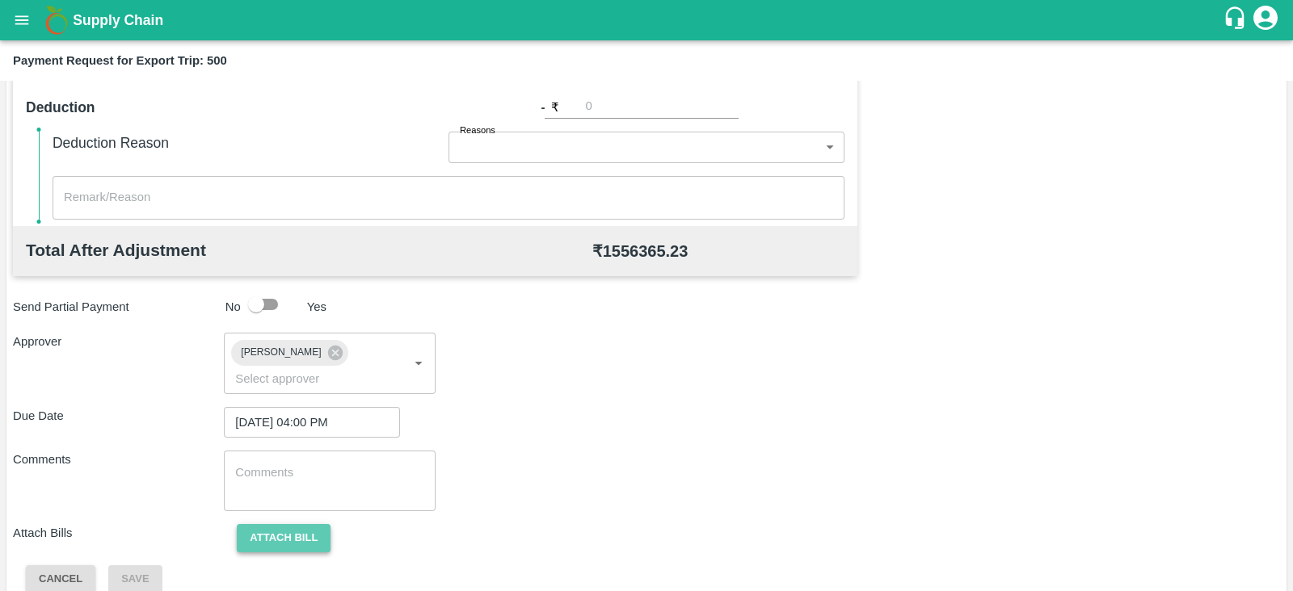
click at [310, 524] on button "Attach bill" at bounding box center [284, 538] width 94 height 28
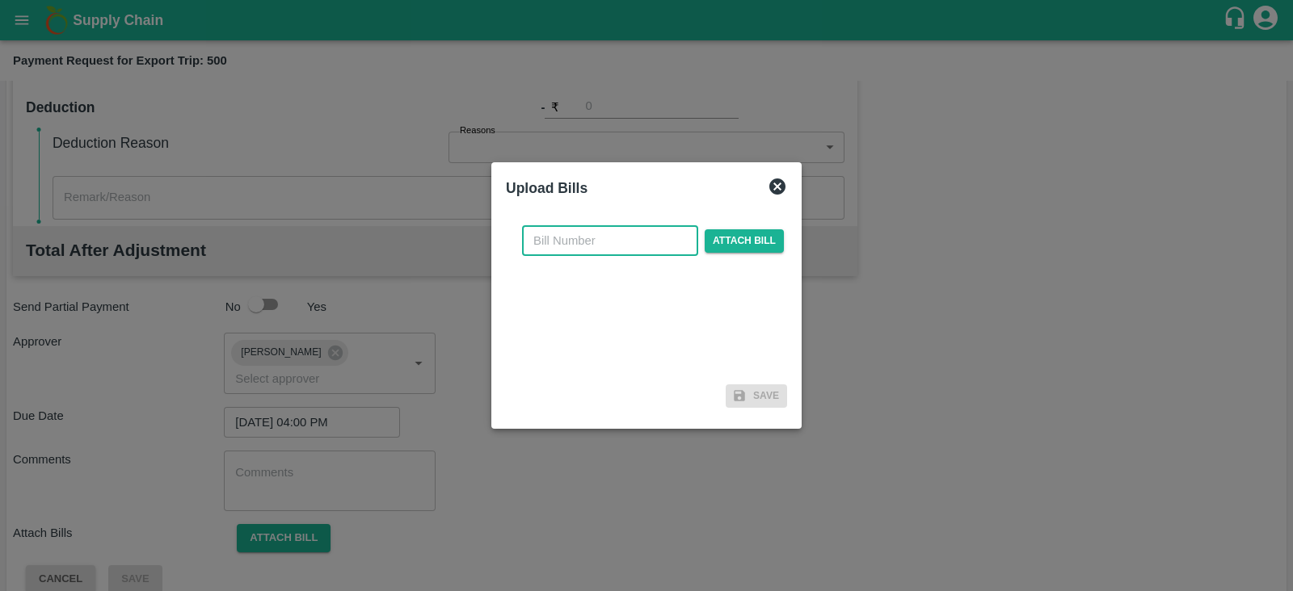
click at [595, 246] on input "text" at bounding box center [610, 240] width 176 height 31
paste input "MH26IN1000178921"
type input "MH26IN1000178921"
click at [734, 240] on span "Attach bill" at bounding box center [744, 240] width 79 height 23
click at [0, 0] on input "Attach bill" at bounding box center [0, 0] width 0 height 0
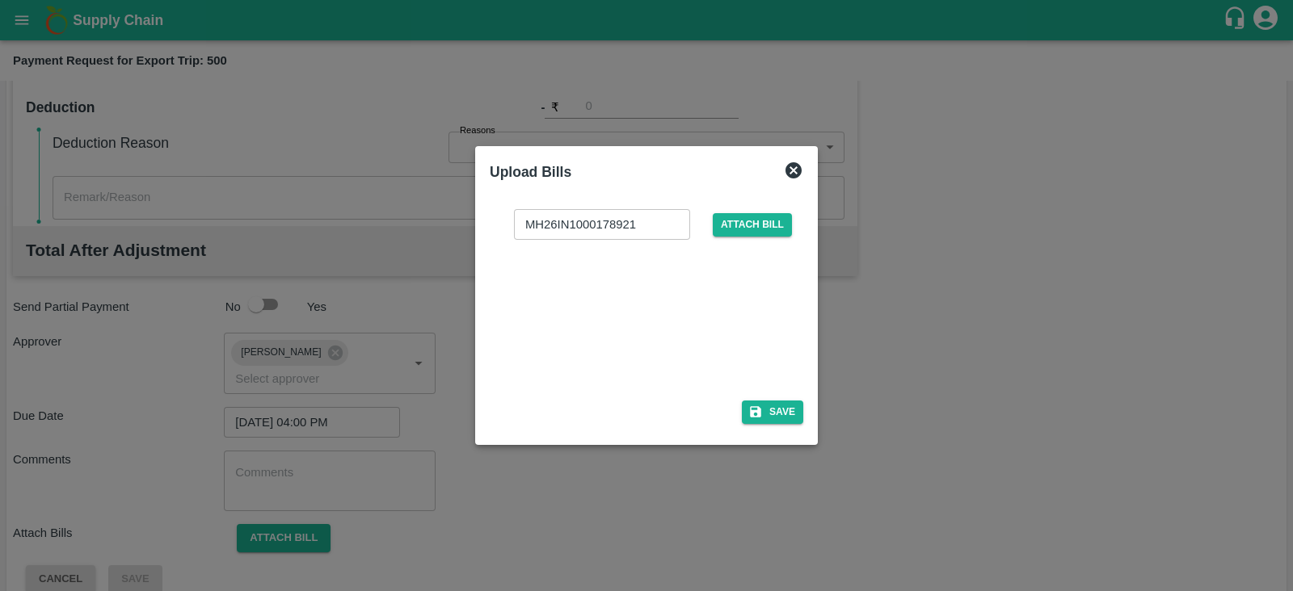
click at [563, 296] on div at bounding box center [643, 315] width 242 height 86
click at [778, 410] on button "Save" at bounding box center [772, 412] width 61 height 23
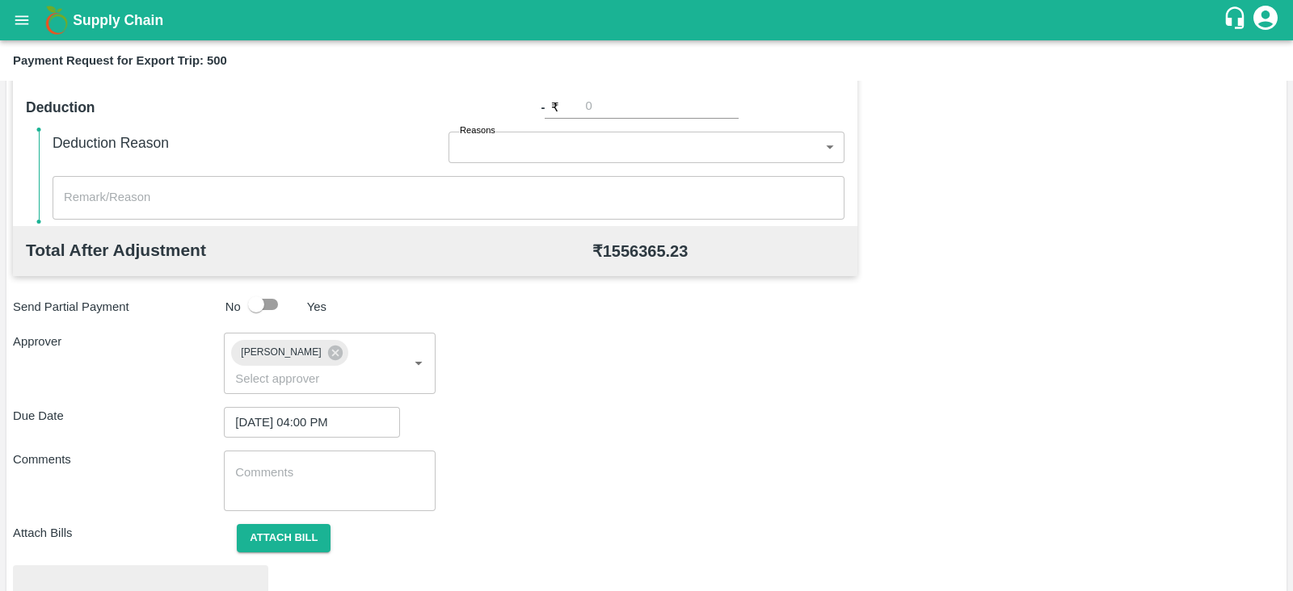
scroll to position [612, 0]
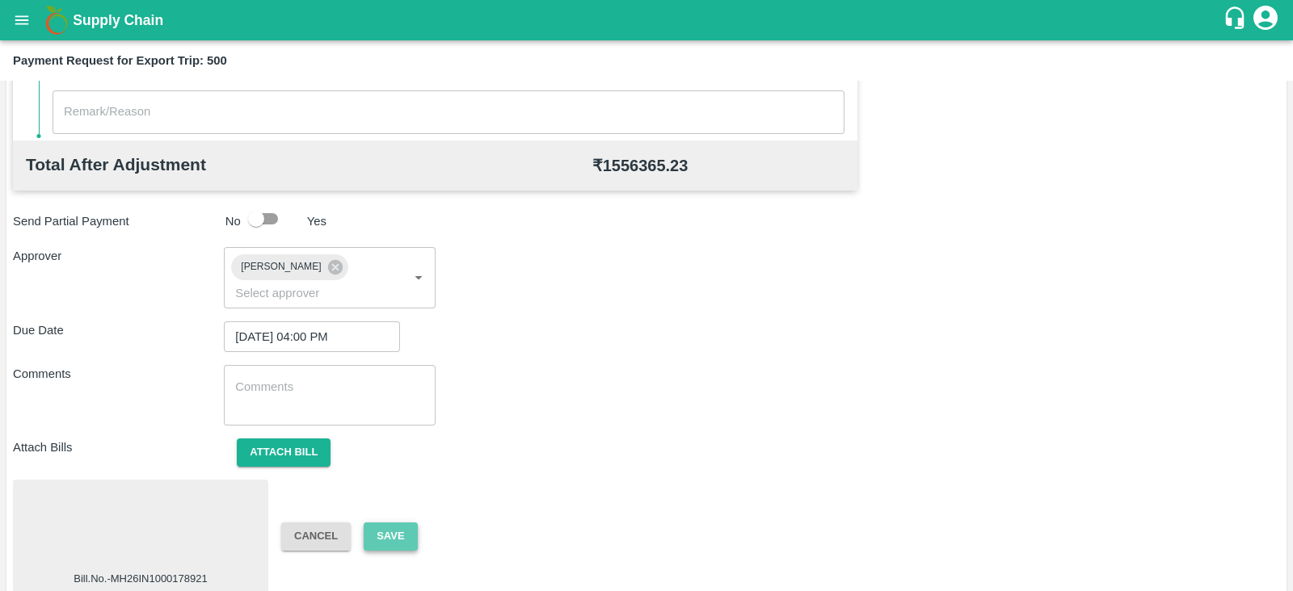
click at [402, 523] on button "Save" at bounding box center [390, 537] width 53 height 28
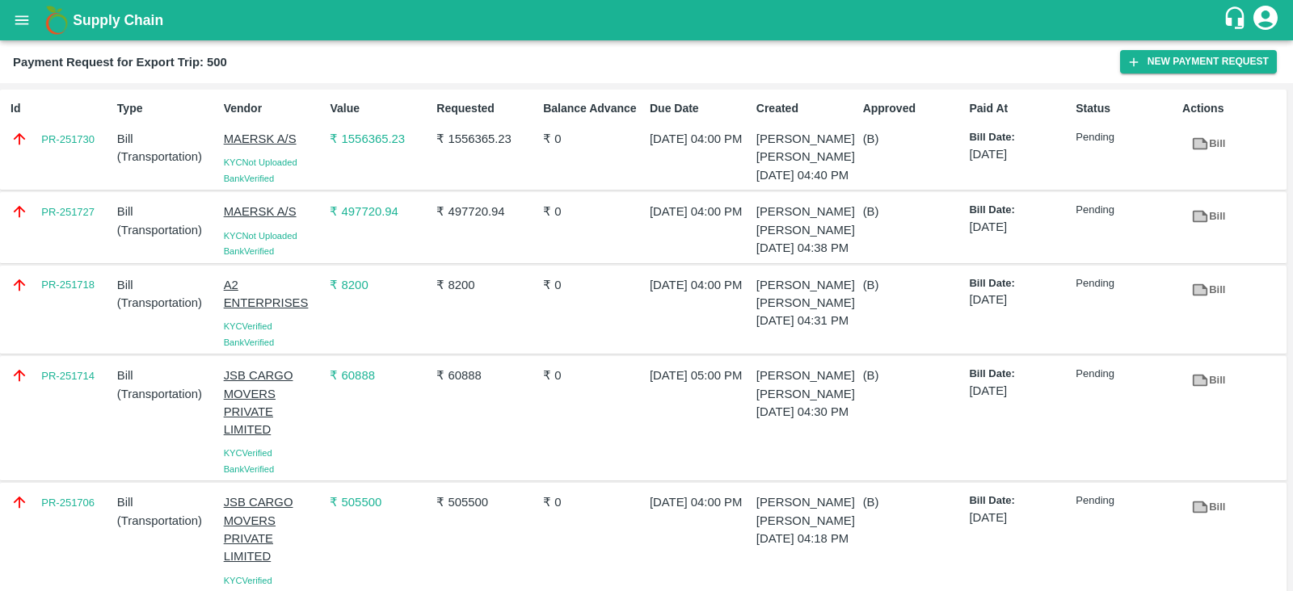
scroll to position [65, 0]
